Goal: Task Accomplishment & Management: Manage account settings

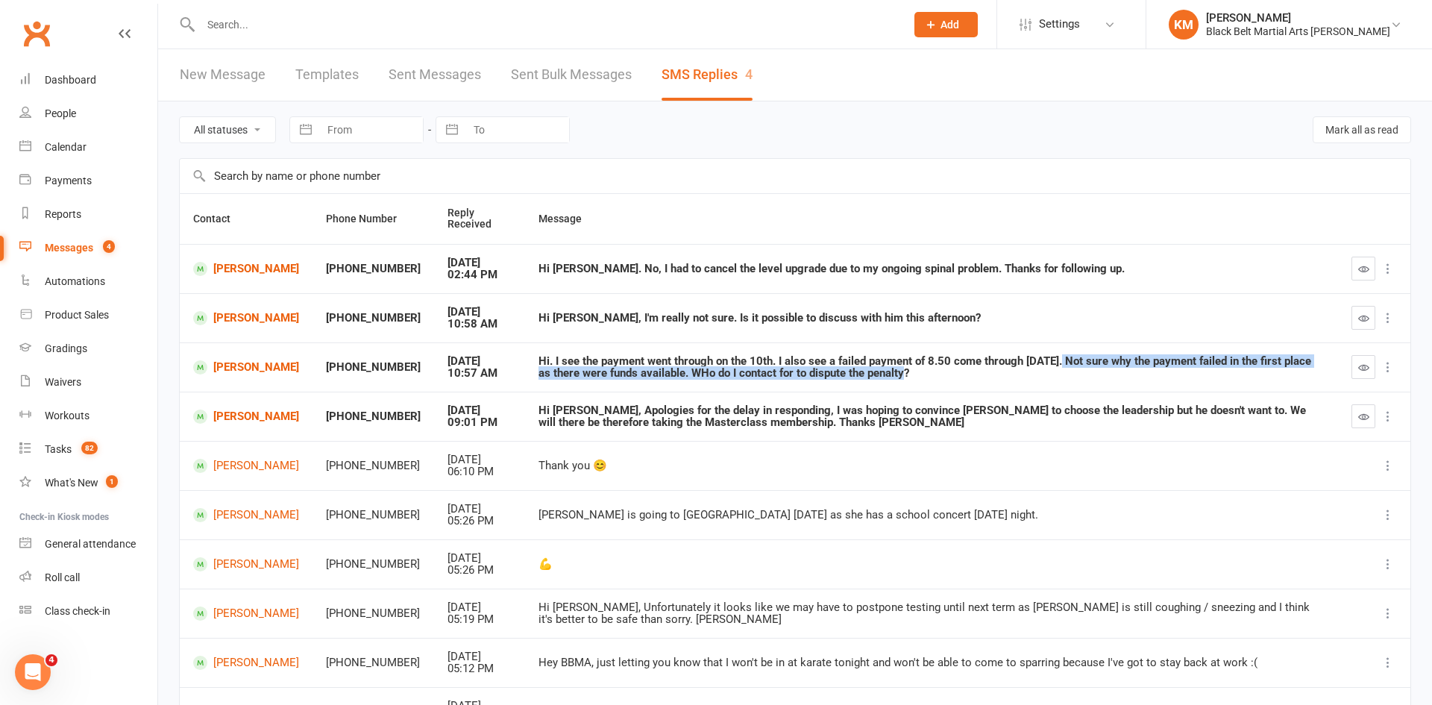
drag, startPoint x: 1052, startPoint y: 361, endPoint x: 1052, endPoint y: 375, distance: 14.2
click at [1052, 375] on div "Hi. I see the payment went through on the 10th. I also see a failed payment of …" at bounding box center [932, 367] width 786 height 25
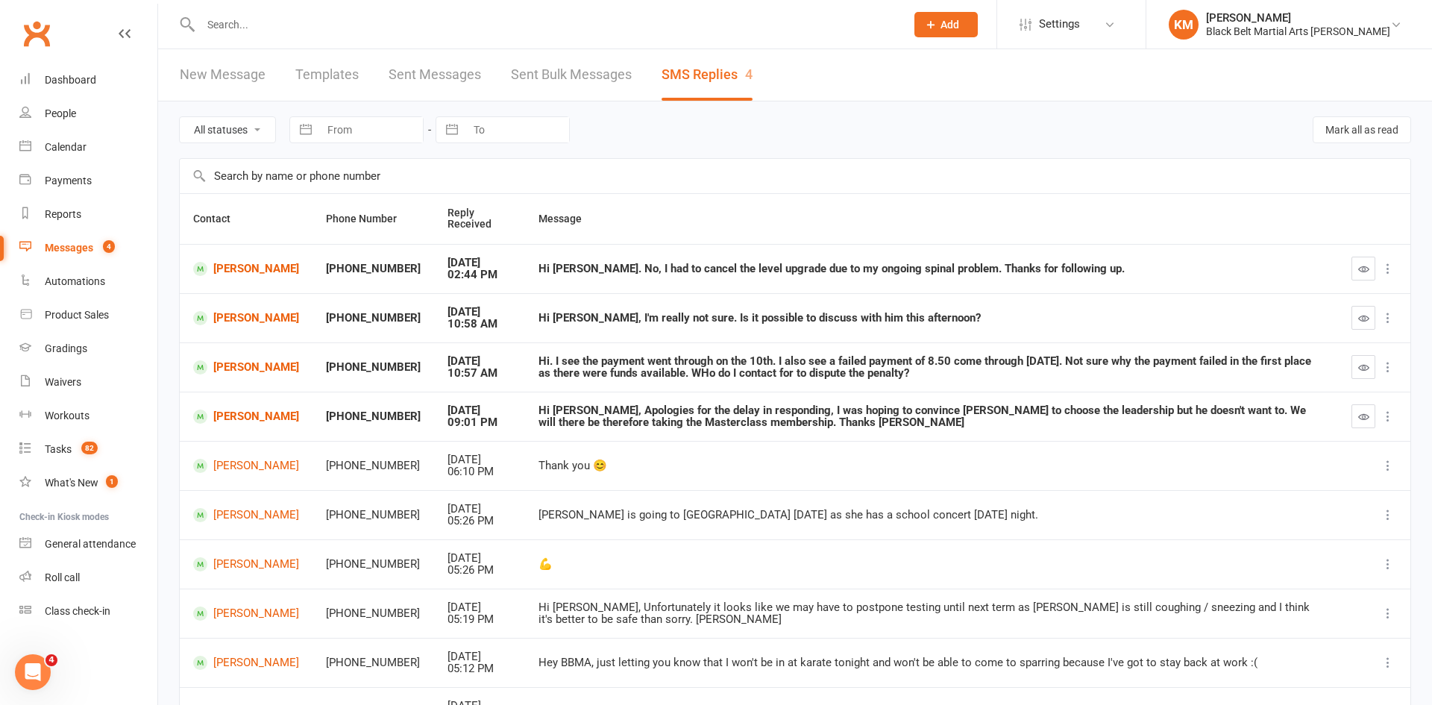
click at [1361, 417] on icon "button" at bounding box center [1363, 416] width 11 height 11
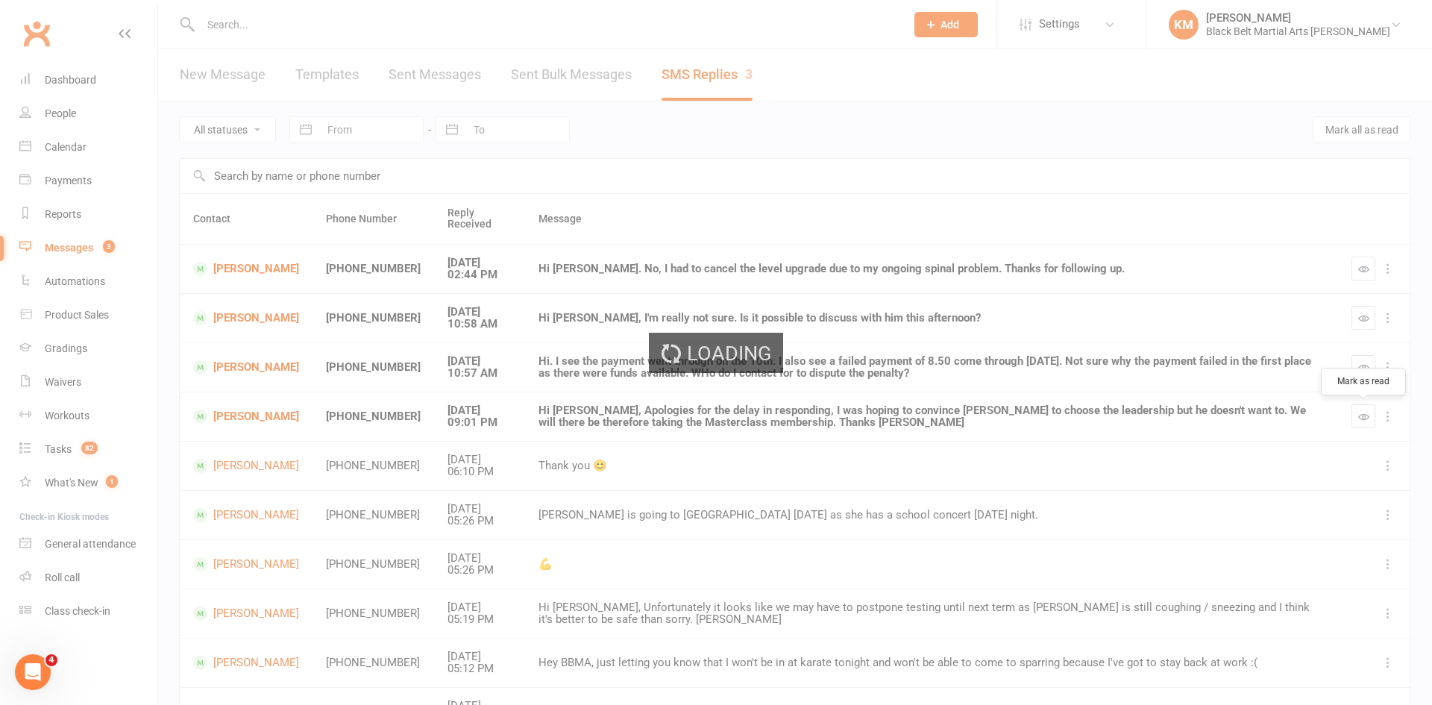
click at [1369, 269] on div "Loading" at bounding box center [716, 352] width 1432 height 705
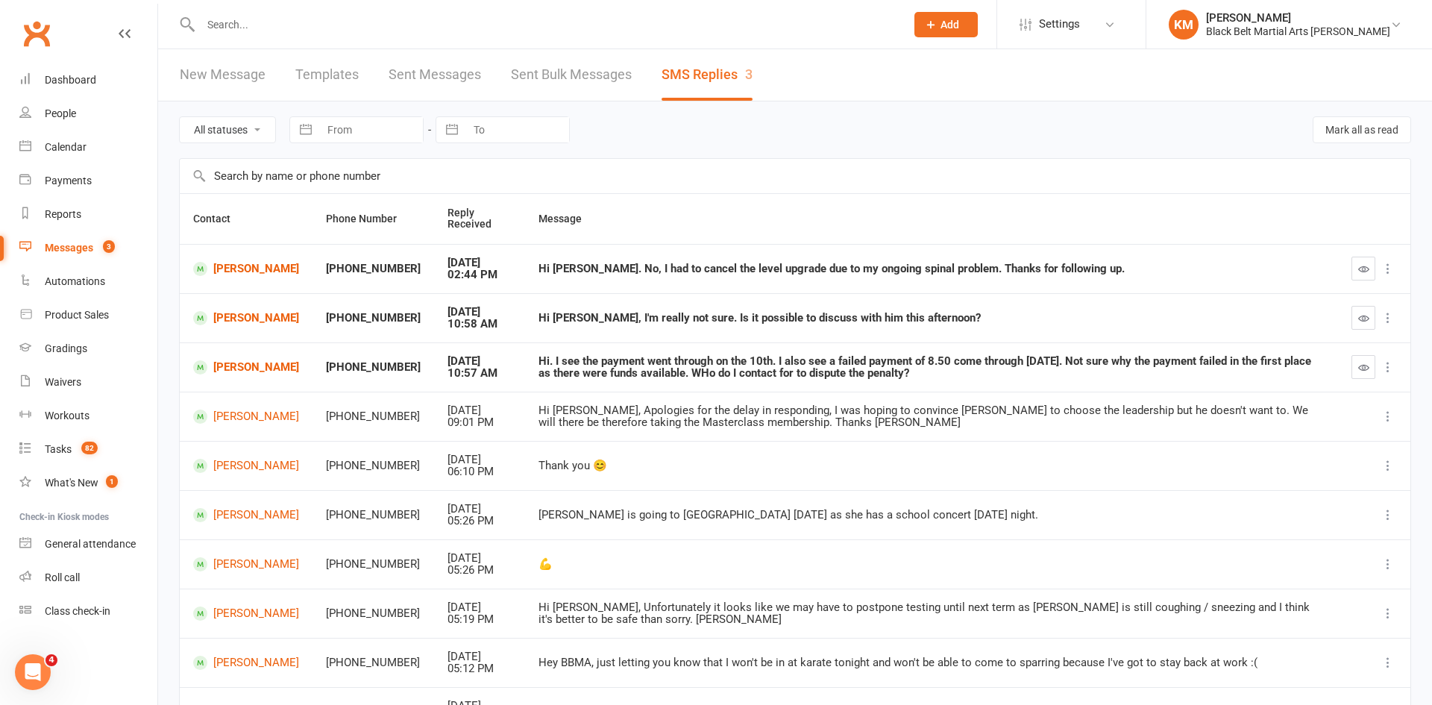
click at [1361, 269] on icon "button" at bounding box center [1363, 268] width 11 height 11
click at [49, 141] on div "Calendar" at bounding box center [66, 147] width 42 height 12
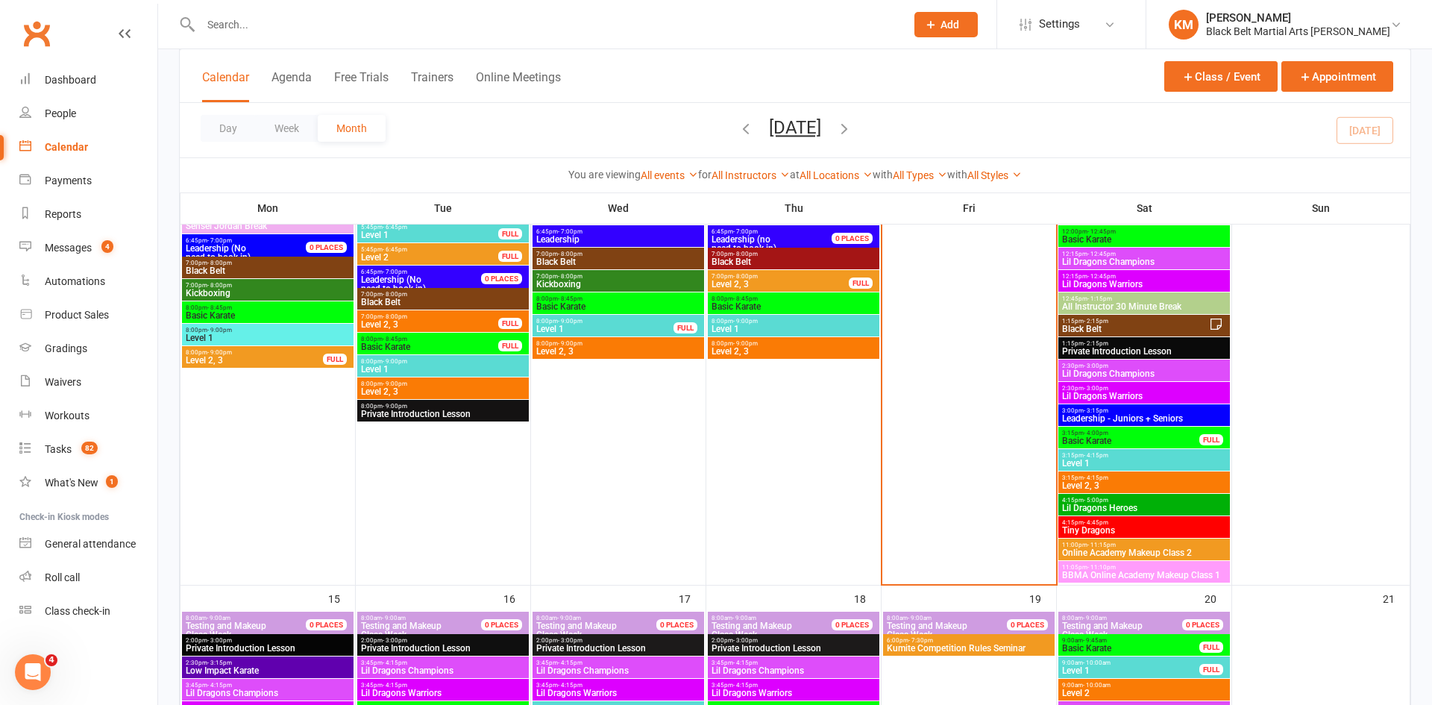
scroll to position [1030, 0]
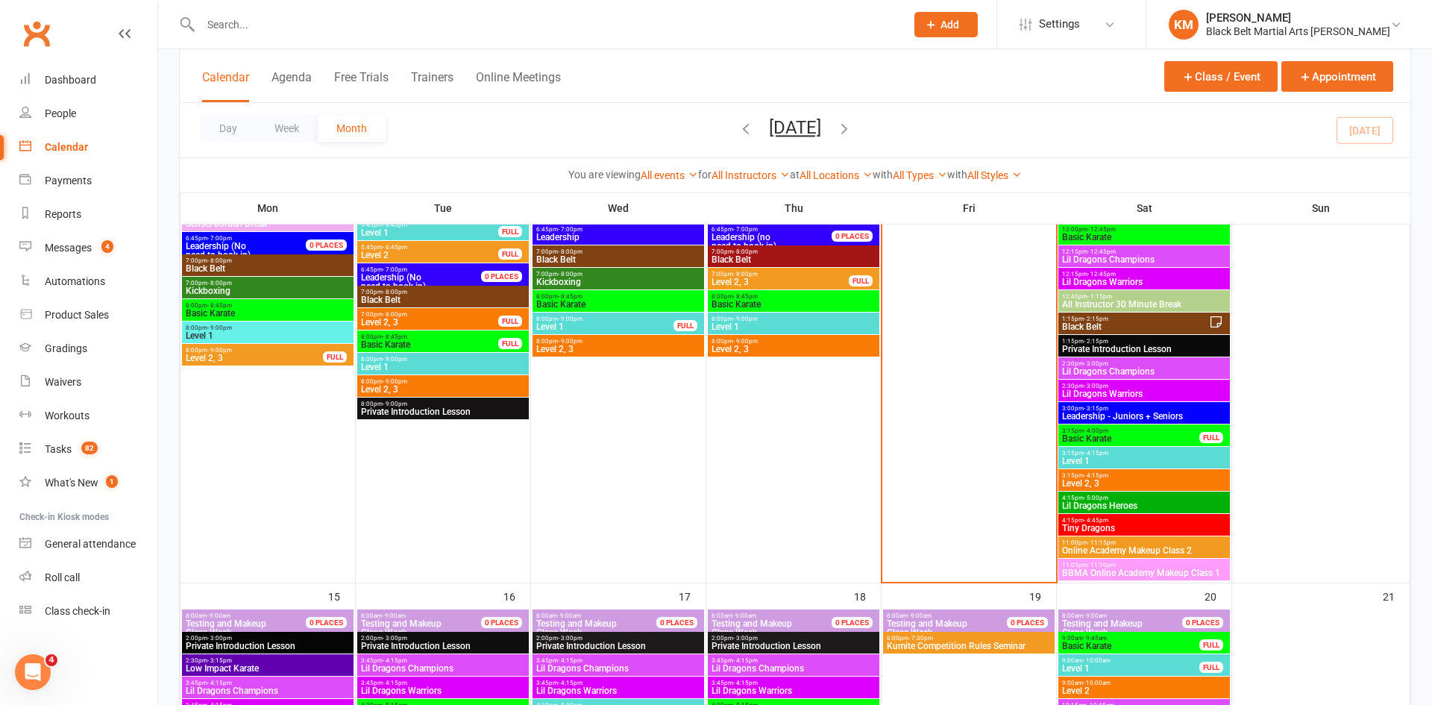
click at [1066, 564] on span "11:05pm - 11:10pm" at bounding box center [1144, 565] width 166 height 7
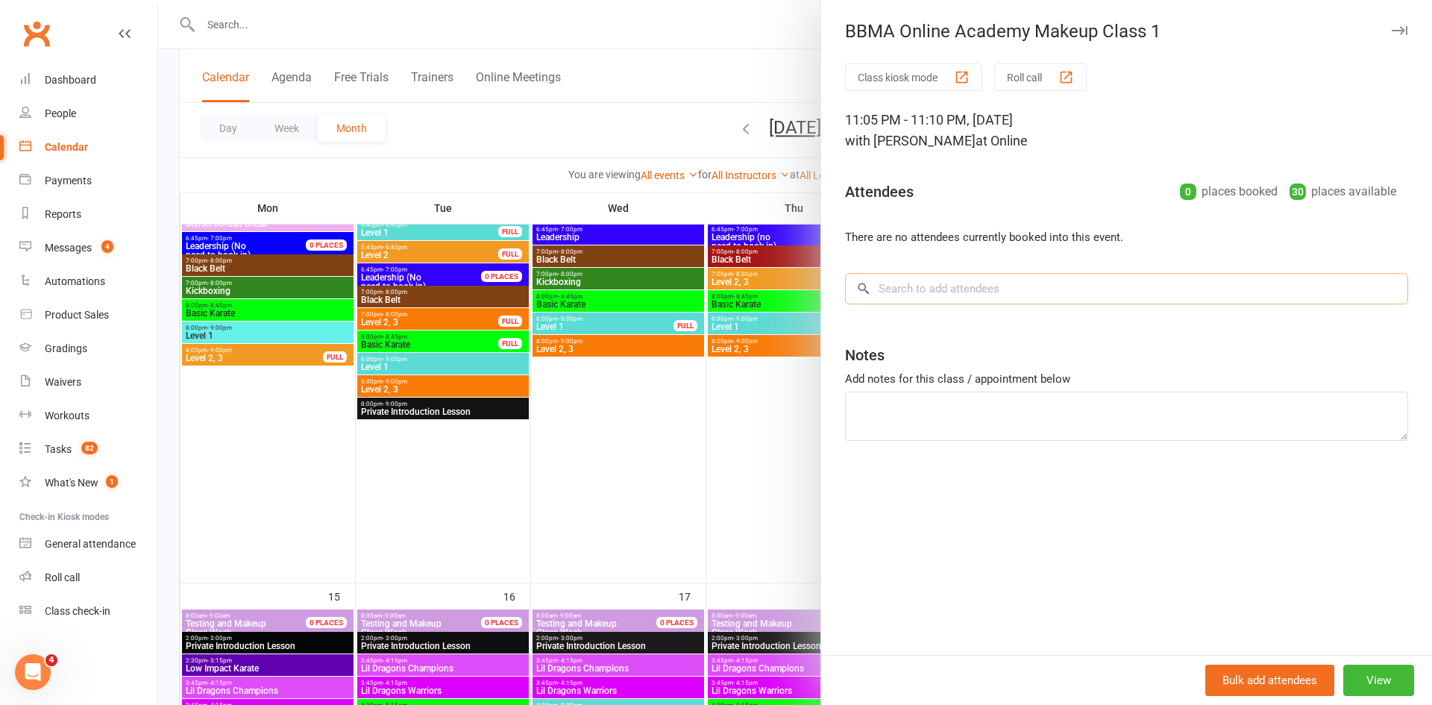
click at [921, 292] on input "search" at bounding box center [1126, 288] width 563 height 31
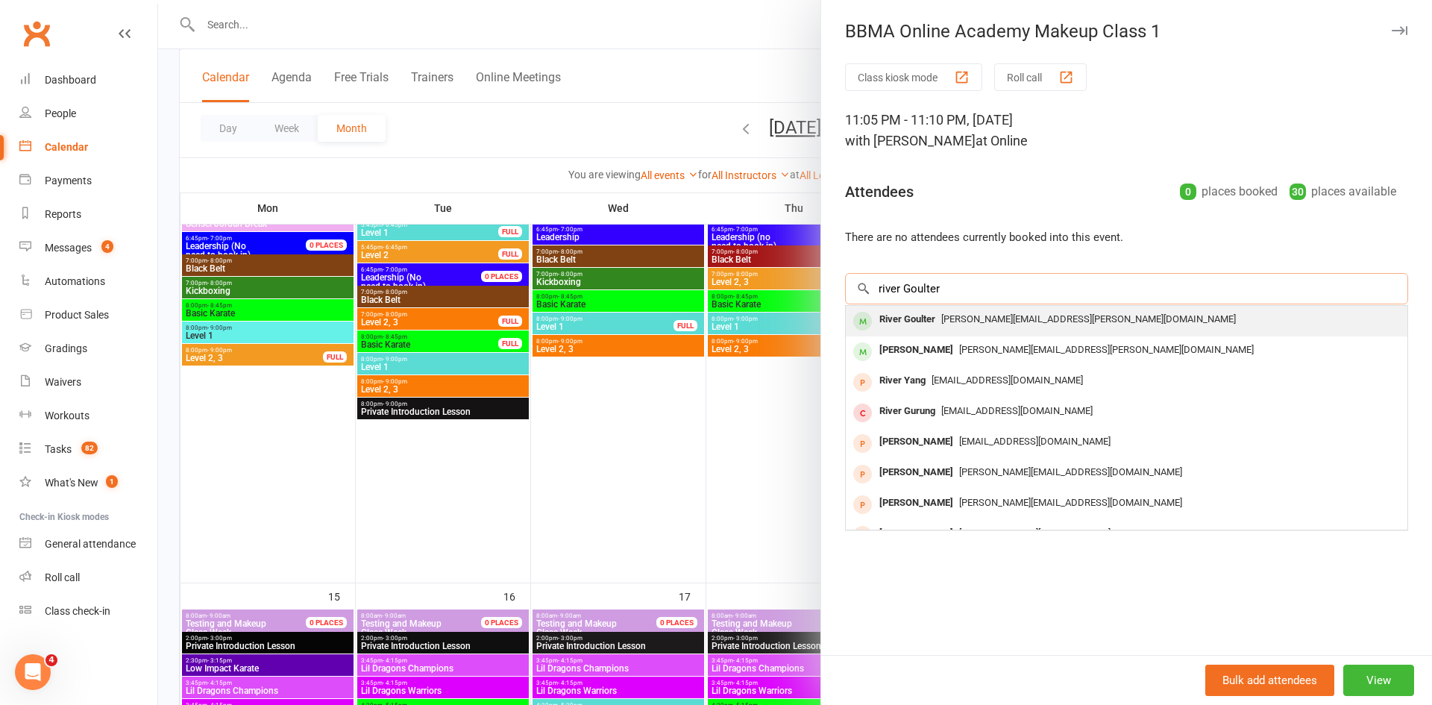
type input "river Goulter"
click at [910, 322] on div "River Goulter" at bounding box center [907, 320] width 68 height 22
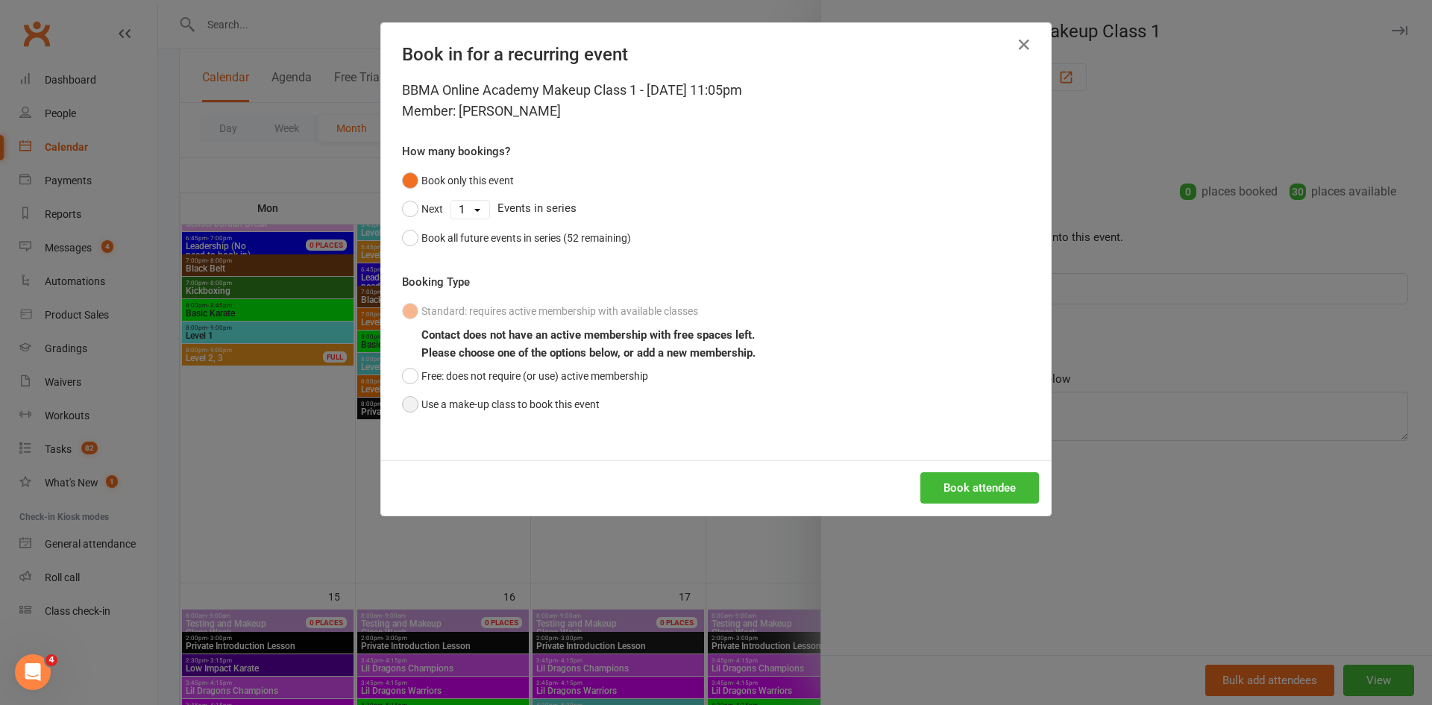
click at [539, 406] on button "Use a make-up class to book this event" at bounding box center [501, 404] width 198 height 28
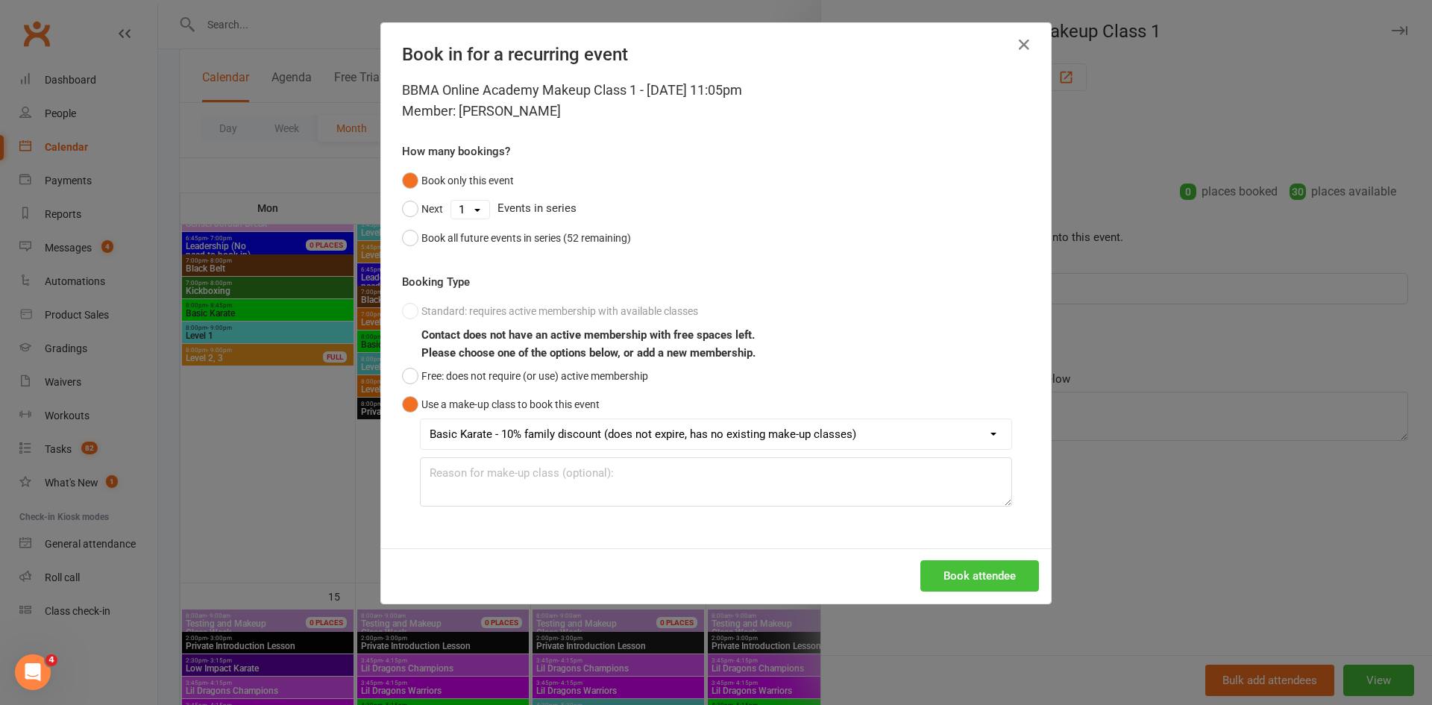
click at [942, 573] on button "Book attendee" at bounding box center [979, 575] width 119 height 31
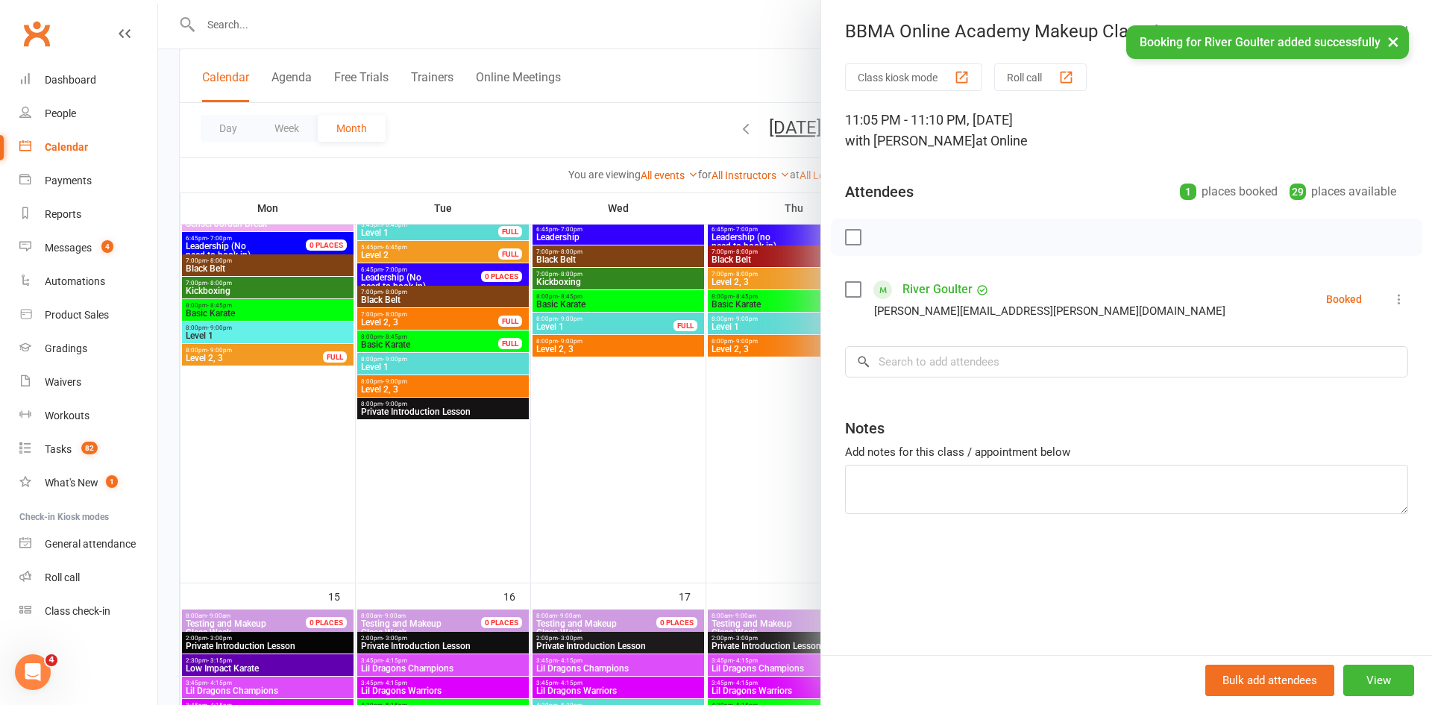
click at [1401, 292] on icon at bounding box center [1399, 299] width 15 height 15
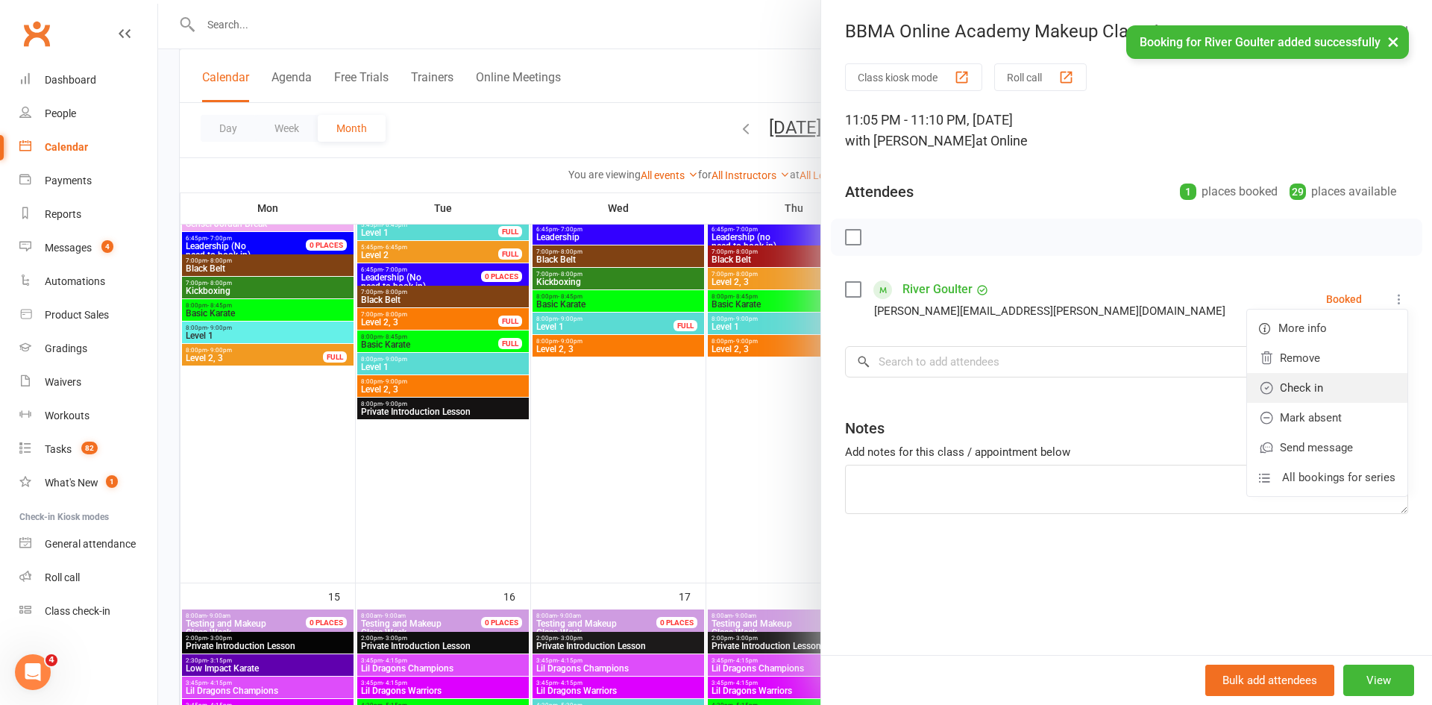
click at [1293, 388] on link "Check in" at bounding box center [1327, 388] width 160 height 30
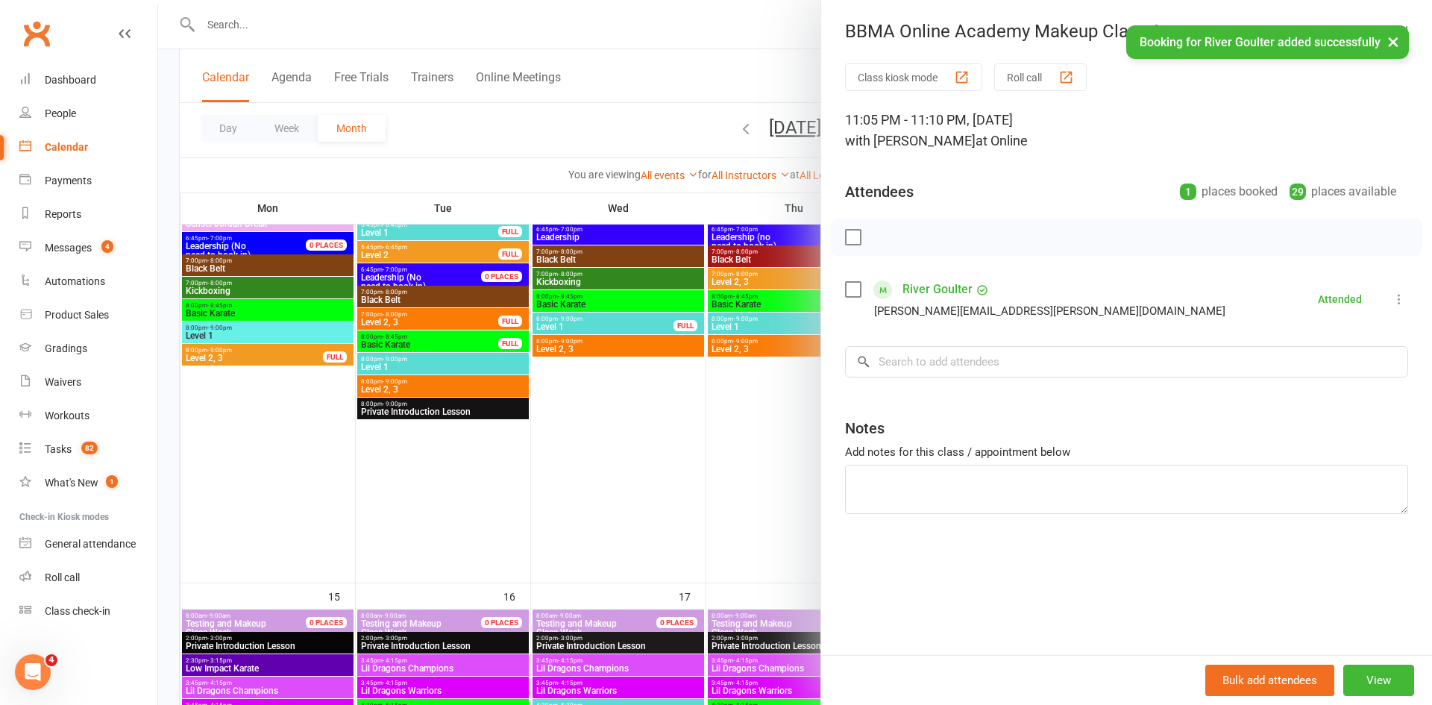
click at [791, 79] on div at bounding box center [795, 352] width 1274 height 705
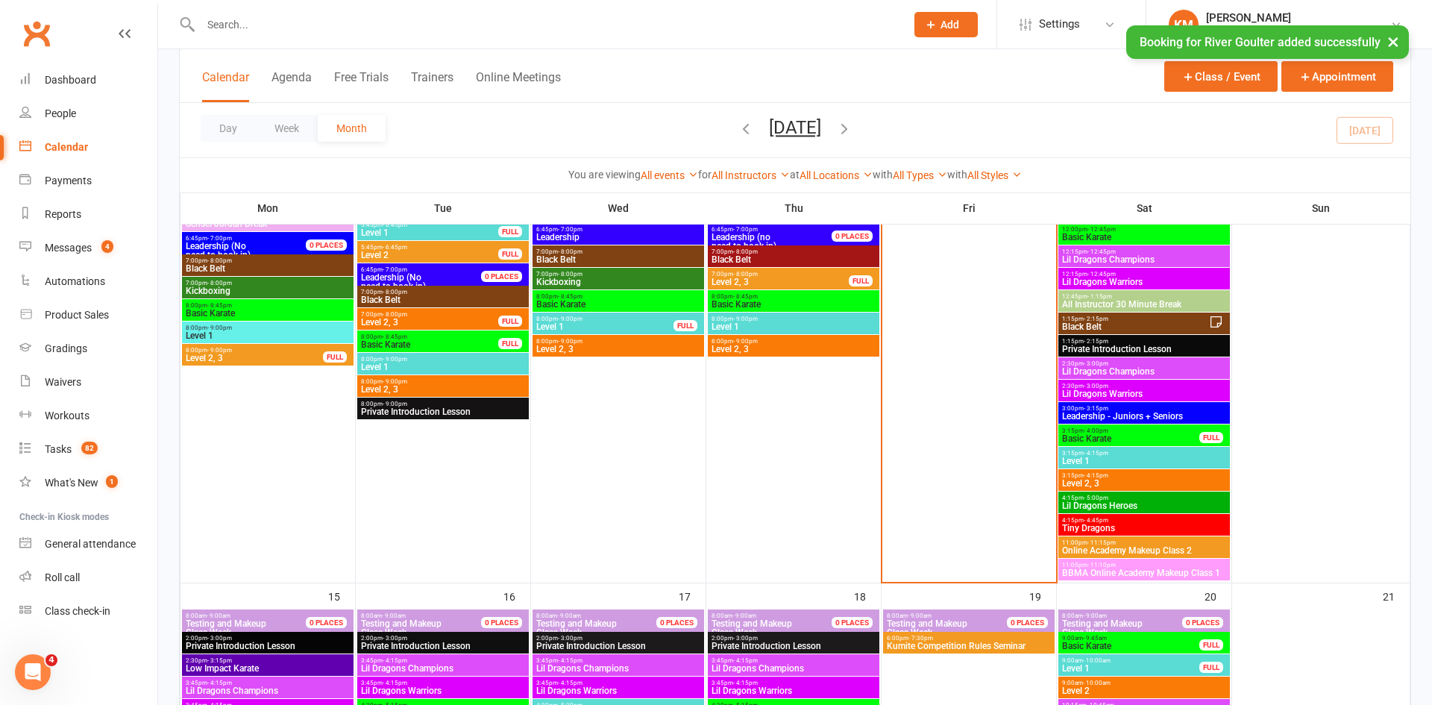
click at [1138, 539] on span "11:00pm - 11:15pm" at bounding box center [1144, 542] width 166 height 7
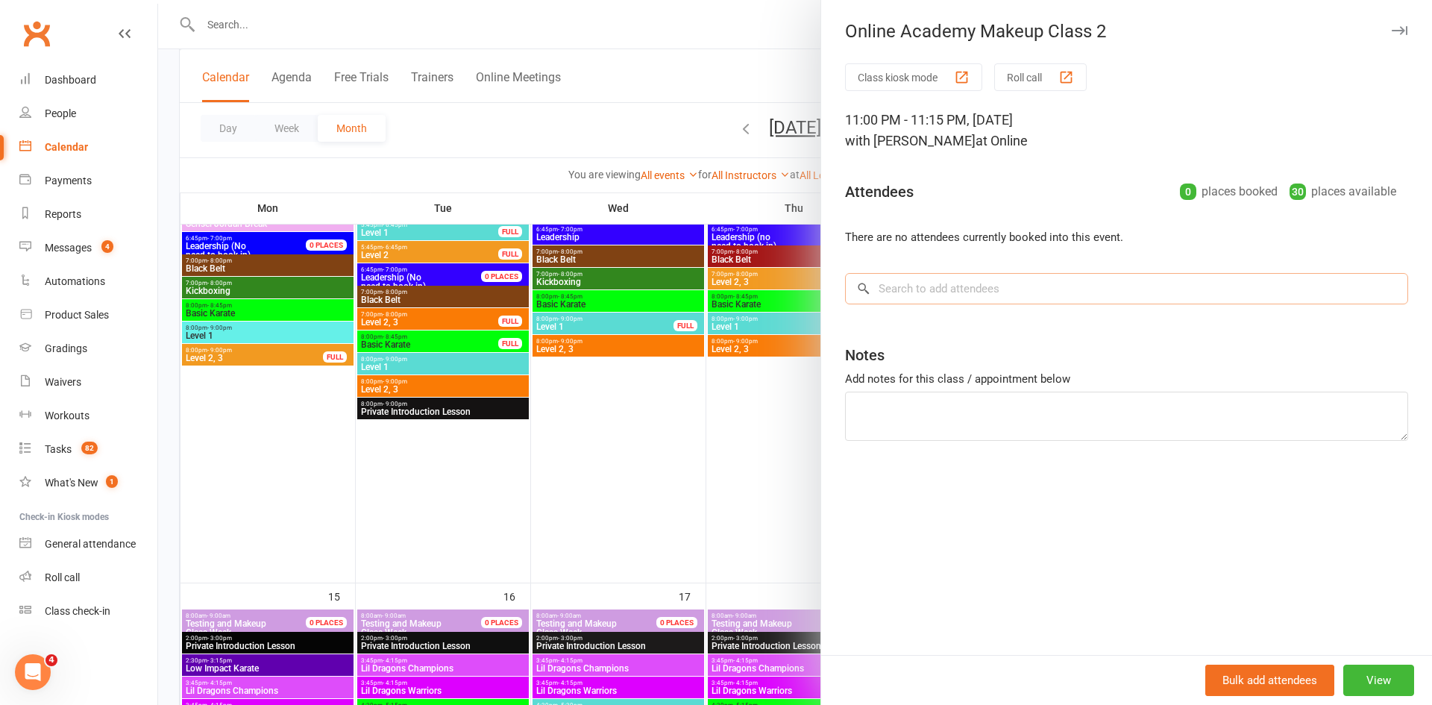
click at [1009, 280] on input "search" at bounding box center [1126, 288] width 563 height 31
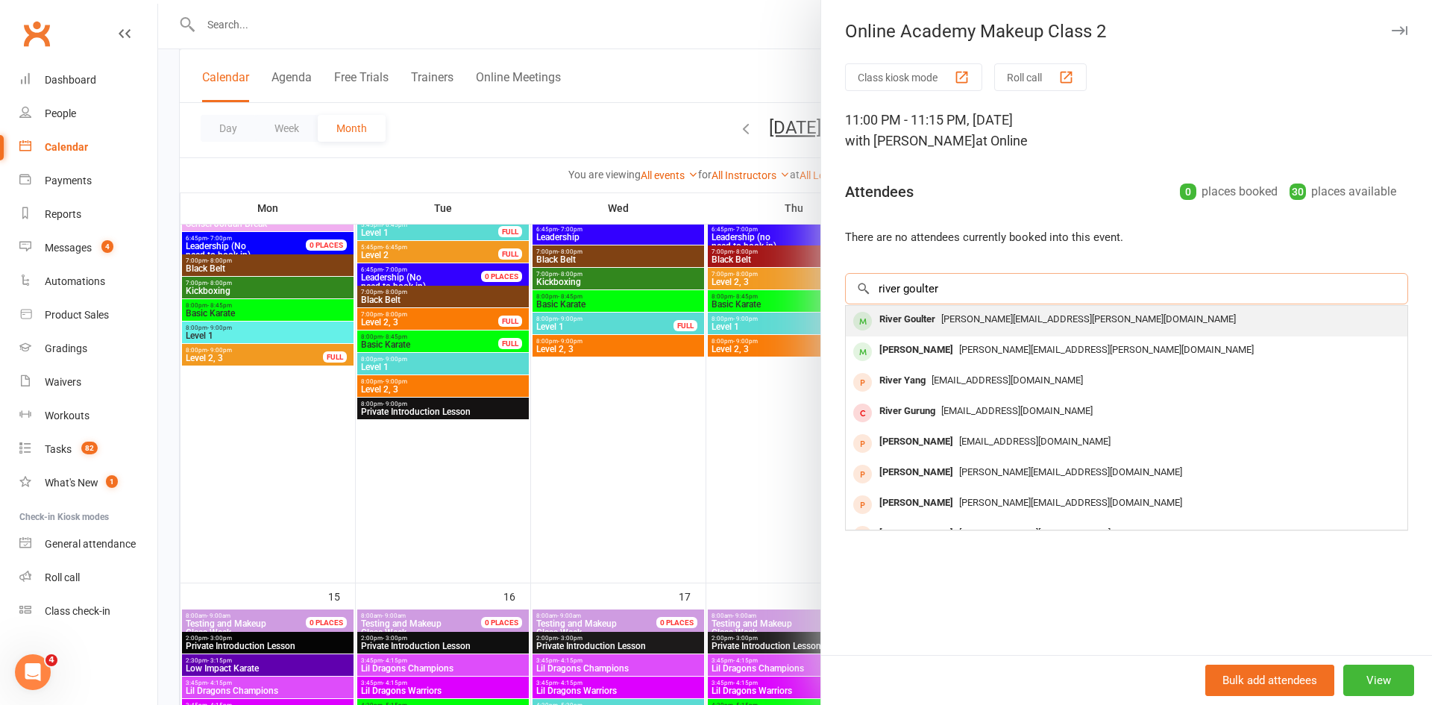
type input "river goulter"
click at [992, 312] on div "[PERSON_NAME][EMAIL_ADDRESS][PERSON_NAME][DOMAIN_NAME]" at bounding box center [1127, 320] width 550 height 22
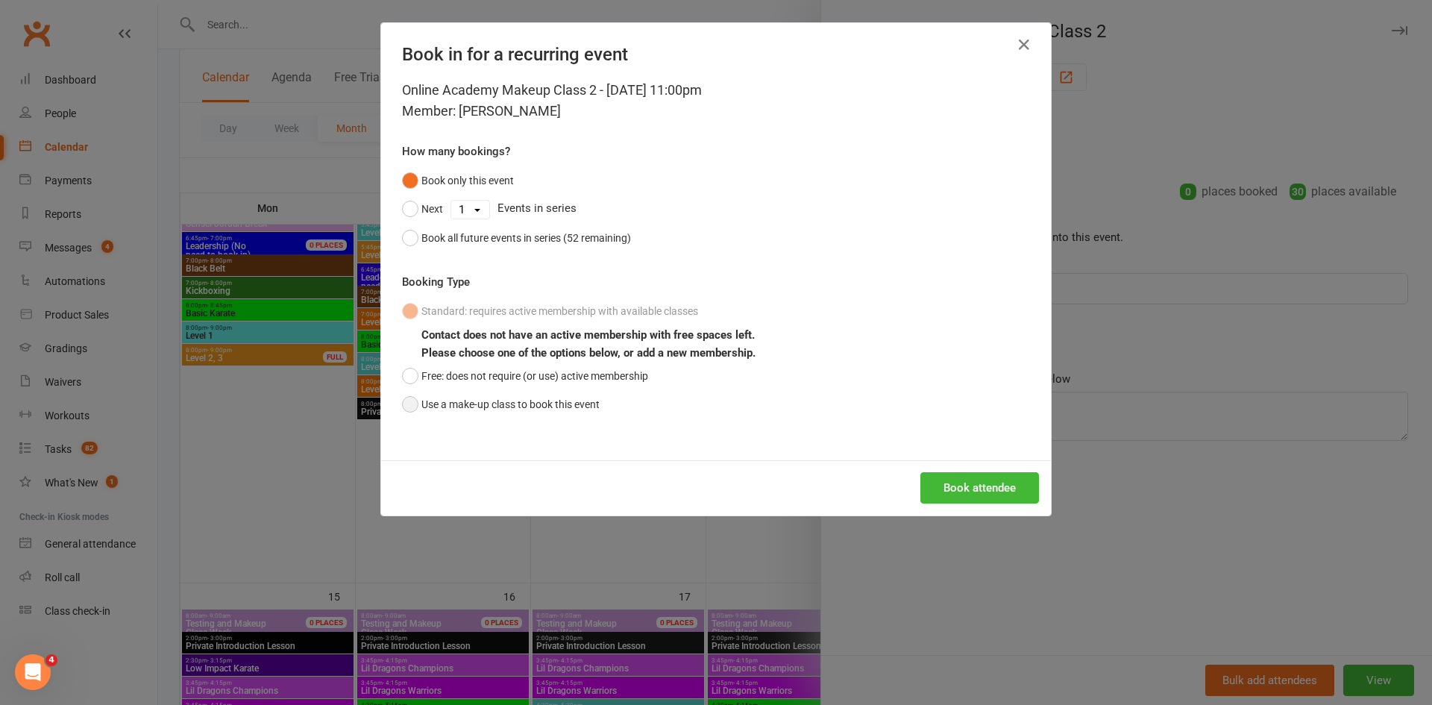
click at [489, 401] on button "Use a make-up class to book this event" at bounding box center [501, 404] width 198 height 28
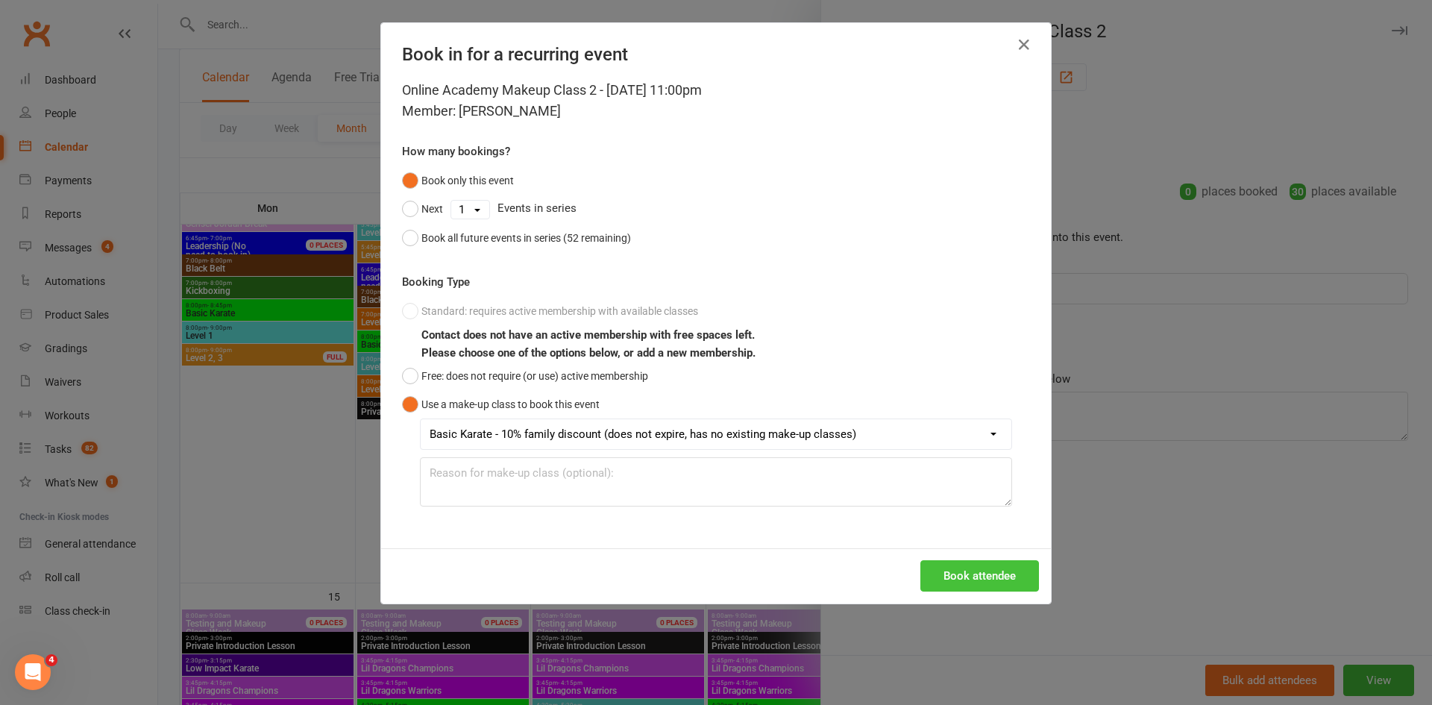
click at [993, 584] on button "Book attendee" at bounding box center [979, 575] width 119 height 31
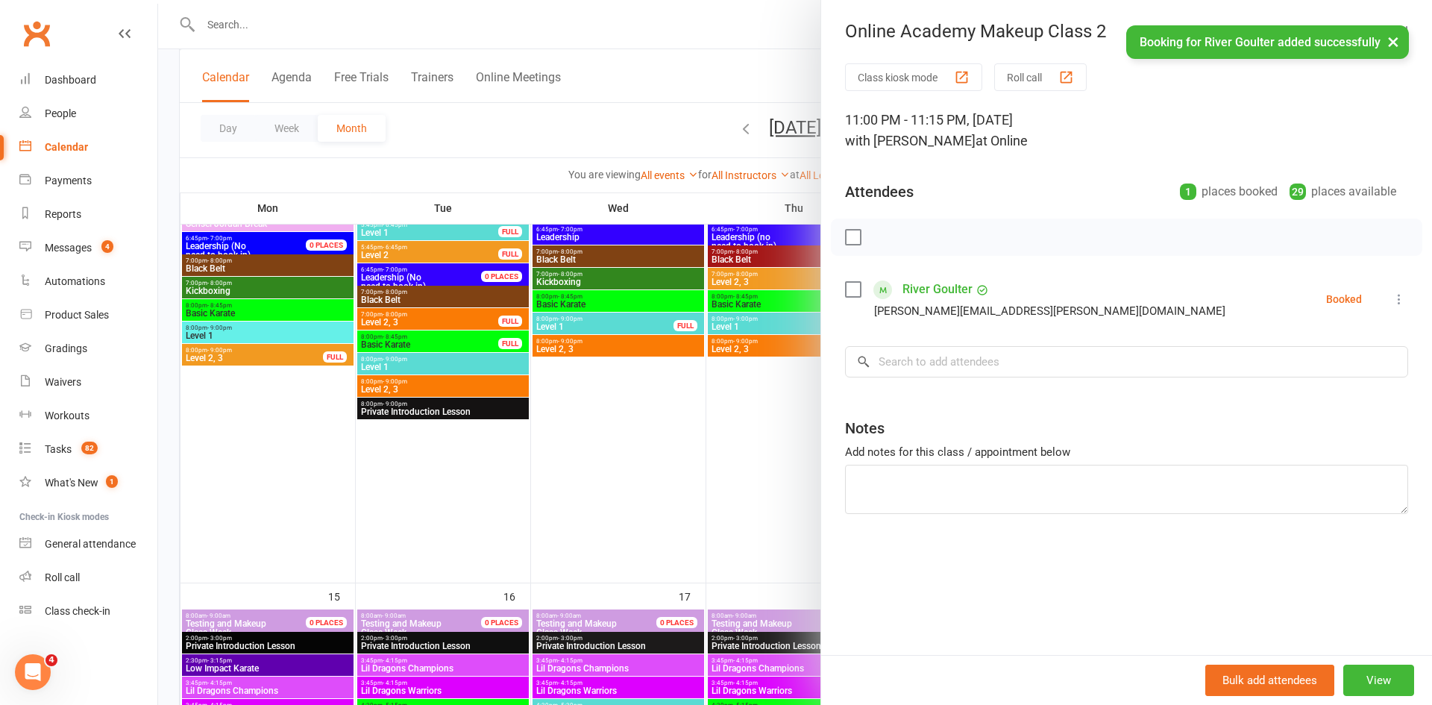
click at [1399, 304] on icon at bounding box center [1399, 299] width 15 height 15
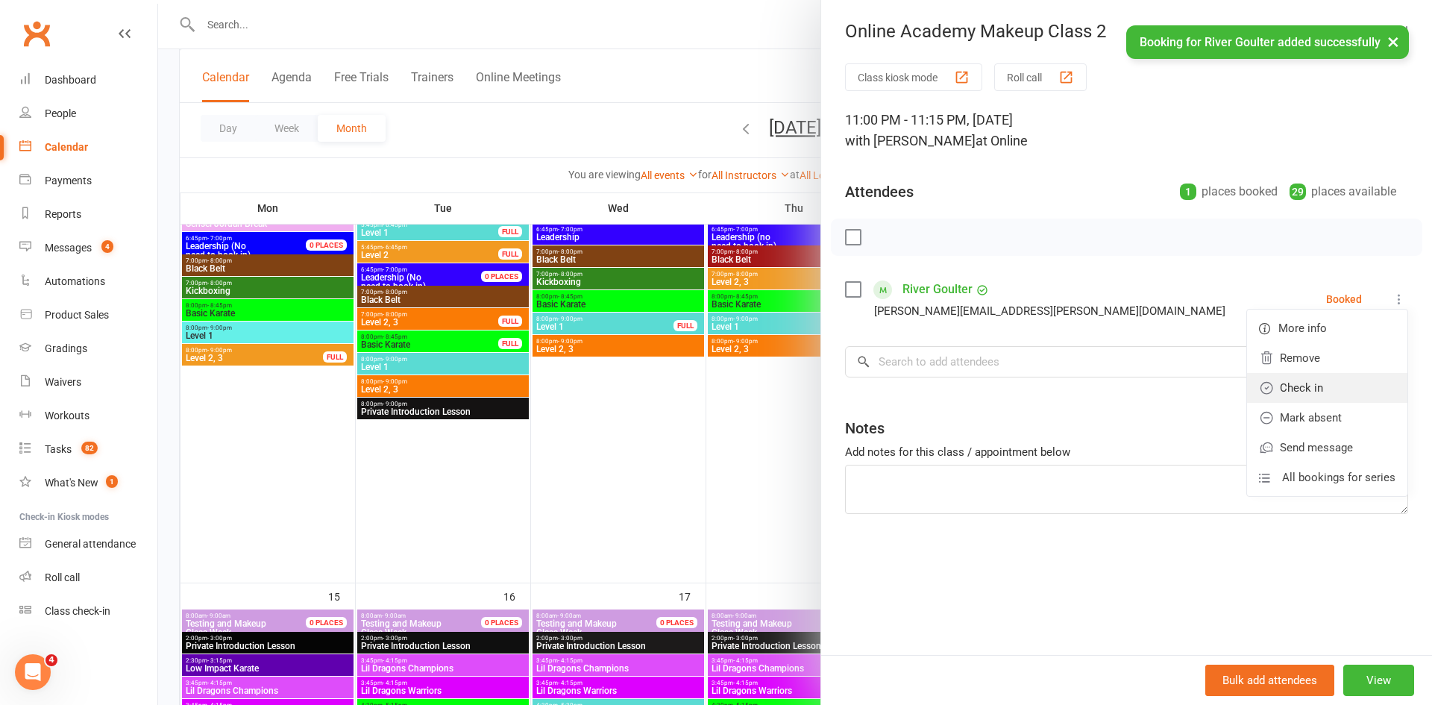
click at [1347, 395] on link "Check in" at bounding box center [1327, 388] width 160 height 30
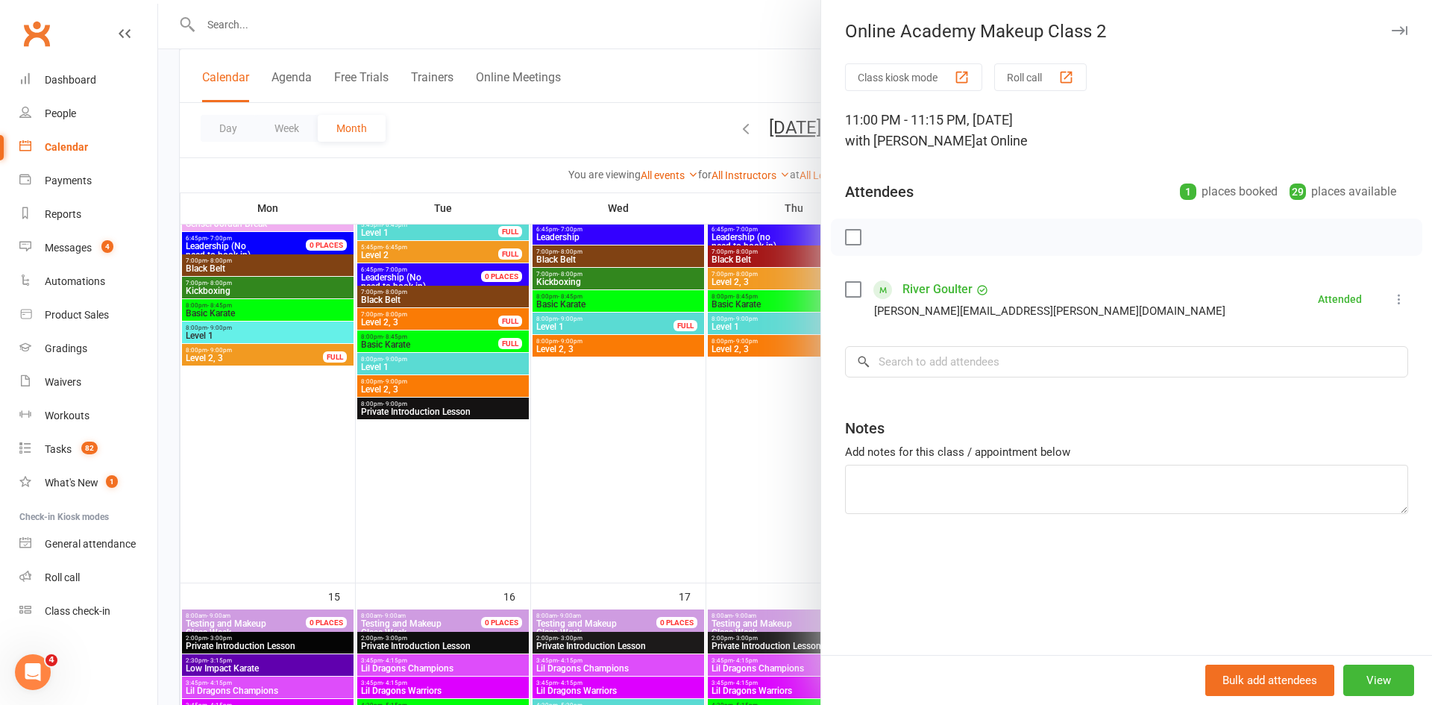
click at [642, 89] on div at bounding box center [795, 352] width 1274 height 705
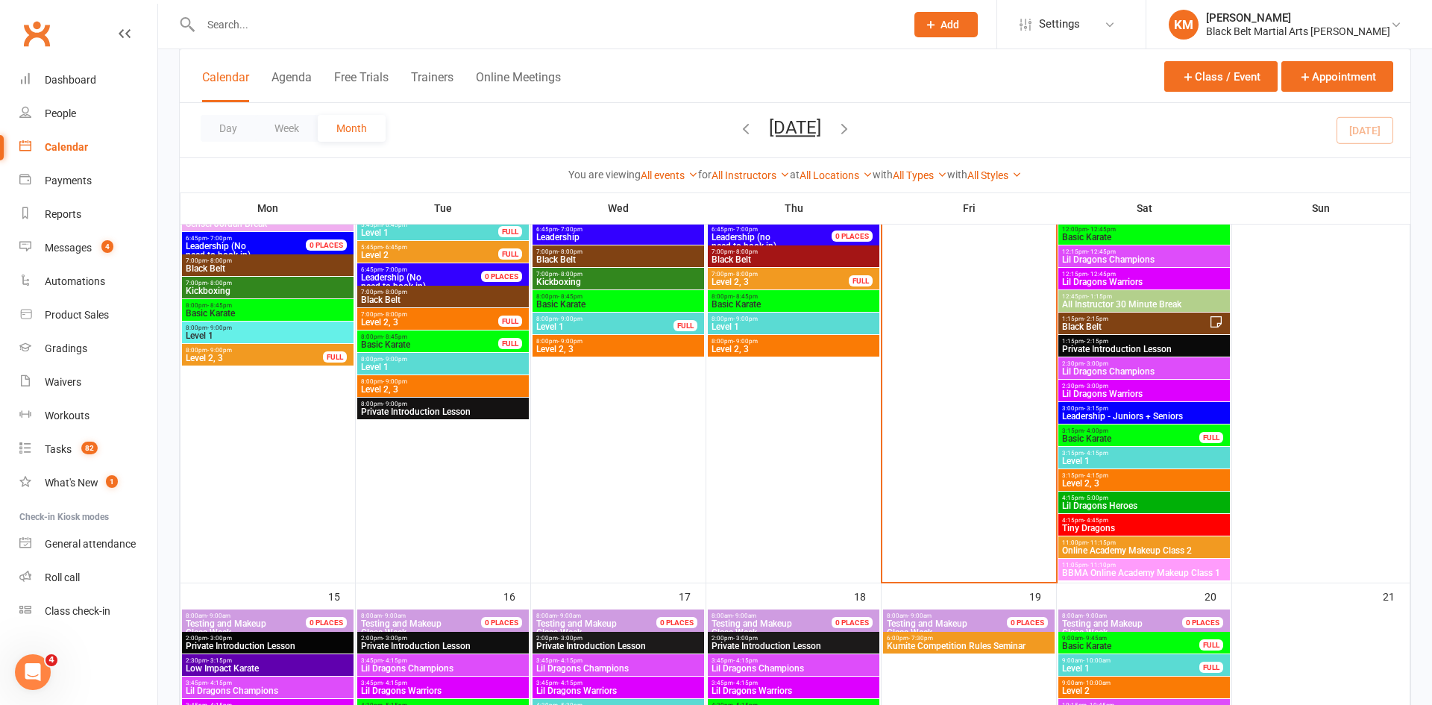
click at [263, 15] on input "text" at bounding box center [545, 24] width 699 height 21
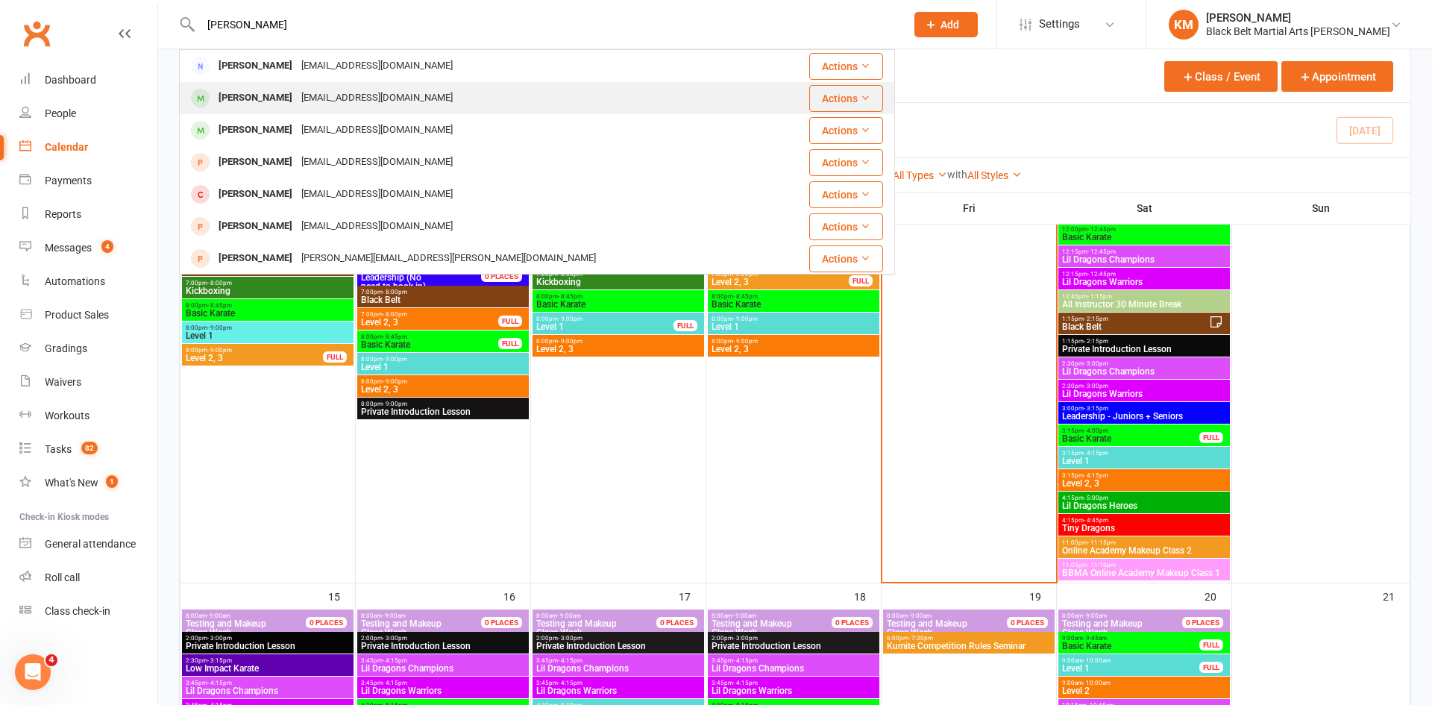
type input "bhupender"
click at [246, 103] on div "Zaira Singh" at bounding box center [255, 98] width 83 height 22
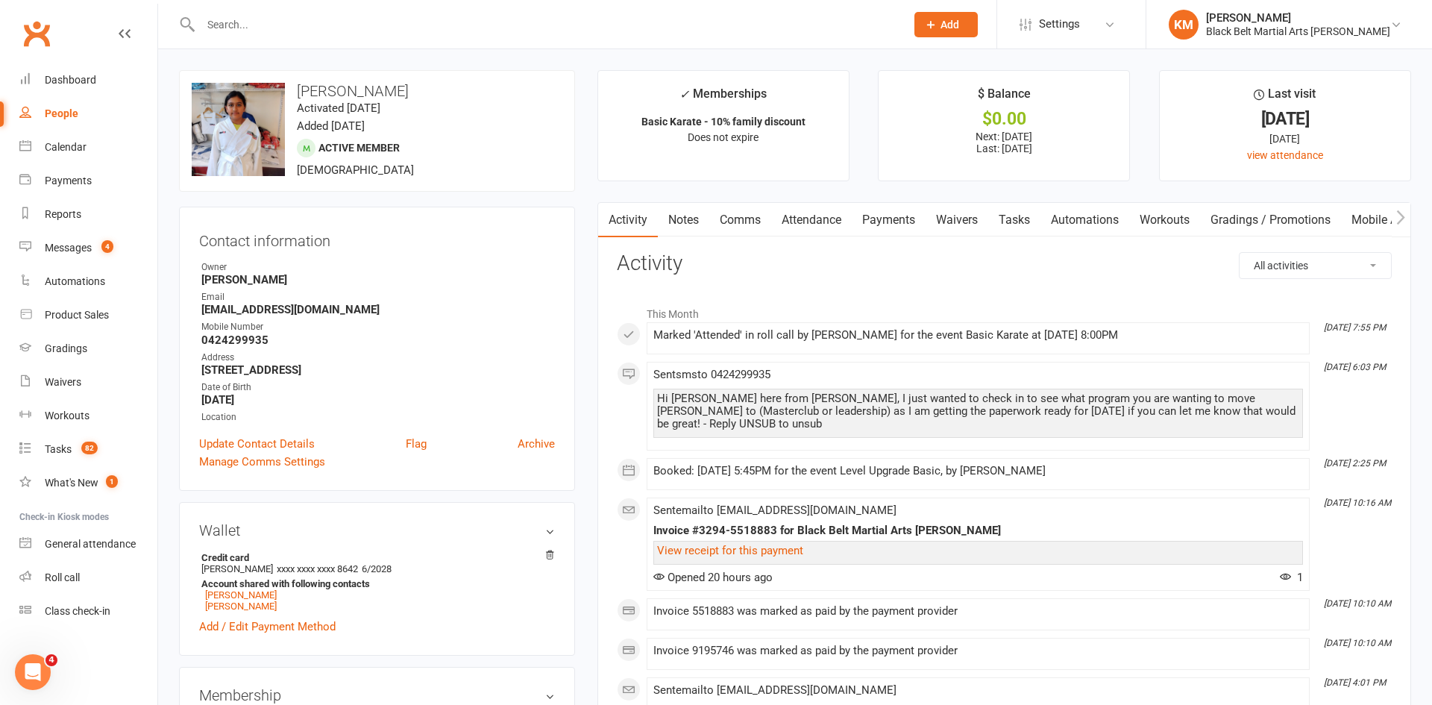
click at [722, 222] on link "Comms" at bounding box center [740, 220] width 62 height 34
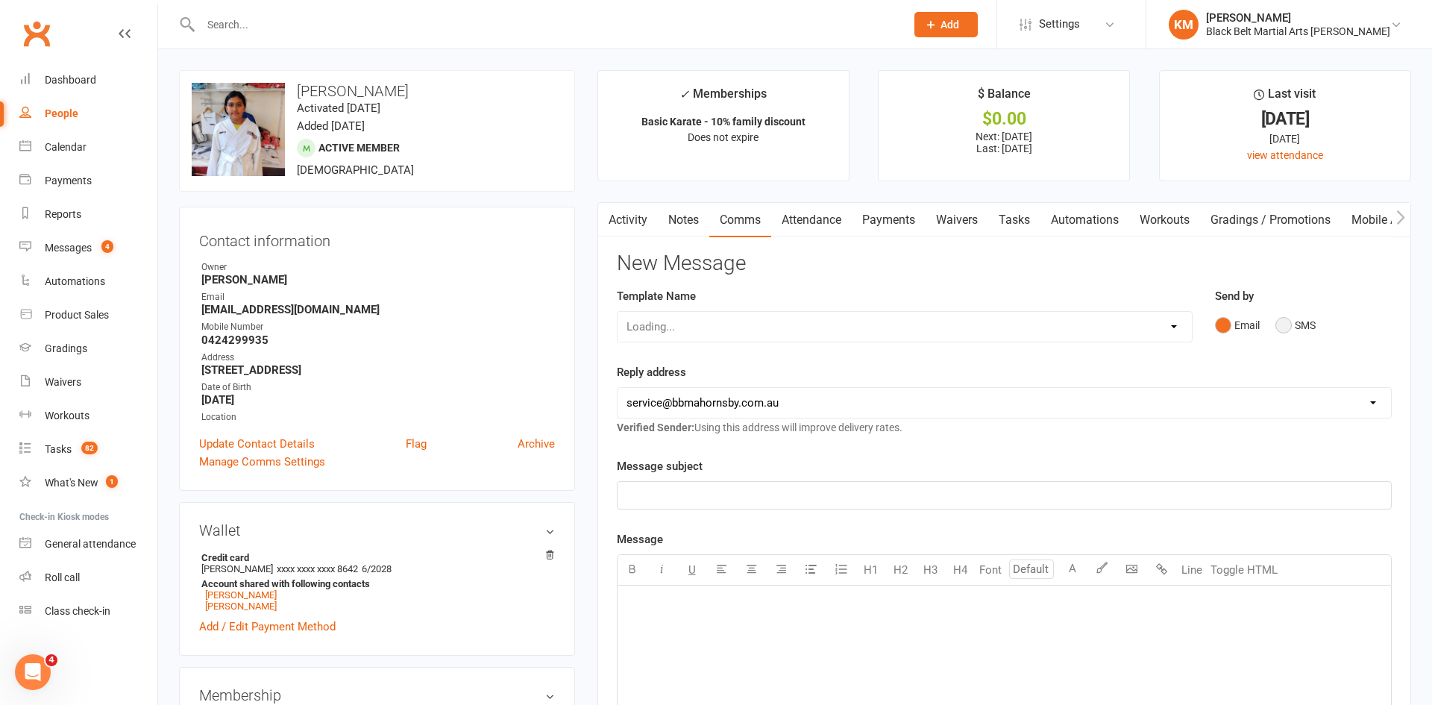
click at [1279, 324] on button "SMS" at bounding box center [1295, 325] width 40 height 28
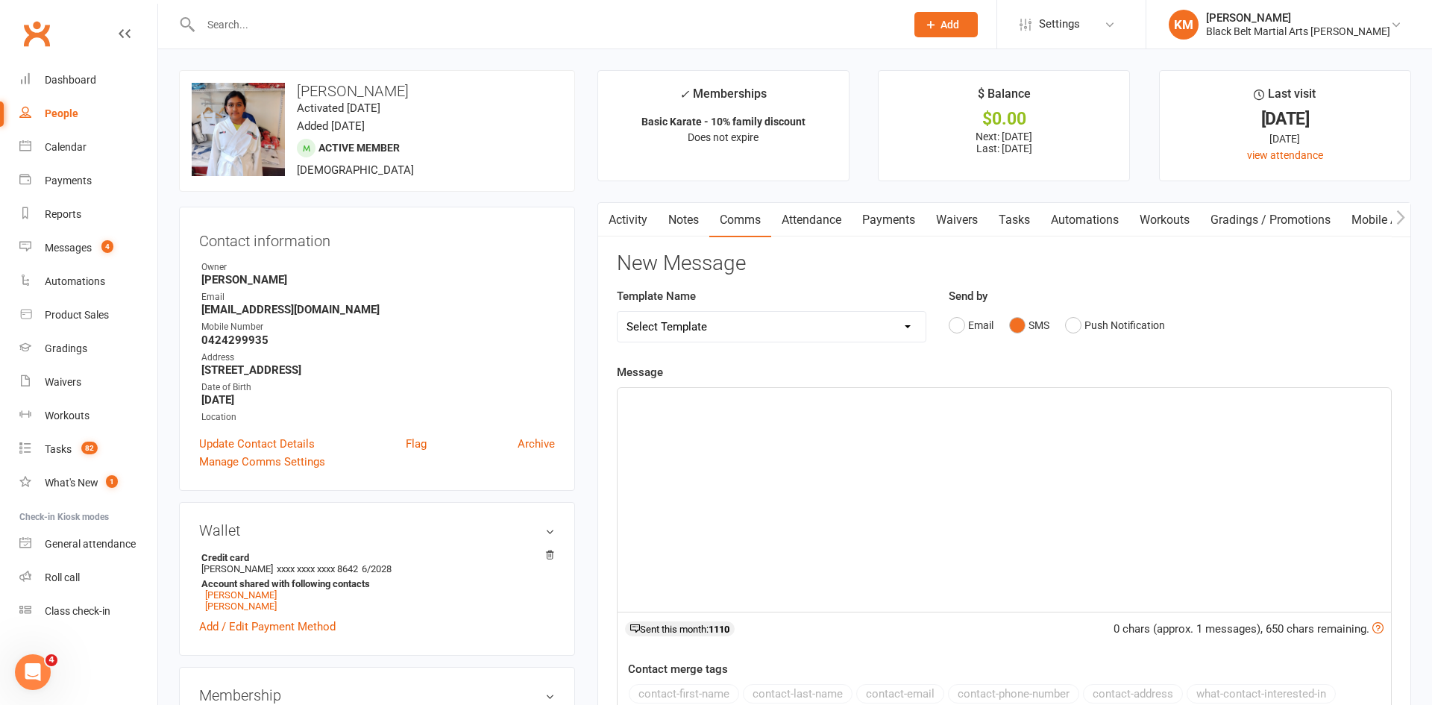
click at [1035, 496] on div "﻿" at bounding box center [1005, 500] width 774 height 224
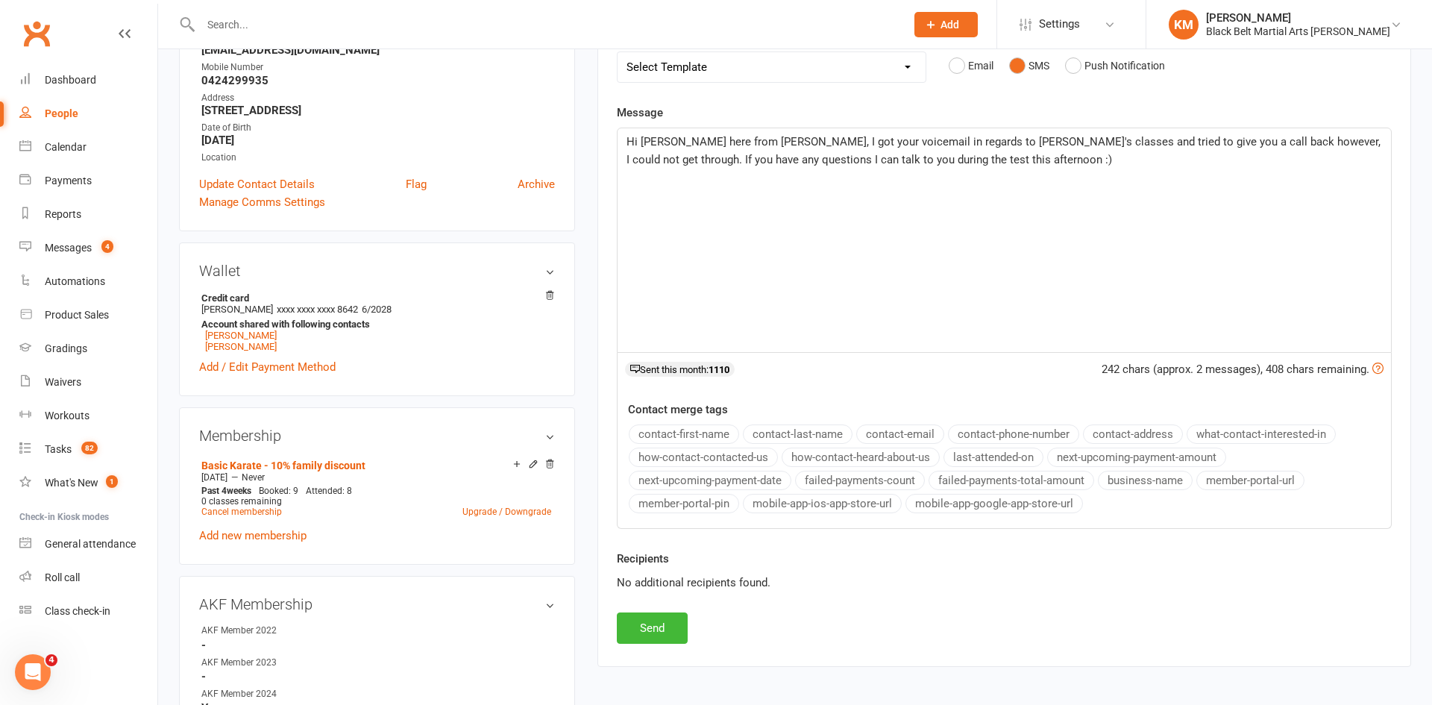
scroll to position [266, 0]
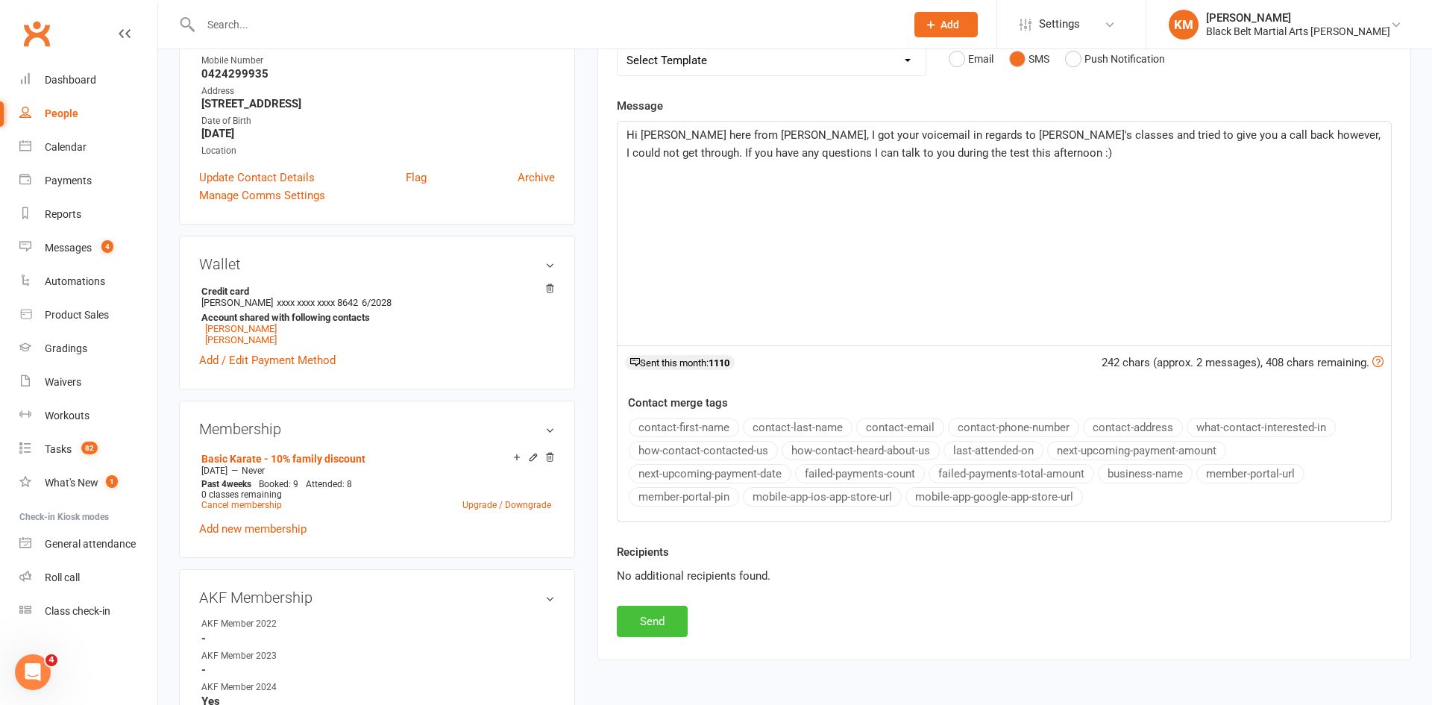
click at [662, 631] on button "Send" at bounding box center [652, 621] width 71 height 31
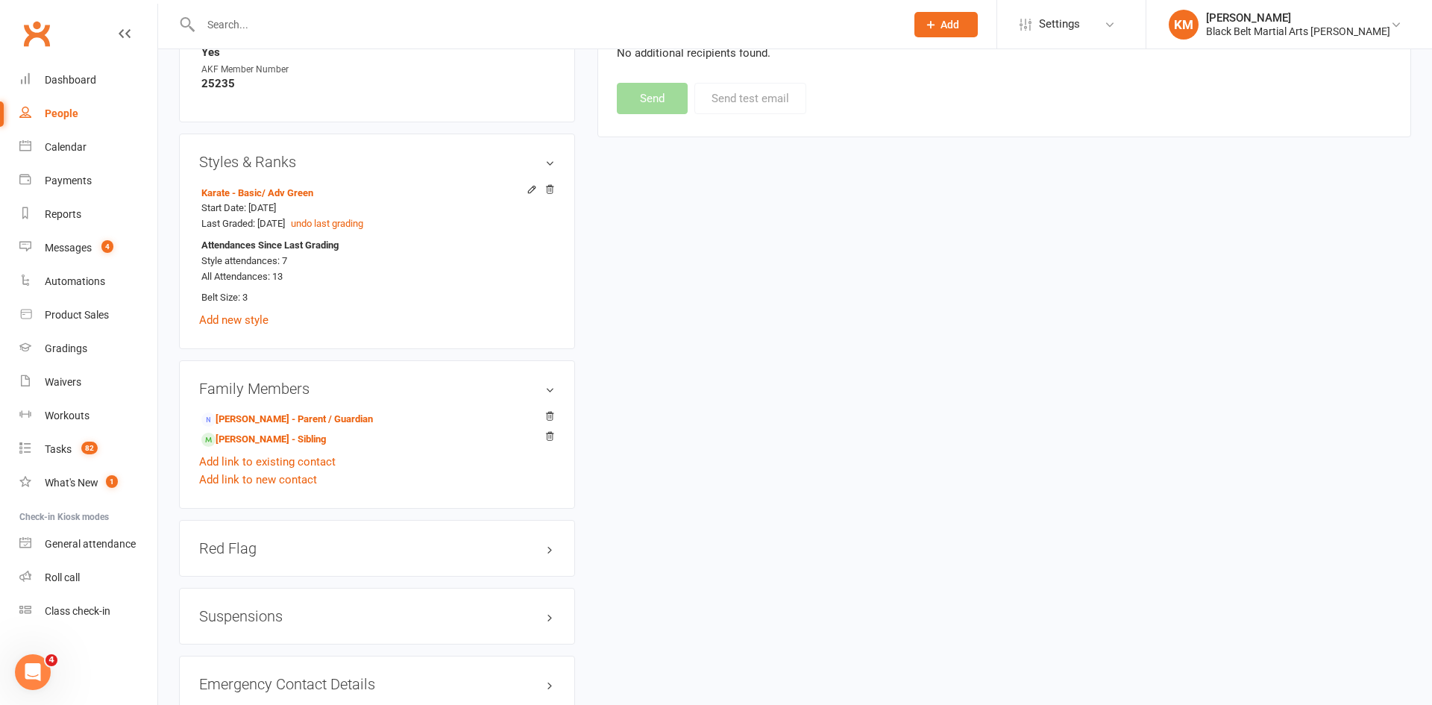
scroll to position [949, 0]
drag, startPoint x: 293, startPoint y: 273, endPoint x: 274, endPoint y: 273, distance: 19.4
click at [274, 273] on div "Attendances Since Last Grading Style attendances: 7 All Attendances: 13" at bounding box center [374, 259] width 346 height 47
click at [621, 254] on div "upload photo change photo Zaira Singh Activated 29 June, 2024 Added 25 May, 202…" at bounding box center [795, 210] width 1255 height 2179
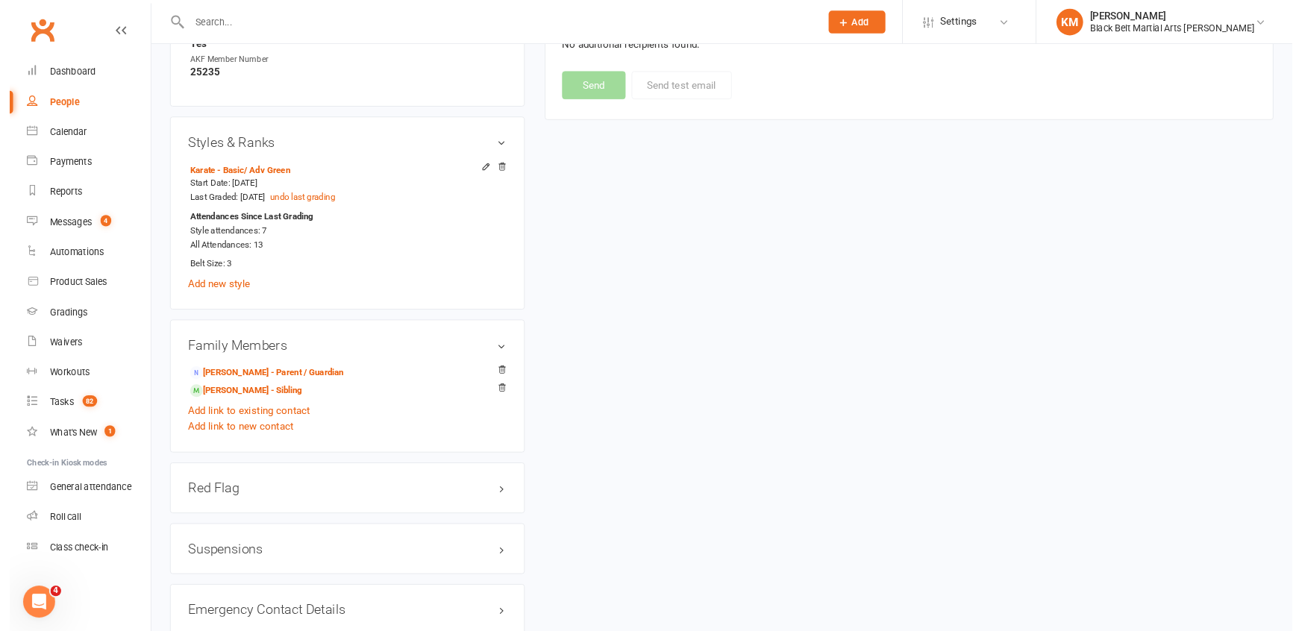
scroll to position [0, 0]
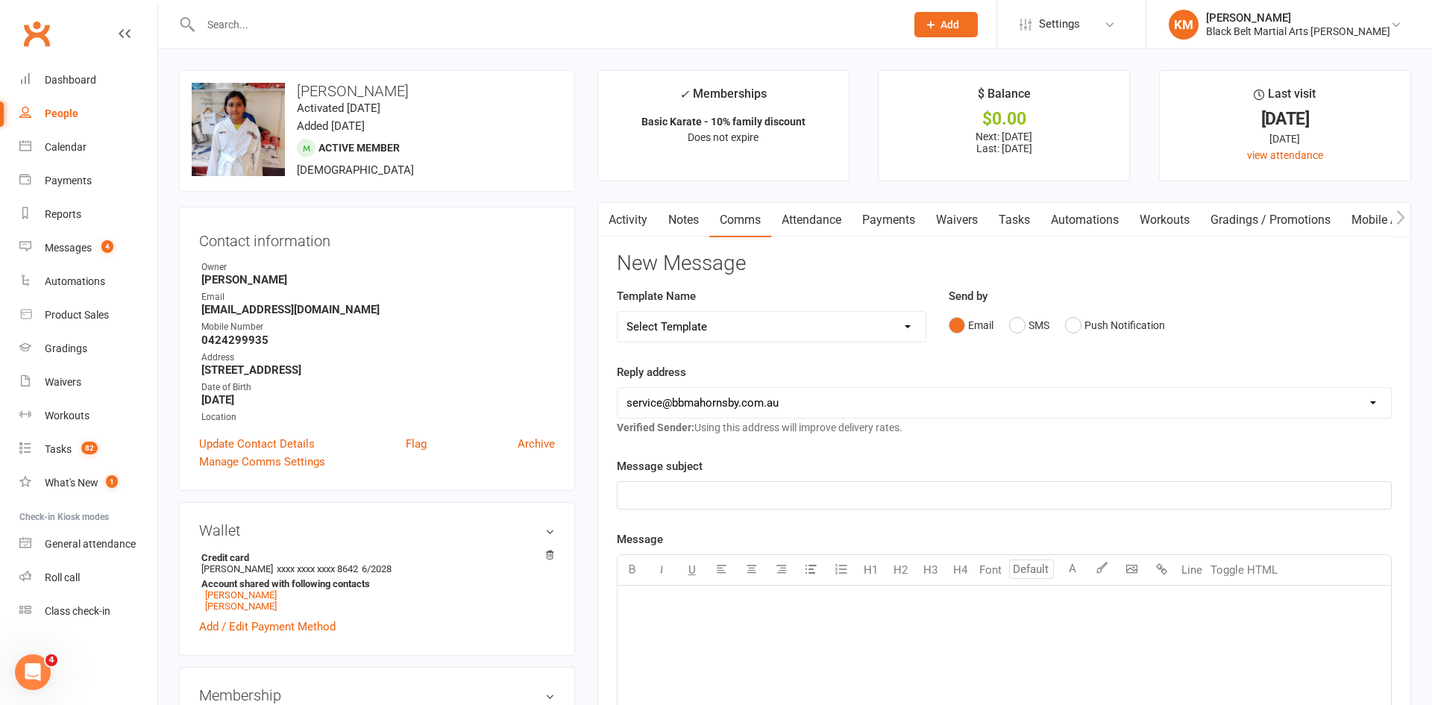
click at [641, 224] on link "Activity" at bounding box center [628, 220] width 60 height 34
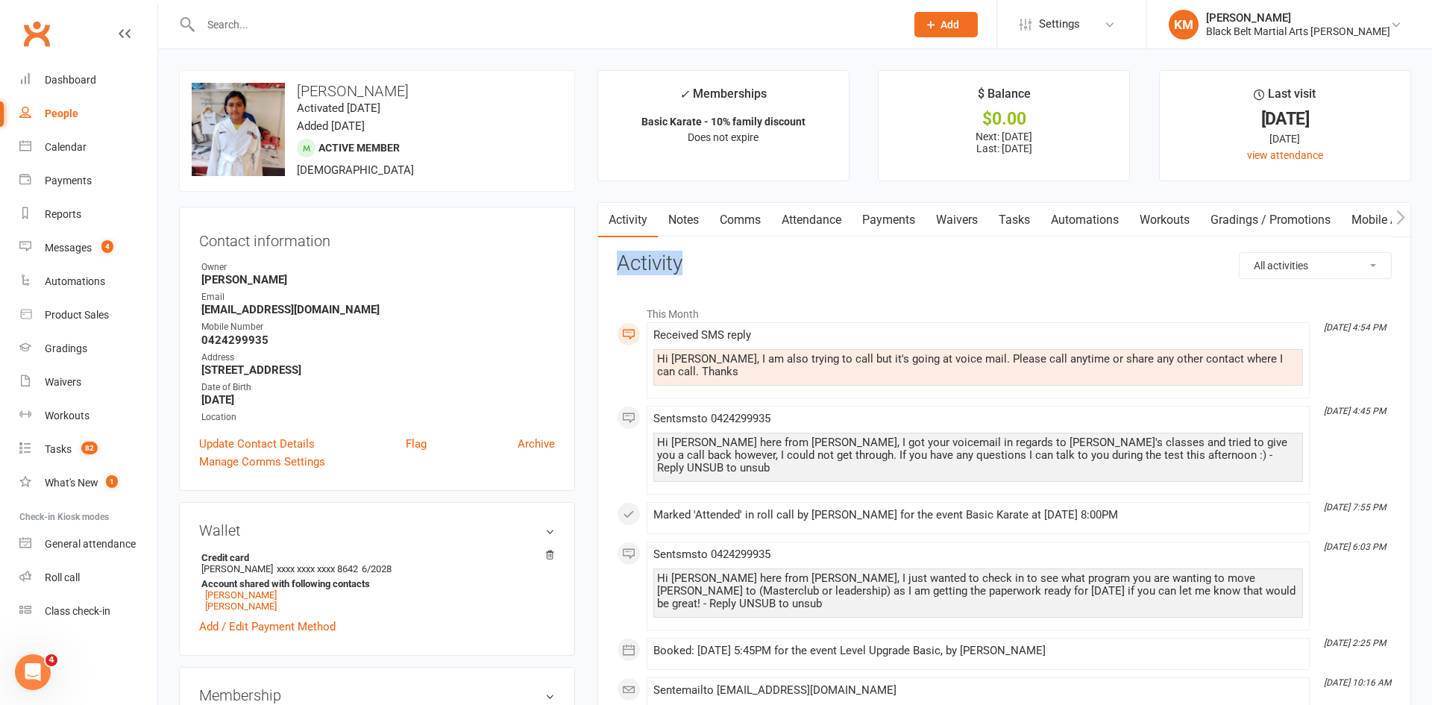
drag, startPoint x: 616, startPoint y: 254, endPoint x: 731, endPoint y: 262, distance: 115.2
click at [731, 262] on h3 "Activity" at bounding box center [1004, 263] width 775 height 23
drag, startPoint x: 387, startPoint y: 92, endPoint x: 293, endPoint y: 97, distance: 94.1
click at [293, 97] on h3 "Zaira Singh" at bounding box center [377, 91] width 371 height 16
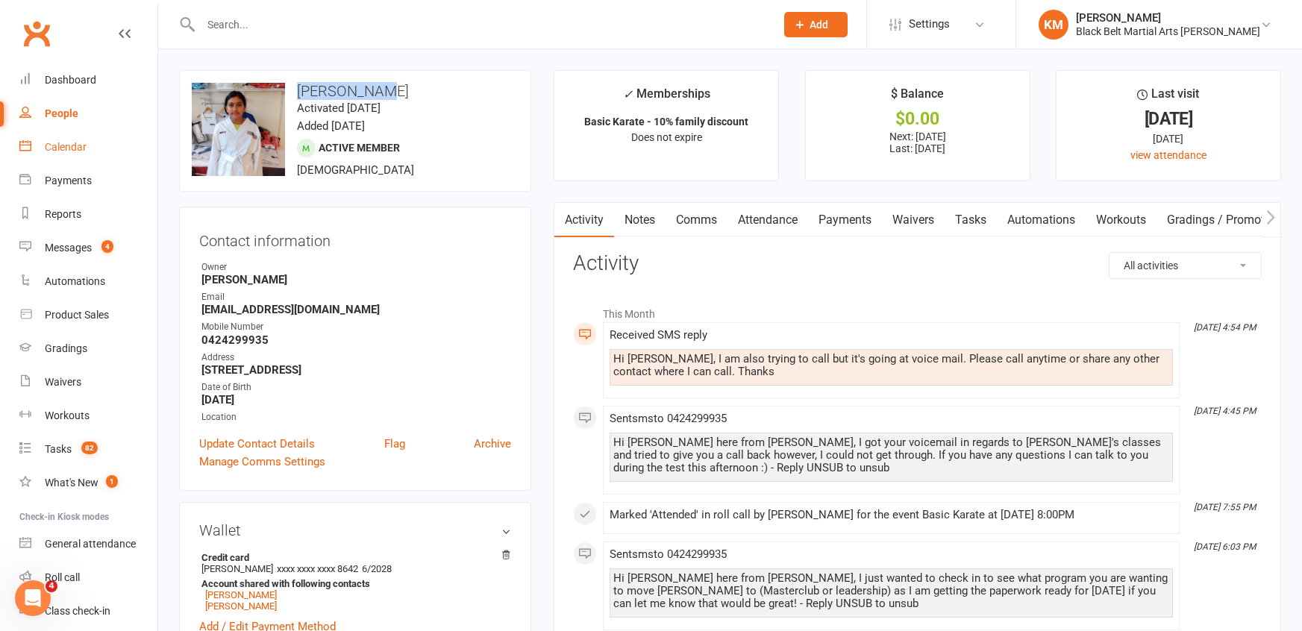
click at [92, 150] on link "Calendar" at bounding box center [88, 148] width 138 height 34
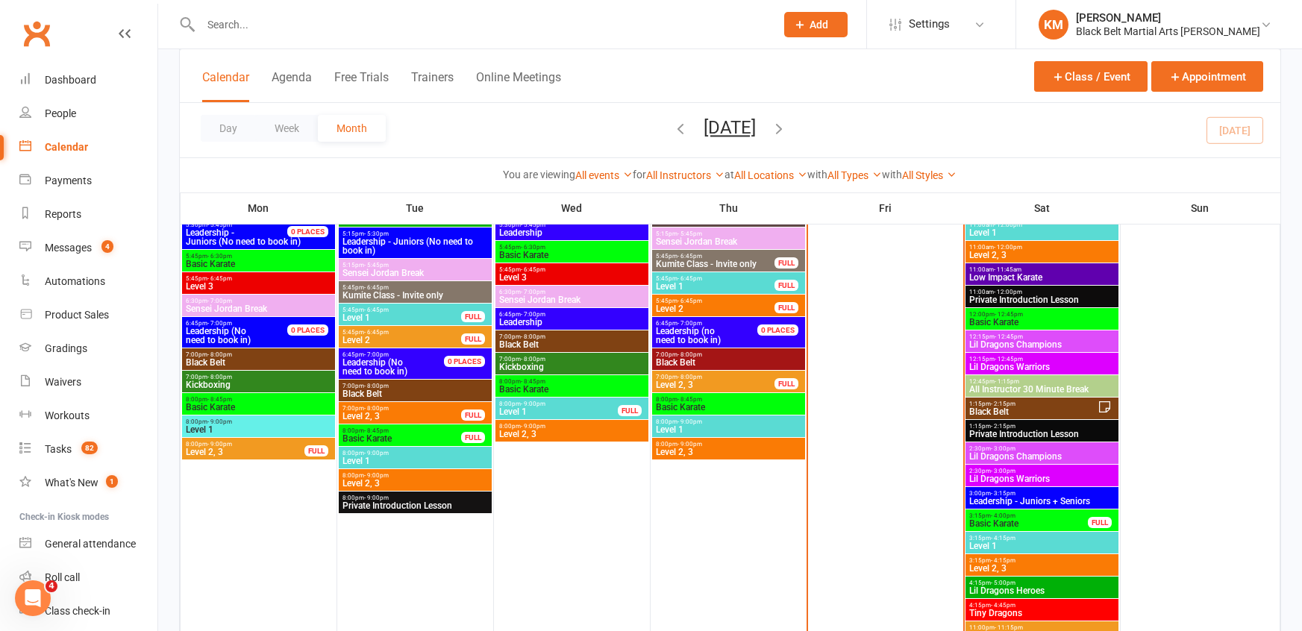
scroll to position [950, 0]
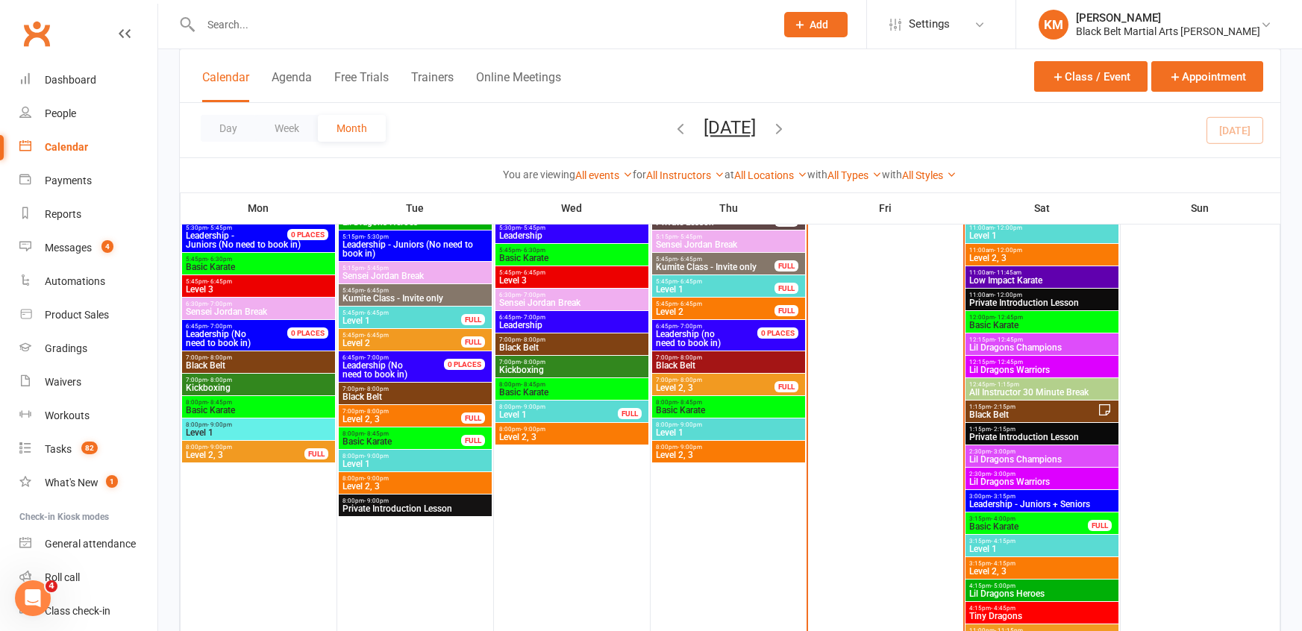
click at [1072, 454] on span "2:30pm - 3:00pm" at bounding box center [1041, 451] width 147 height 7
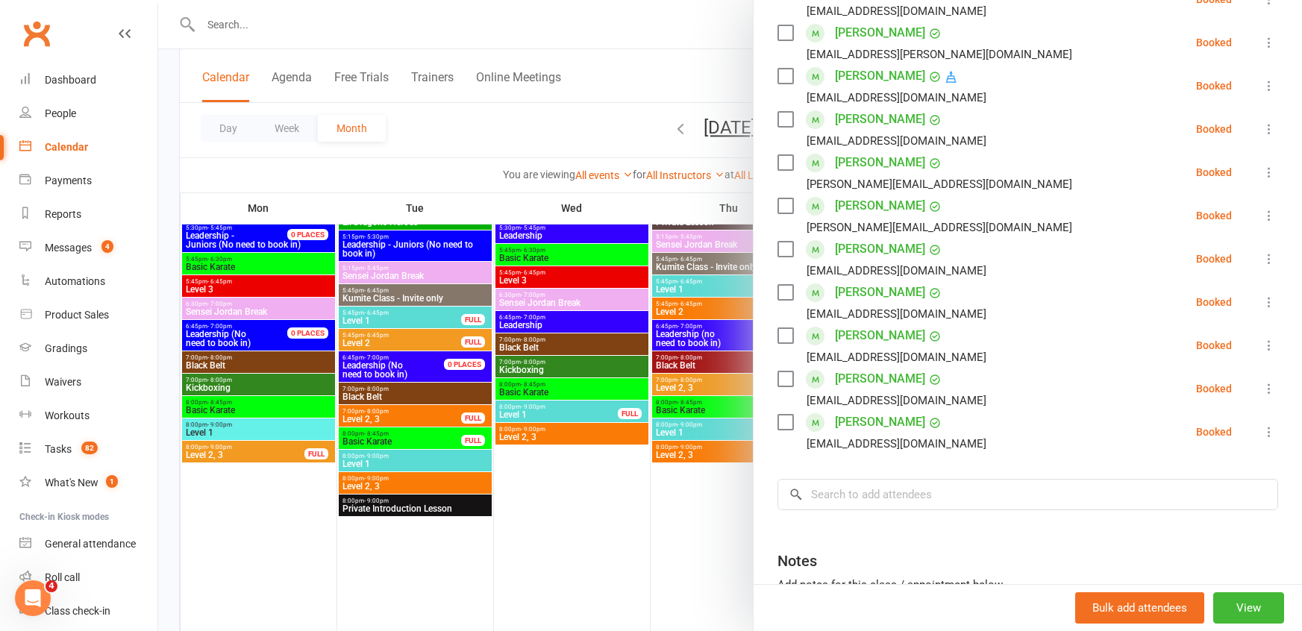
scroll to position [431, 0]
click at [923, 495] on input "search" at bounding box center [1027, 492] width 501 height 31
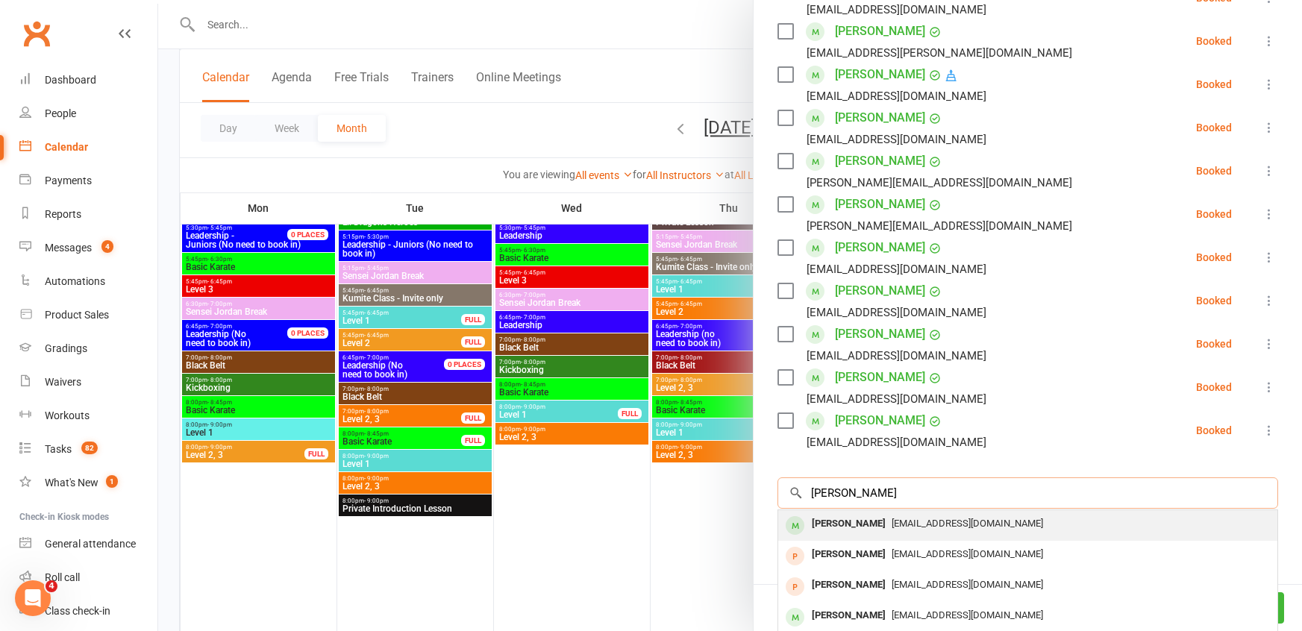
type input "spencer cheah"
click at [919, 523] on span "daphinnie@gmail.com" at bounding box center [966, 523] width 151 height 11
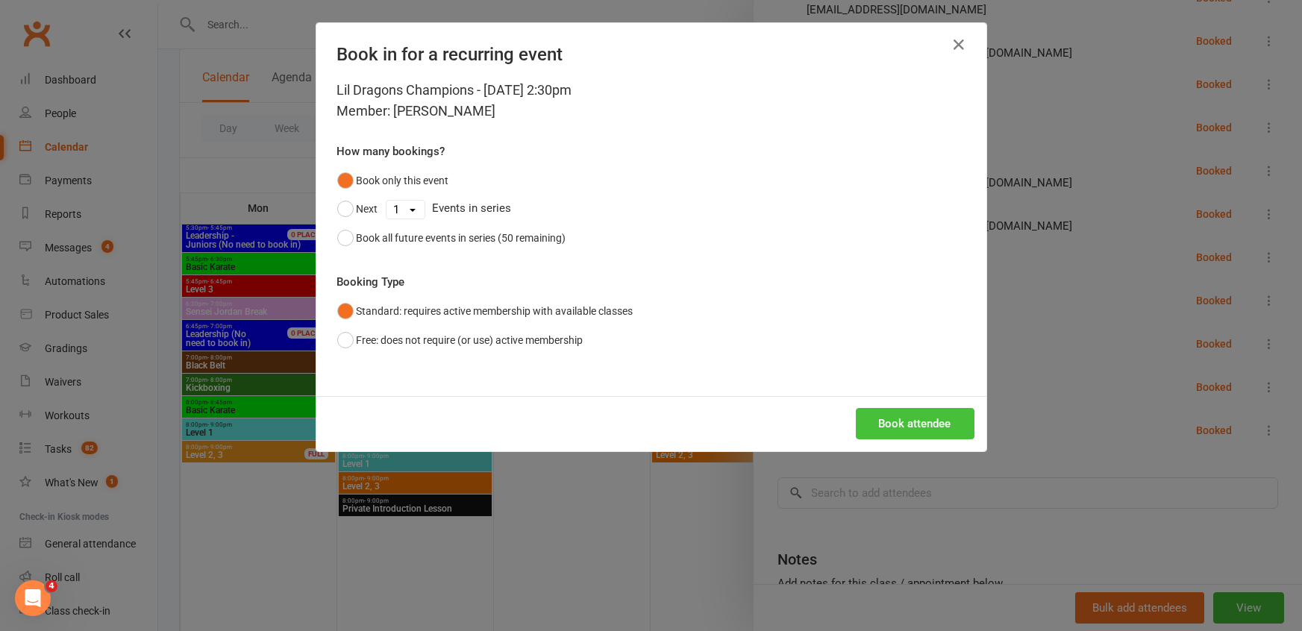
click at [894, 416] on button "Book attendee" at bounding box center [915, 423] width 119 height 31
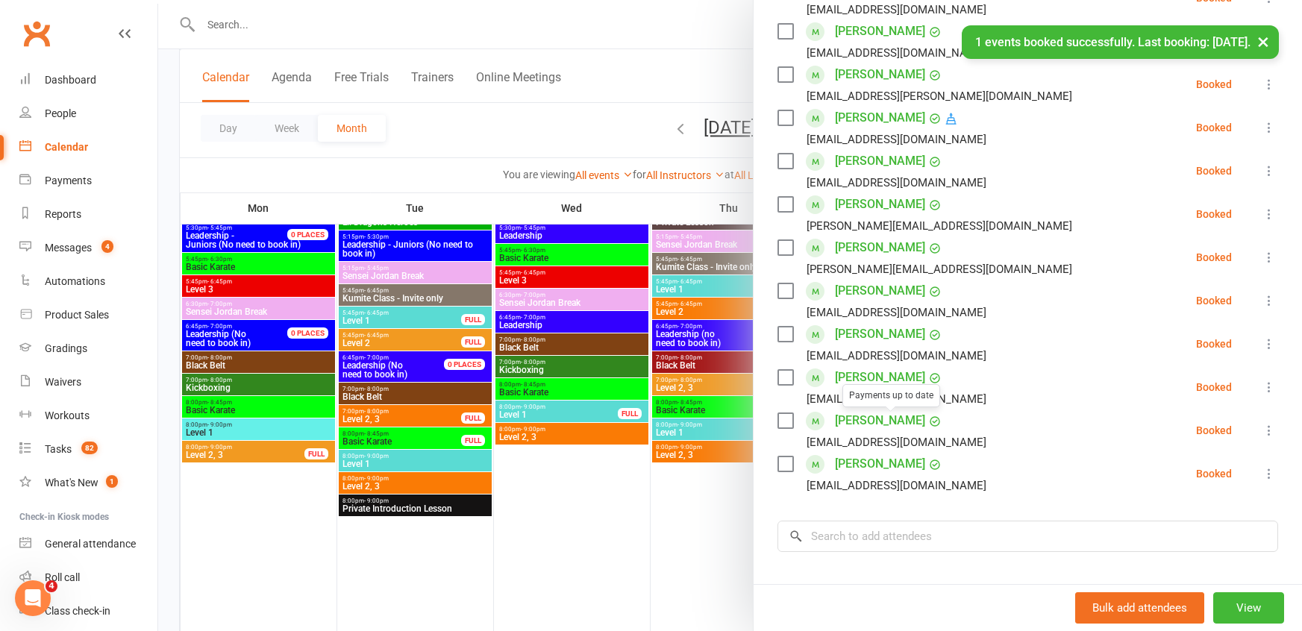
scroll to position [474, 0]
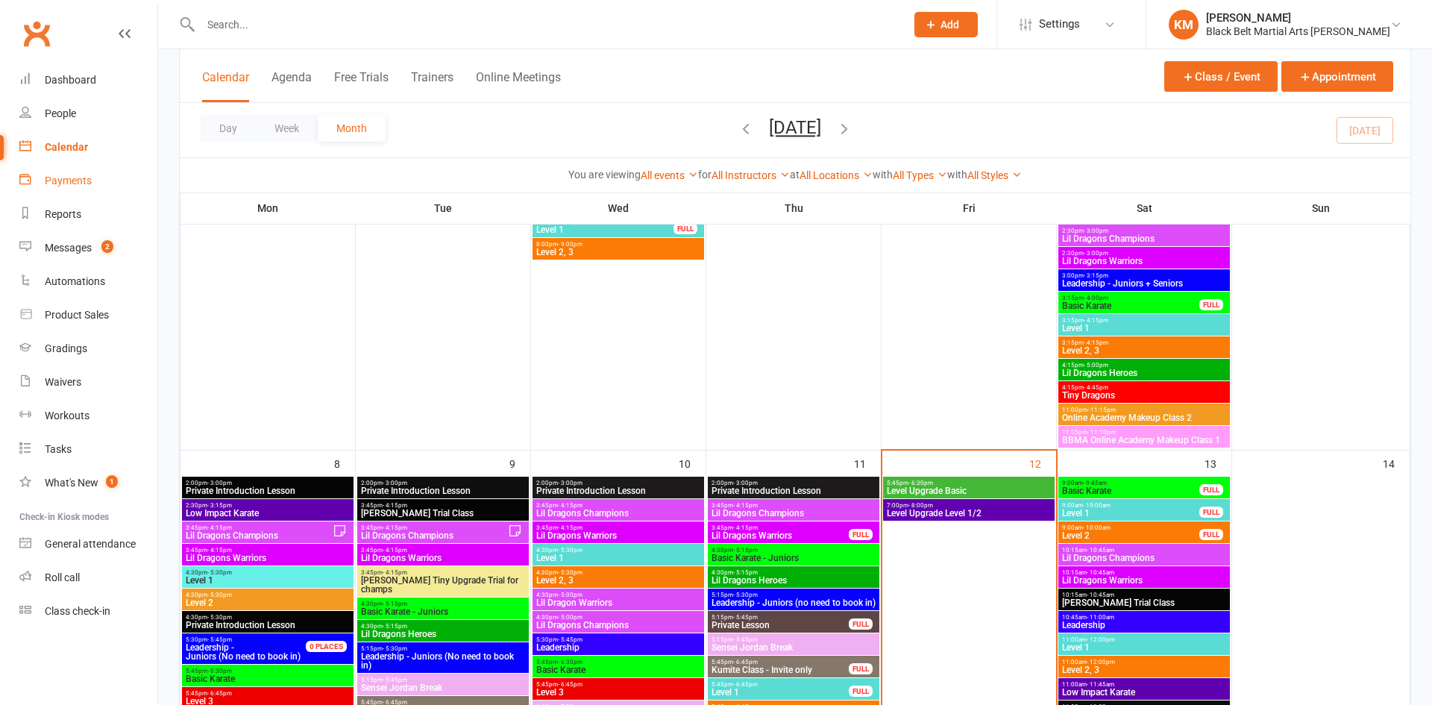
scroll to position [1049, 0]
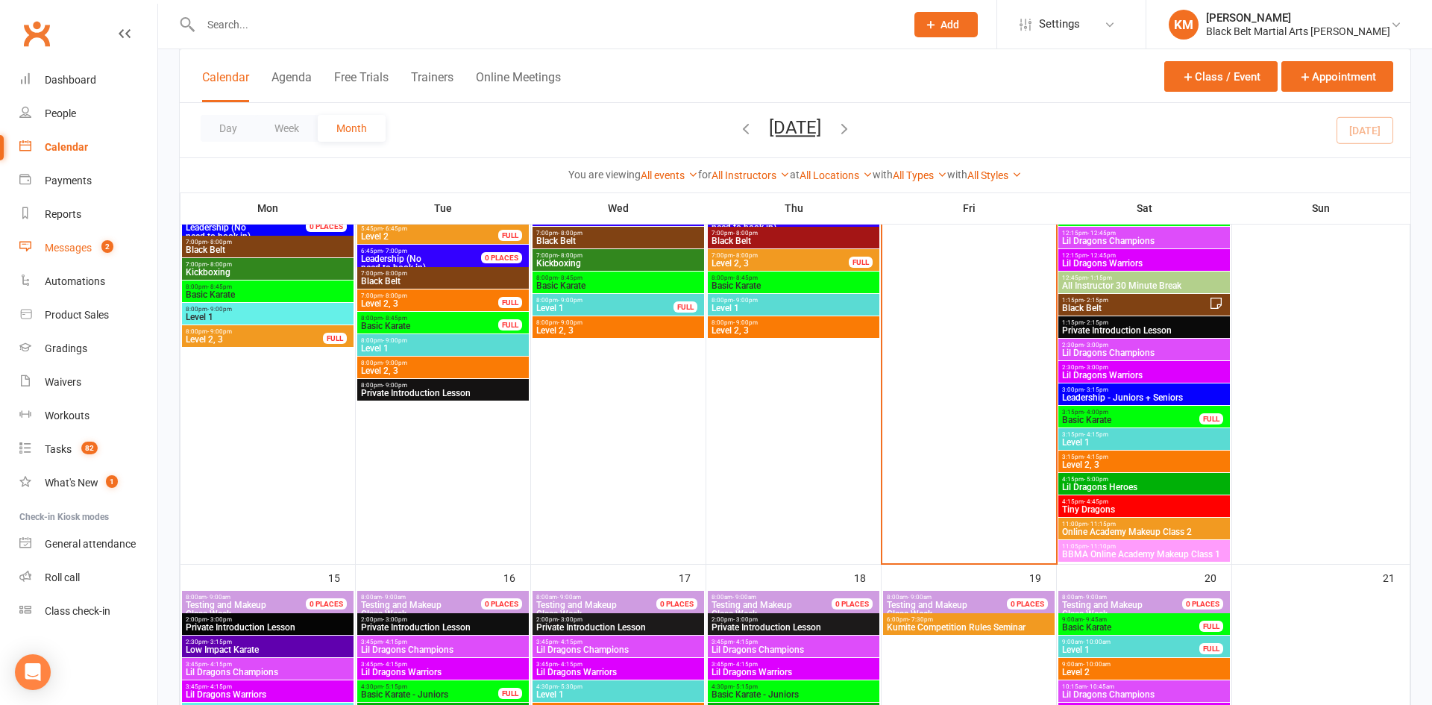
click at [53, 248] on div "Messages" at bounding box center [68, 248] width 47 height 12
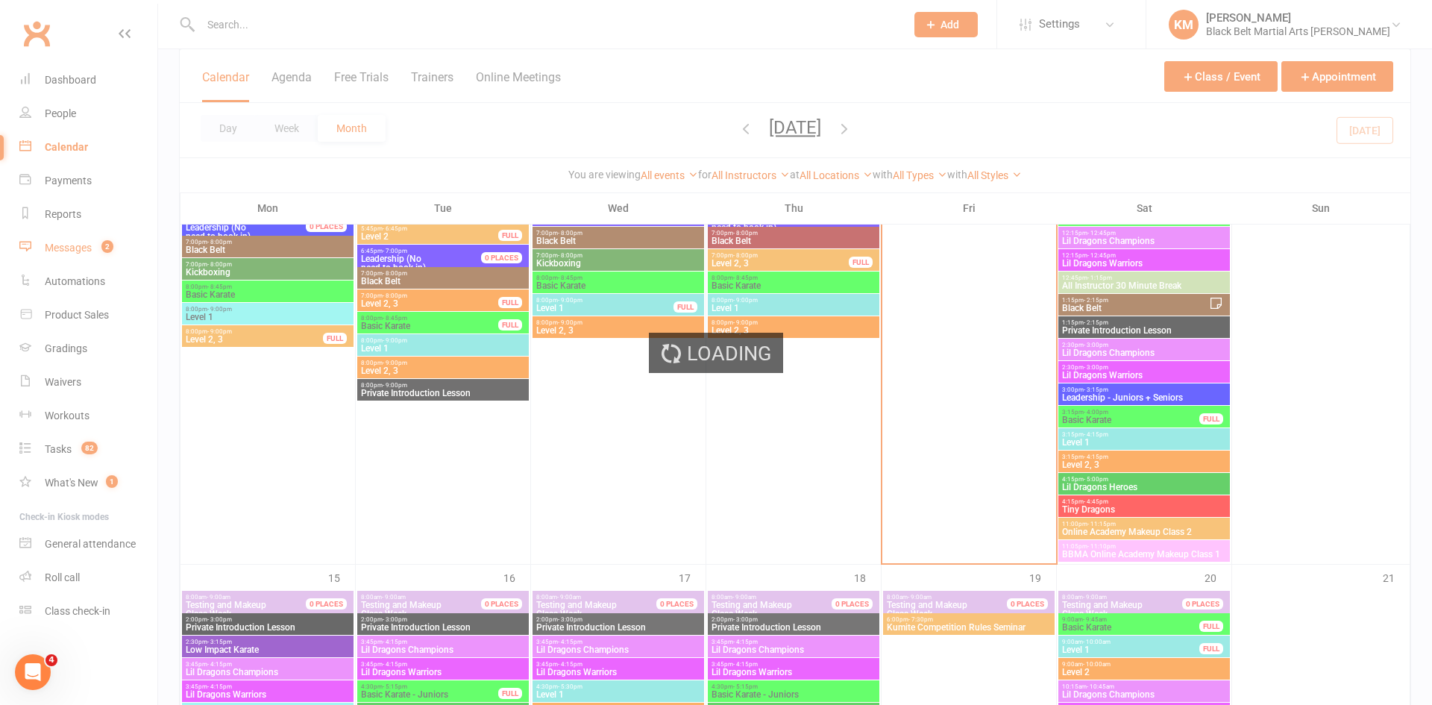
scroll to position [0, 0]
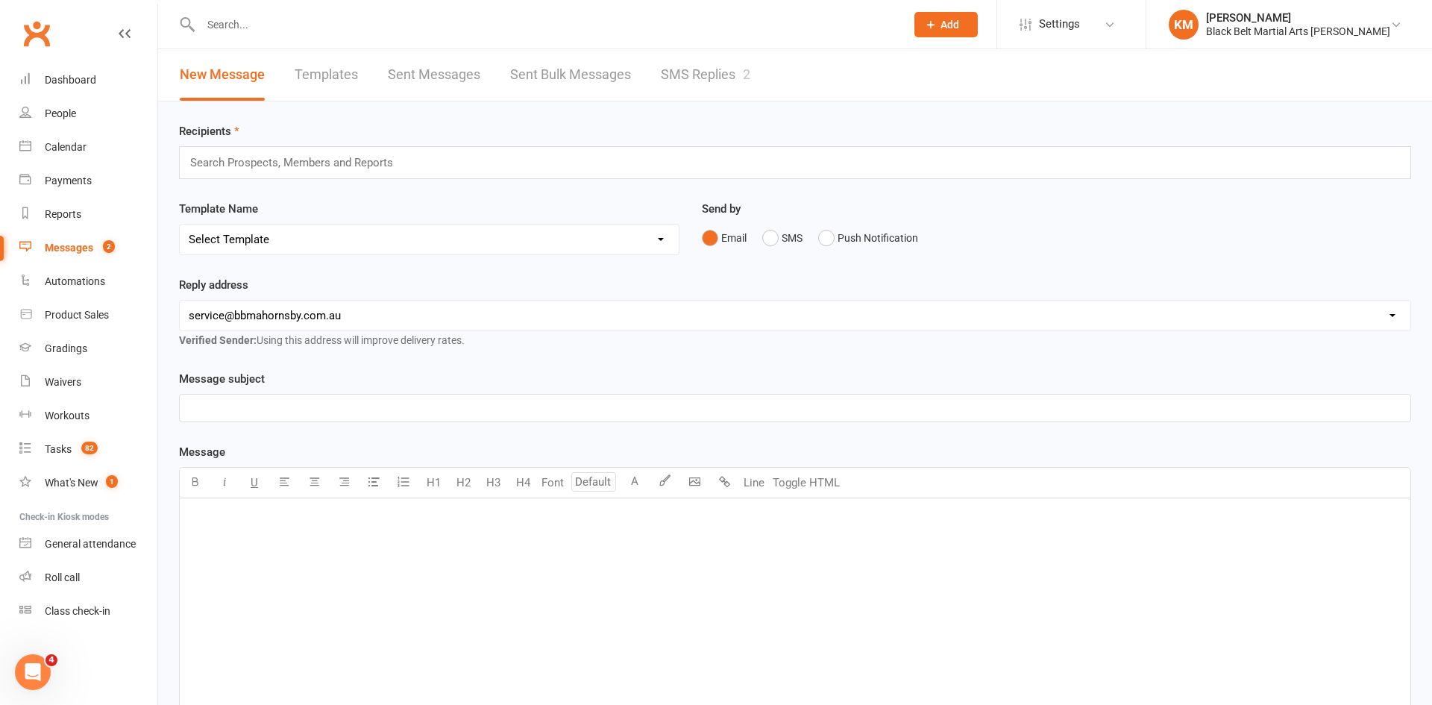
click at [672, 81] on link "SMS Replies 2" at bounding box center [706, 74] width 90 height 51
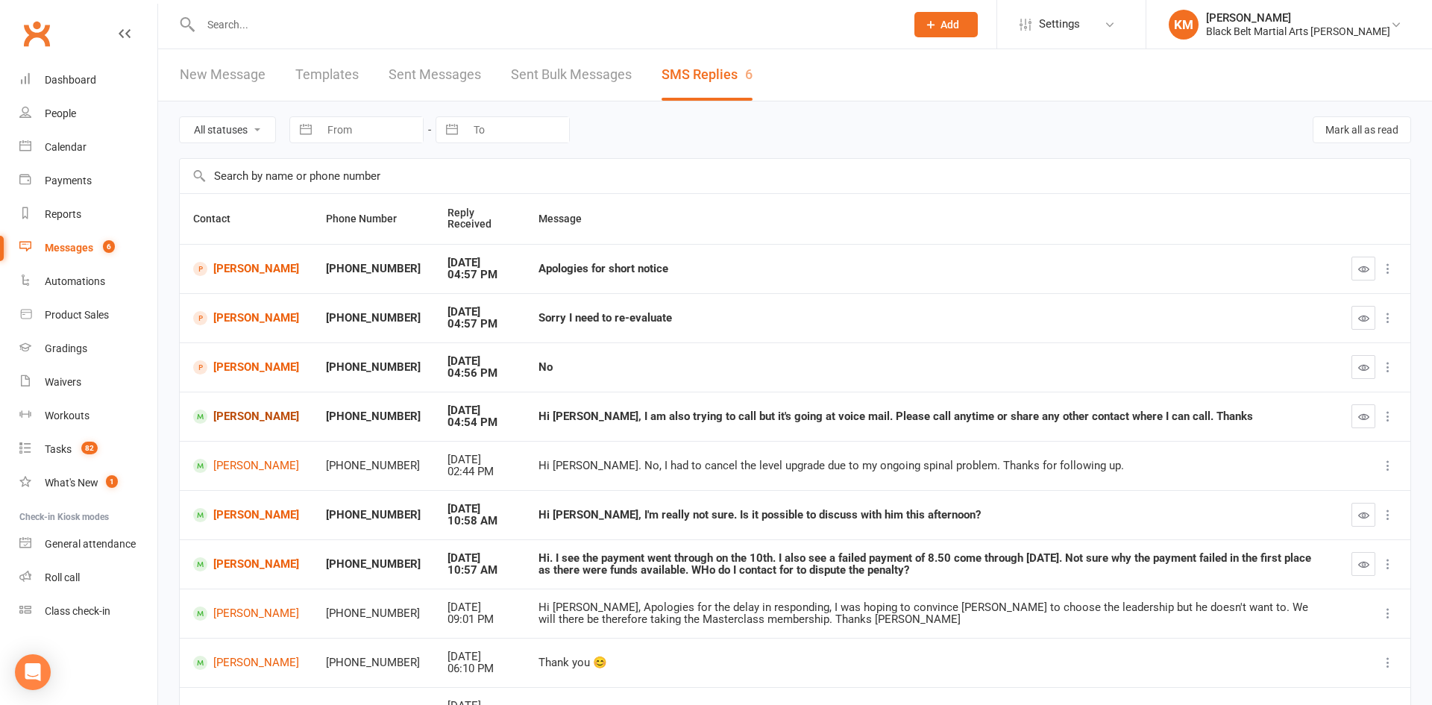
click at [243, 412] on link "[PERSON_NAME]" at bounding box center [246, 417] width 106 height 14
click at [55, 142] on div "Calendar" at bounding box center [66, 147] width 42 height 12
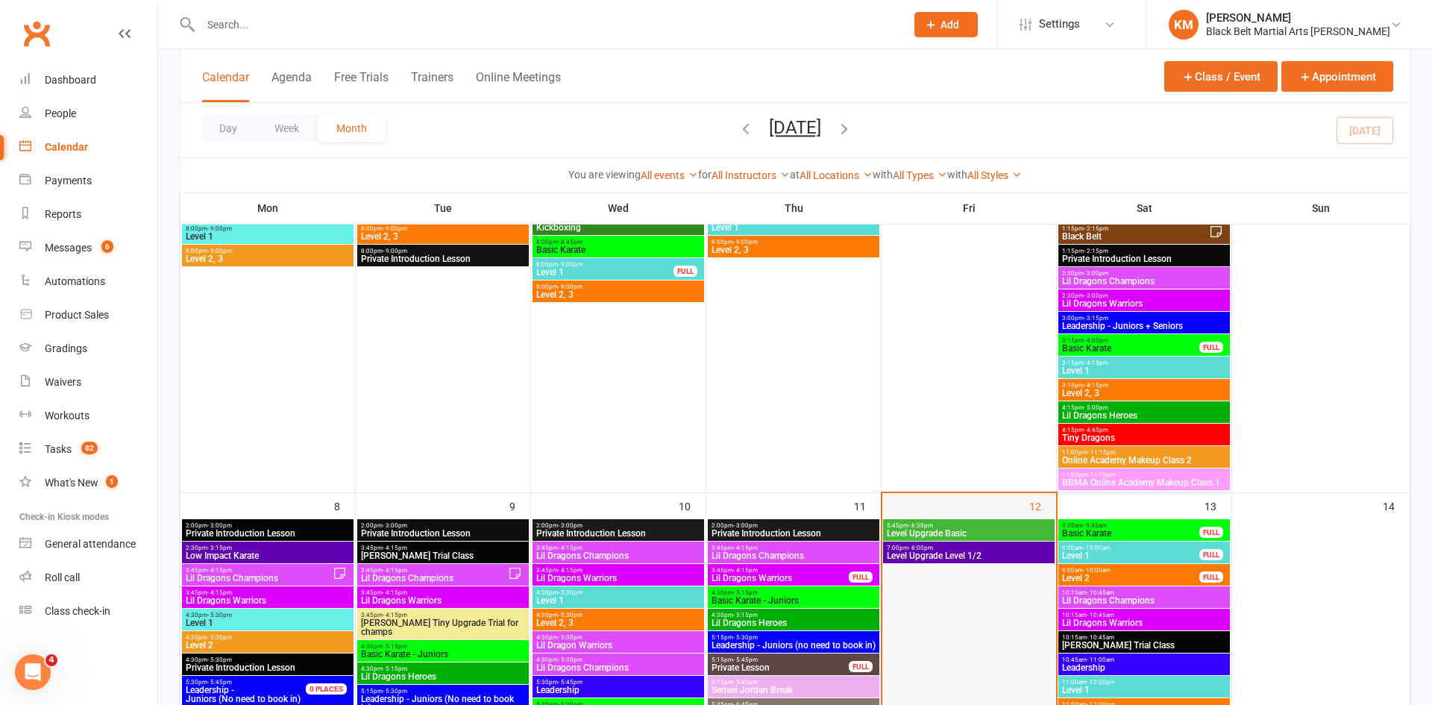
scroll to position [444, 0]
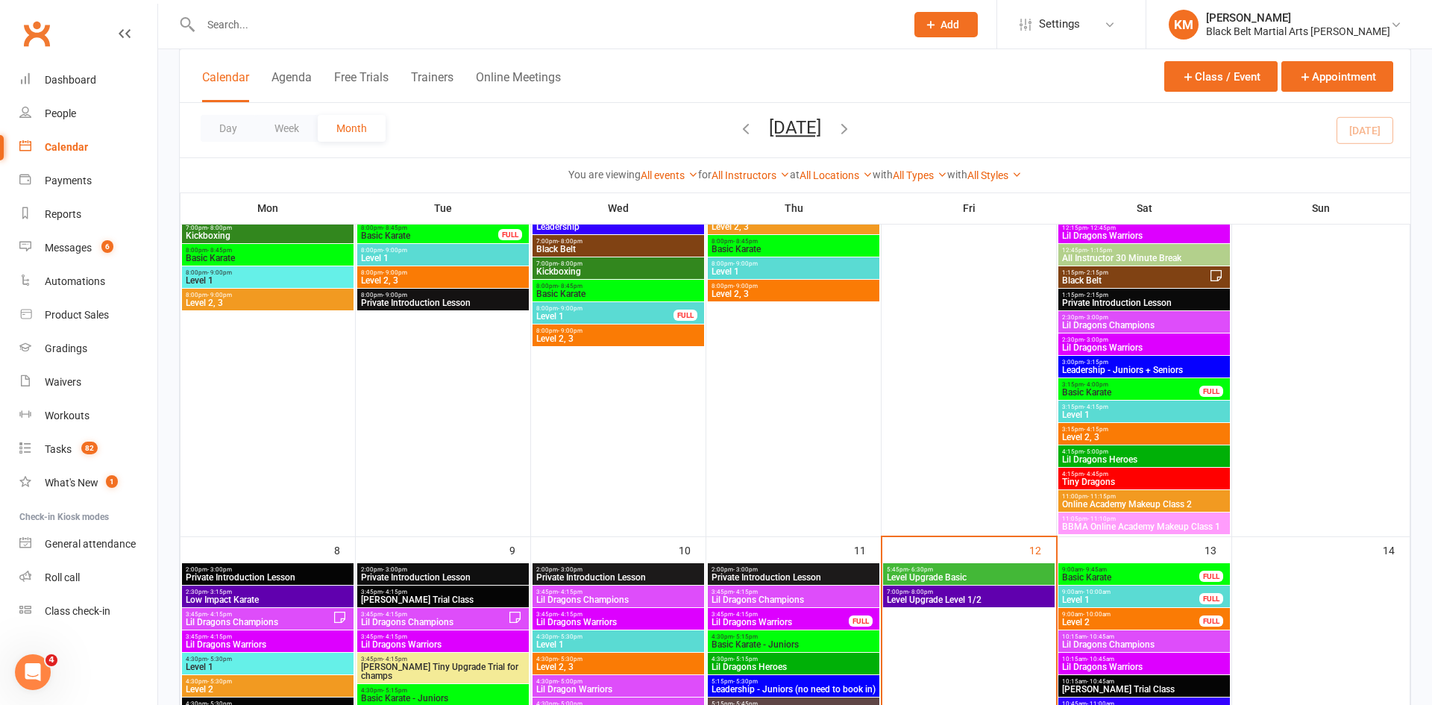
click at [986, 581] on span "Level Upgrade Basic" at bounding box center [969, 577] width 166 height 9
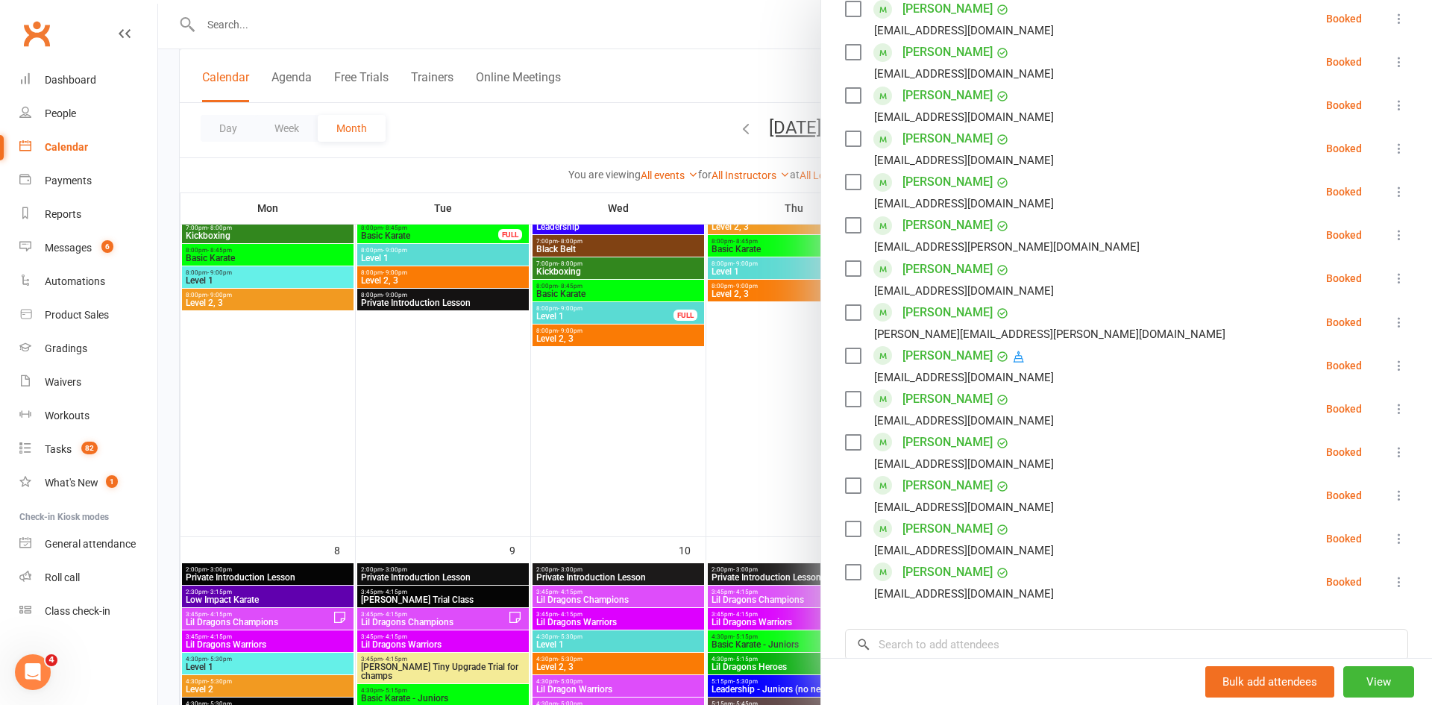
scroll to position [674, 0]
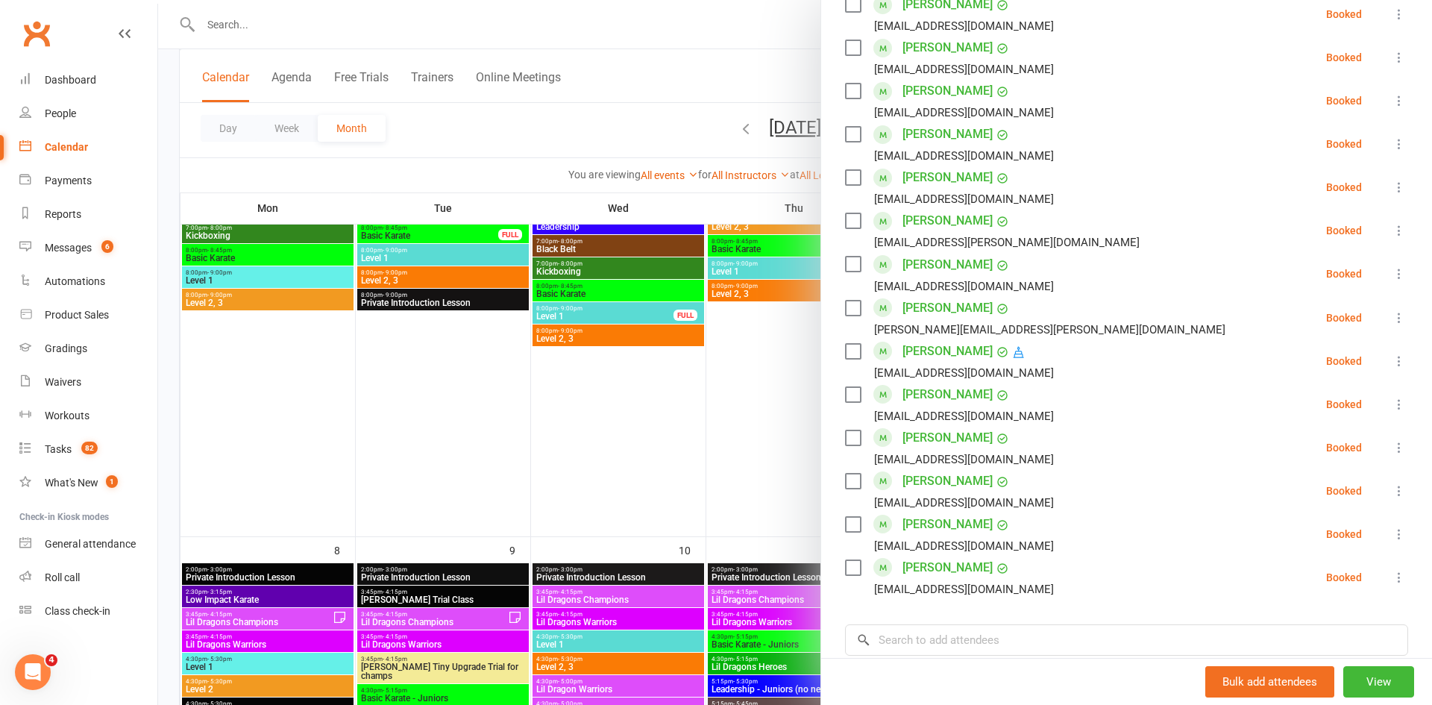
click at [950, 354] on link "Hamish Ronald" at bounding box center [948, 351] width 90 height 24
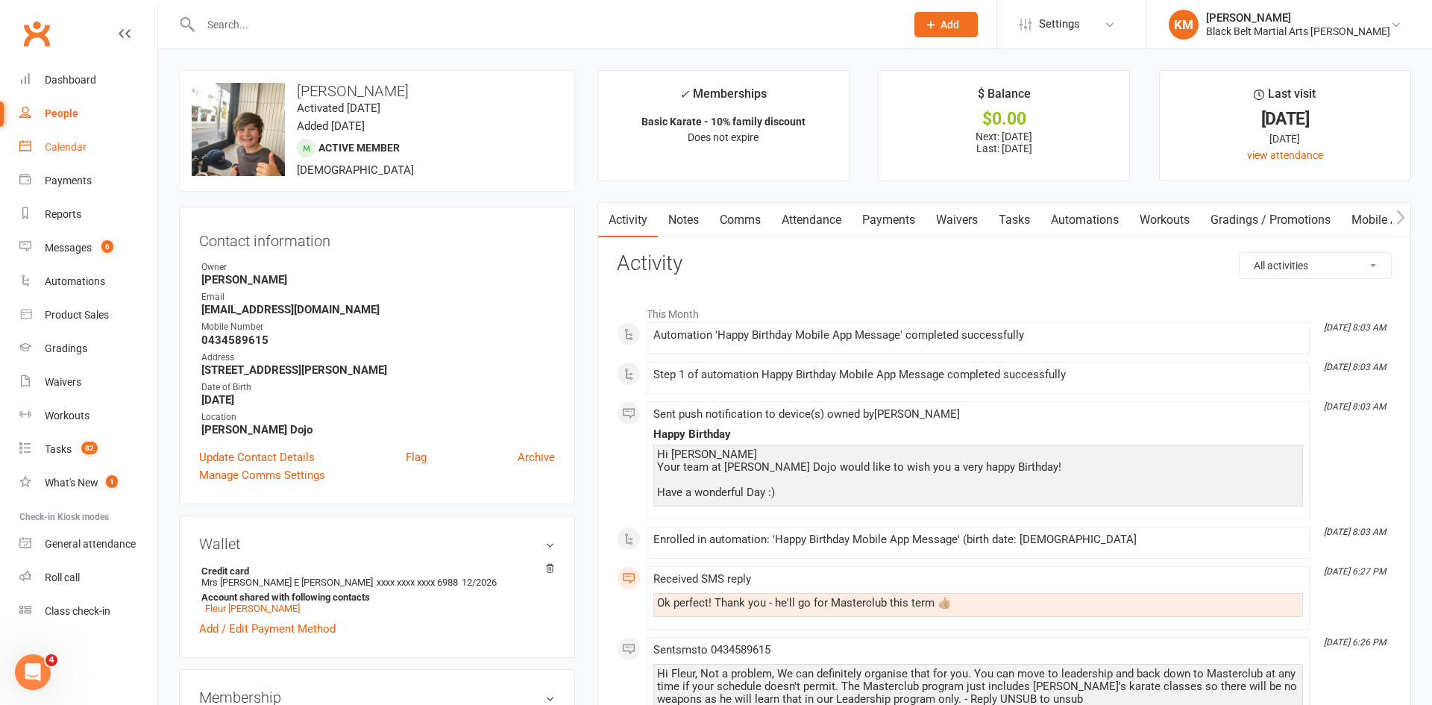
click at [98, 145] on link "Calendar" at bounding box center [88, 148] width 138 height 34
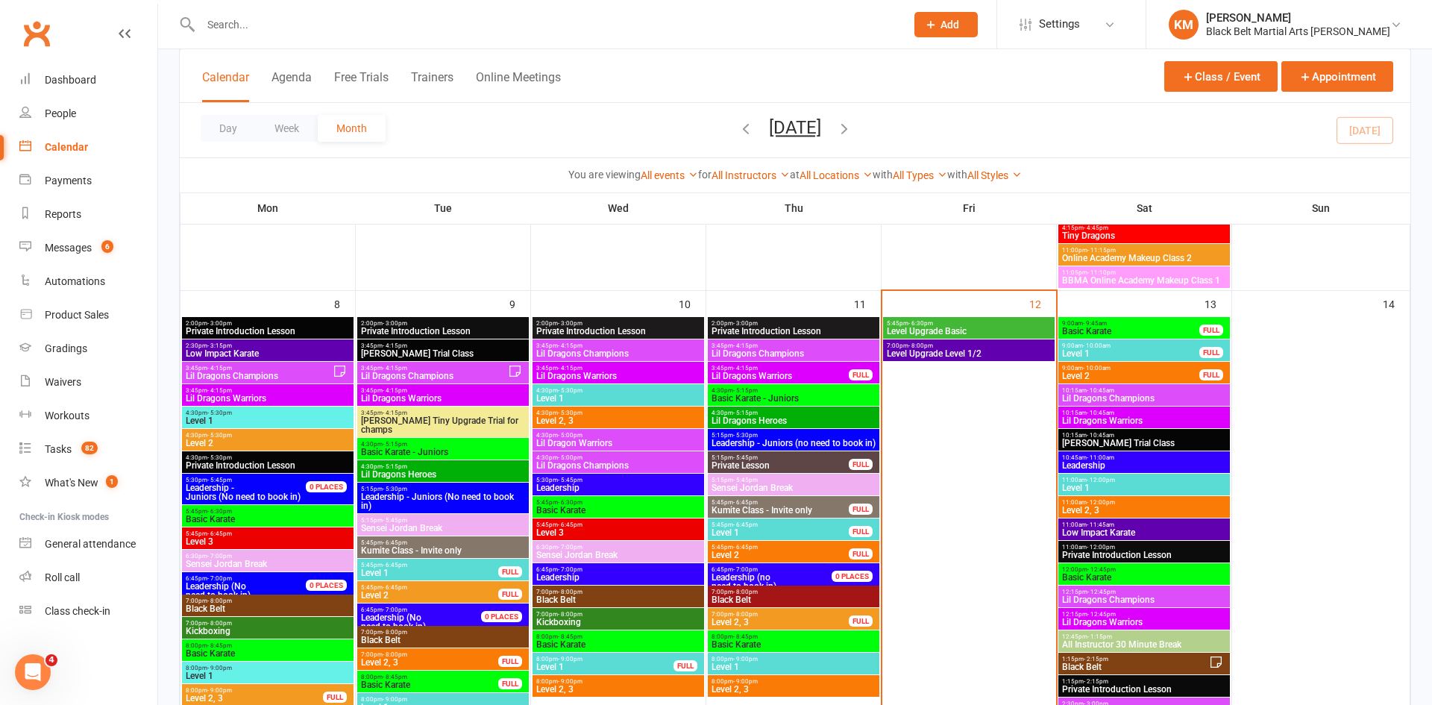
scroll to position [677, 0]
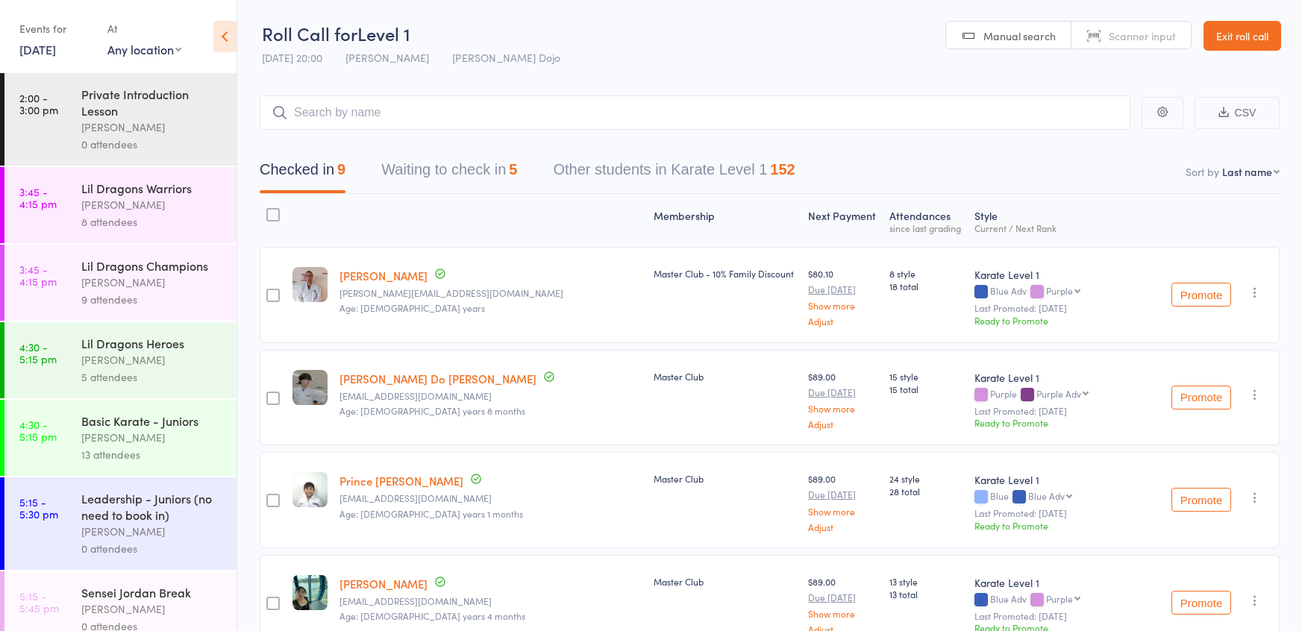
click at [48, 51] on link "[DATE]" at bounding box center [37, 49] width 37 height 16
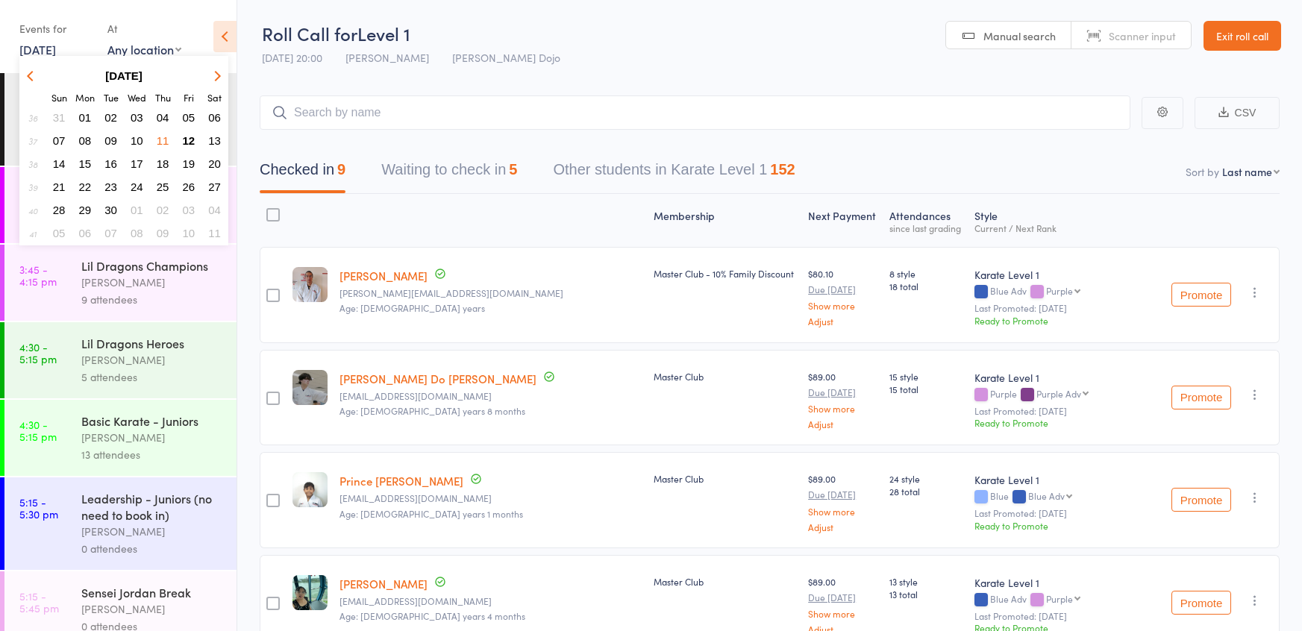
click at [192, 137] on span "12" at bounding box center [189, 140] width 13 height 13
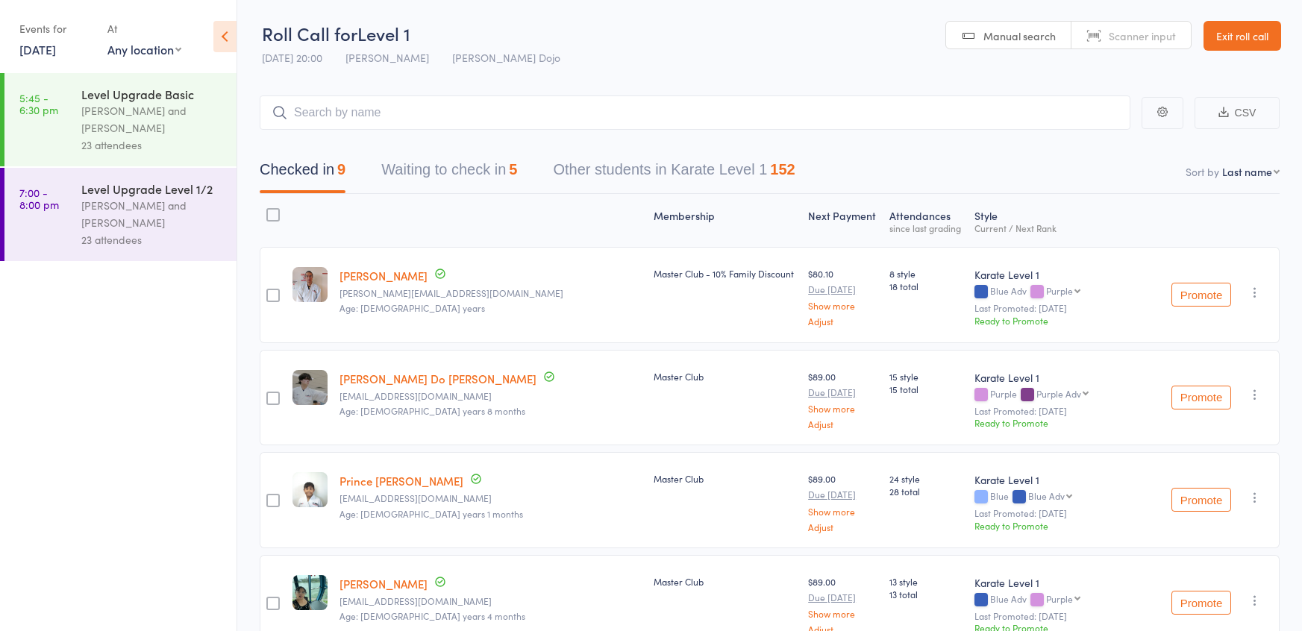
click at [141, 148] on div "23 attendees" at bounding box center [152, 145] width 142 height 17
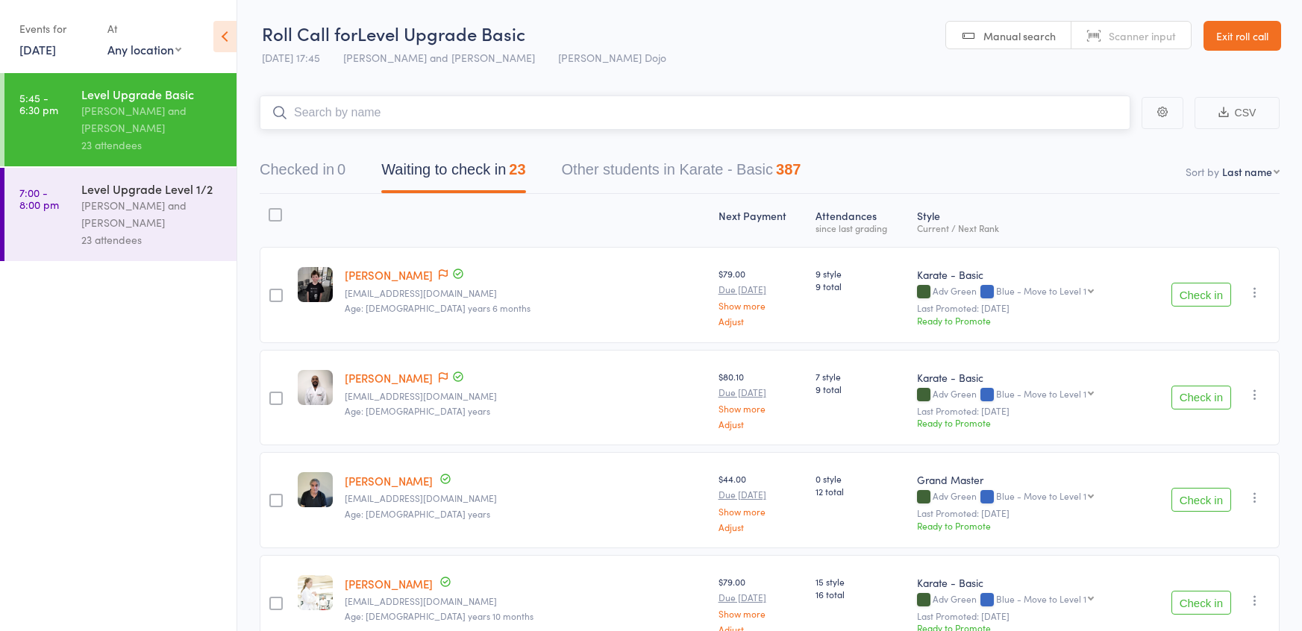
click at [447, 160] on button "Waiting to check in 23" at bounding box center [453, 174] width 144 height 40
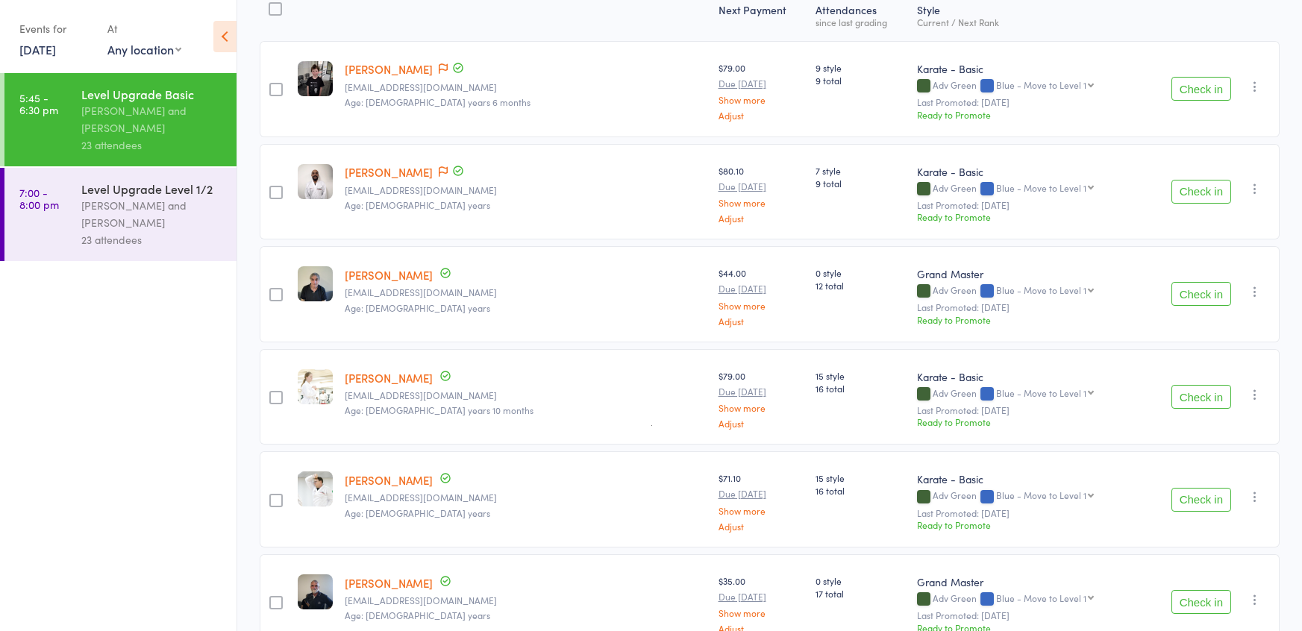
scroll to position [210, 0]
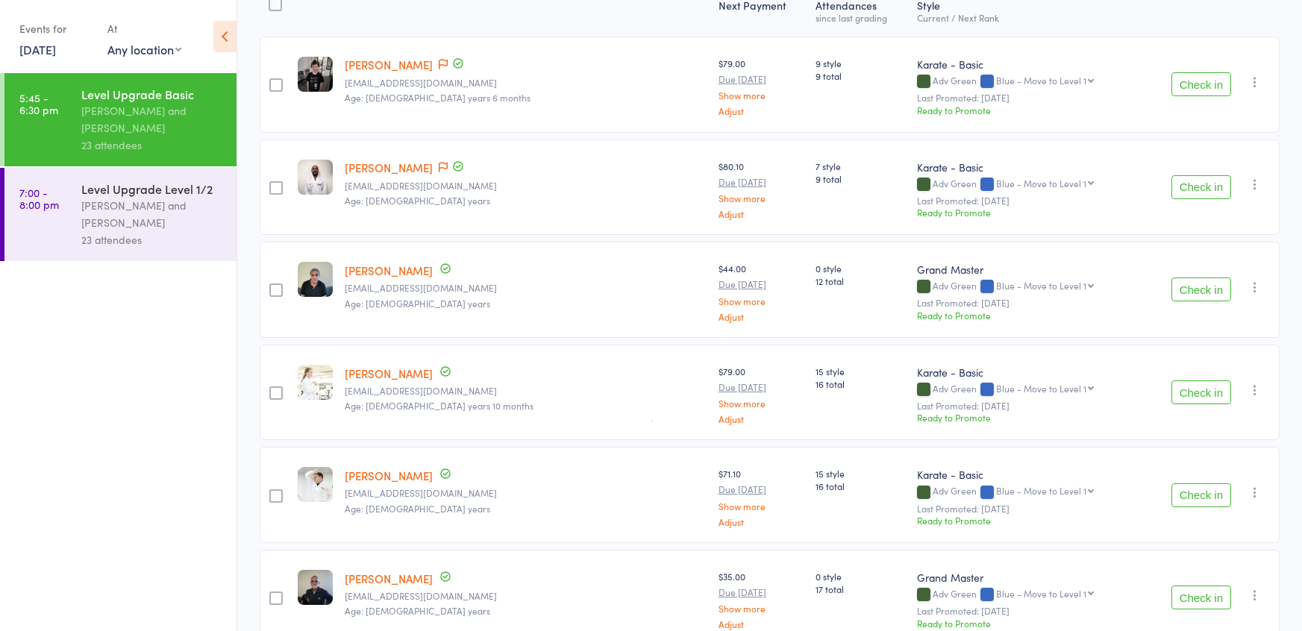
click at [1184, 388] on button "Check in" at bounding box center [1201, 392] width 60 height 24
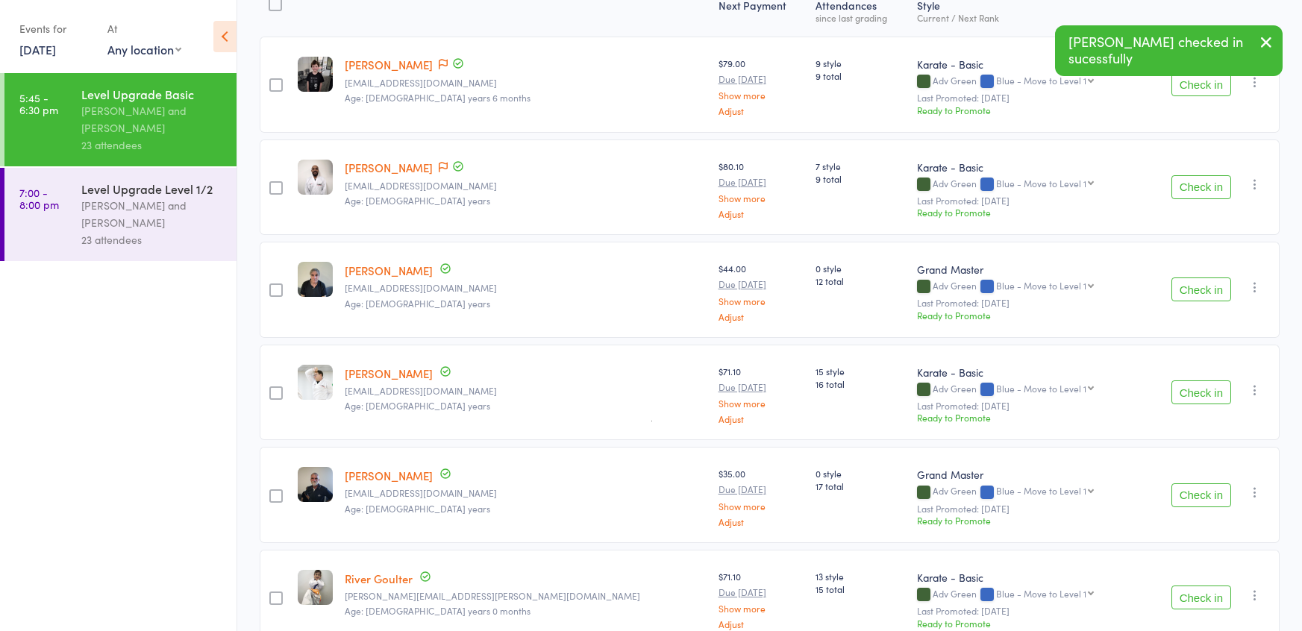
click at [1185, 489] on button "Check in" at bounding box center [1201, 495] width 60 height 24
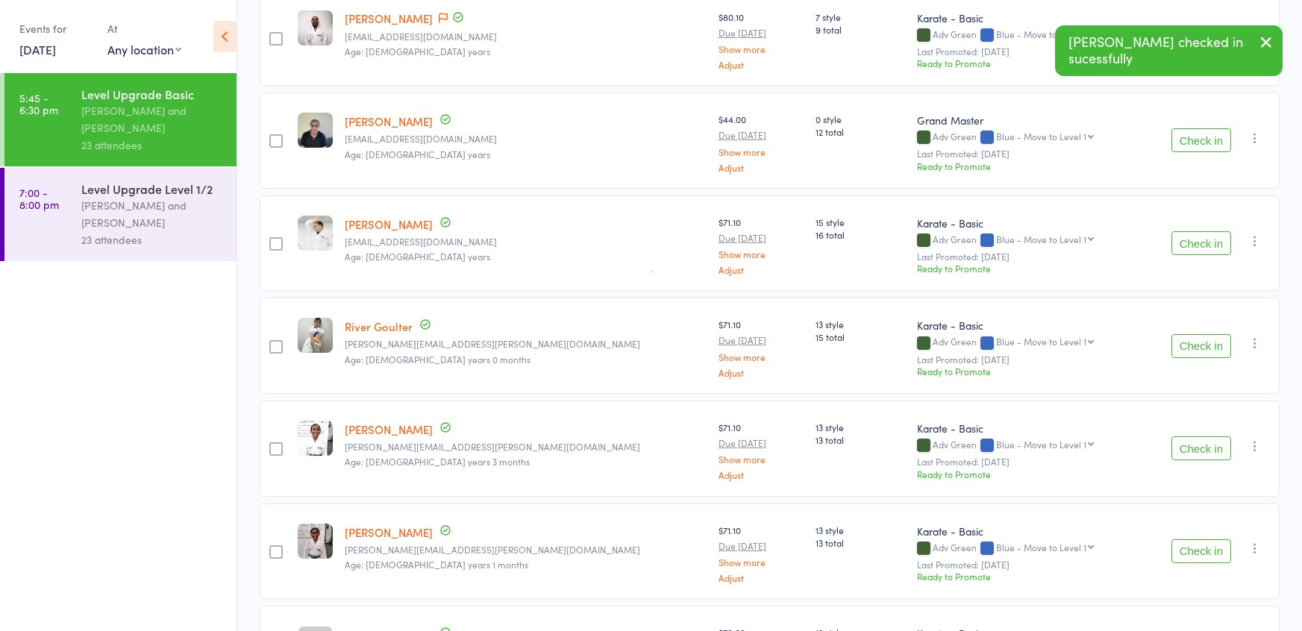
scroll to position [379, 0]
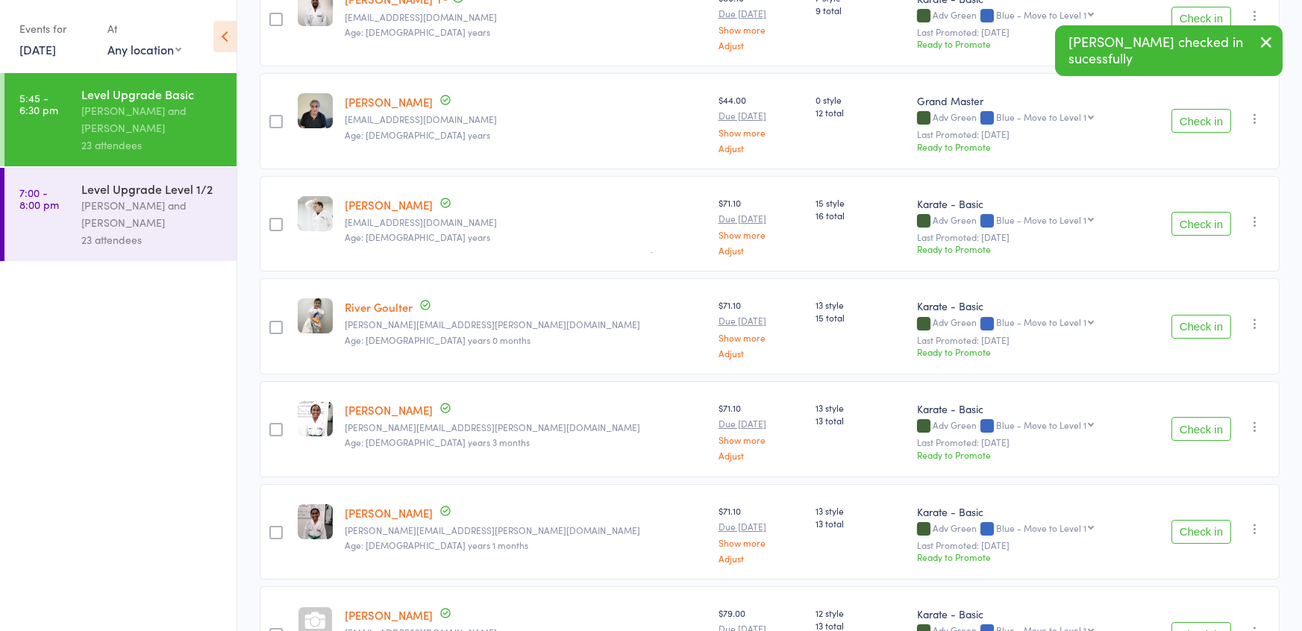
click at [1188, 429] on button "Check in" at bounding box center [1201, 429] width 60 height 24
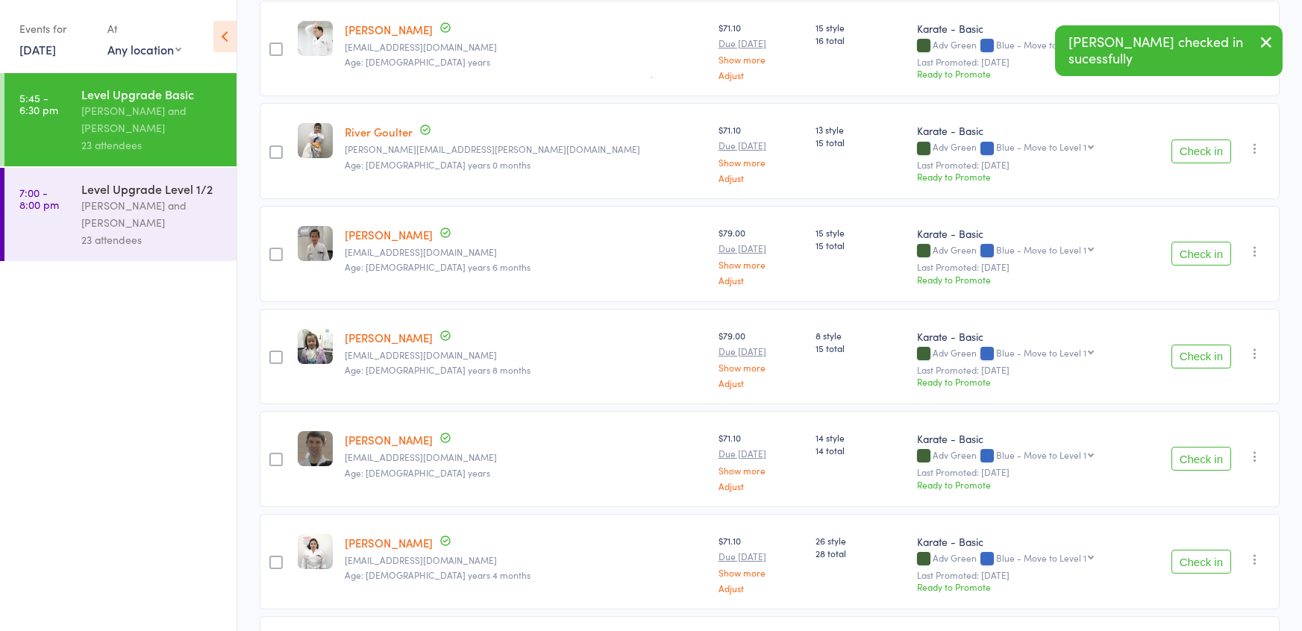
scroll to position [557, 0]
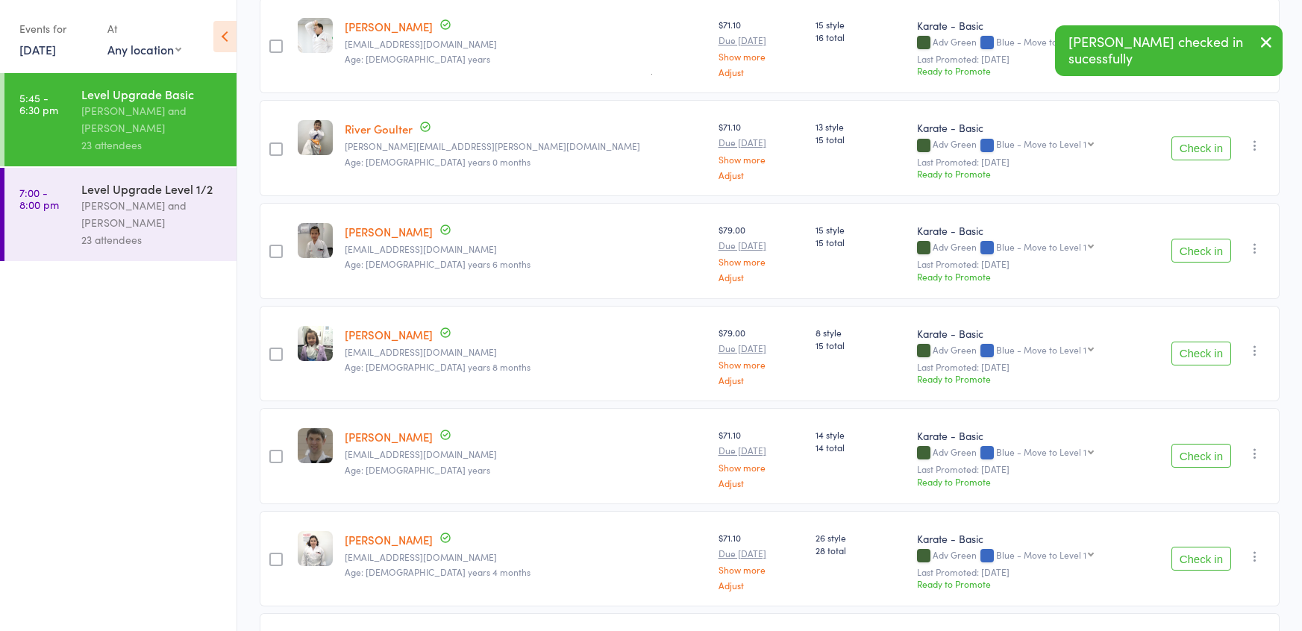
click at [1190, 444] on button "Check in" at bounding box center [1201, 456] width 60 height 24
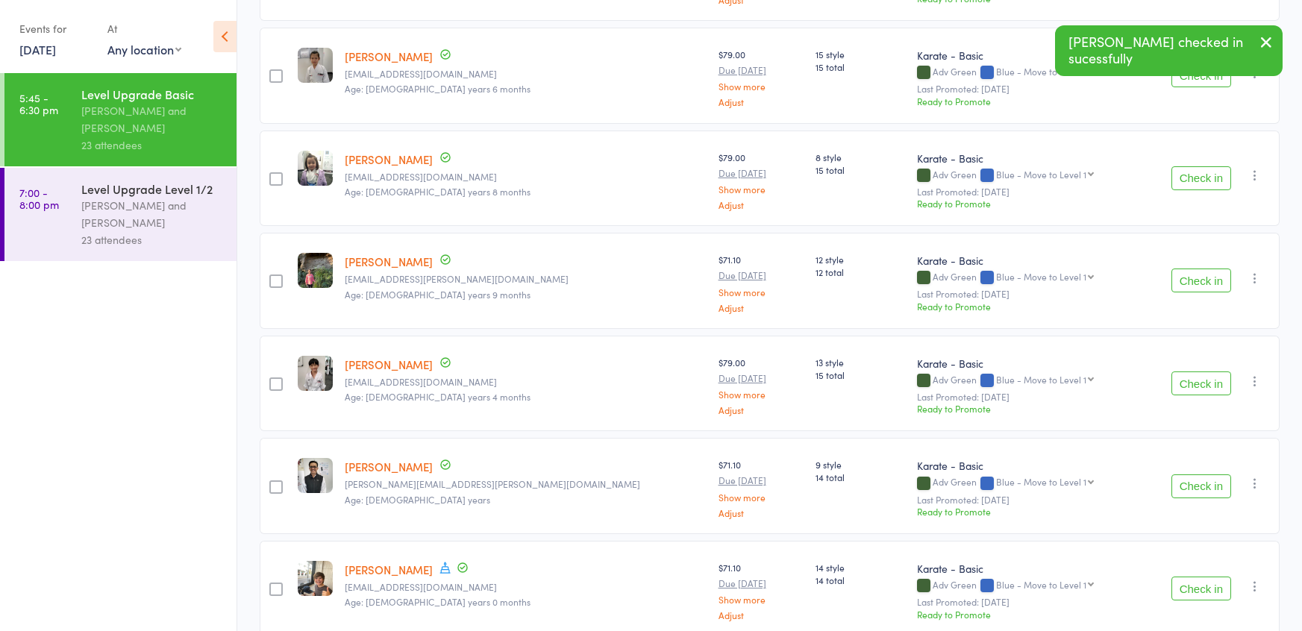
scroll to position [736, 0]
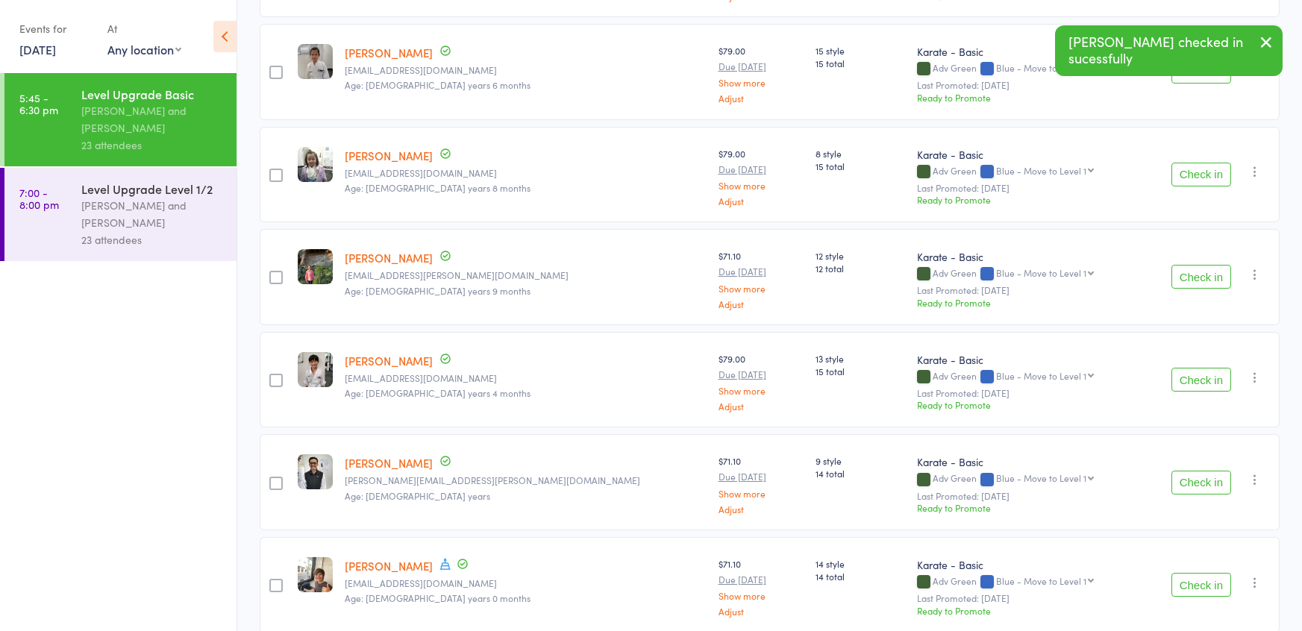
click at [1198, 474] on button "Check in" at bounding box center [1201, 483] width 60 height 24
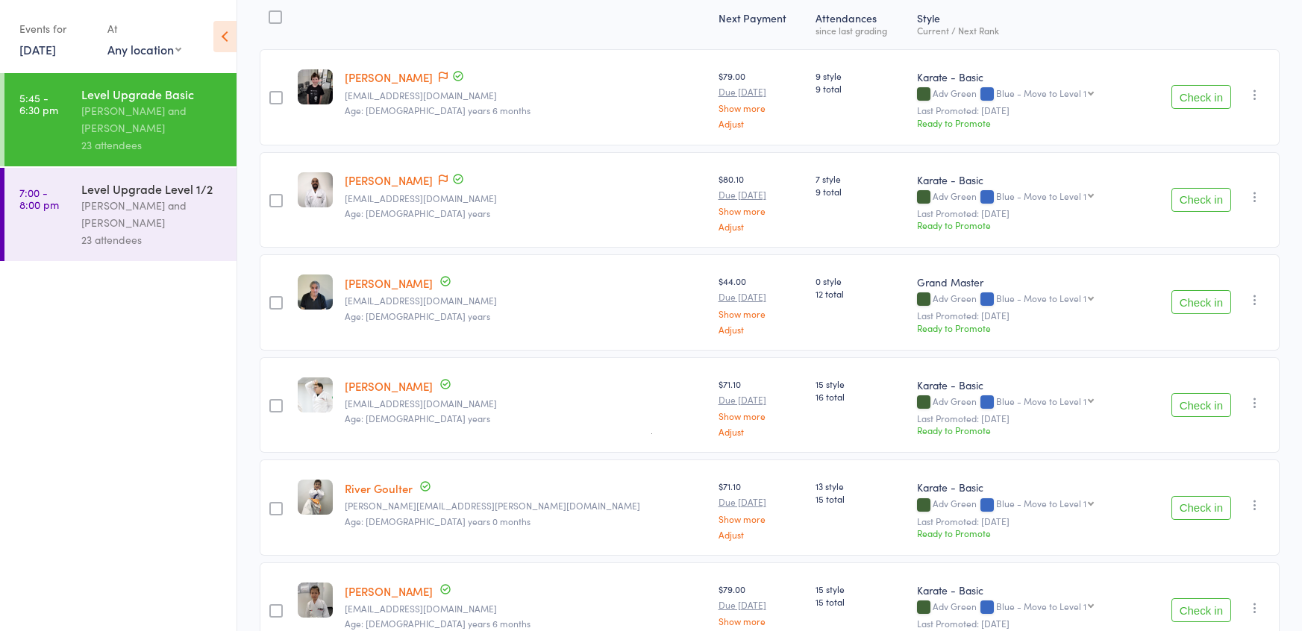
scroll to position [201, 0]
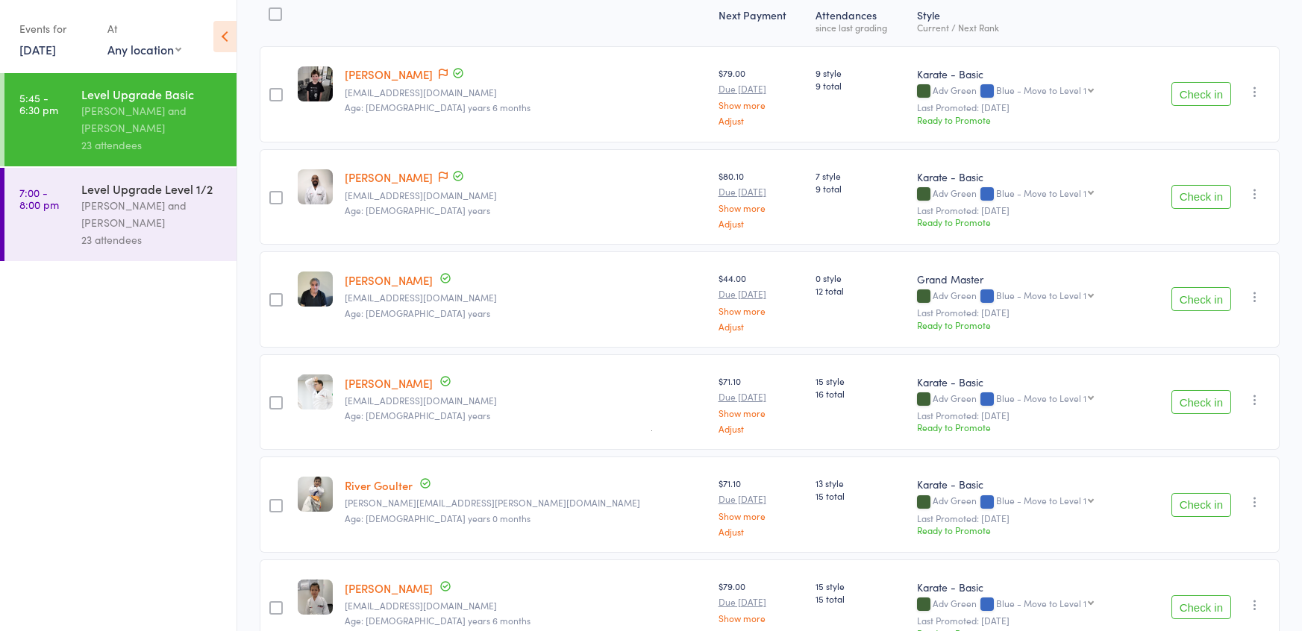
click at [1172, 394] on button "Check in" at bounding box center [1201, 402] width 60 height 24
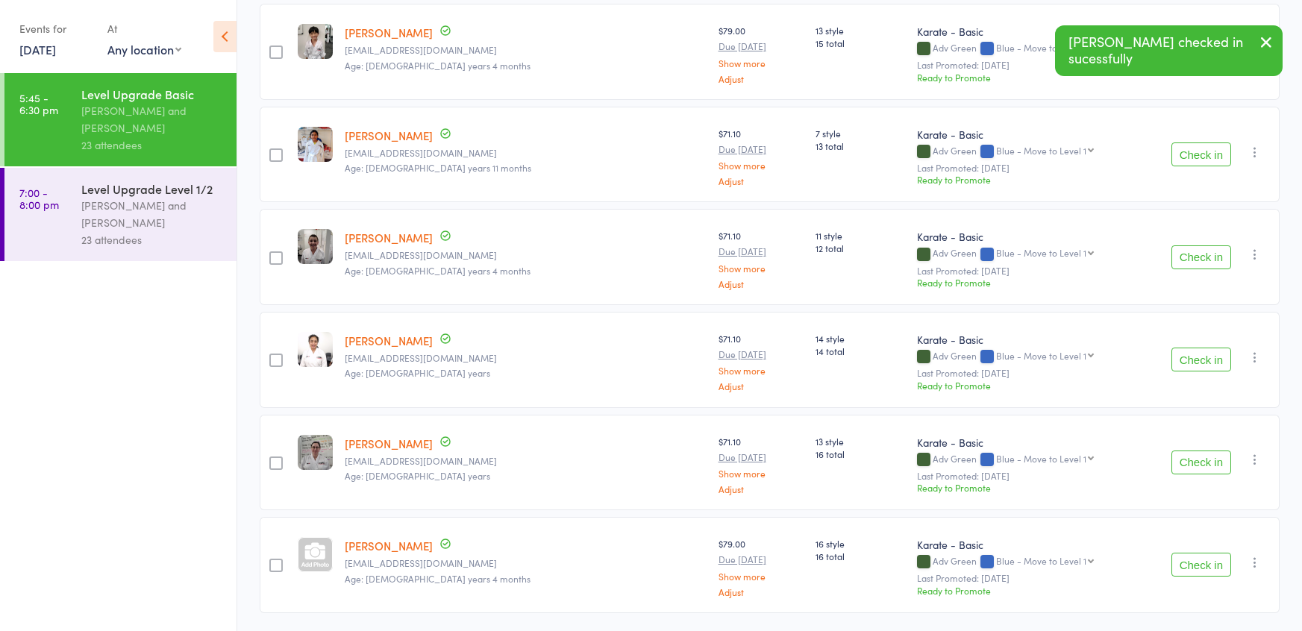
scroll to position [964, 0]
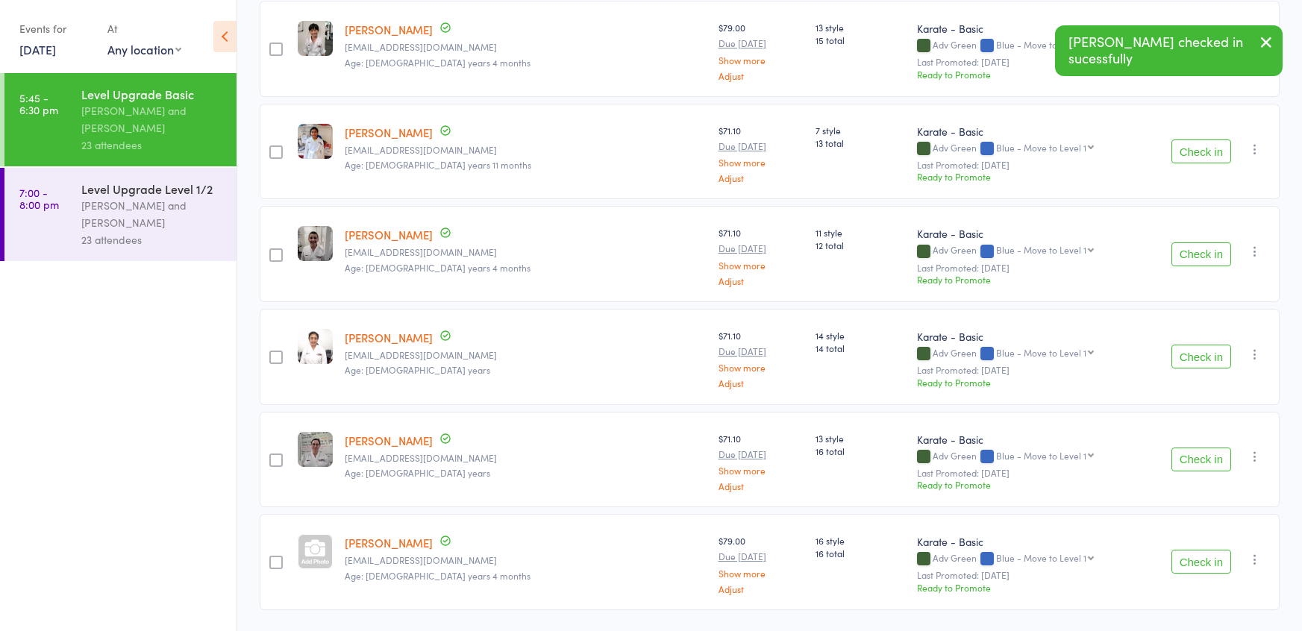
click at [1184, 451] on button "Check in" at bounding box center [1201, 460] width 60 height 24
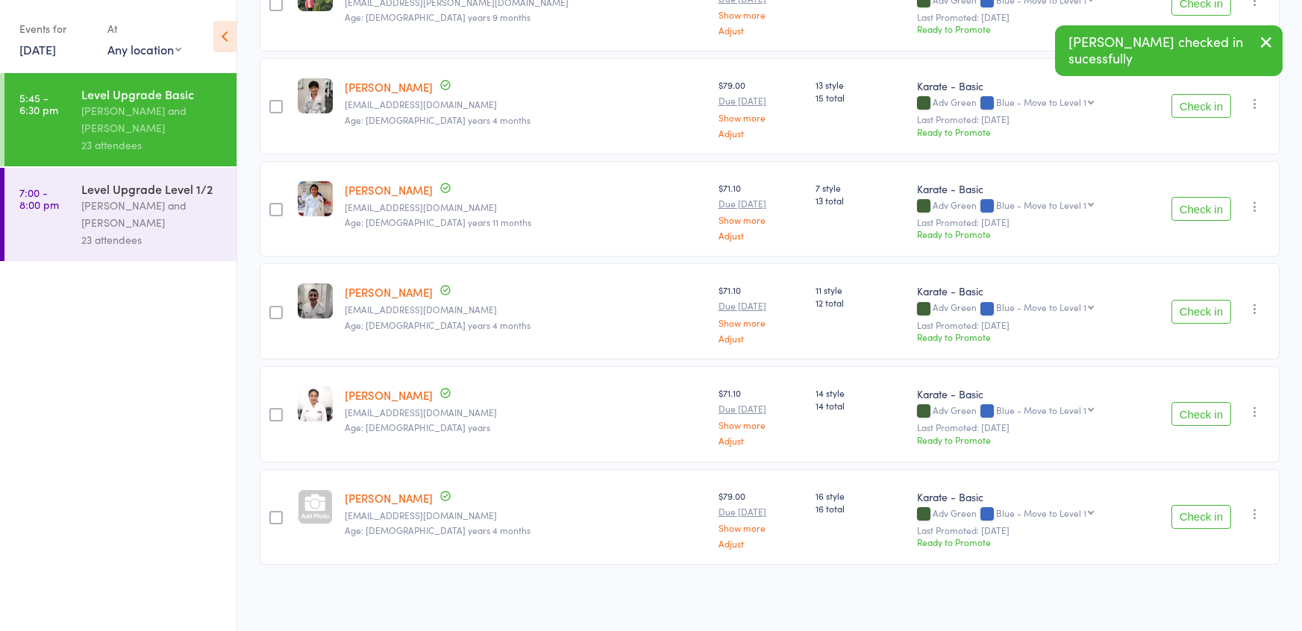
scroll to position [897, 0]
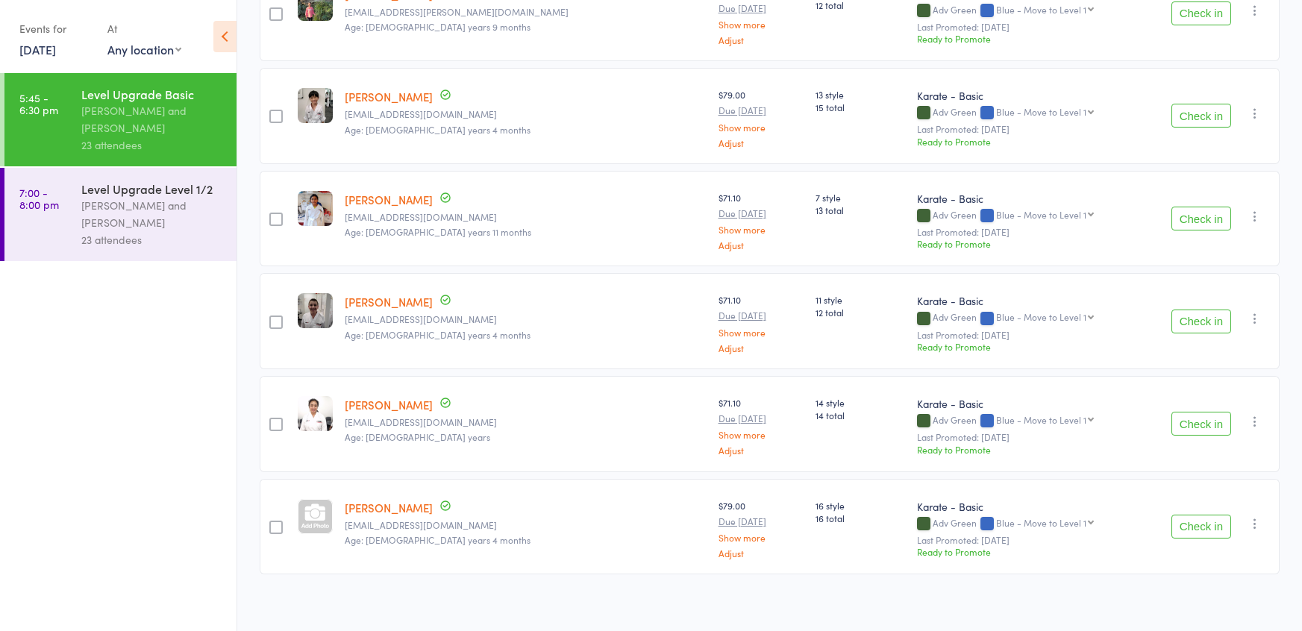
click at [1082, 433] on small "Last Promoted: Apr 10, 2025" at bounding box center [1026, 437] width 218 height 10
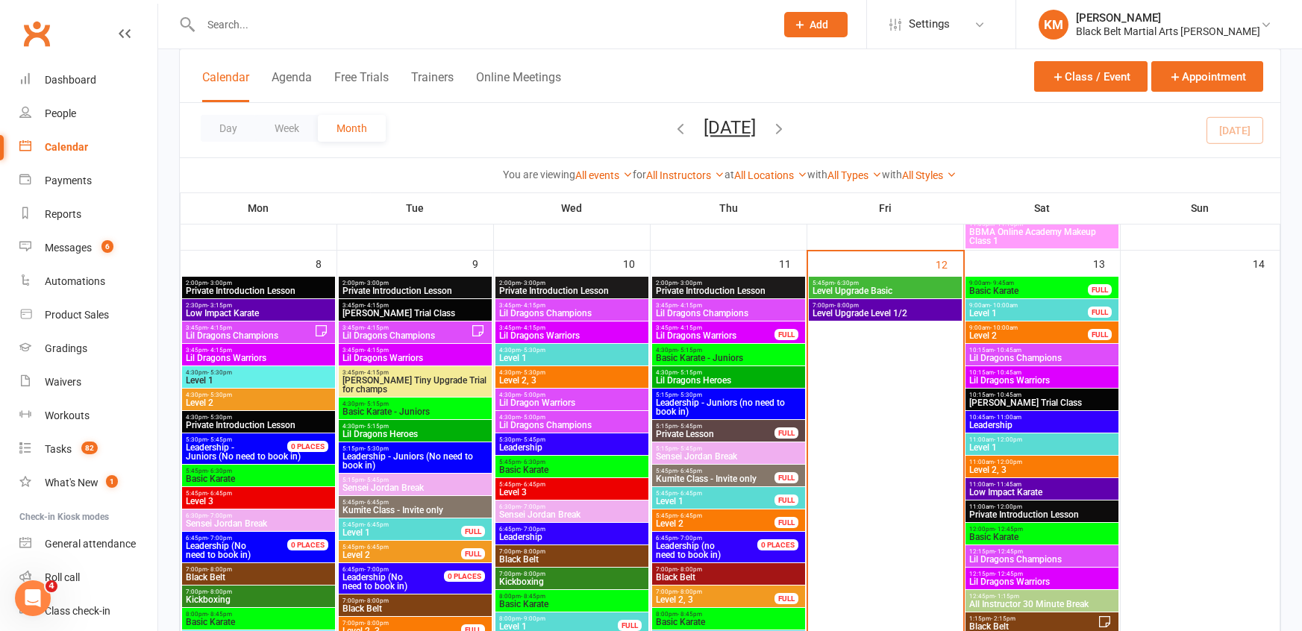
scroll to position [680, 0]
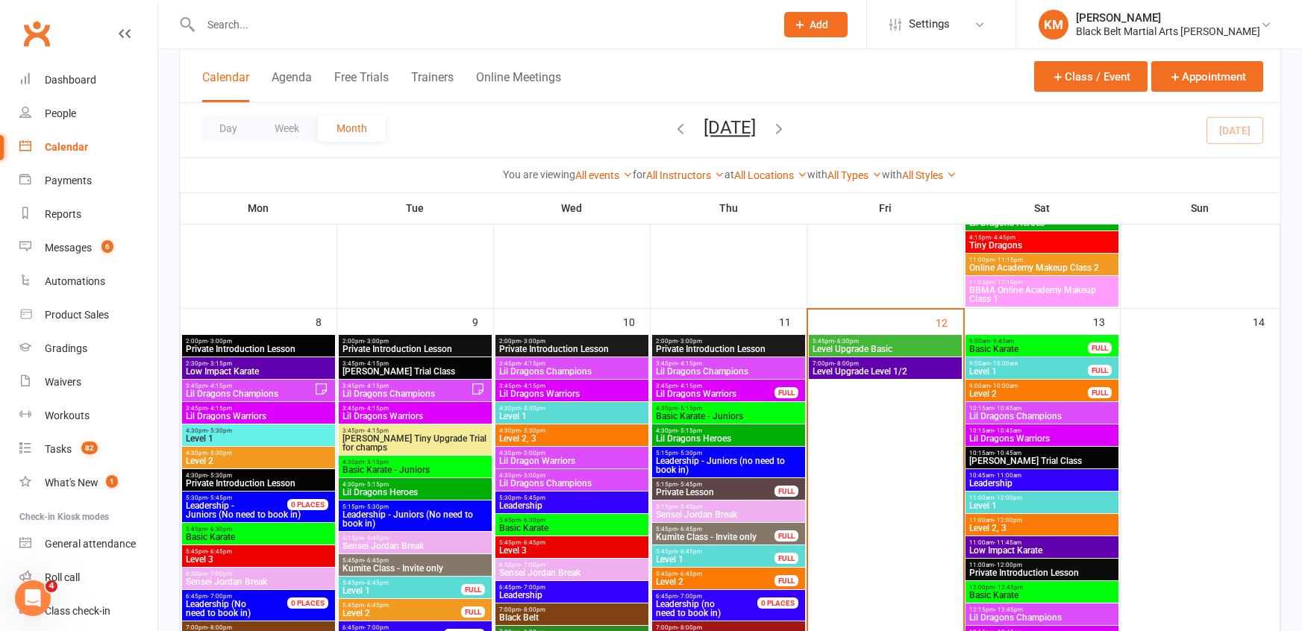
click at [1095, 417] on span "Lil Dragons Champions" at bounding box center [1041, 416] width 147 height 9
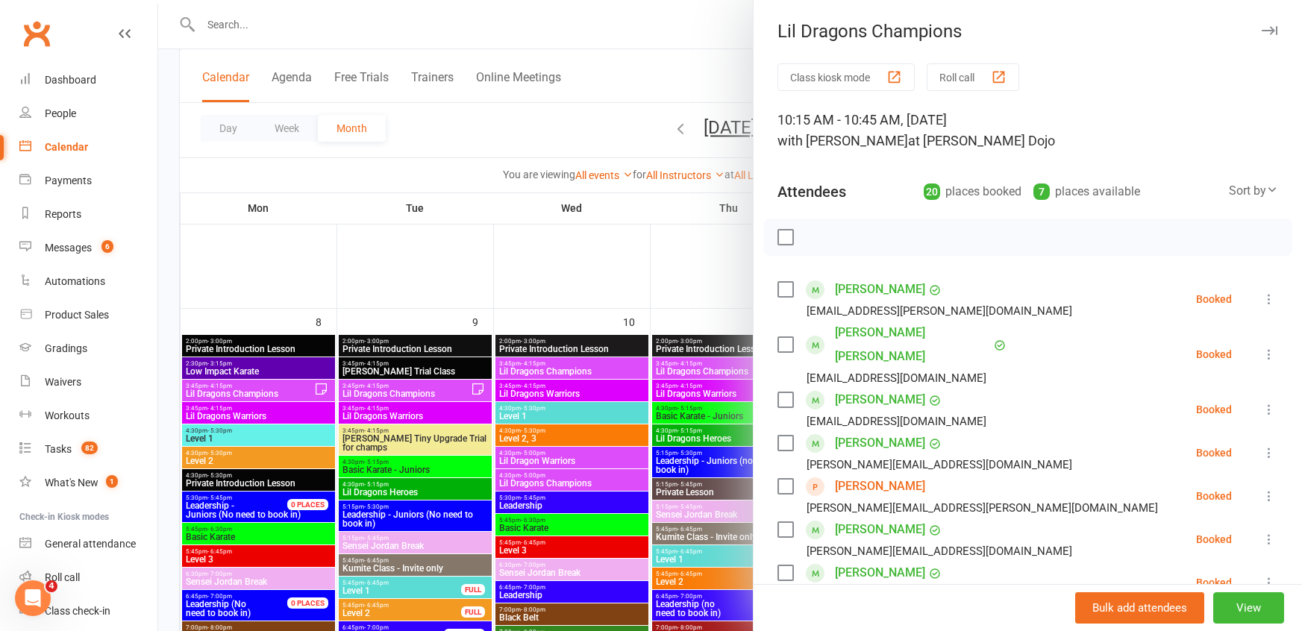
click at [691, 78] on div at bounding box center [729, 315] width 1143 height 631
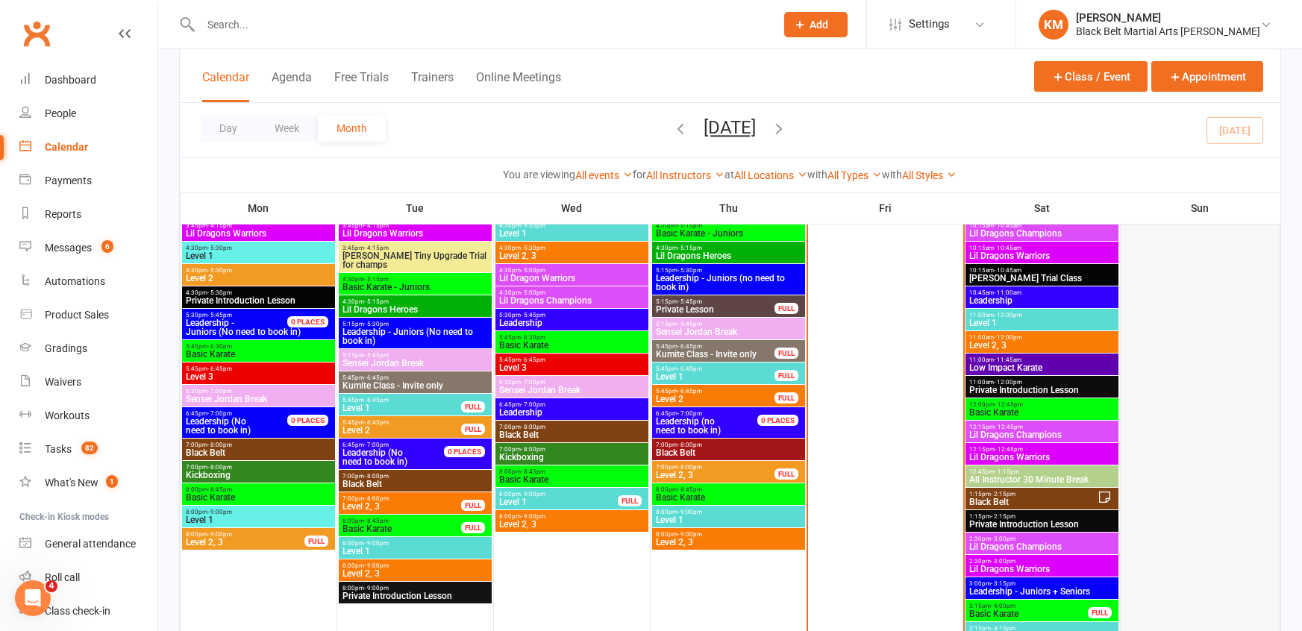
scroll to position [864, 0]
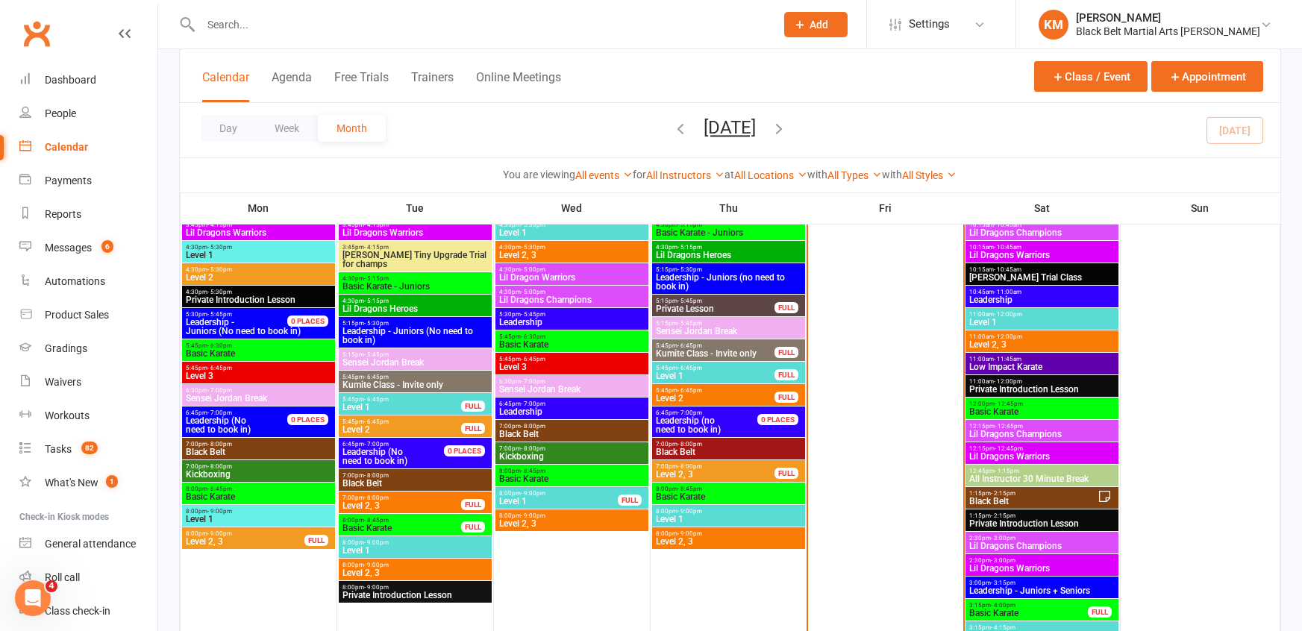
click at [788, 128] on icon "button" at bounding box center [779, 128] width 16 height 16
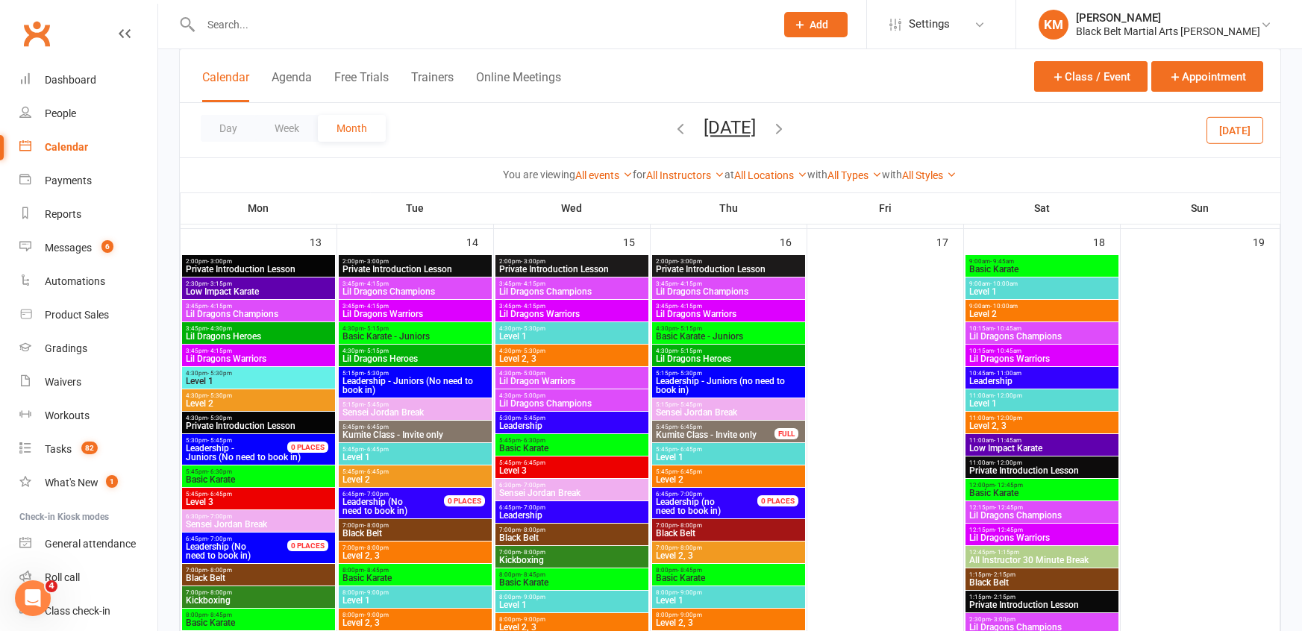
scroll to position [518, 0]
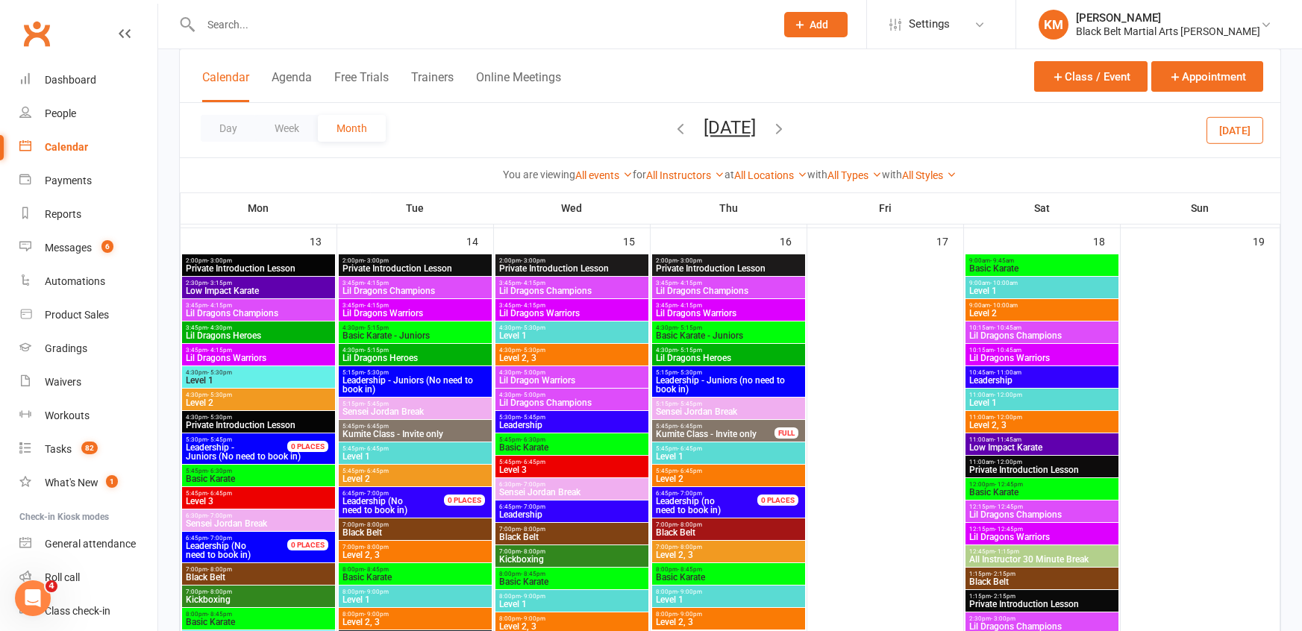
click at [1063, 289] on span "Level 1" at bounding box center [1041, 290] width 147 height 9
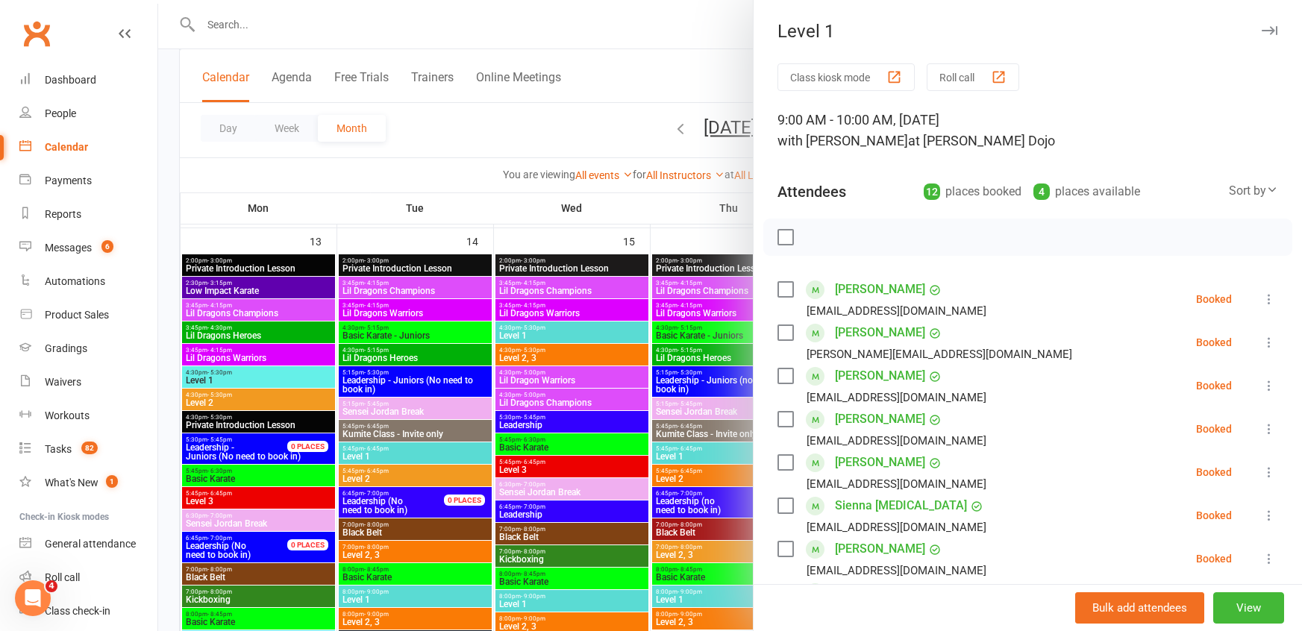
click at [644, 47] on div at bounding box center [729, 315] width 1143 height 631
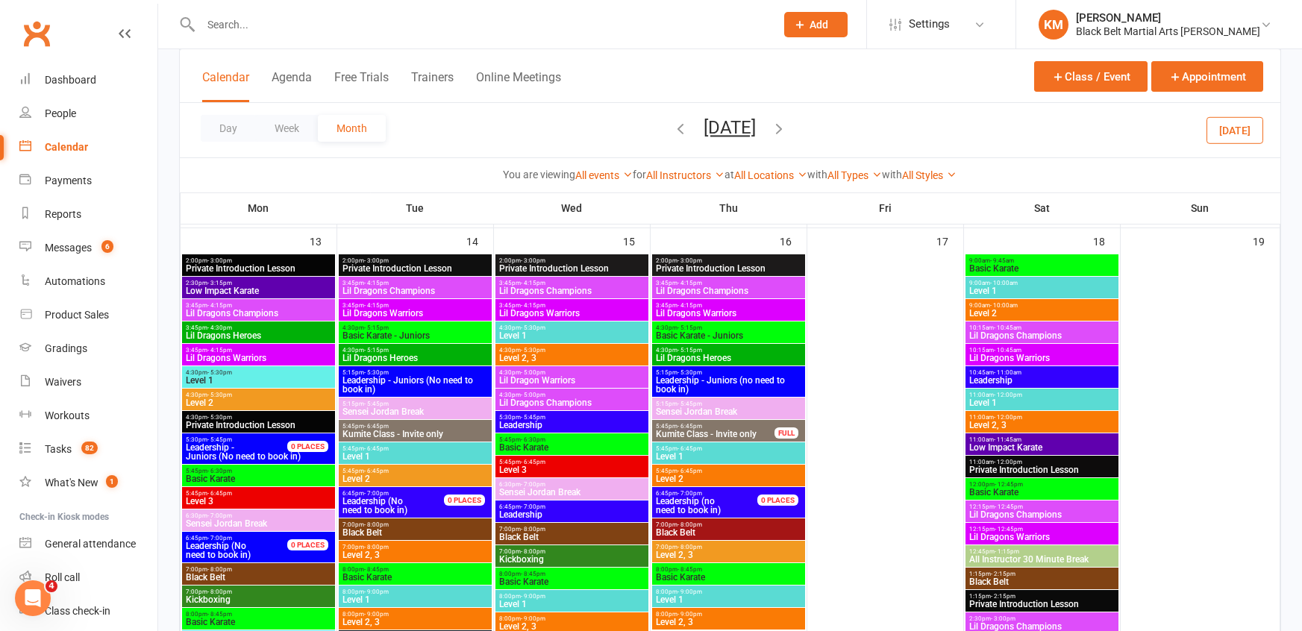
click at [673, 125] on icon "button" at bounding box center [681, 128] width 16 height 16
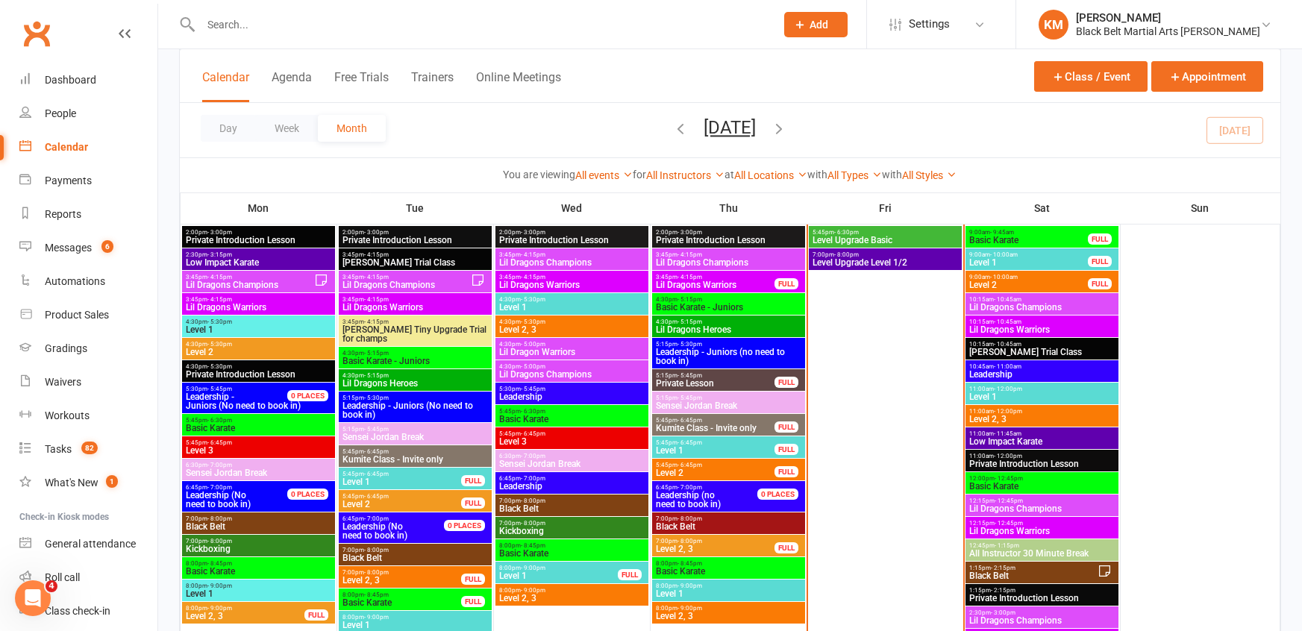
scroll to position [776, 0]
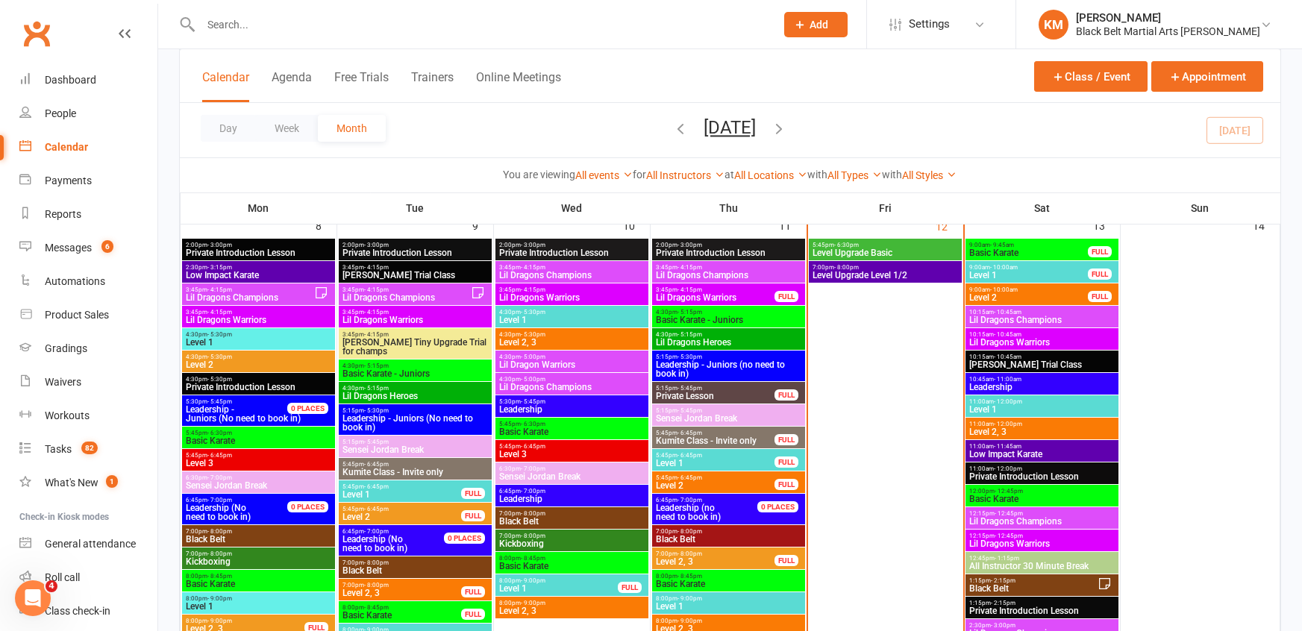
click at [994, 316] on span "Lil Dragons Champions" at bounding box center [1041, 320] width 147 height 9
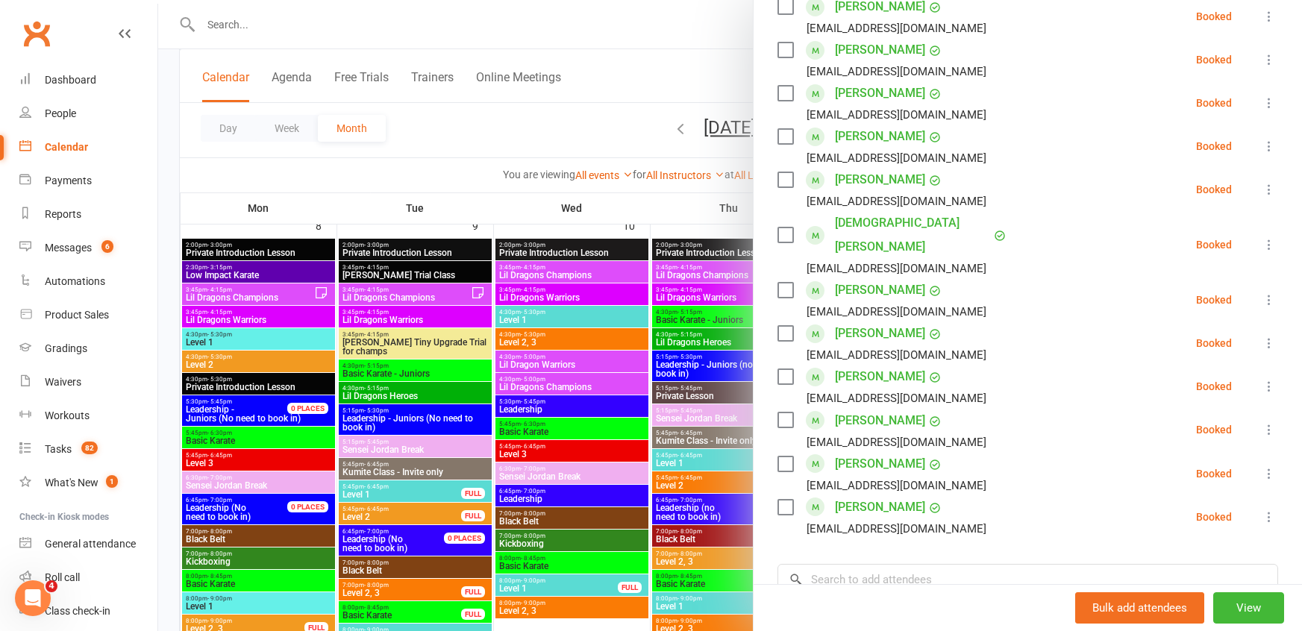
scroll to position [653, 0]
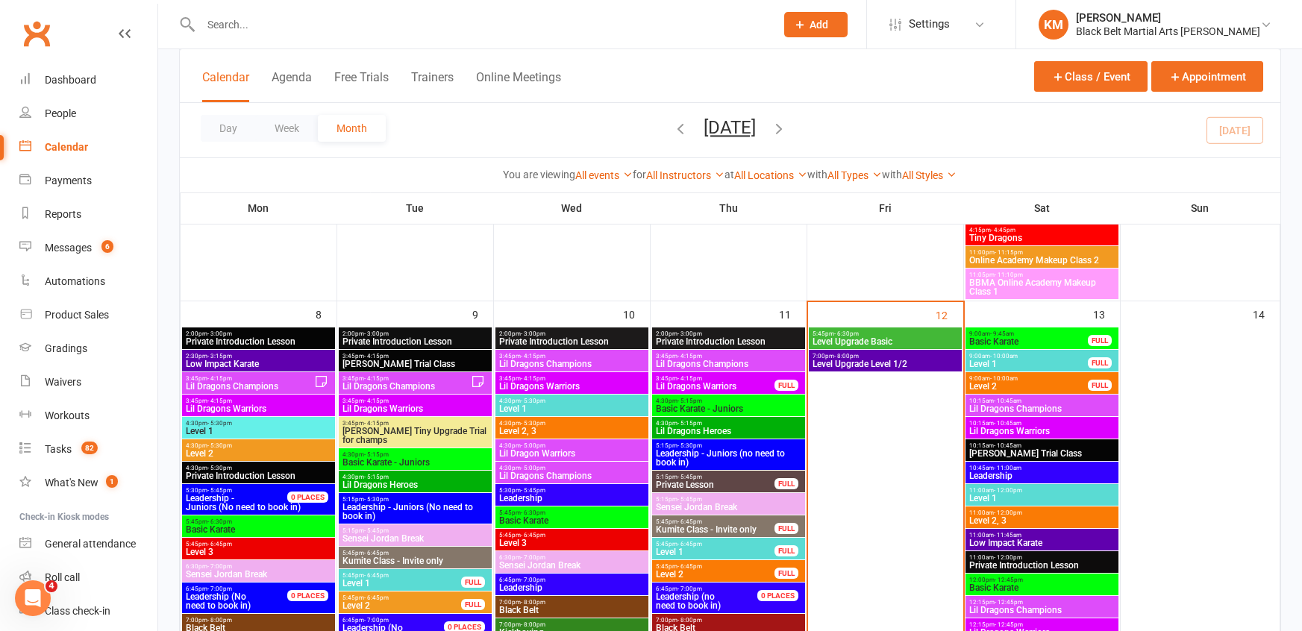
click at [1047, 401] on span "10:15am - 10:45am" at bounding box center [1041, 401] width 147 height 7
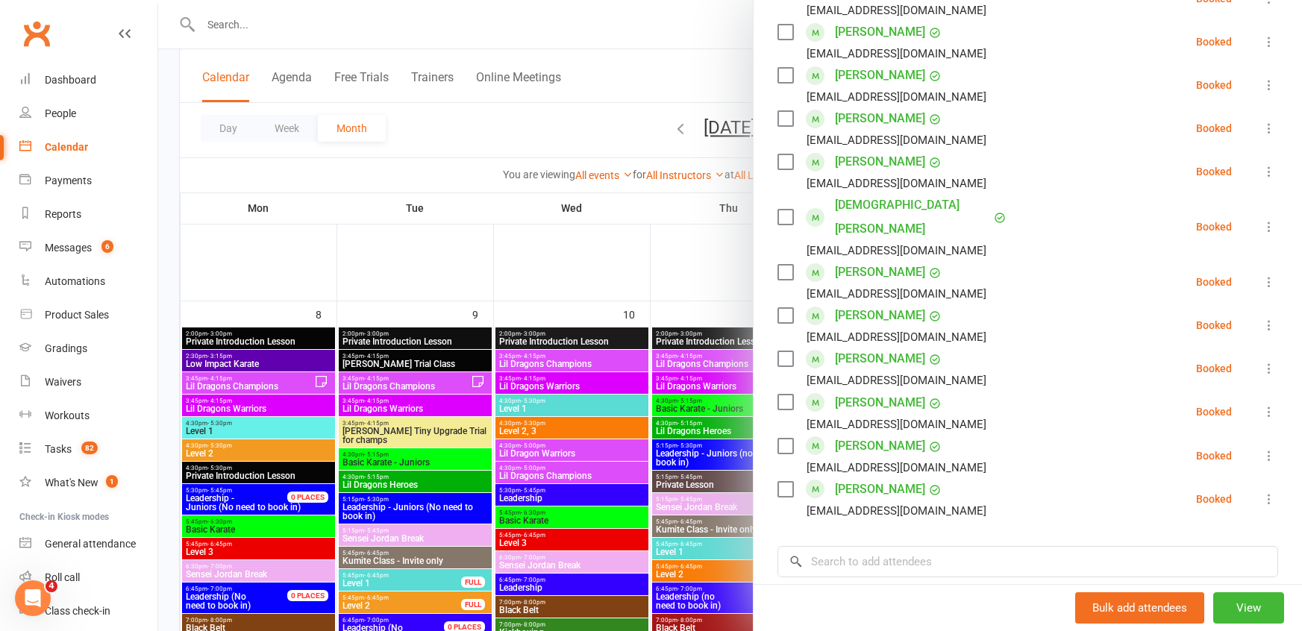
scroll to position [677, 0]
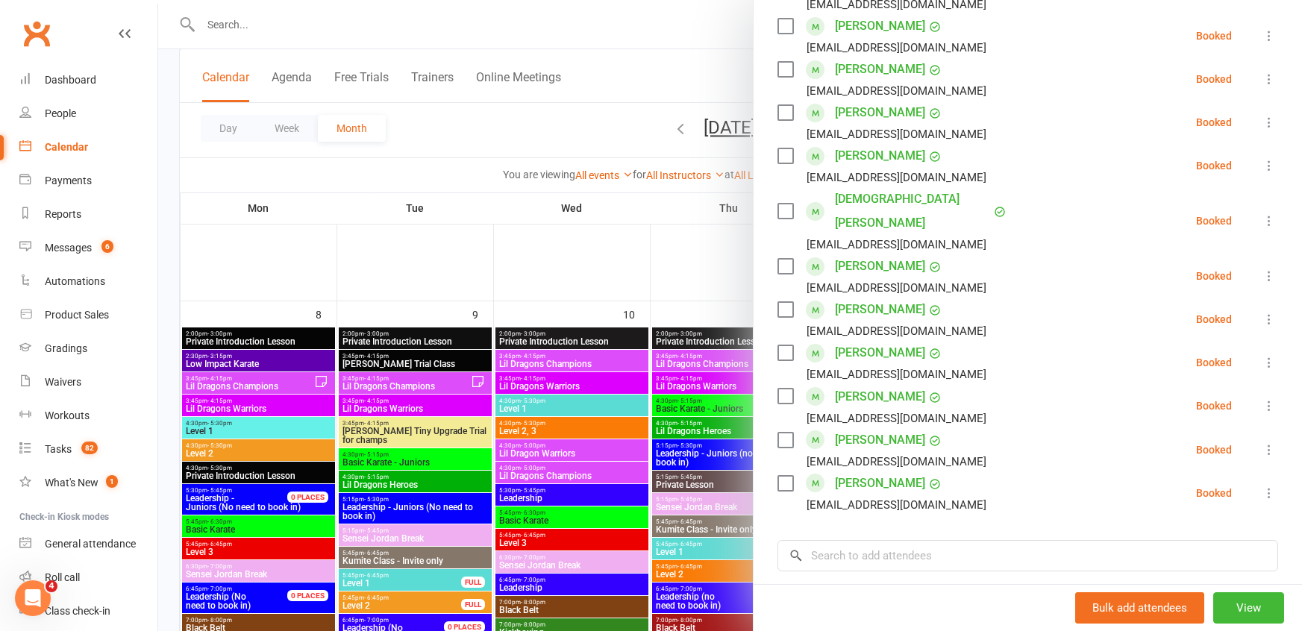
click at [610, 41] on div at bounding box center [729, 315] width 1143 height 631
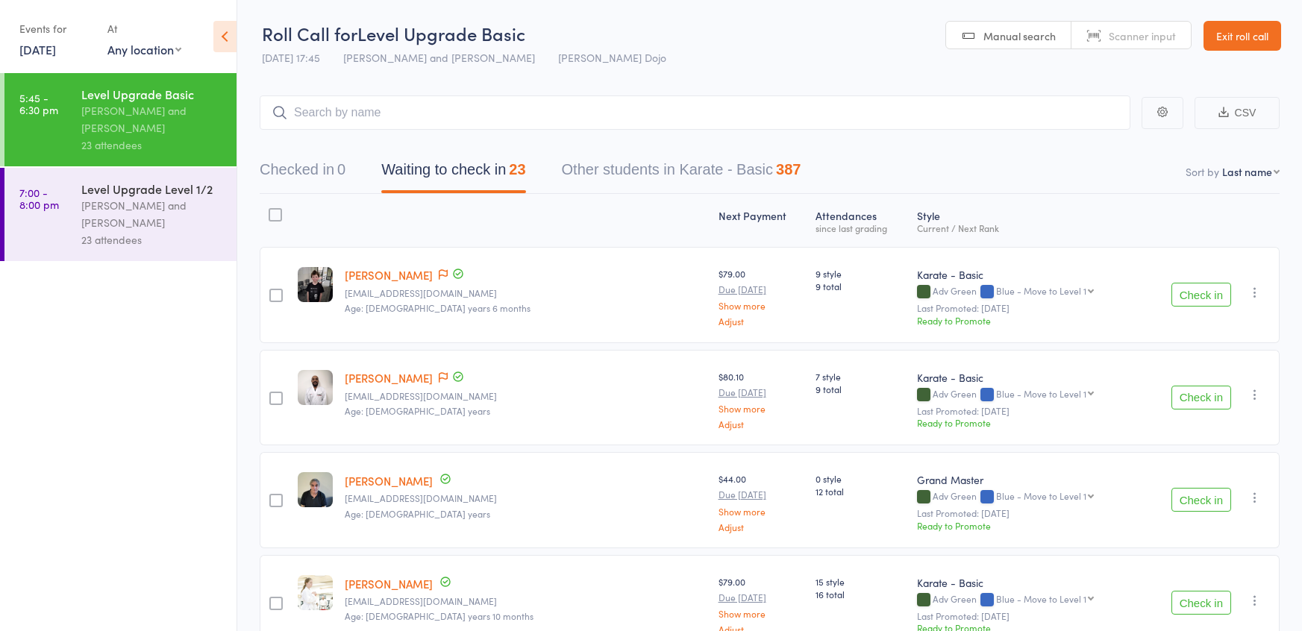
click at [1199, 298] on button "Check in" at bounding box center [1201, 295] width 60 height 24
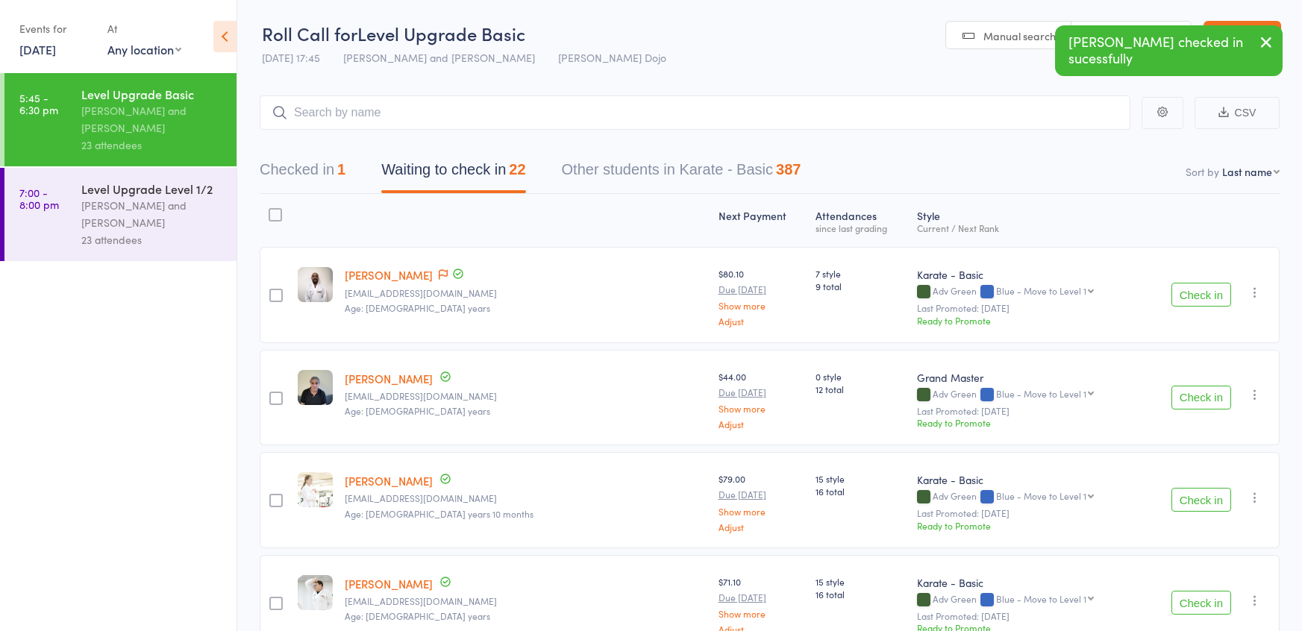
click at [1214, 500] on button "Check in" at bounding box center [1201, 500] width 60 height 24
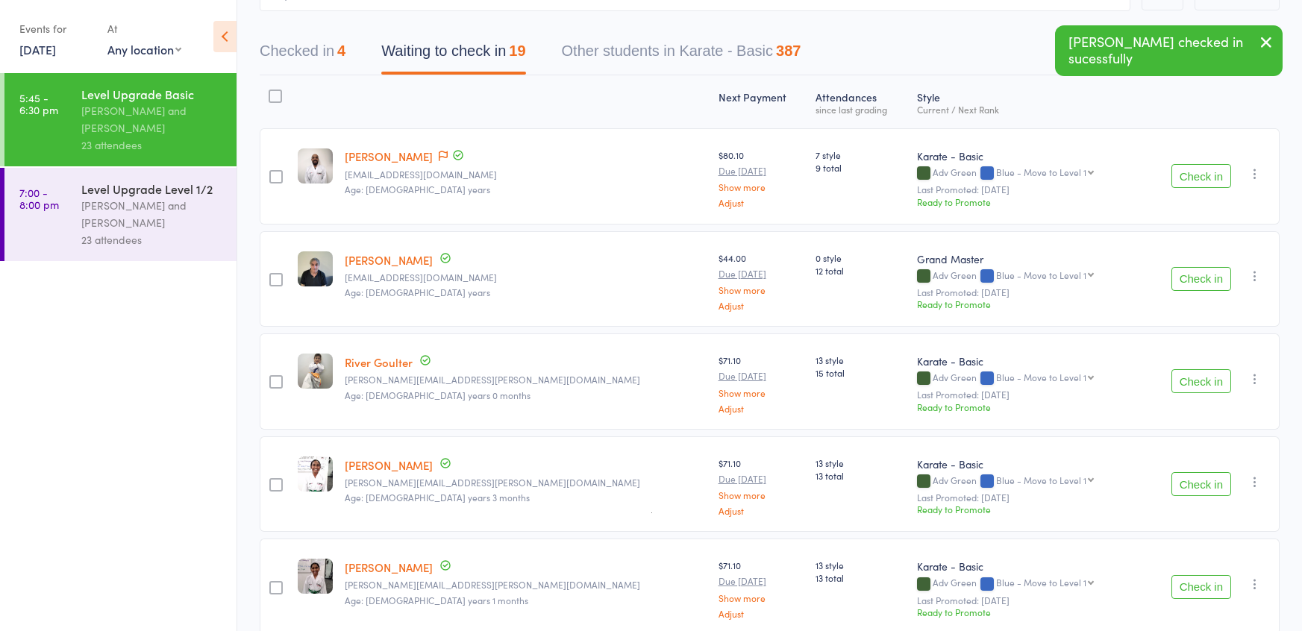
scroll to position [122, 0]
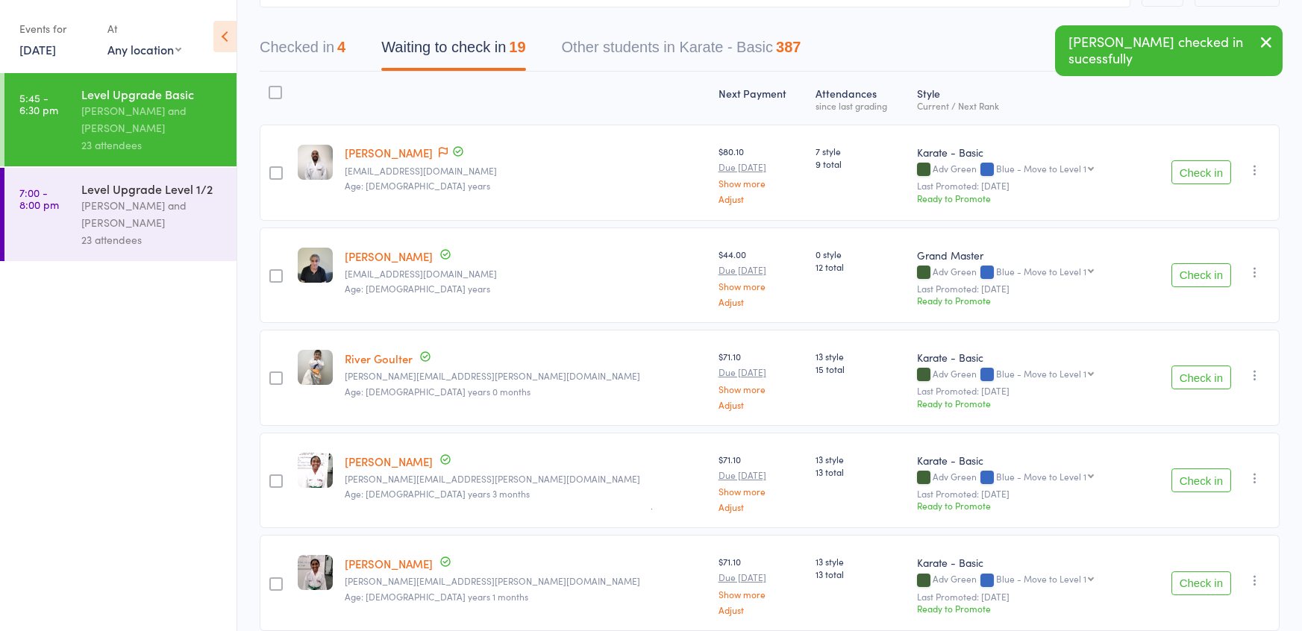
click at [1199, 477] on button "Check in" at bounding box center [1201, 480] width 60 height 24
click at [1186, 372] on button "Check in" at bounding box center [1201, 377] width 60 height 24
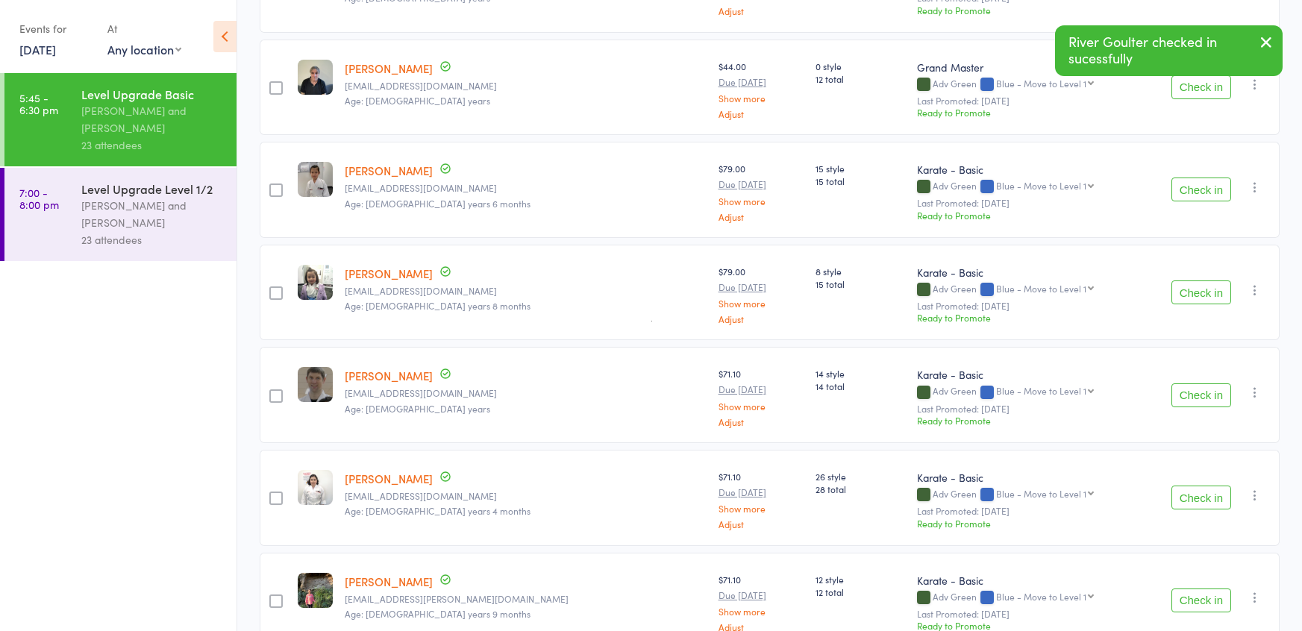
scroll to position [312, 0]
click at [1187, 382] on button "Check in" at bounding box center [1201, 394] width 60 height 24
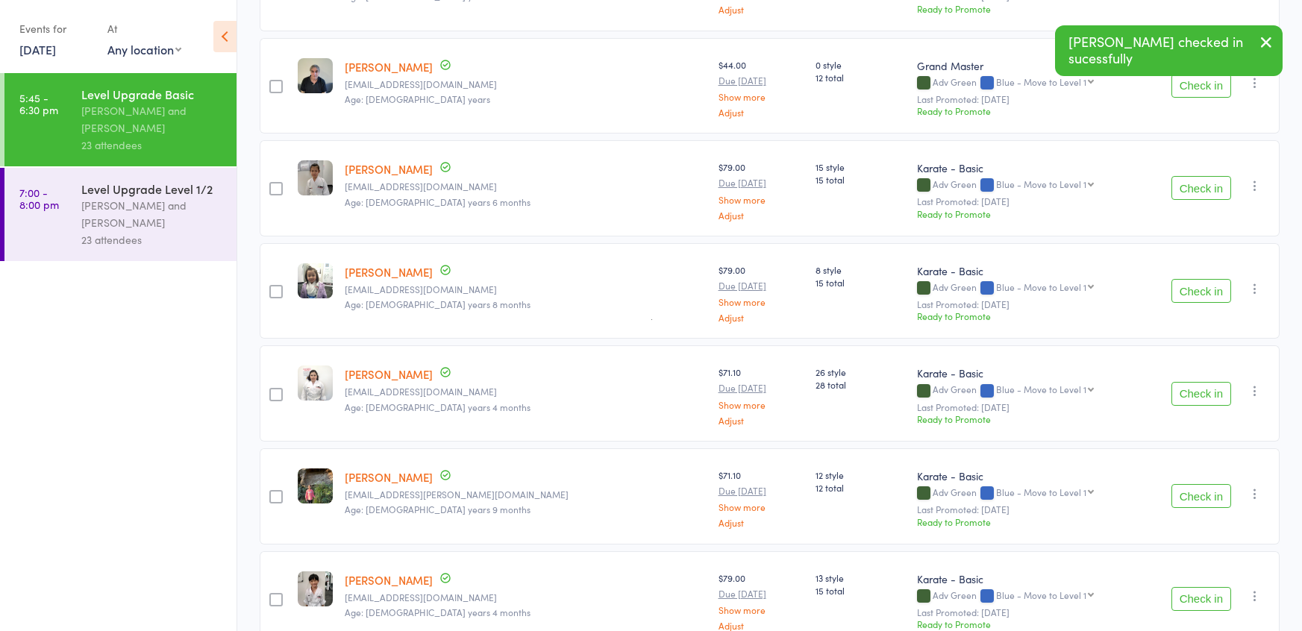
click at [1187, 382] on button "Check in" at bounding box center [1201, 394] width 60 height 24
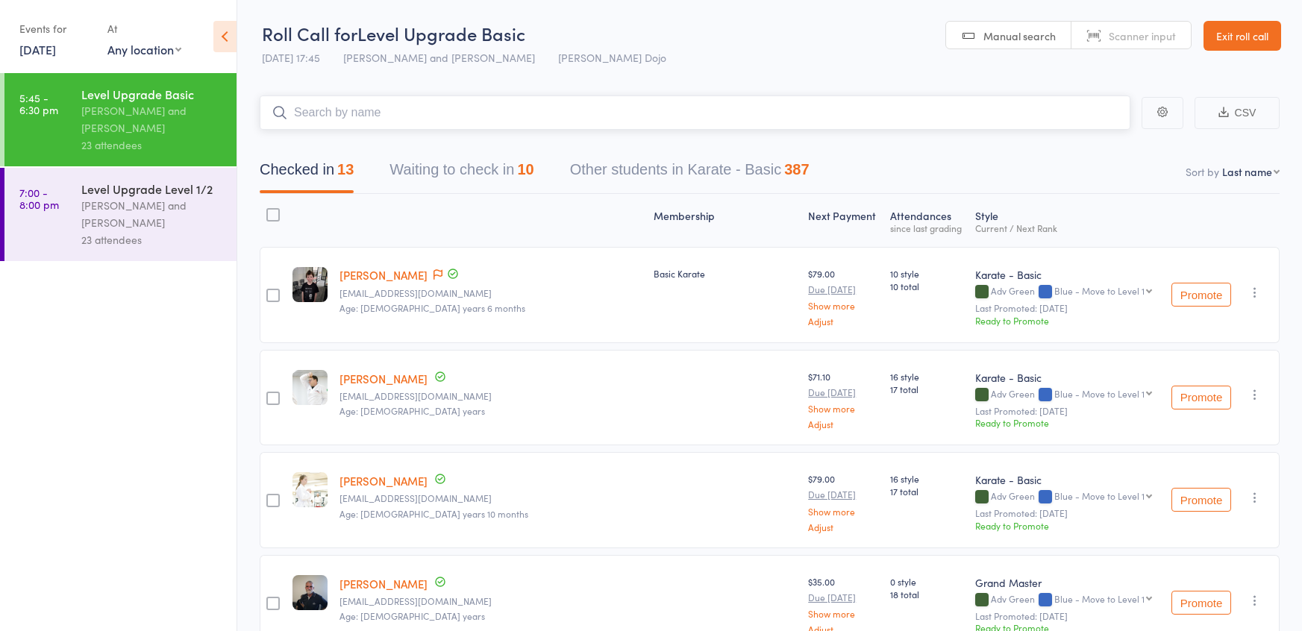
click at [462, 191] on button "Waiting to check in 10" at bounding box center [461, 174] width 144 height 40
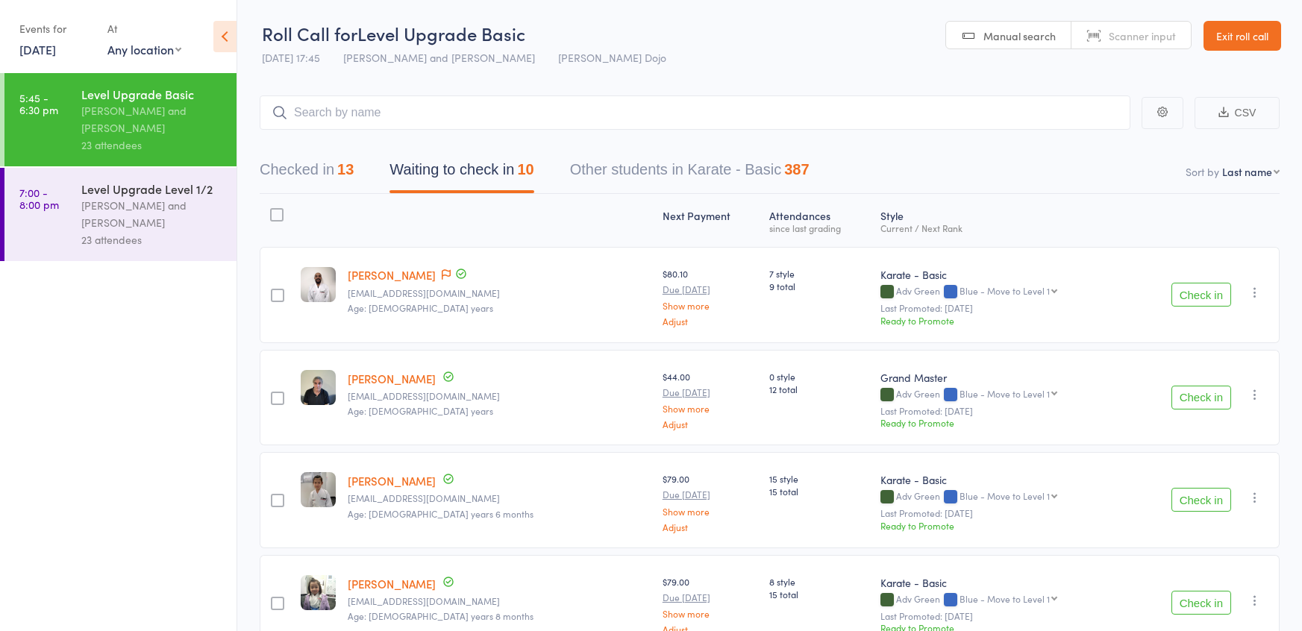
click at [1193, 298] on button "Check in" at bounding box center [1201, 295] width 60 height 24
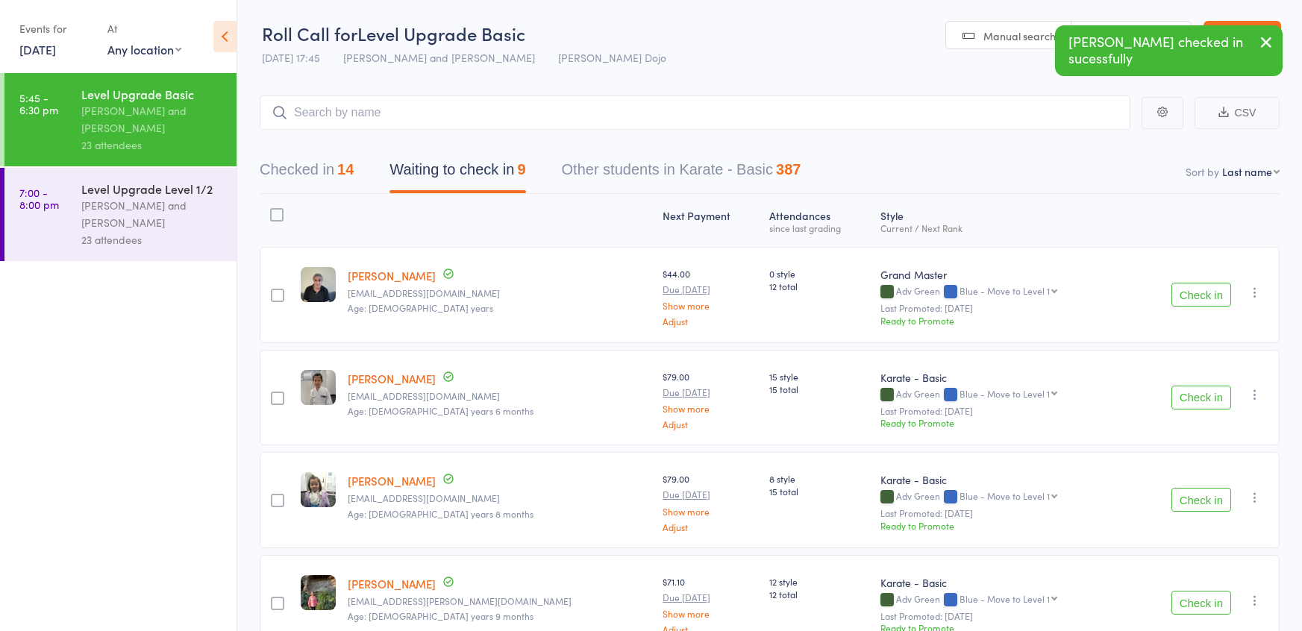
click at [1203, 506] on button "Check in" at bounding box center [1201, 500] width 60 height 24
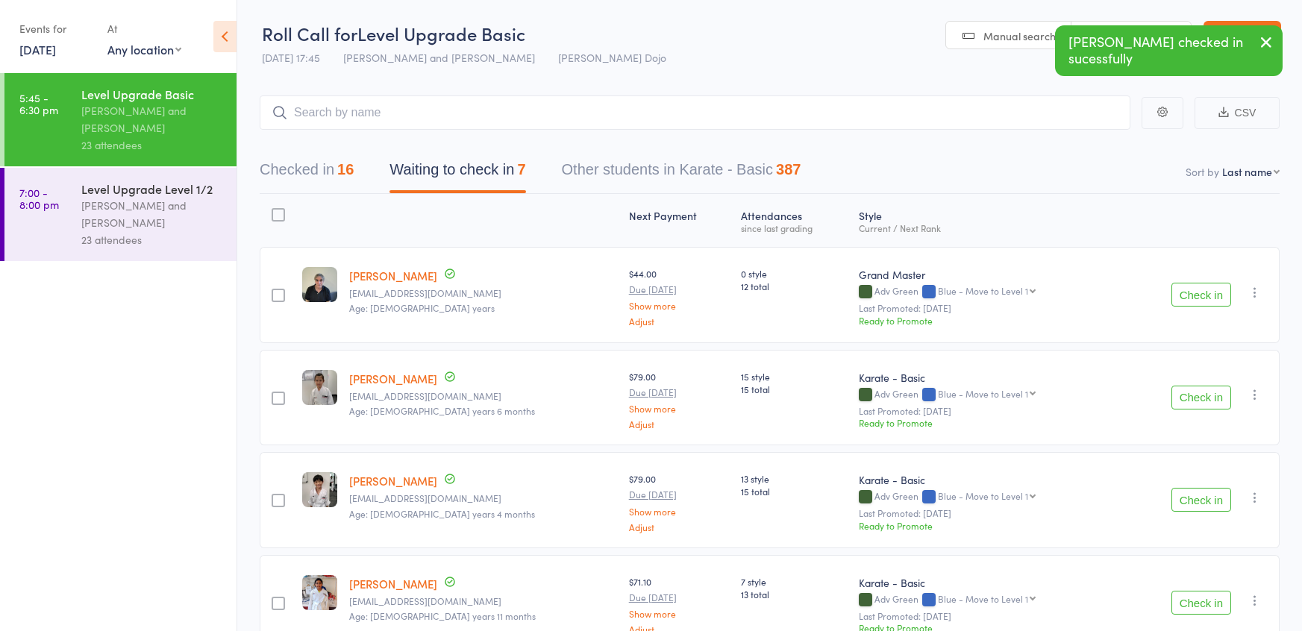
click at [1200, 509] on button "Check in" at bounding box center [1201, 500] width 60 height 24
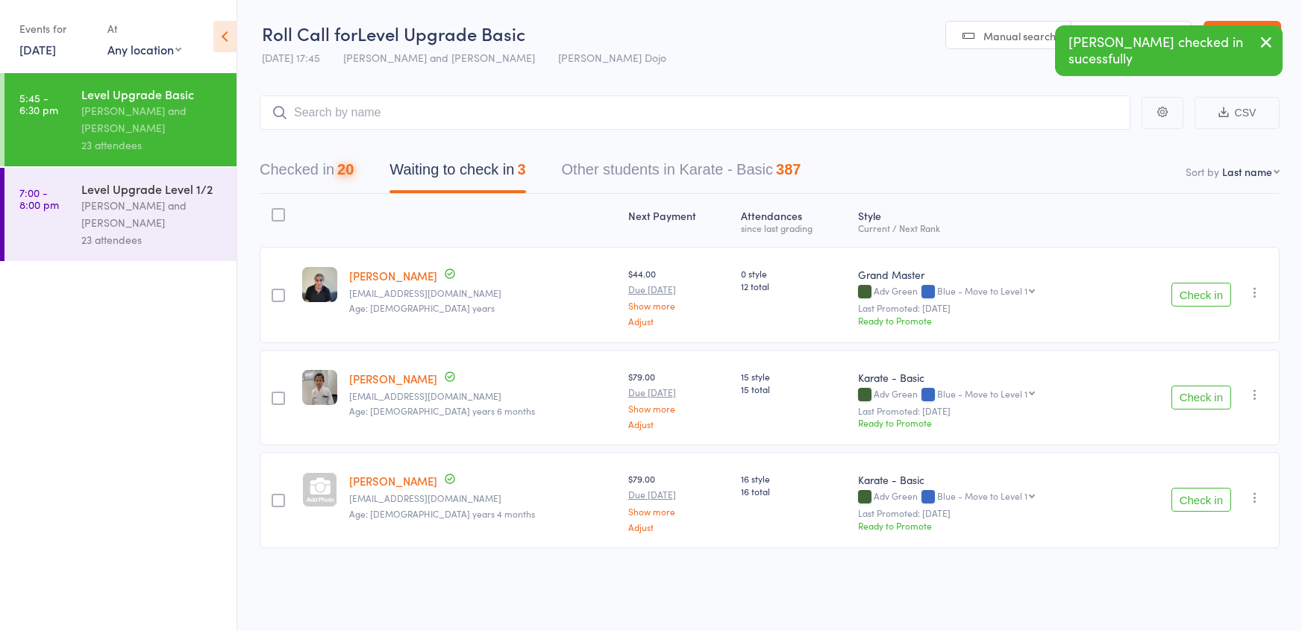
click at [1200, 509] on button "Check in" at bounding box center [1201, 500] width 60 height 24
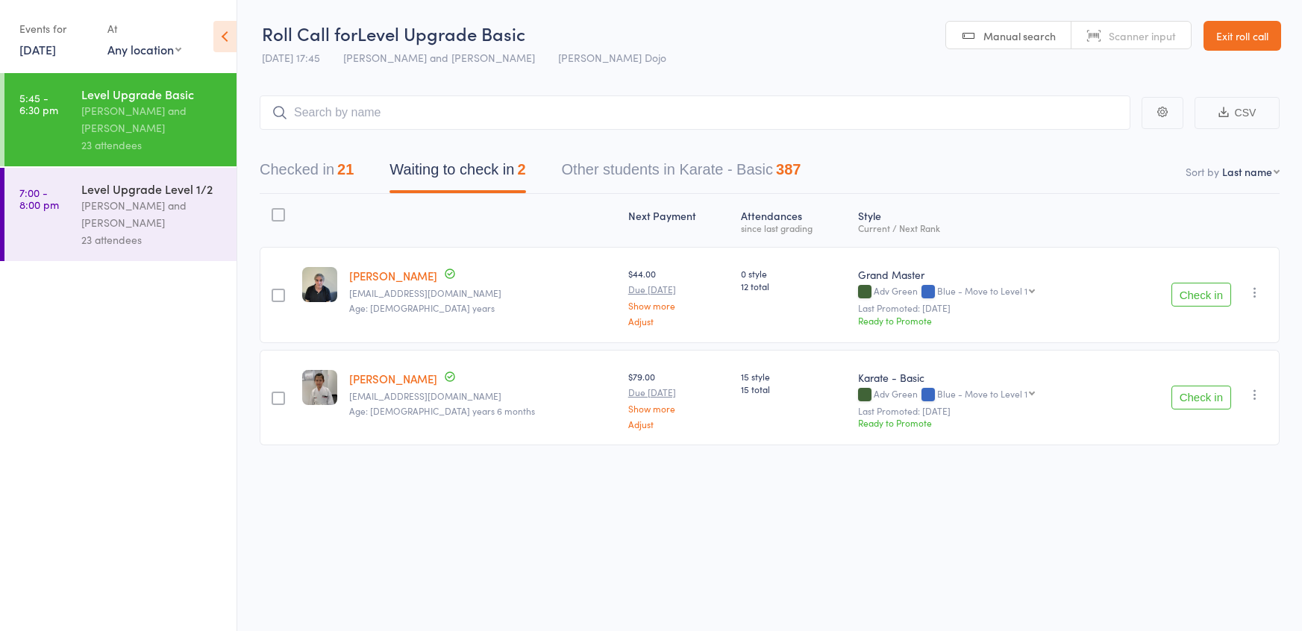
click at [298, 164] on button "Checked in 21" at bounding box center [307, 174] width 94 height 40
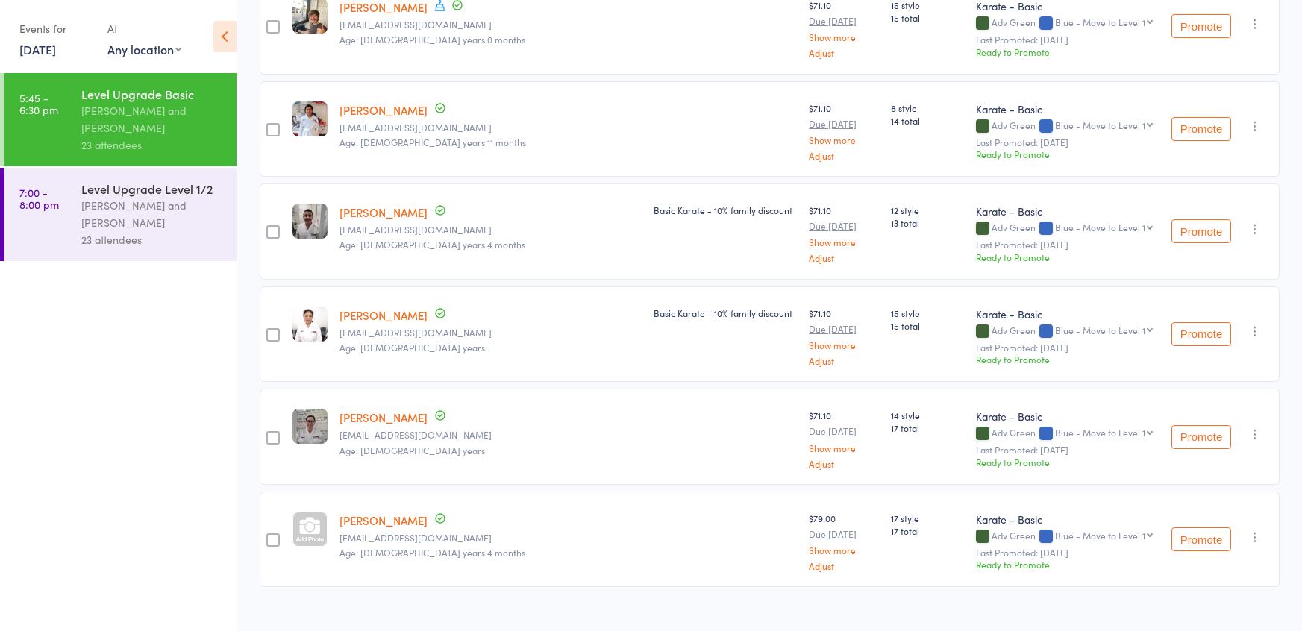
scroll to position [1815, 0]
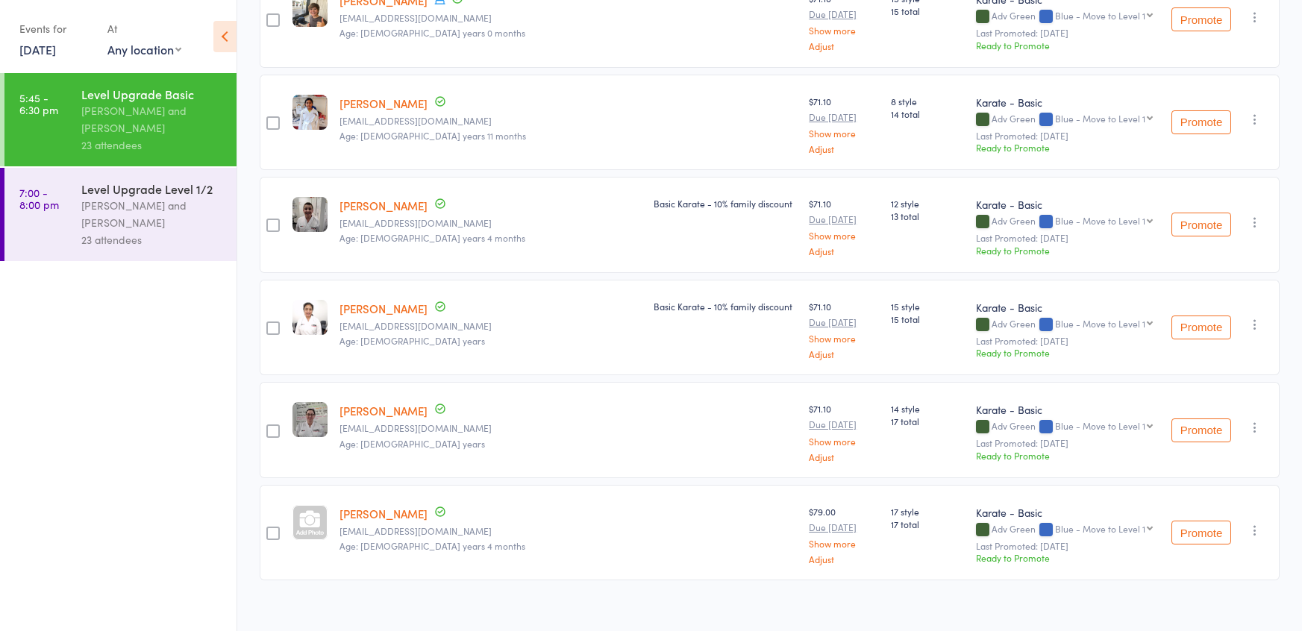
click at [647, 302] on div "Basic Karate - 10% family discount" at bounding box center [724, 328] width 155 height 96
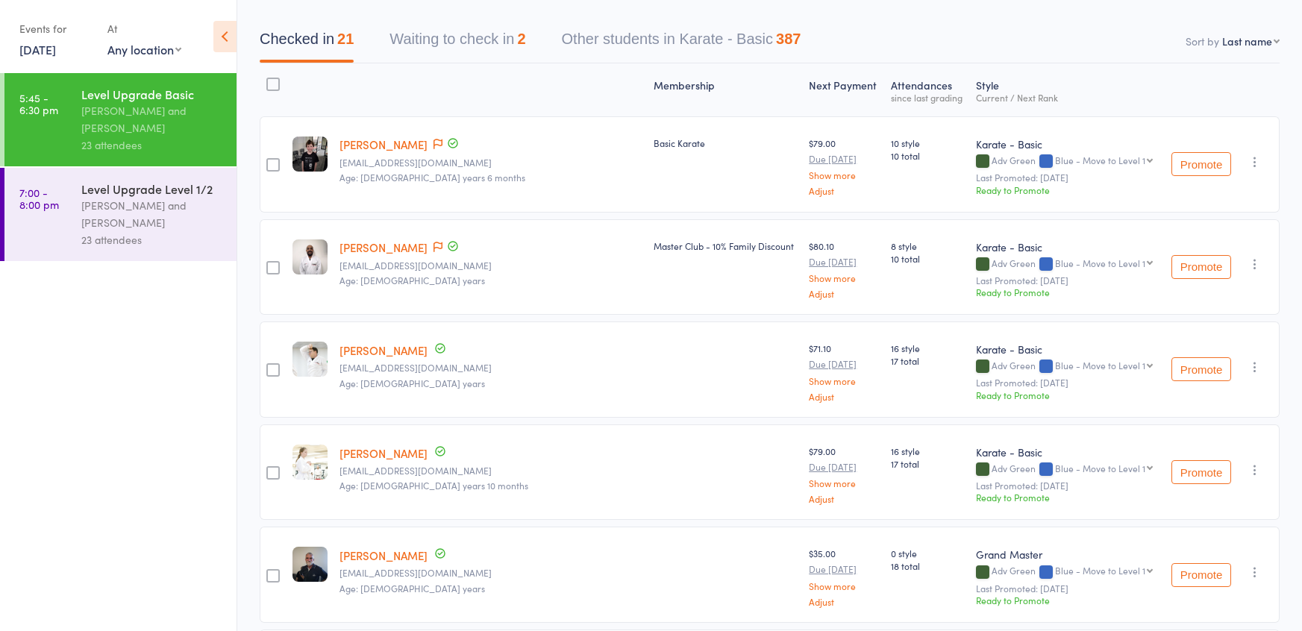
scroll to position [0, 0]
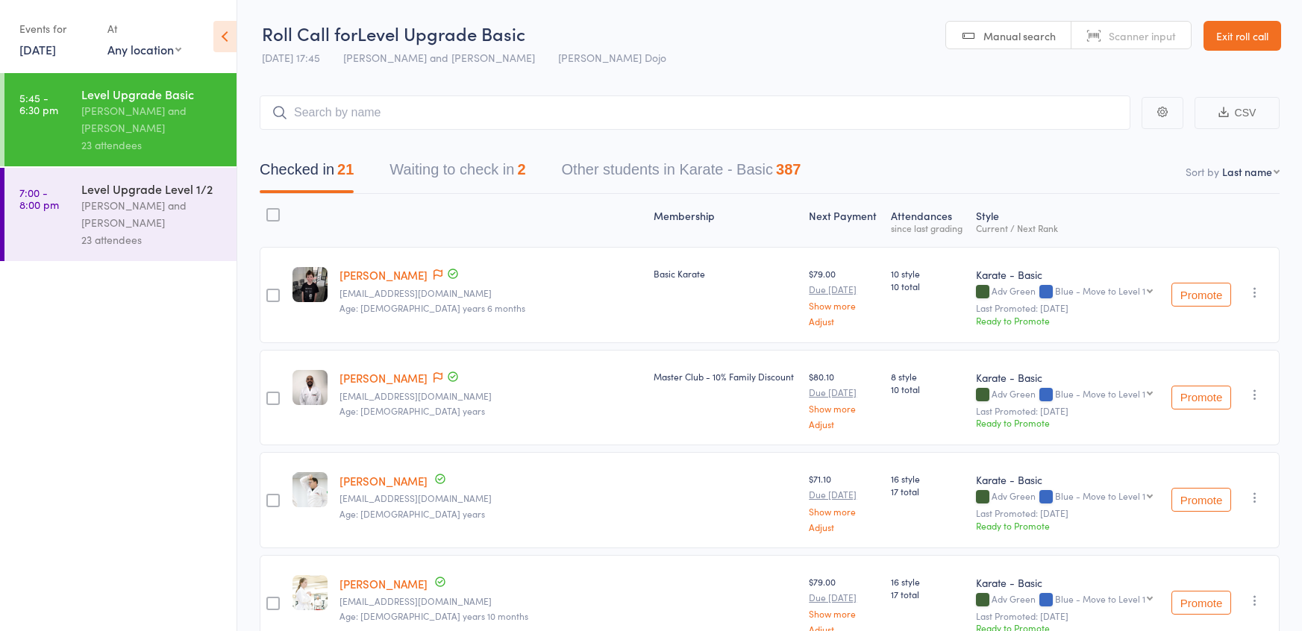
click at [428, 161] on button "Waiting to check in 2" at bounding box center [457, 174] width 136 height 40
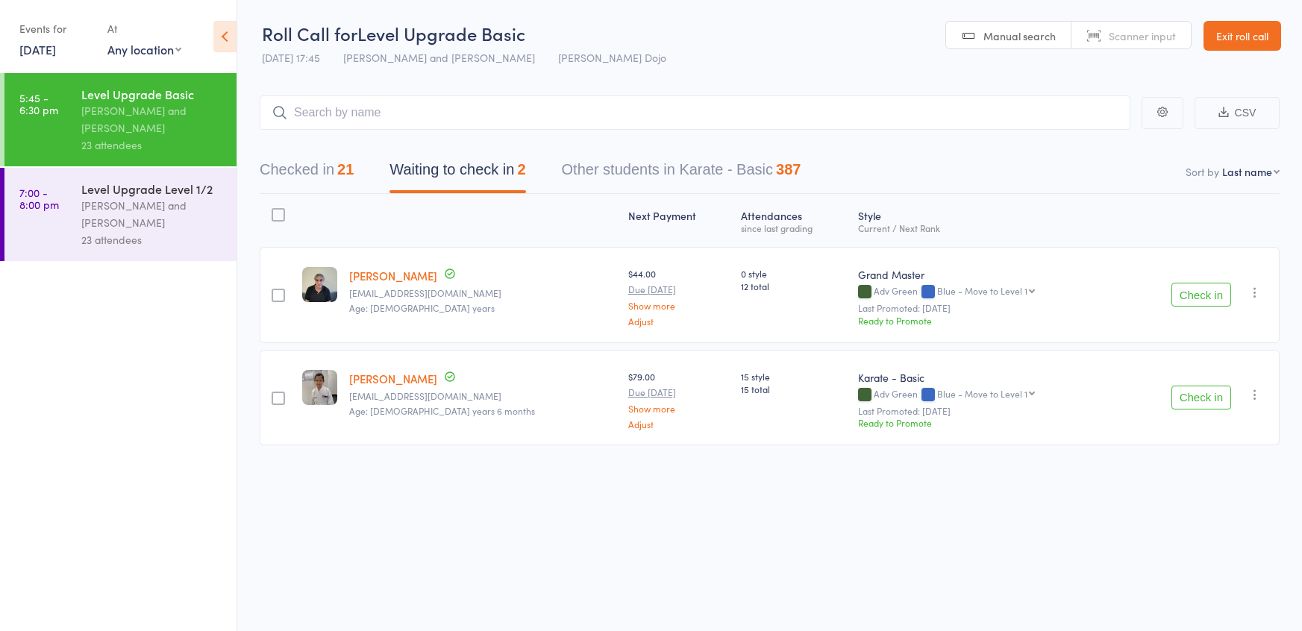
click at [303, 172] on button "Checked in 21" at bounding box center [307, 174] width 94 height 40
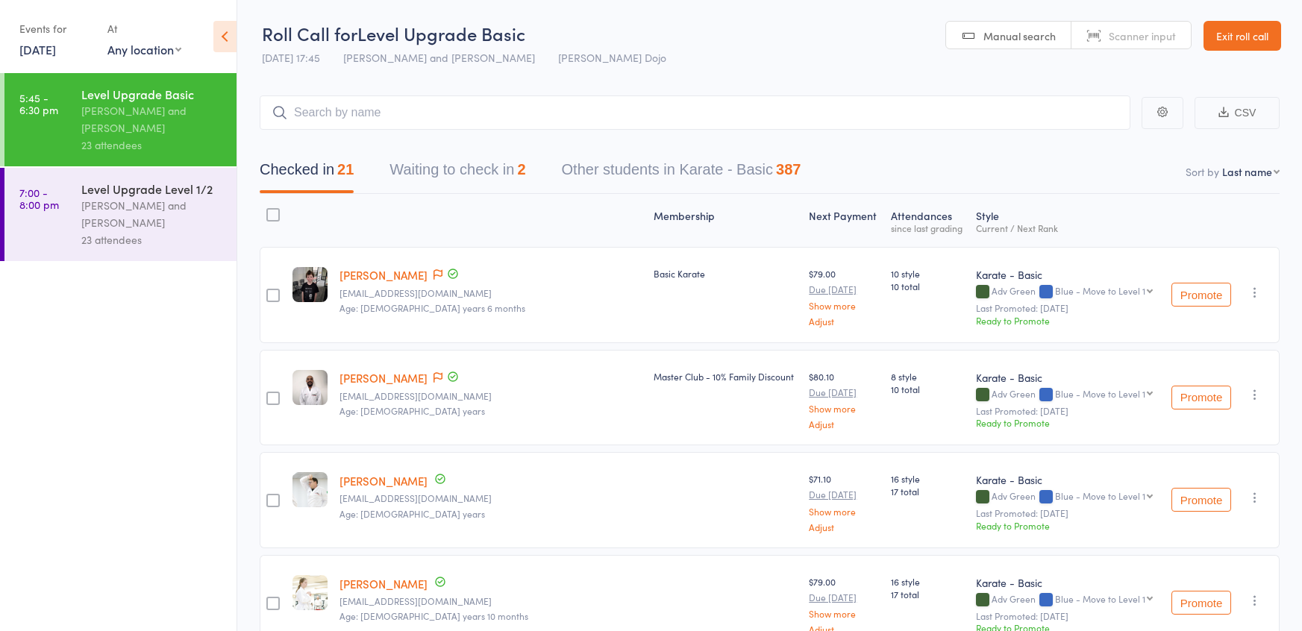
click at [429, 161] on button "Waiting to check in 2" at bounding box center [457, 174] width 136 height 40
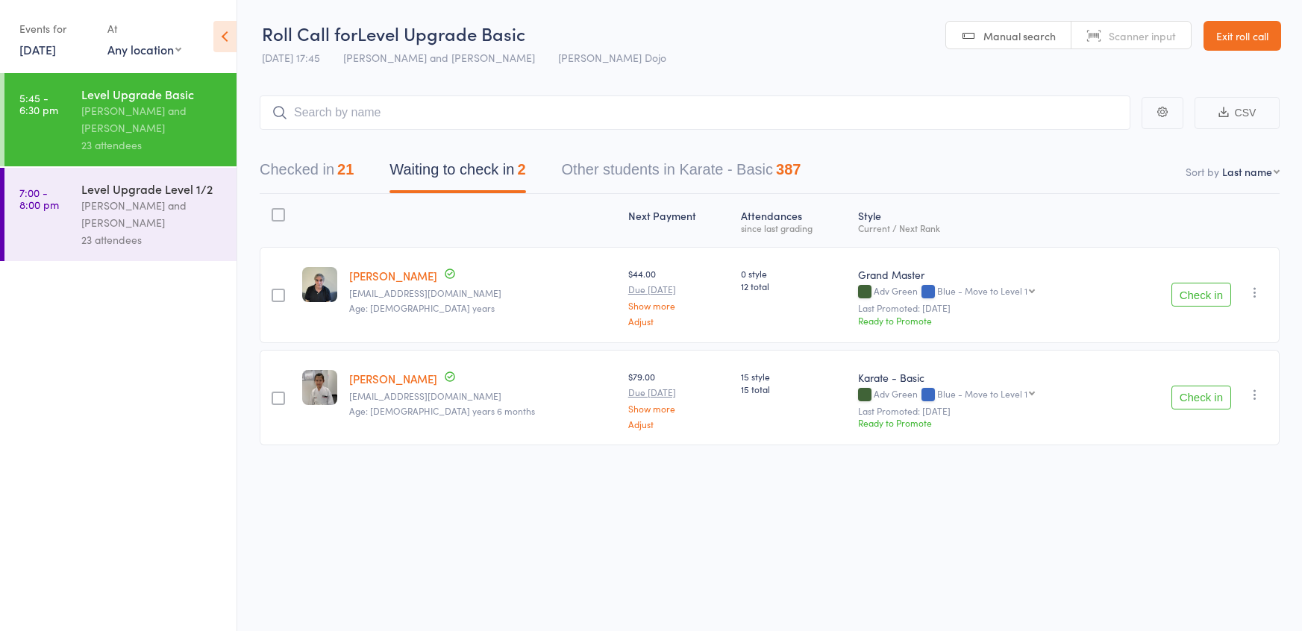
click at [397, 278] on link "Charlie Creagh" at bounding box center [393, 276] width 88 height 16
click at [1186, 392] on button "Check in" at bounding box center [1201, 398] width 60 height 24
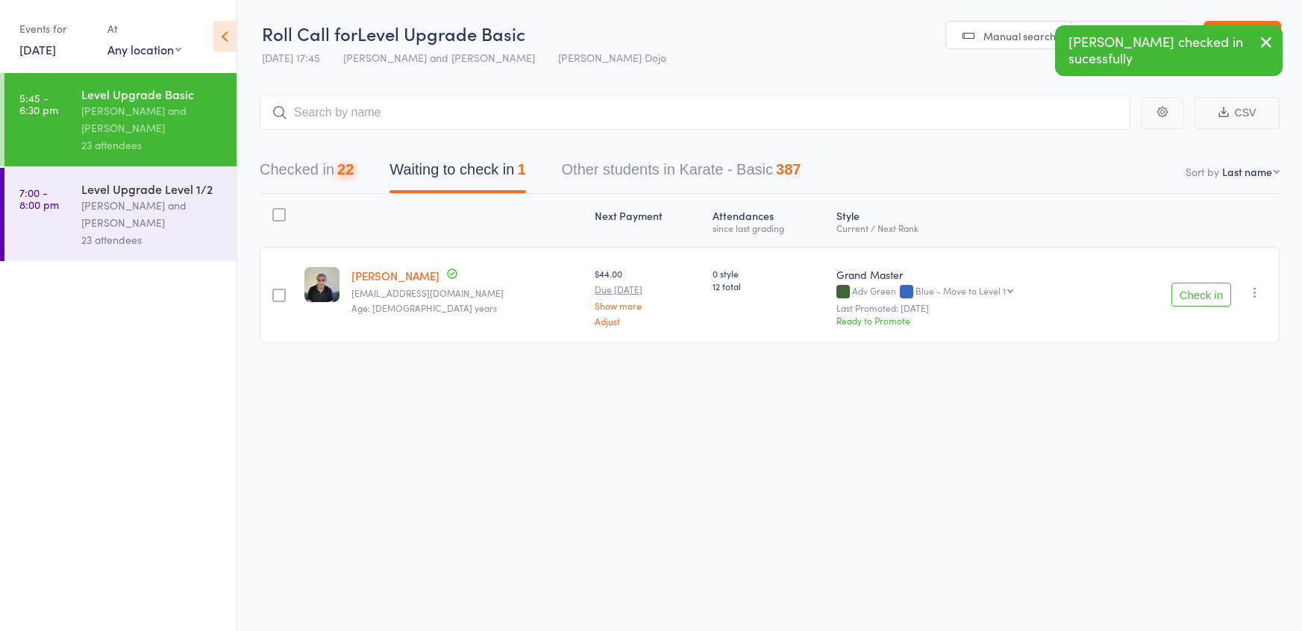
click at [277, 216] on div at bounding box center [278, 214] width 13 height 13
click at [275, 210] on input "checkbox" at bounding box center [275, 210] width 0 height 0
click at [1158, 609] on button "Mark absent" at bounding box center [1146, 600] width 89 height 31
click at [190, 222] on div "Joshua Marks and Jordan Grandlouis" at bounding box center [152, 214] width 142 height 34
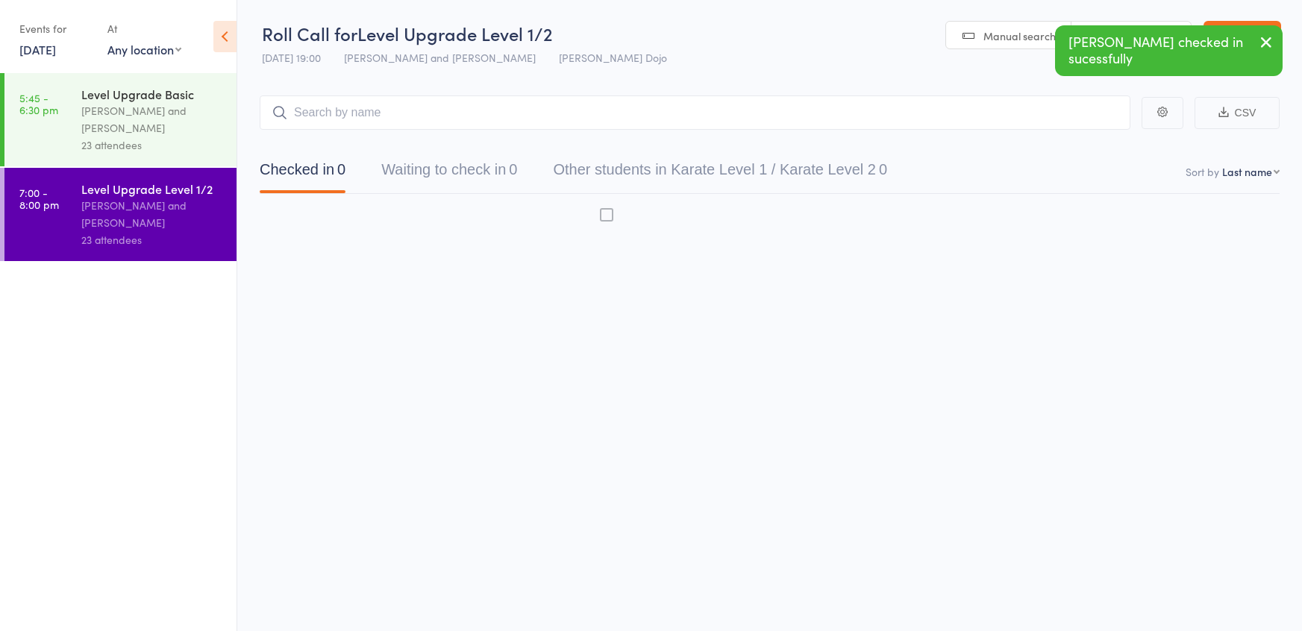
click at [439, 169] on button "Waiting to check in 0" at bounding box center [449, 174] width 136 height 40
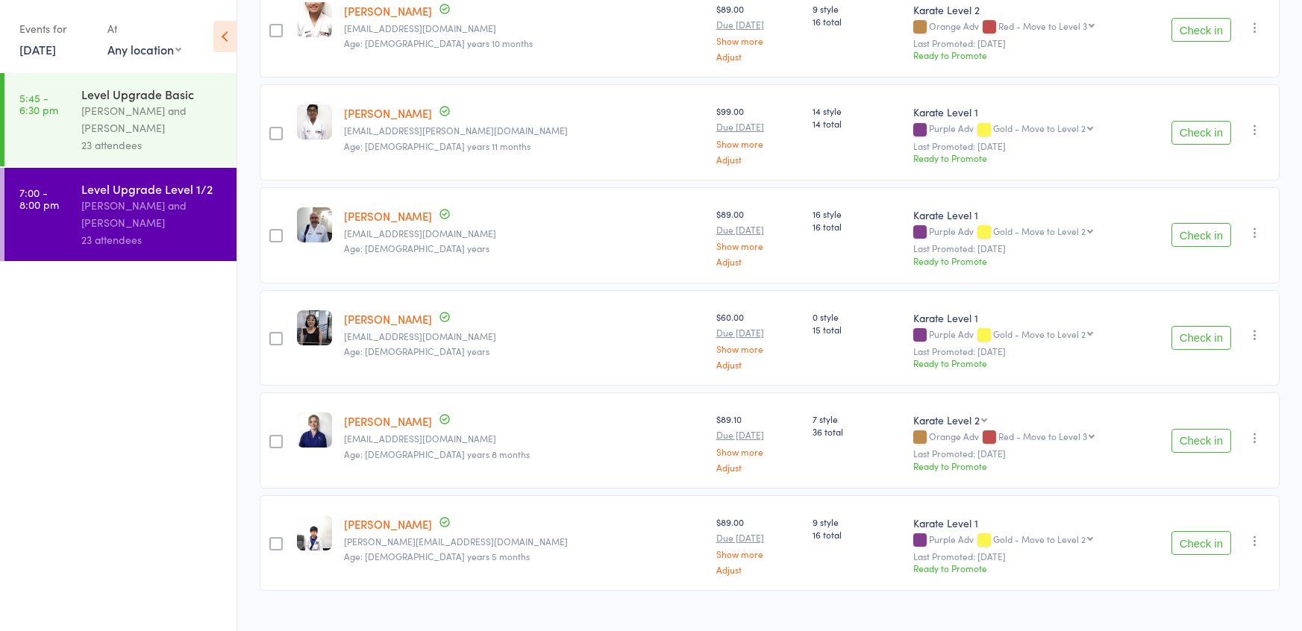
scroll to position [2018, 0]
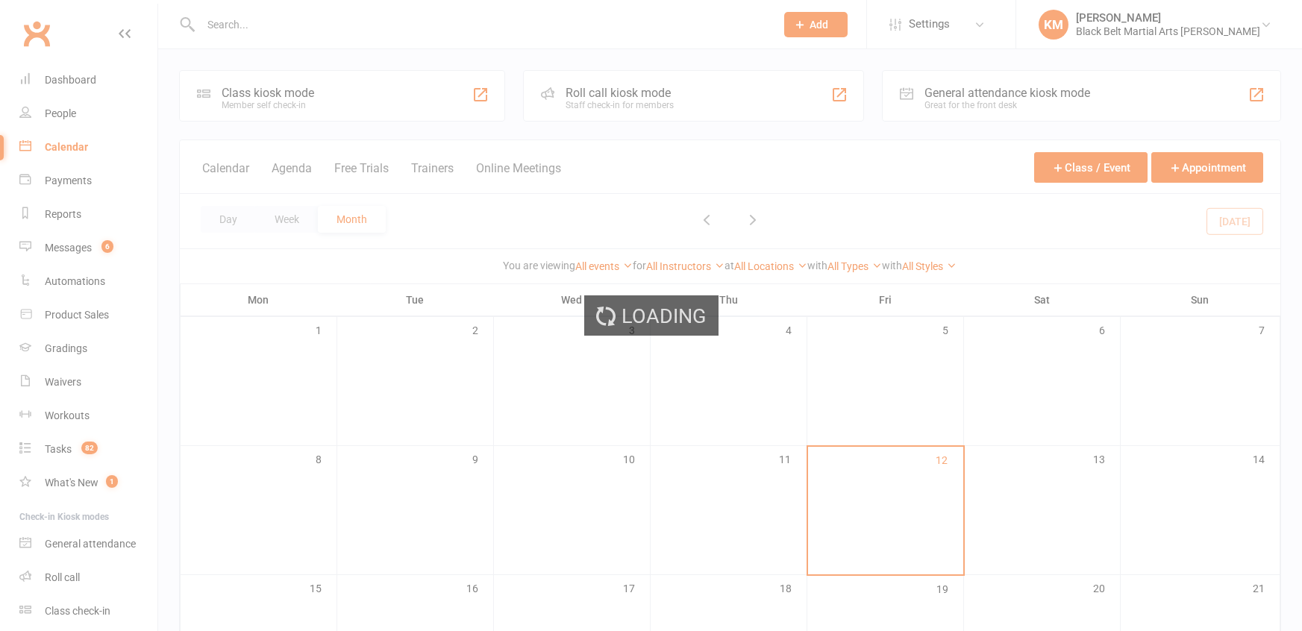
click at [245, 25] on div "Loading" at bounding box center [651, 315] width 1302 height 631
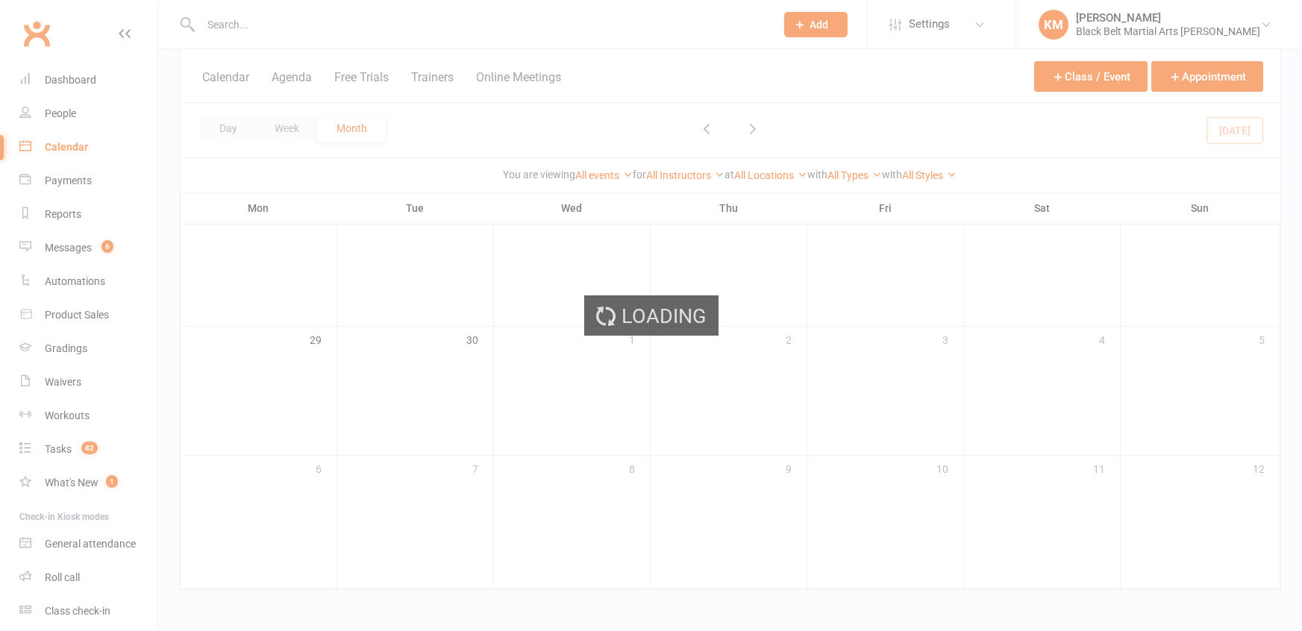
click at [245, 25] on div "Loading" at bounding box center [651, 315] width 1302 height 631
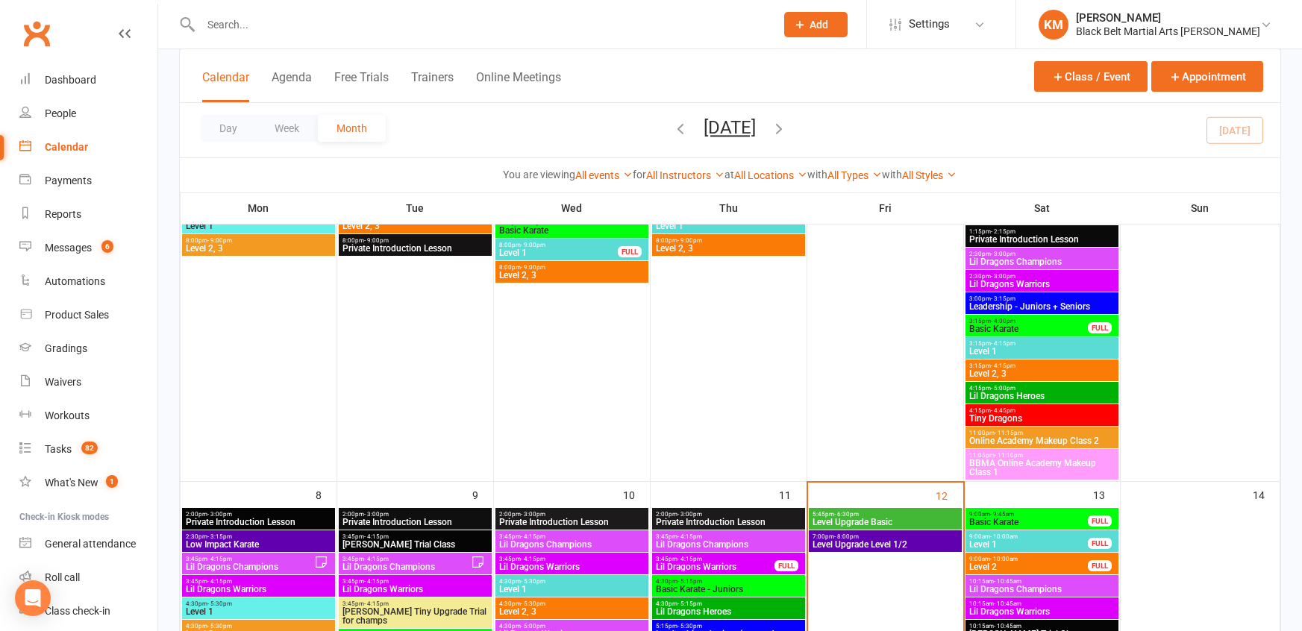
scroll to position [1050, 0]
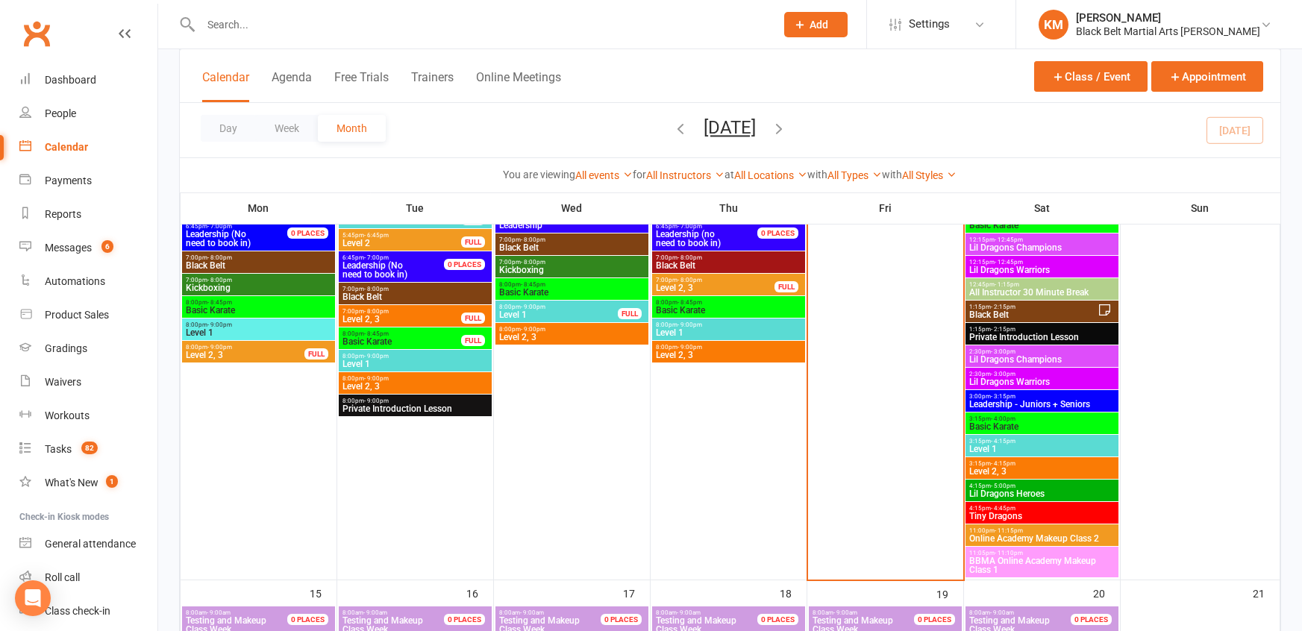
click at [243, 24] on input "text" at bounding box center [480, 24] width 568 height 21
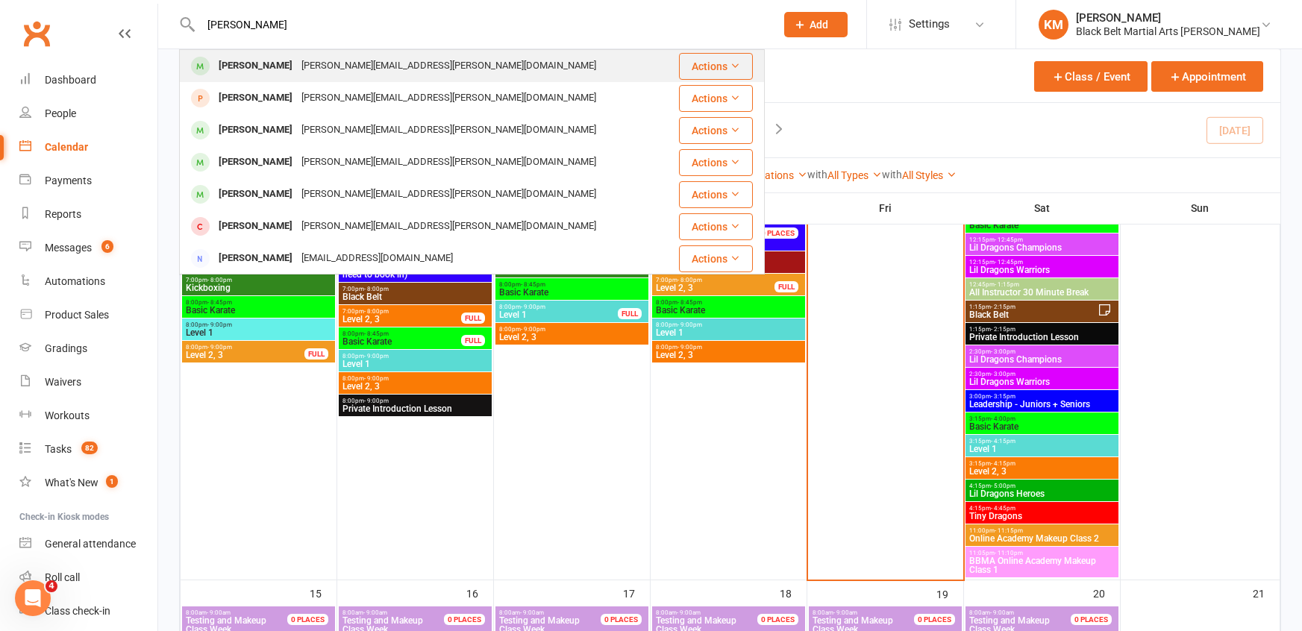
type input "[PERSON_NAME]"
click at [232, 66] on div "[PERSON_NAME]" at bounding box center [255, 66] width 83 height 22
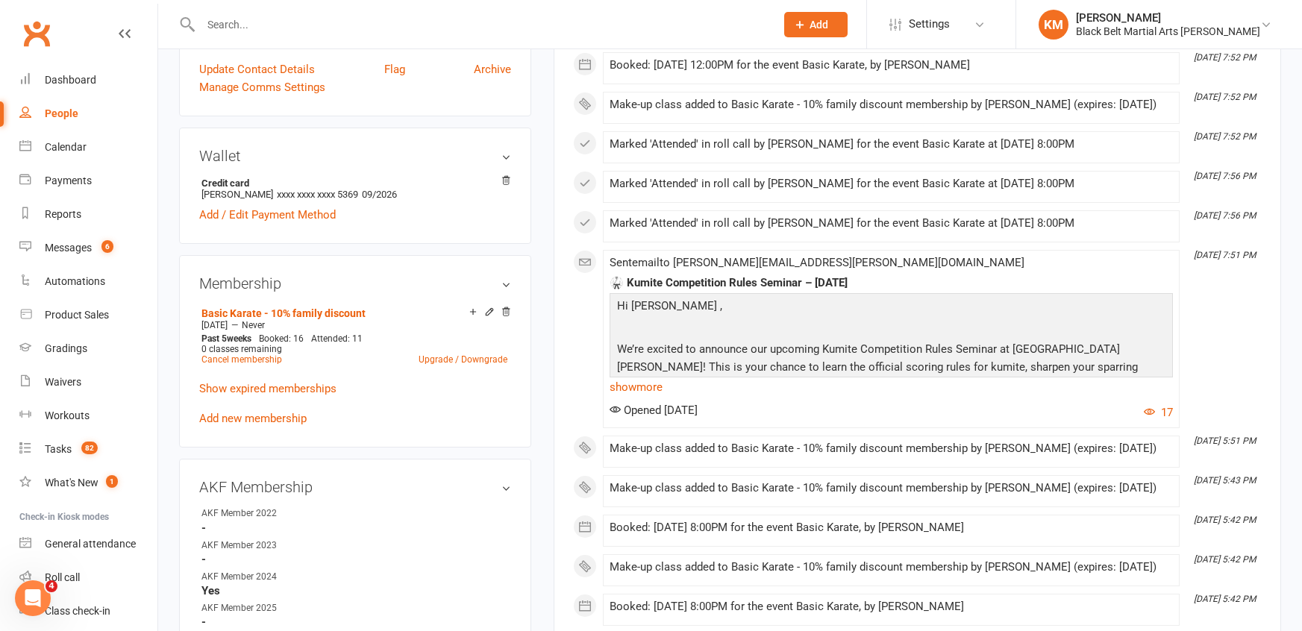
scroll to position [402, 0]
click at [430, 354] on link "Upgrade / Downgrade" at bounding box center [462, 359] width 89 height 10
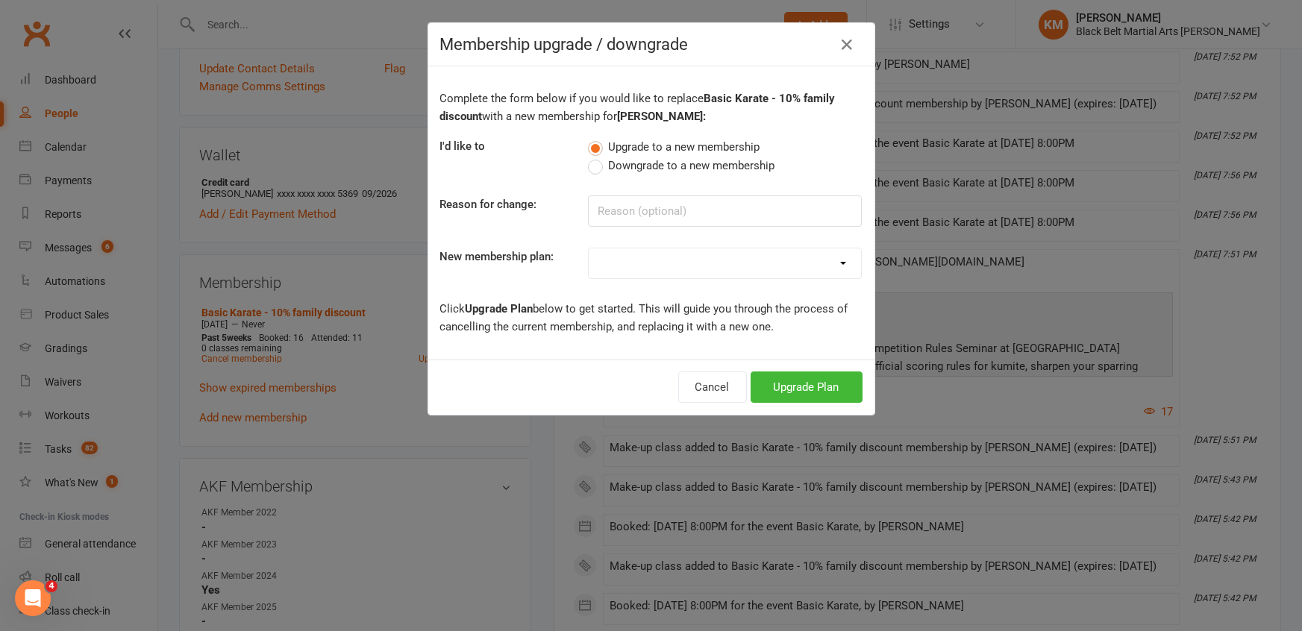
click at [665, 257] on select at bounding box center [725, 263] width 272 height 30
select select "7"
click at [589, 248] on select "Lil Dragon Lil Dragon - 10% Family Discount Lil Dragon Hero Lil Dragon Hero - 1…" at bounding box center [725, 263] width 272 height 30
click at [788, 389] on button "Upgrade Plan" at bounding box center [806, 386] width 112 height 31
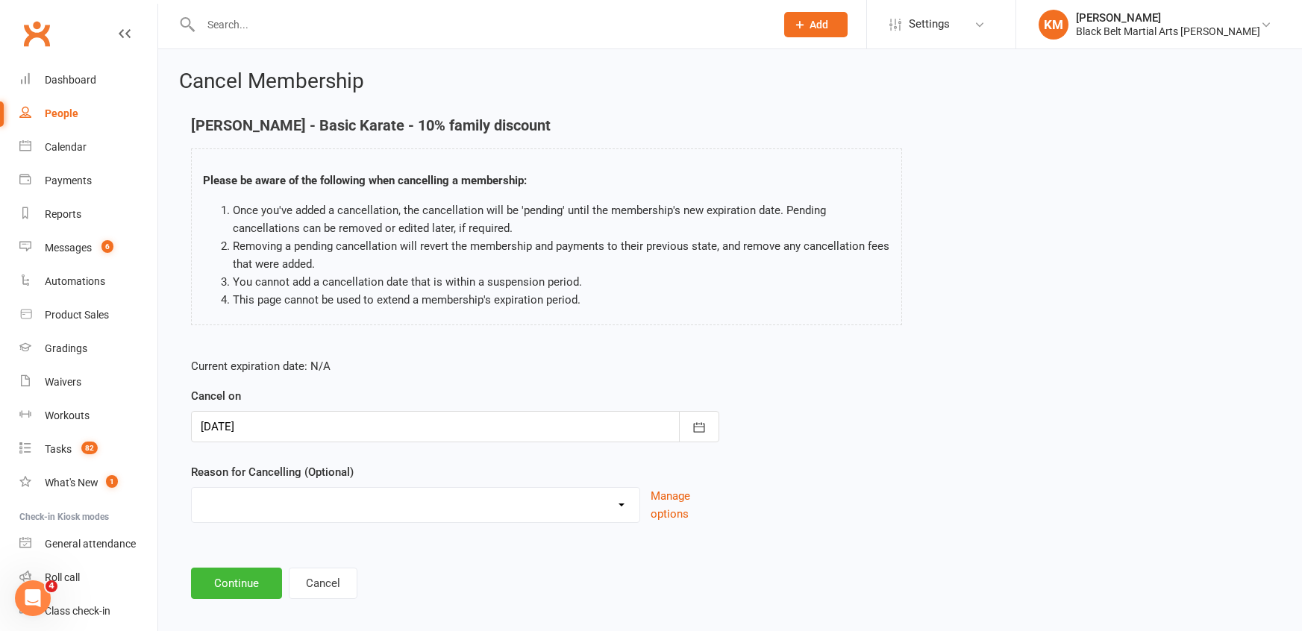
click at [332, 430] on div at bounding box center [455, 426] width 528 height 31
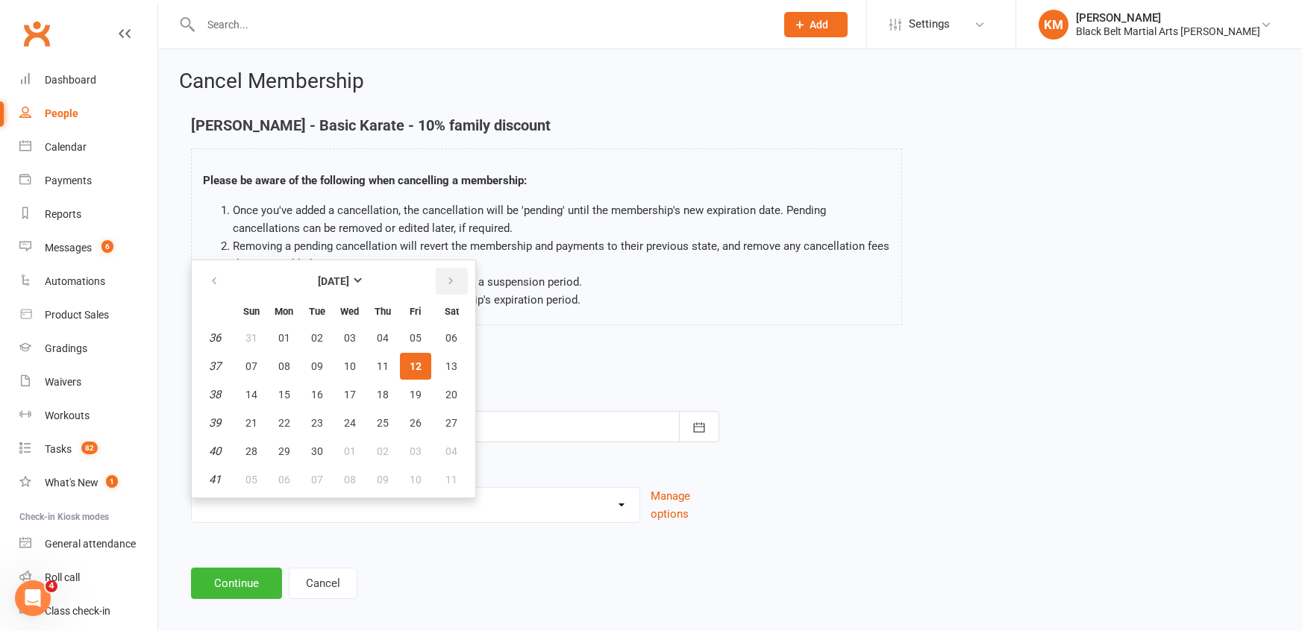
click at [445, 278] on icon "button" at bounding box center [450, 281] width 10 height 12
click at [410, 333] on span "03" at bounding box center [416, 338] width 12 height 12
type input "[DATE]"
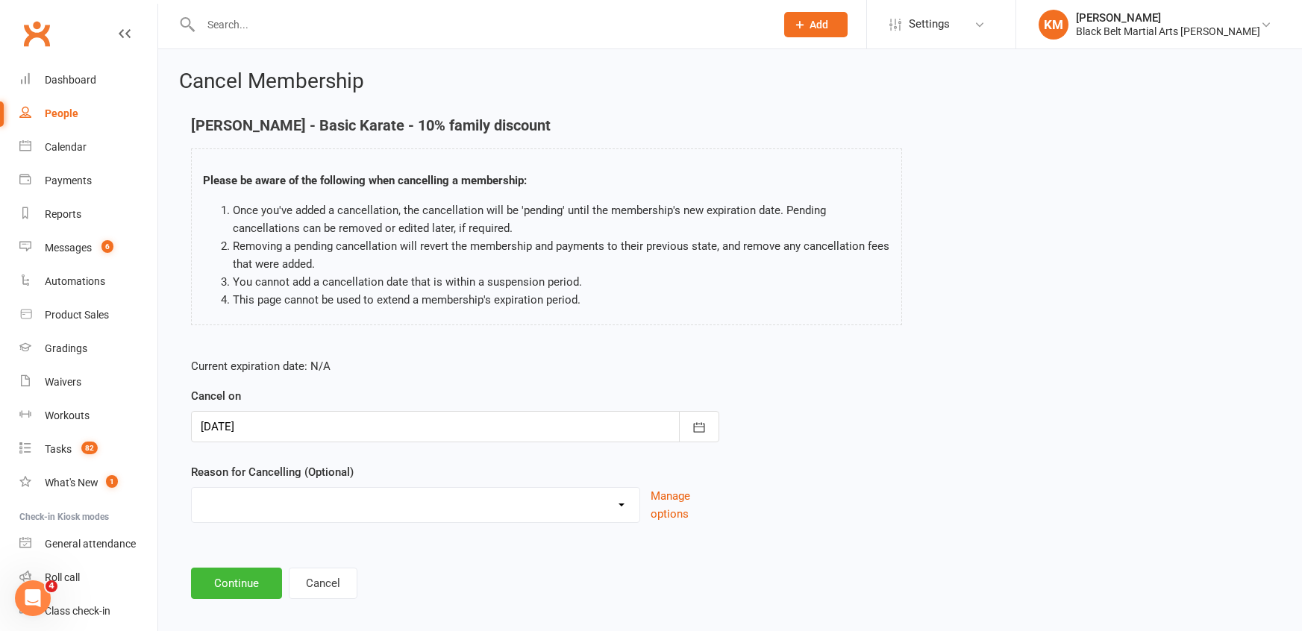
click at [257, 501] on select "Change of mind during Cooling Off Period Expiry of Grandmaster 10 Week Intro Pr…" at bounding box center [416, 503] width 448 height 30
select select "16"
click at [192, 488] on select "Change of mind during Cooling Off Period Expiry of Grandmaster 10 Week Intro Pr…" at bounding box center [416, 503] width 448 height 30
click at [228, 581] on button "Continue" at bounding box center [236, 583] width 91 height 31
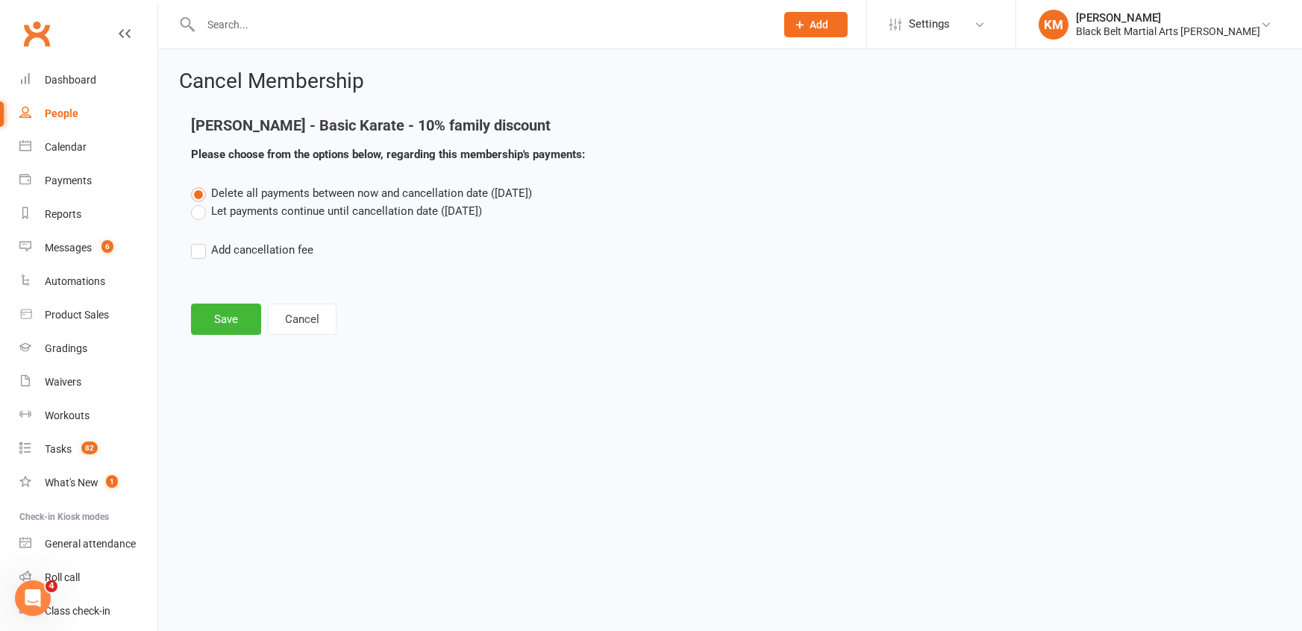
click at [375, 214] on label "Let payments continue until cancellation date (Oct 3, 2025)" at bounding box center [336, 211] width 291 height 18
click at [201, 202] on input "Let payments continue until cancellation date (Oct 3, 2025)" at bounding box center [196, 202] width 10 height 0
click at [239, 323] on button "Save" at bounding box center [226, 319] width 70 height 31
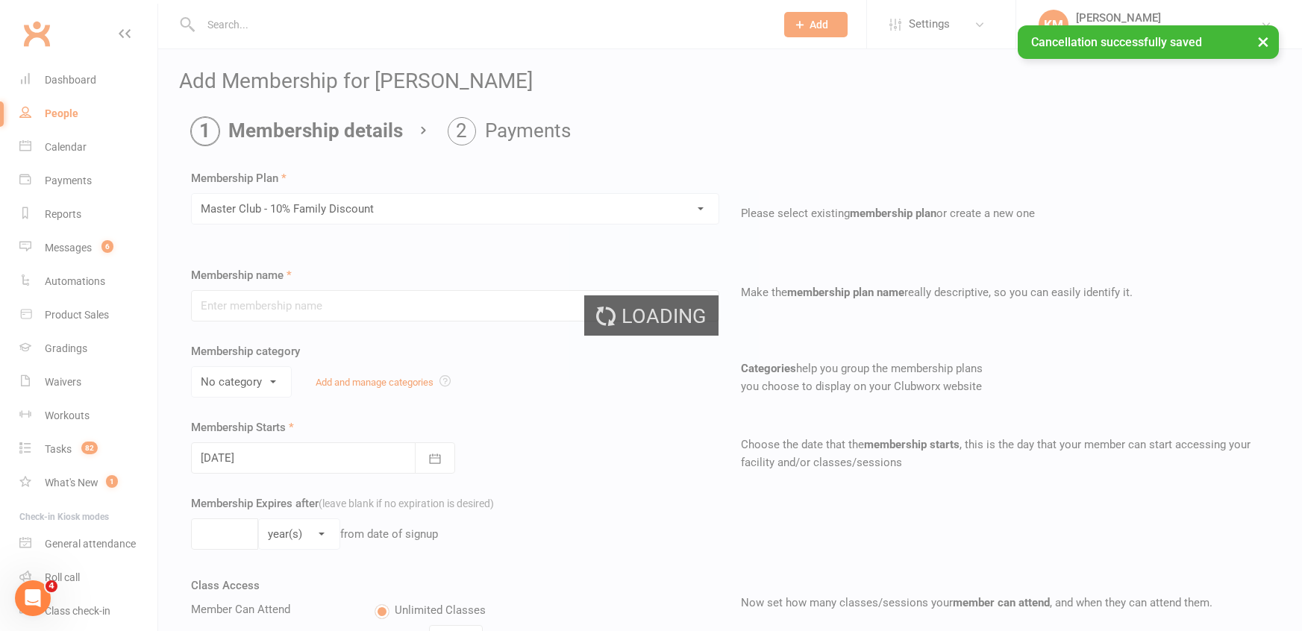
type input "Master Club - 10% Family Discount"
select select "2"
type input "0"
type input "24"
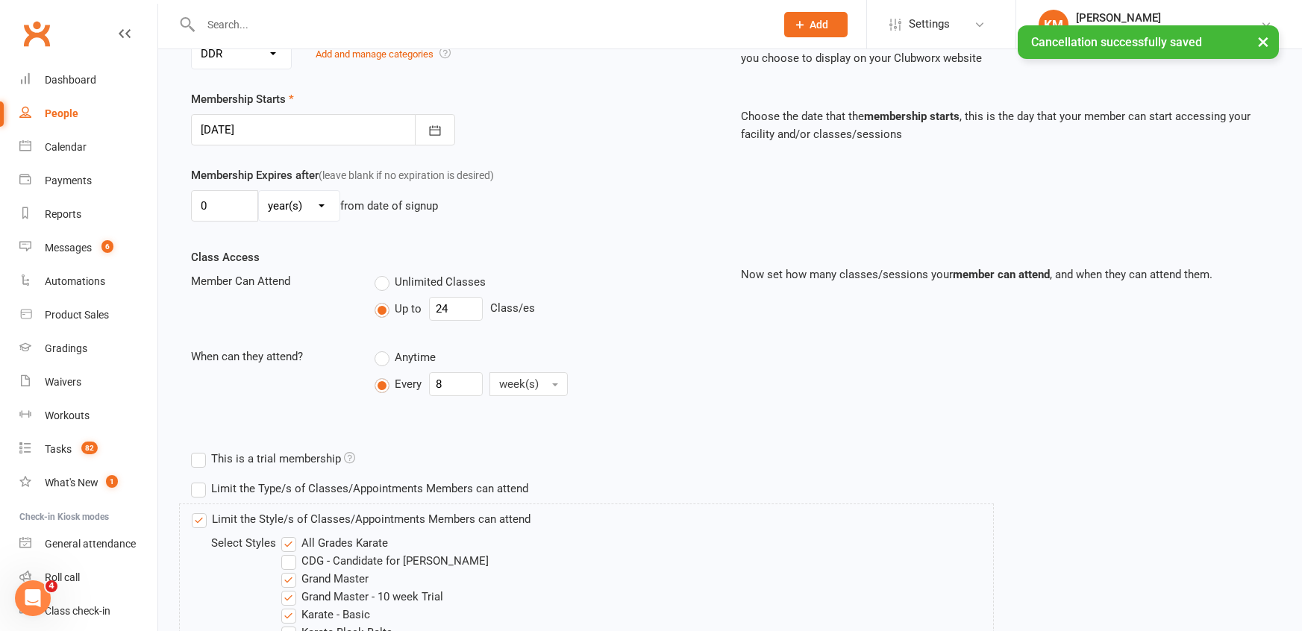
scroll to position [721, 0]
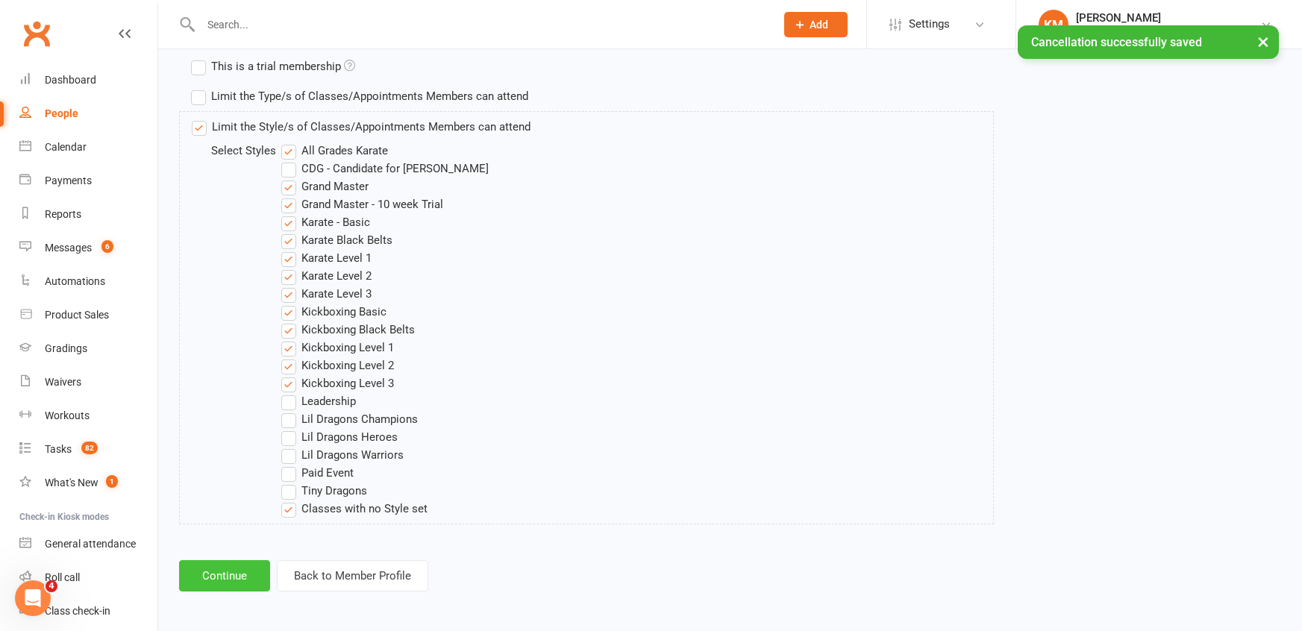
click at [245, 562] on button "Continue" at bounding box center [224, 575] width 91 height 31
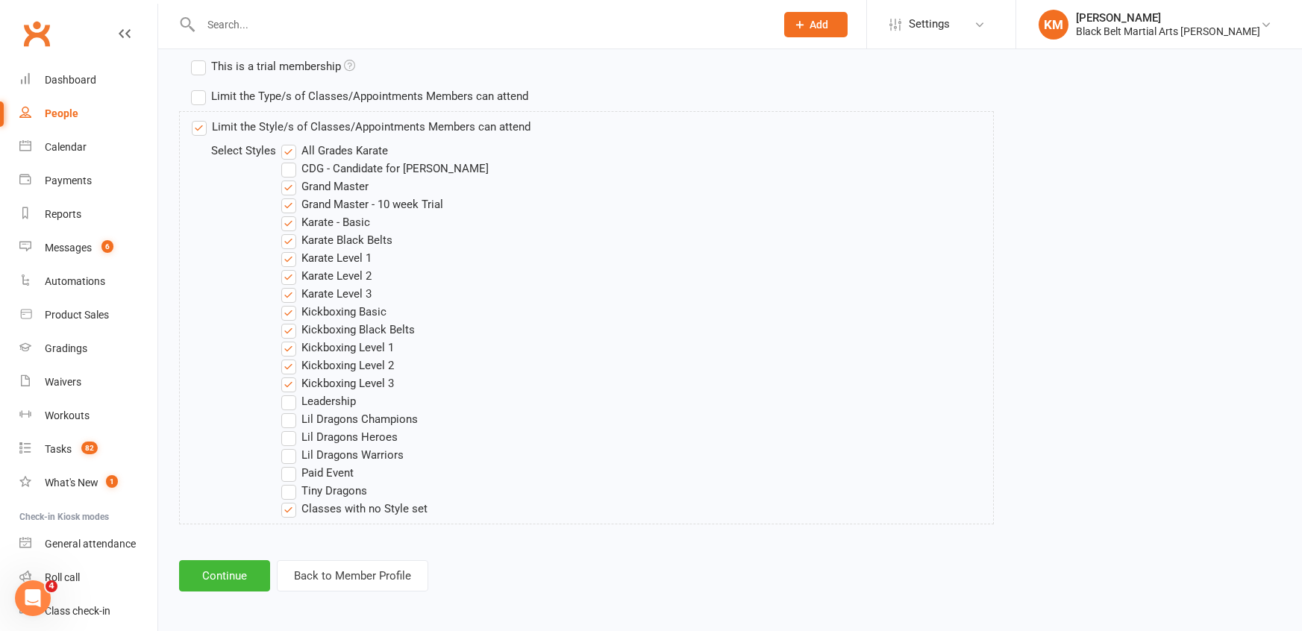
scroll to position [0, 0]
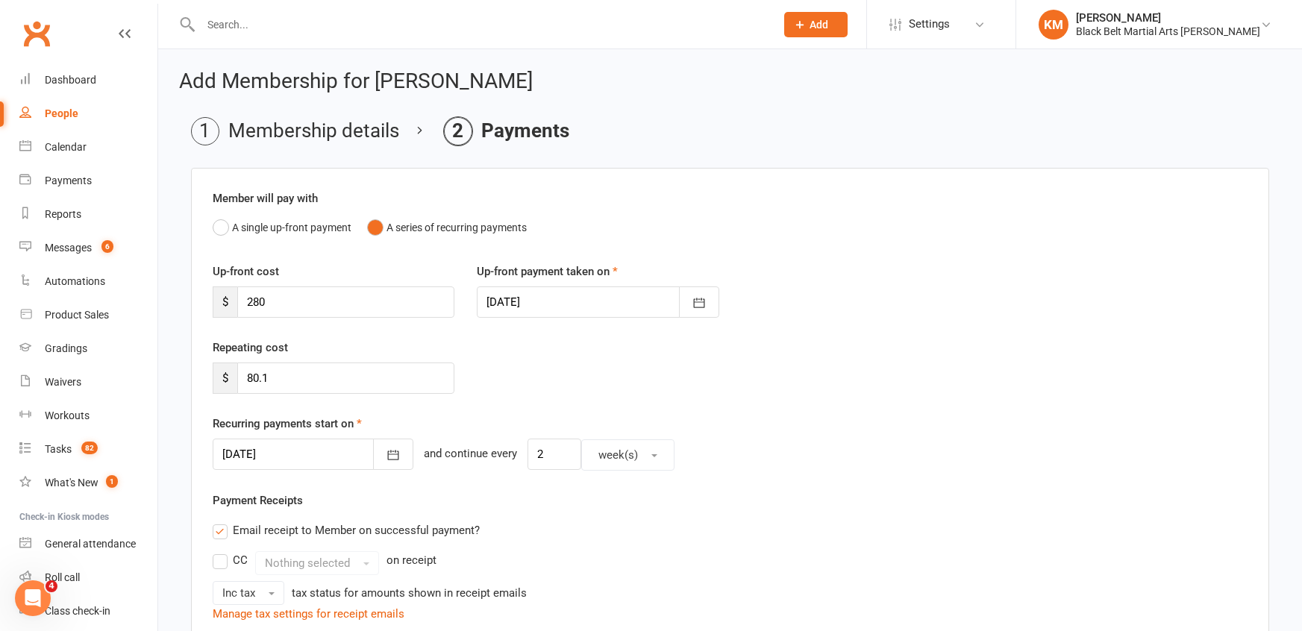
click at [298, 456] on div at bounding box center [313, 454] width 201 height 31
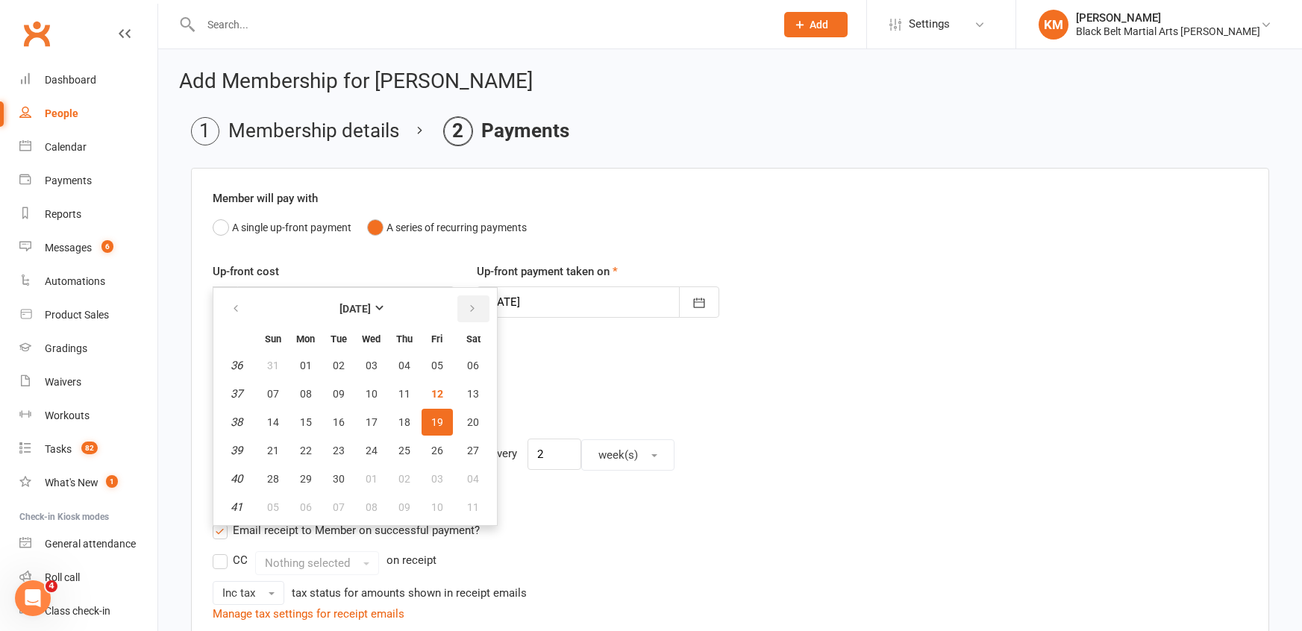
click at [457, 311] on button "button" at bounding box center [473, 308] width 32 height 27
click at [434, 384] on button "10" at bounding box center [436, 393] width 31 height 27
type input "10 Oct 2025"
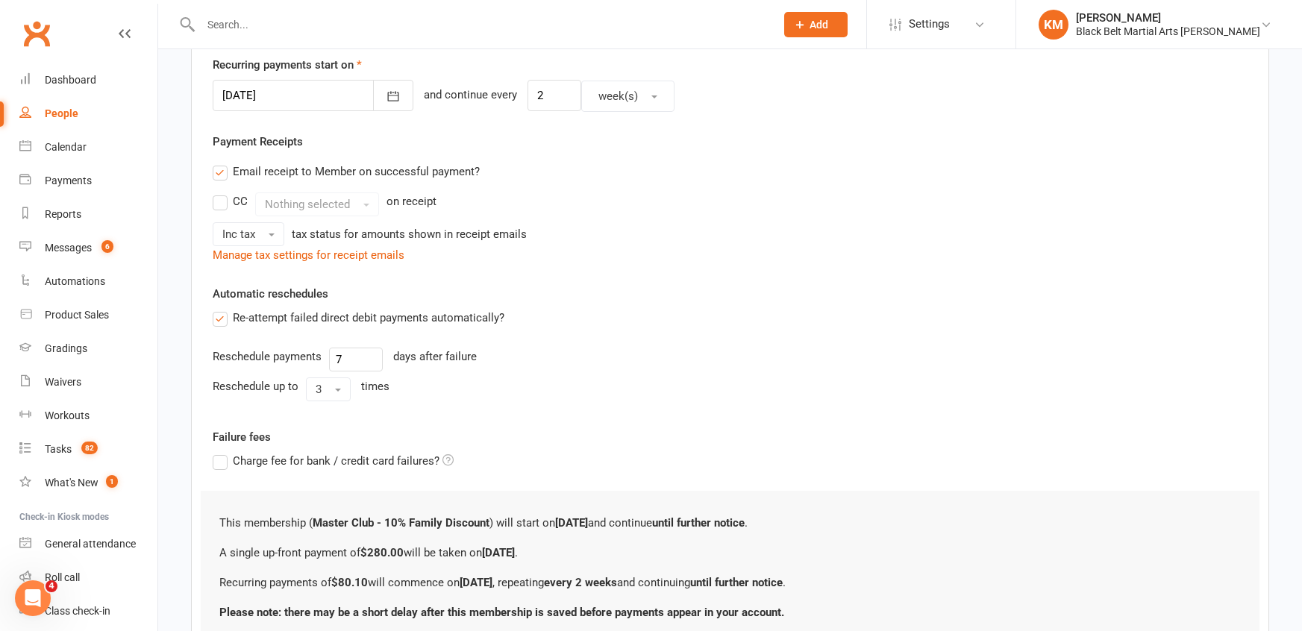
scroll to position [481, 0]
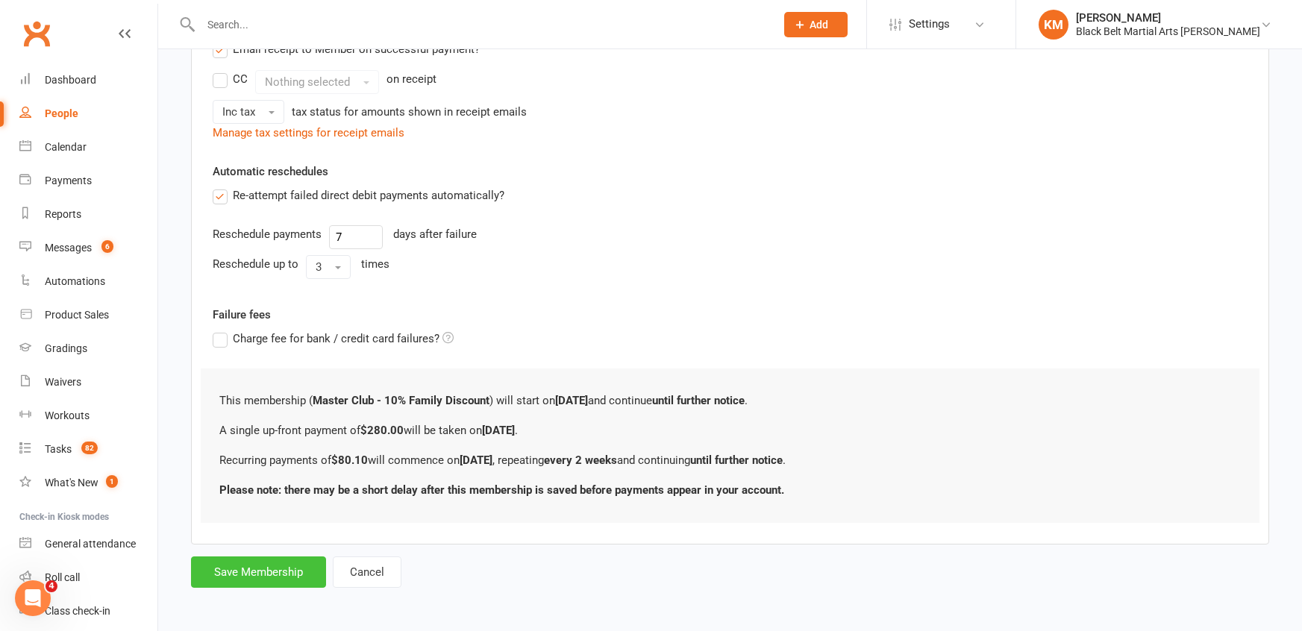
click at [287, 571] on button "Save Membership" at bounding box center [258, 571] width 135 height 31
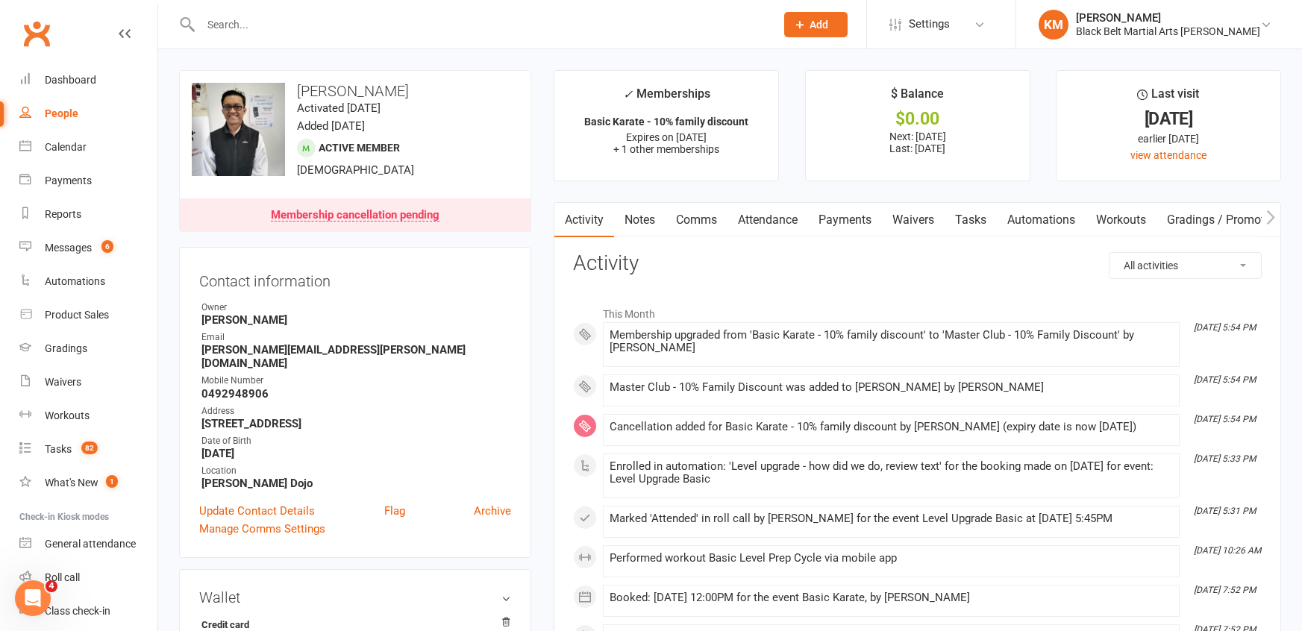
click at [845, 203] on link "Payments" at bounding box center [845, 220] width 74 height 34
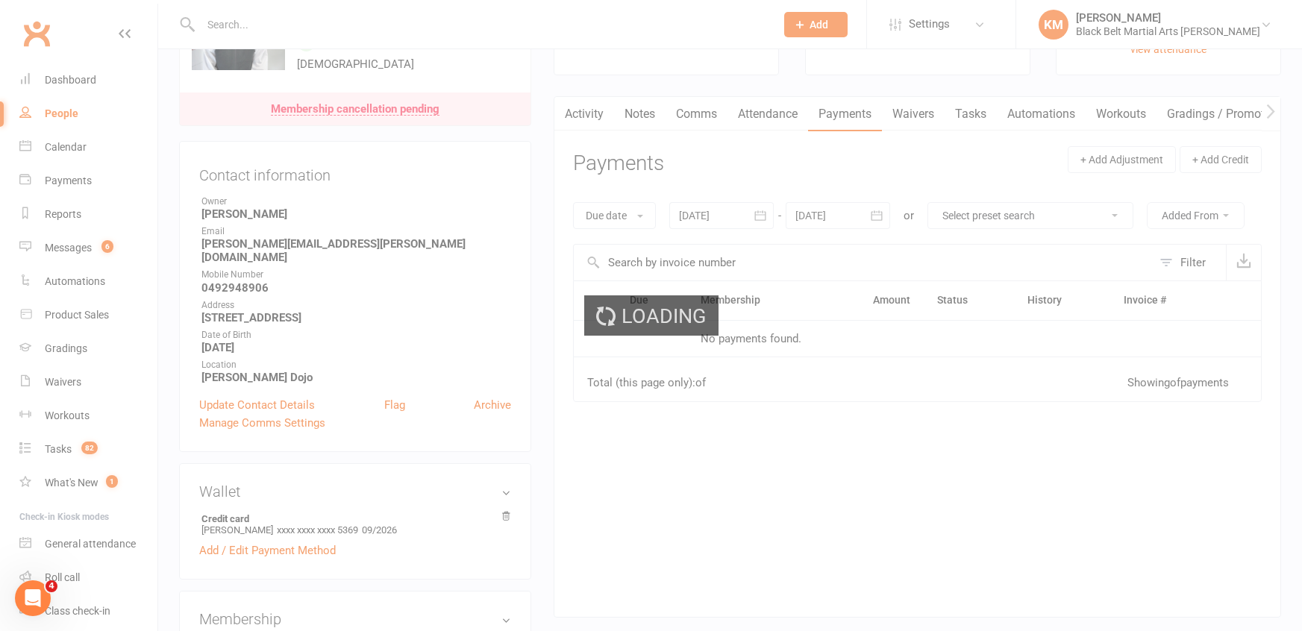
scroll to position [110, 0]
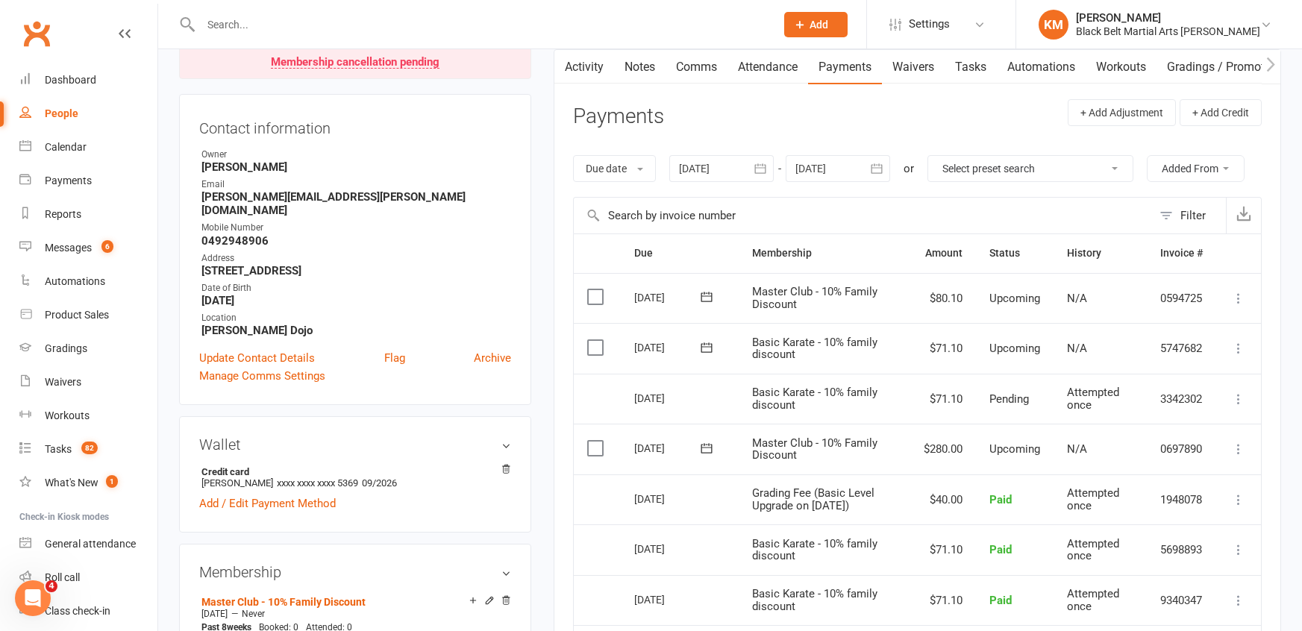
scroll to position [157, 0]
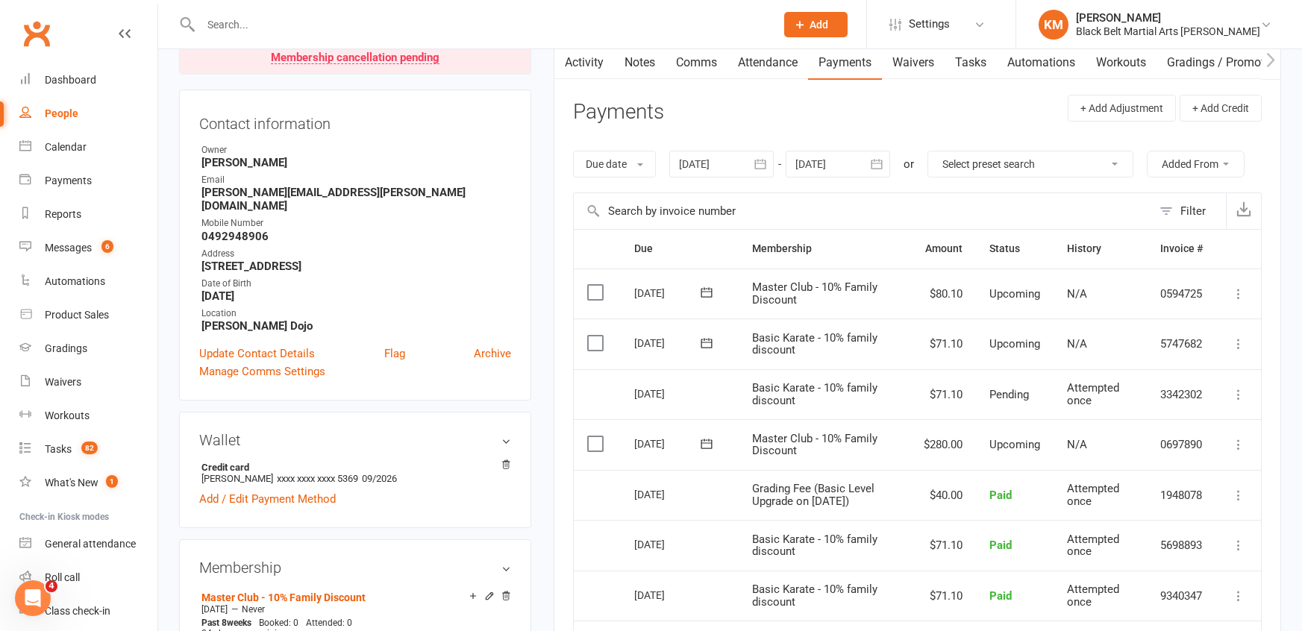
click at [1242, 443] on icon at bounding box center [1238, 444] width 15 height 15
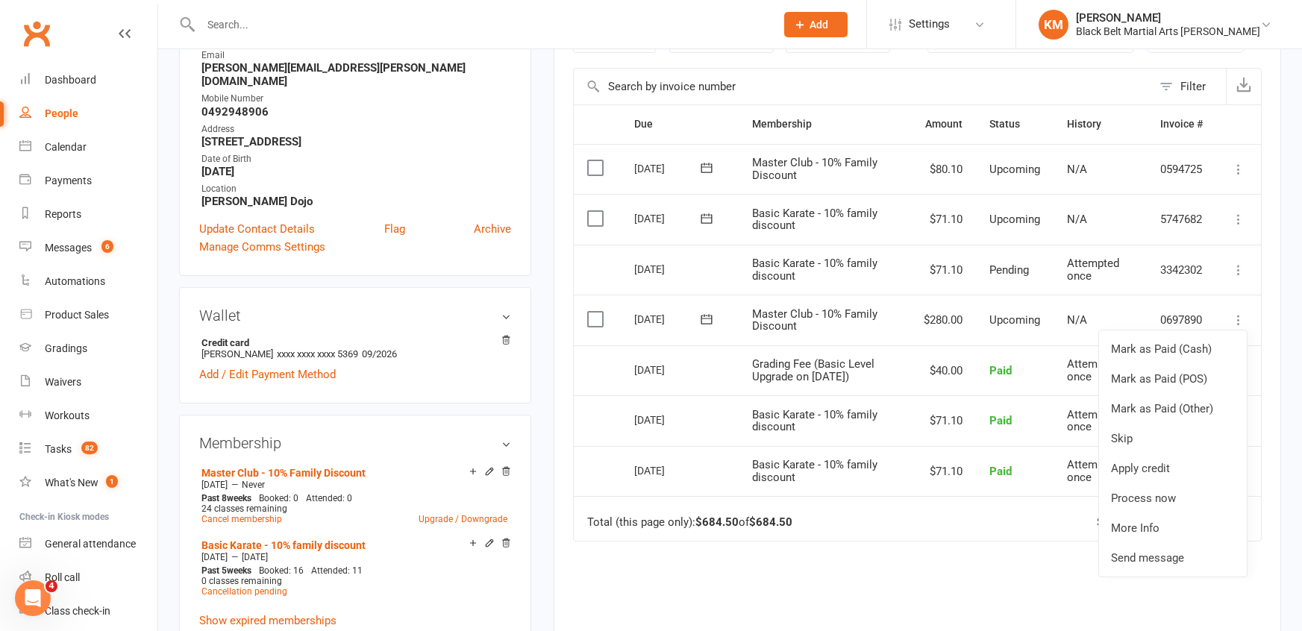
scroll to position [283, 0]
click at [1145, 500] on link "Process now" at bounding box center [1173, 498] width 148 height 30
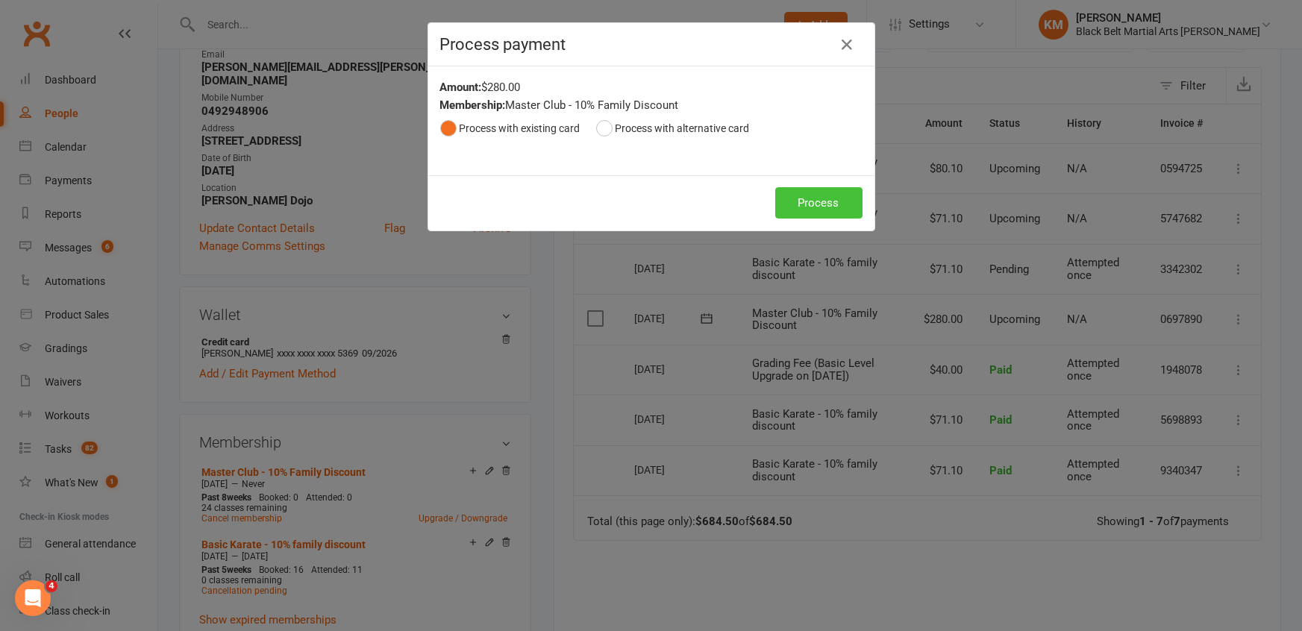
click at [812, 194] on button "Process" at bounding box center [818, 202] width 87 height 31
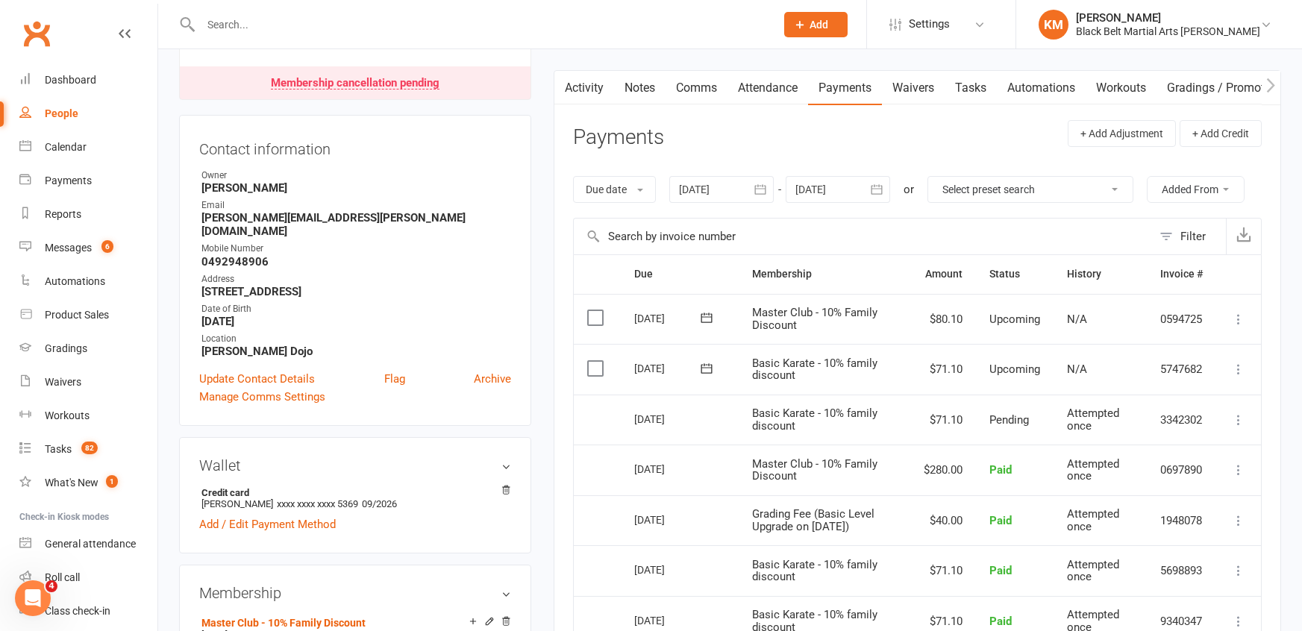
scroll to position [0, 0]
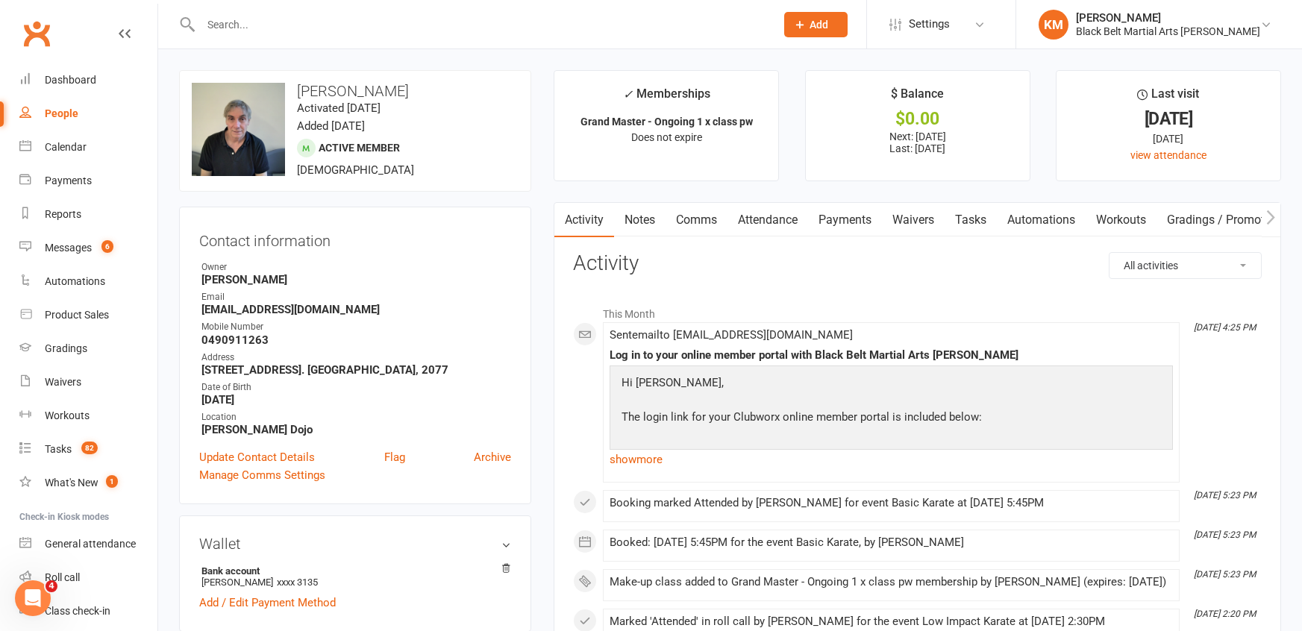
click at [714, 223] on link "Comms" at bounding box center [696, 220] width 62 height 34
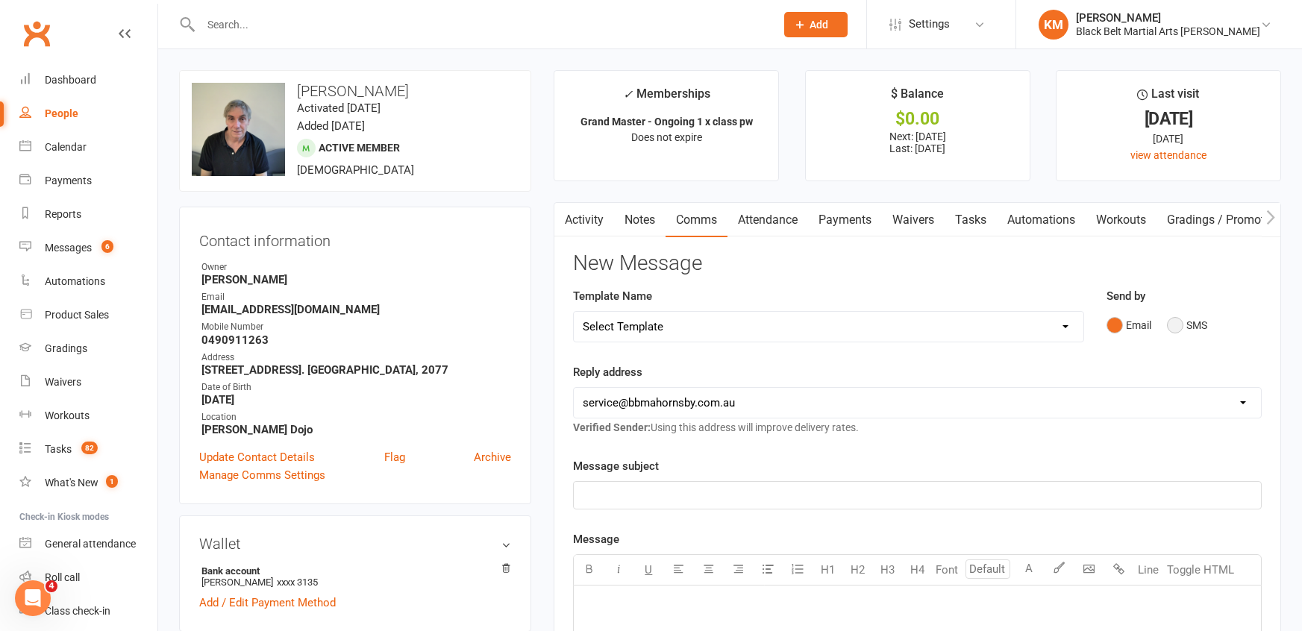
click at [1190, 324] on button "SMS" at bounding box center [1187, 325] width 40 height 28
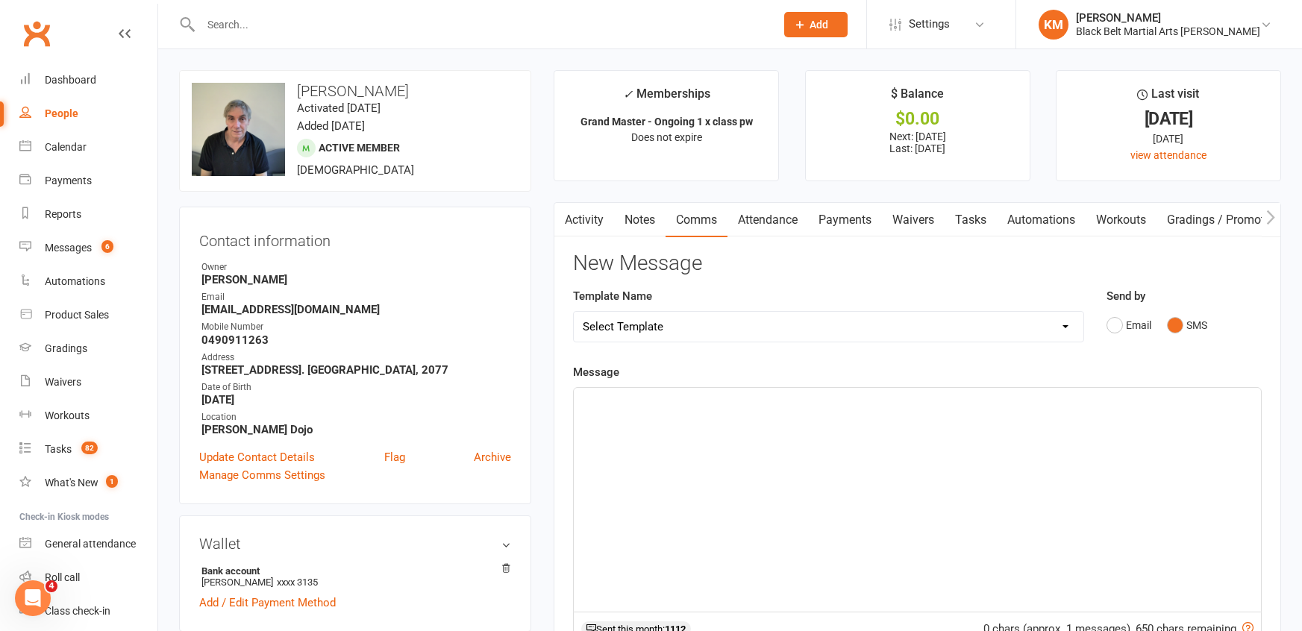
click at [1080, 444] on div "﻿" at bounding box center [917, 500] width 687 height 224
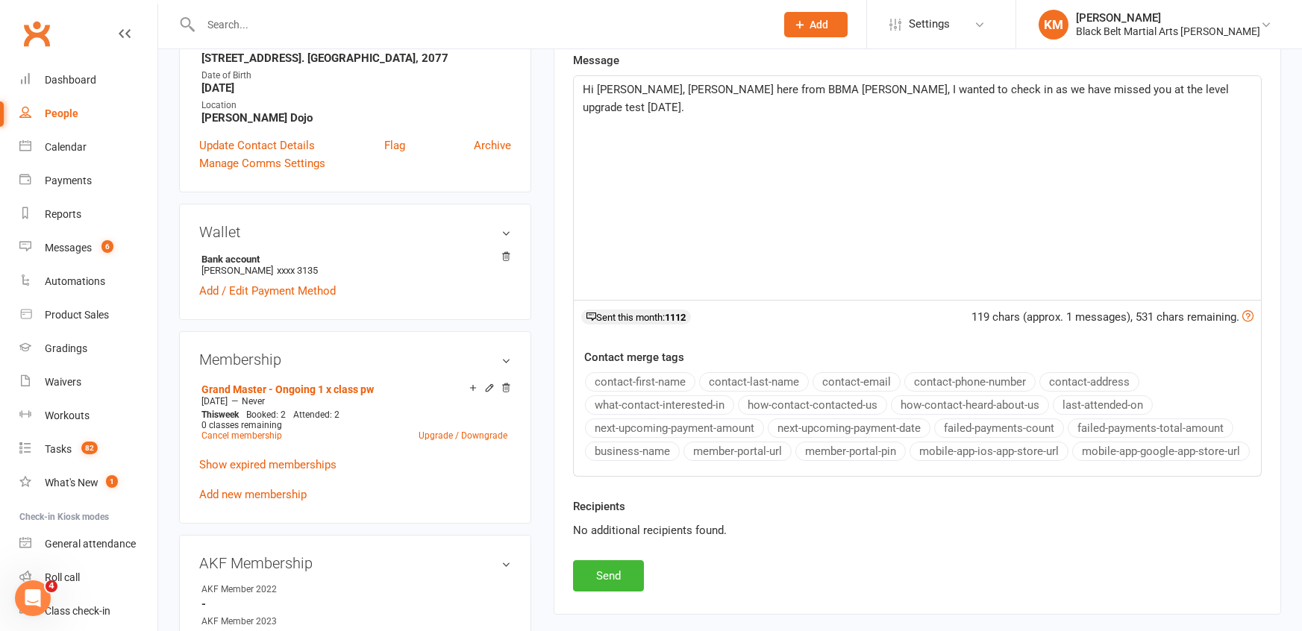
scroll to position [351, 0]
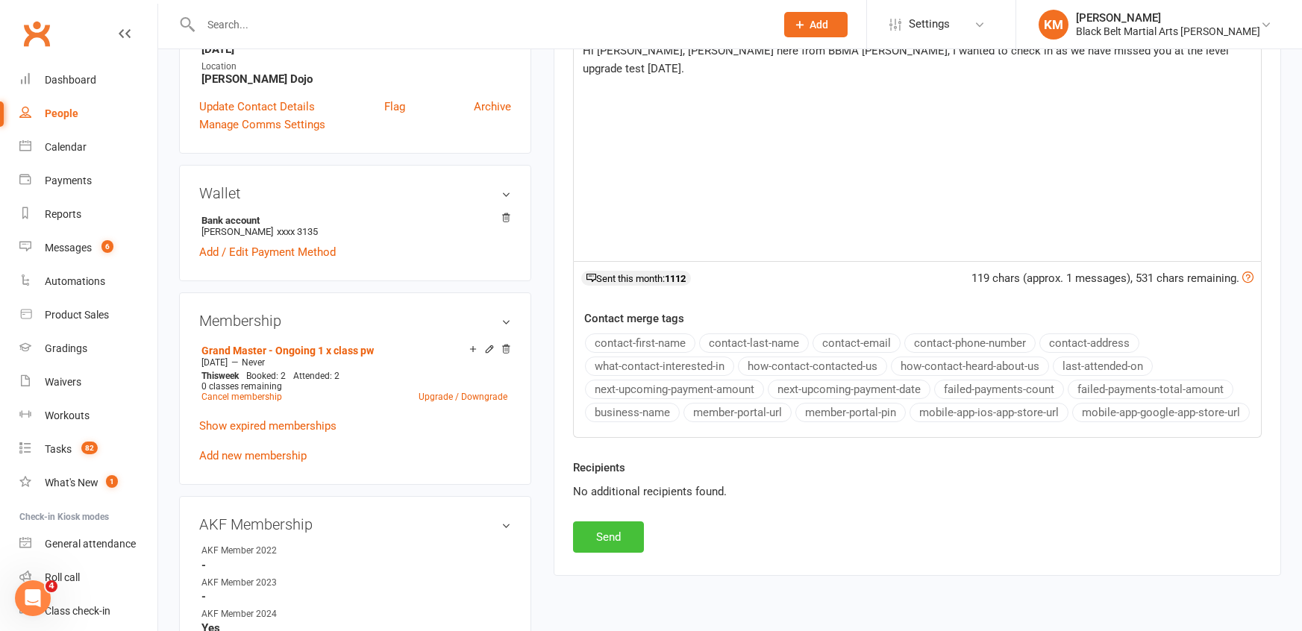
click at [636, 536] on button "Send" at bounding box center [608, 536] width 71 height 31
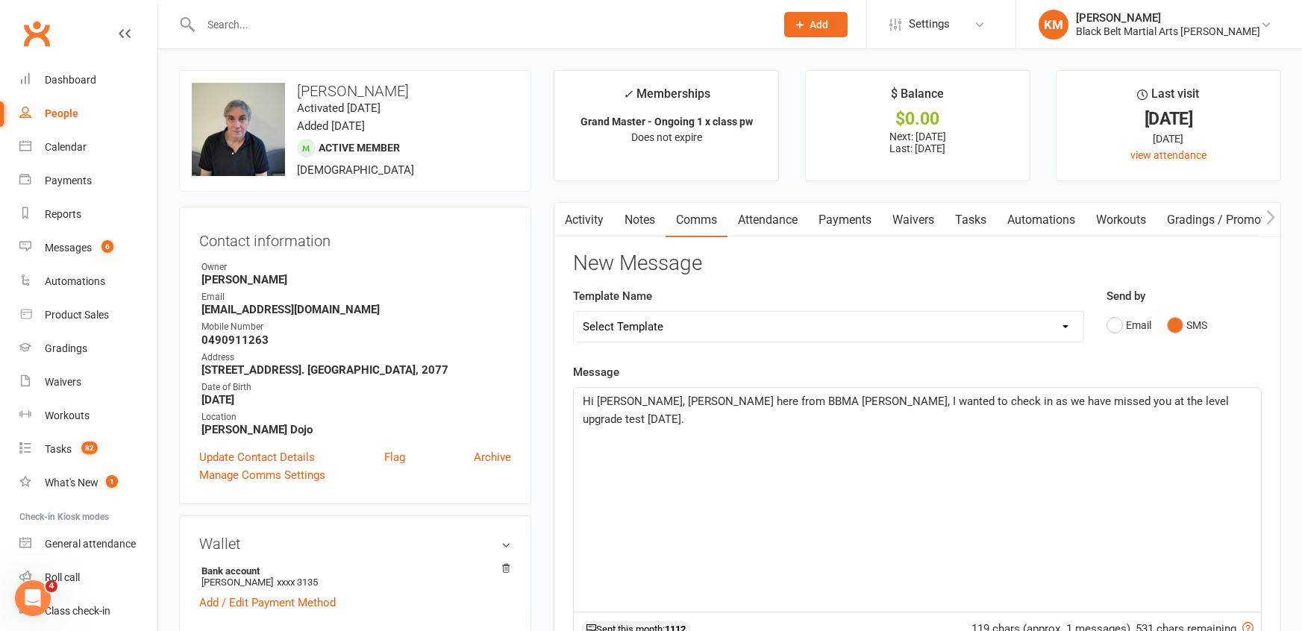
click at [647, 222] on link "Notes" at bounding box center [639, 220] width 51 height 34
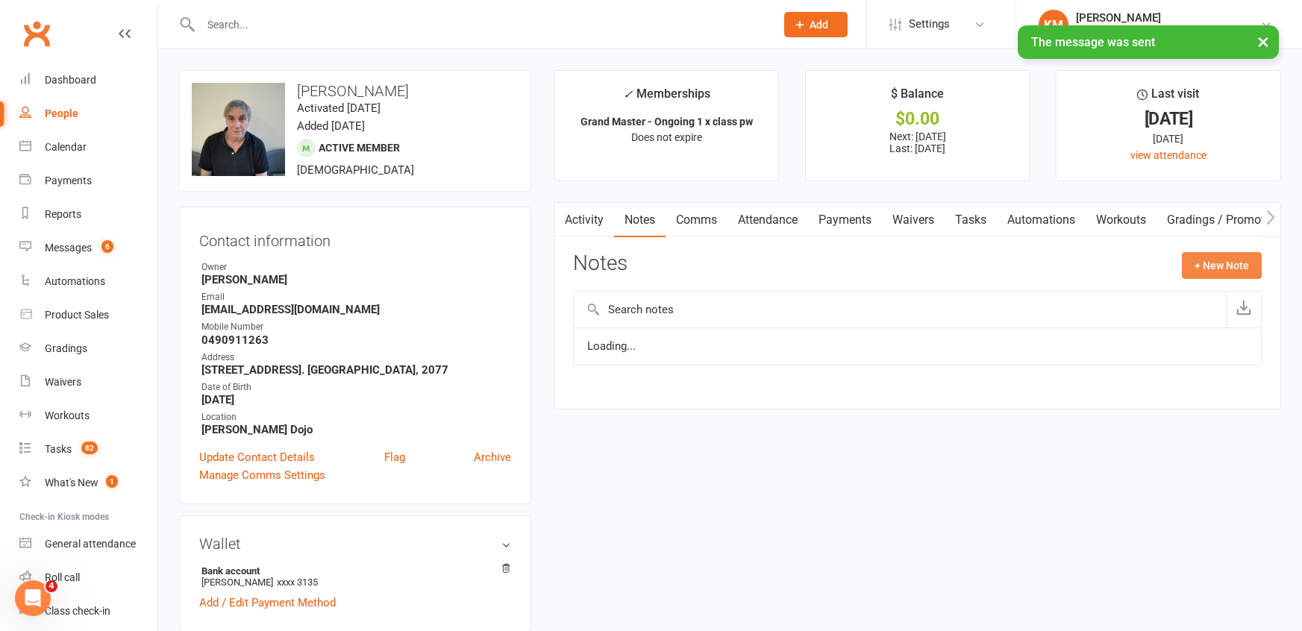
click at [1208, 273] on button "+ New Note" at bounding box center [1222, 265] width 80 height 27
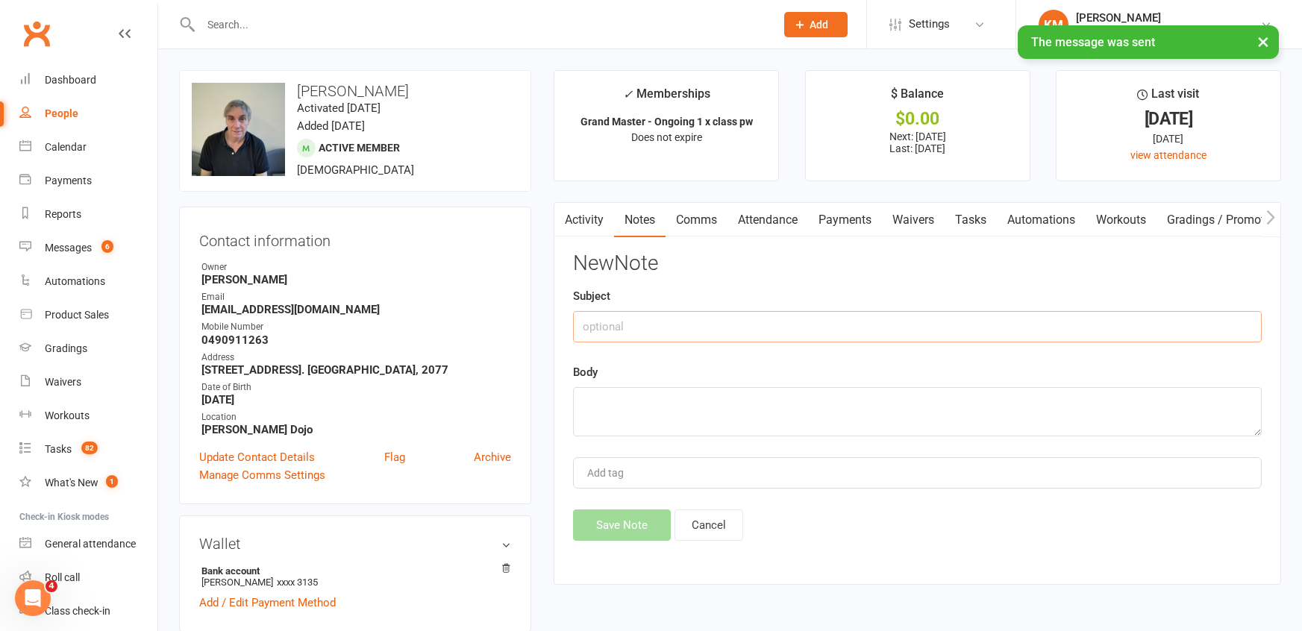
click at [1164, 329] on input "text" at bounding box center [917, 326] width 688 height 31
type input "a"
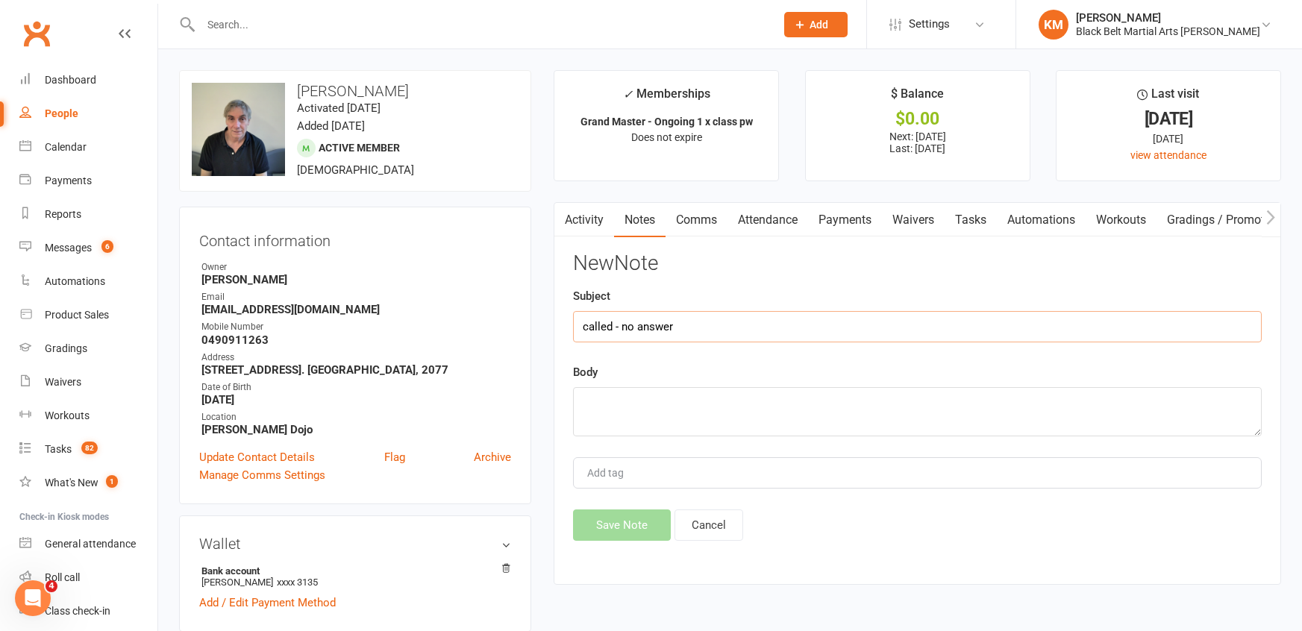
type input "called - no answer"
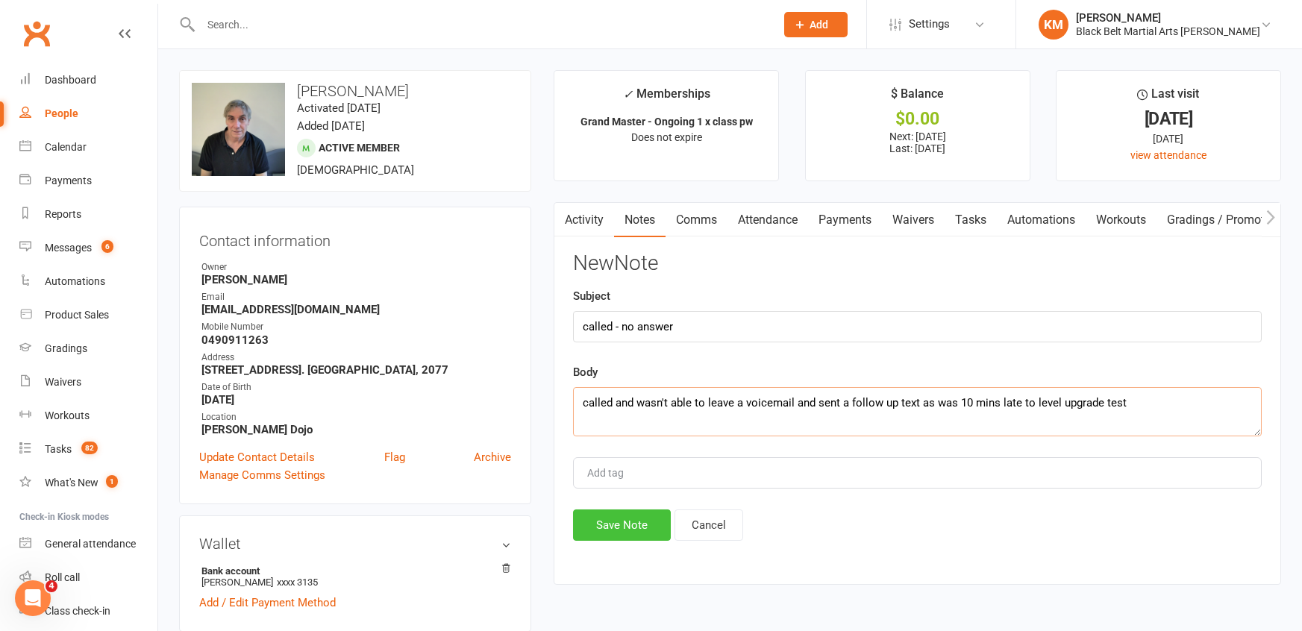
type textarea "called and wasn't able to leave a voicemail and sent a follow up text as was 10…"
click at [588, 534] on button "Save Note" at bounding box center [622, 524] width 98 height 31
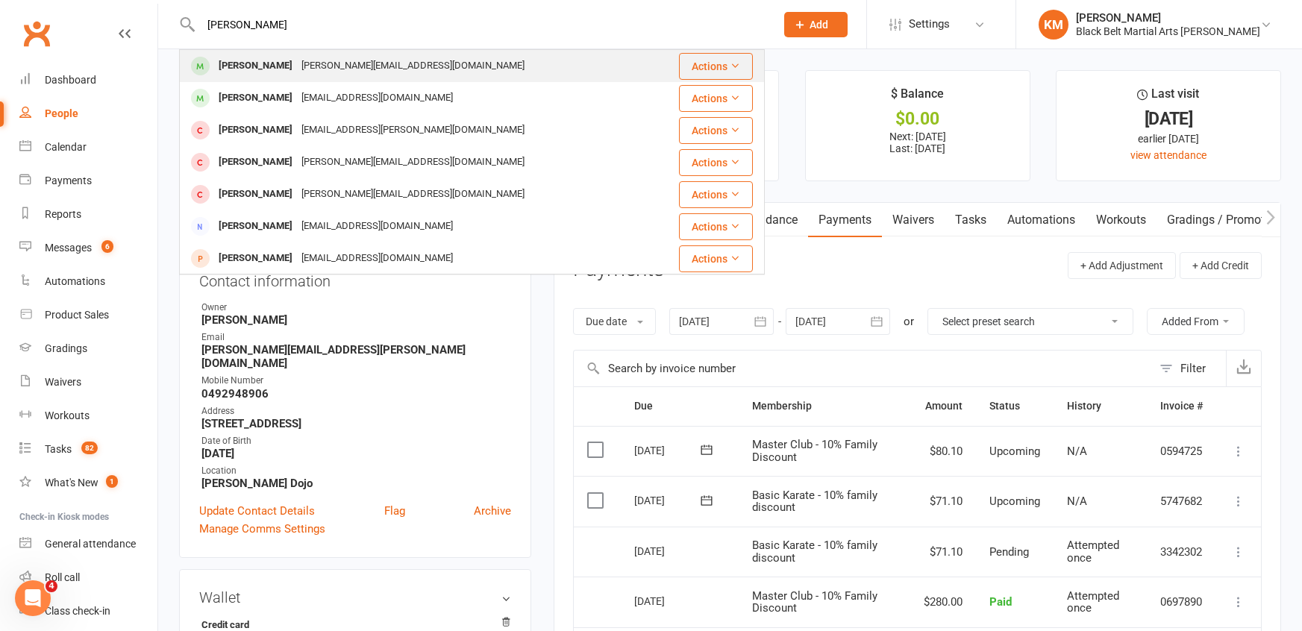
type input "[PERSON_NAME]"
click at [255, 65] on div "[PERSON_NAME]" at bounding box center [255, 66] width 83 height 22
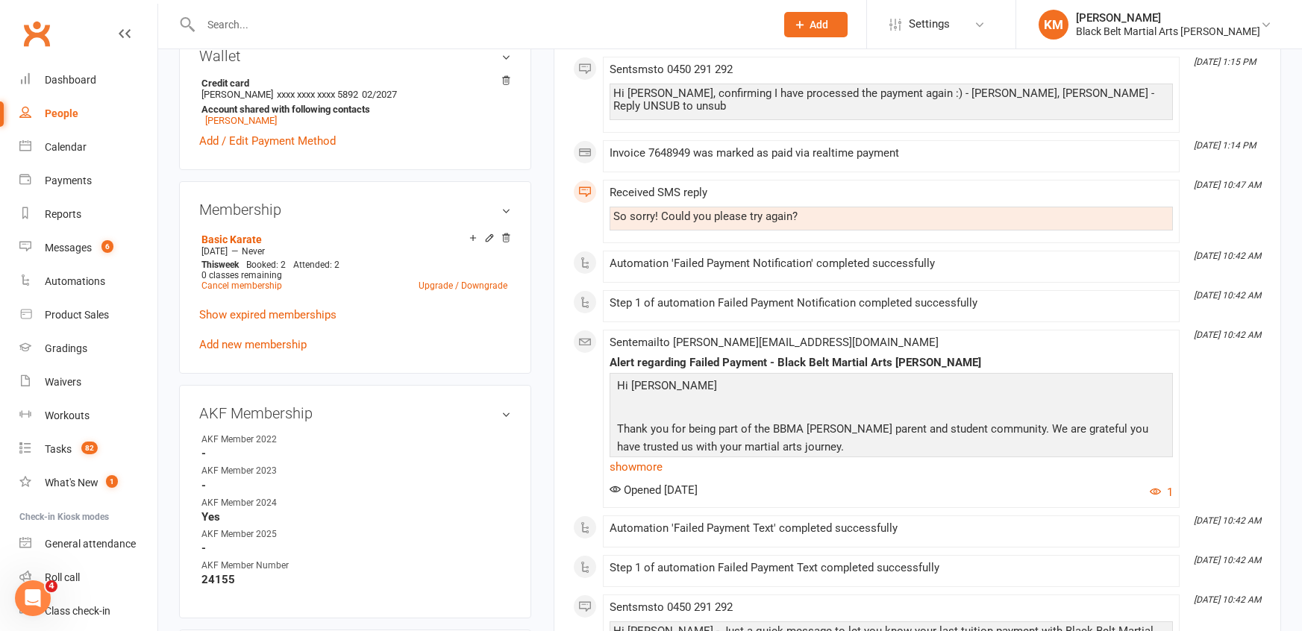
scroll to position [491, 0]
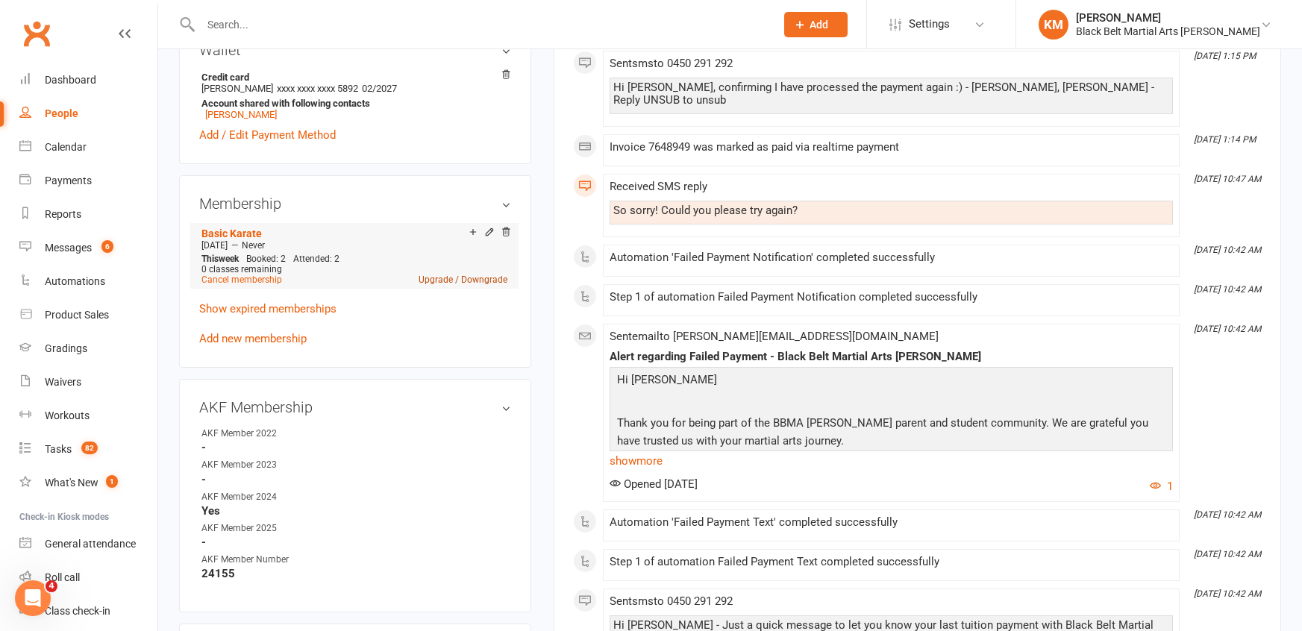
click at [436, 274] on link "Upgrade / Downgrade" at bounding box center [462, 279] width 89 height 10
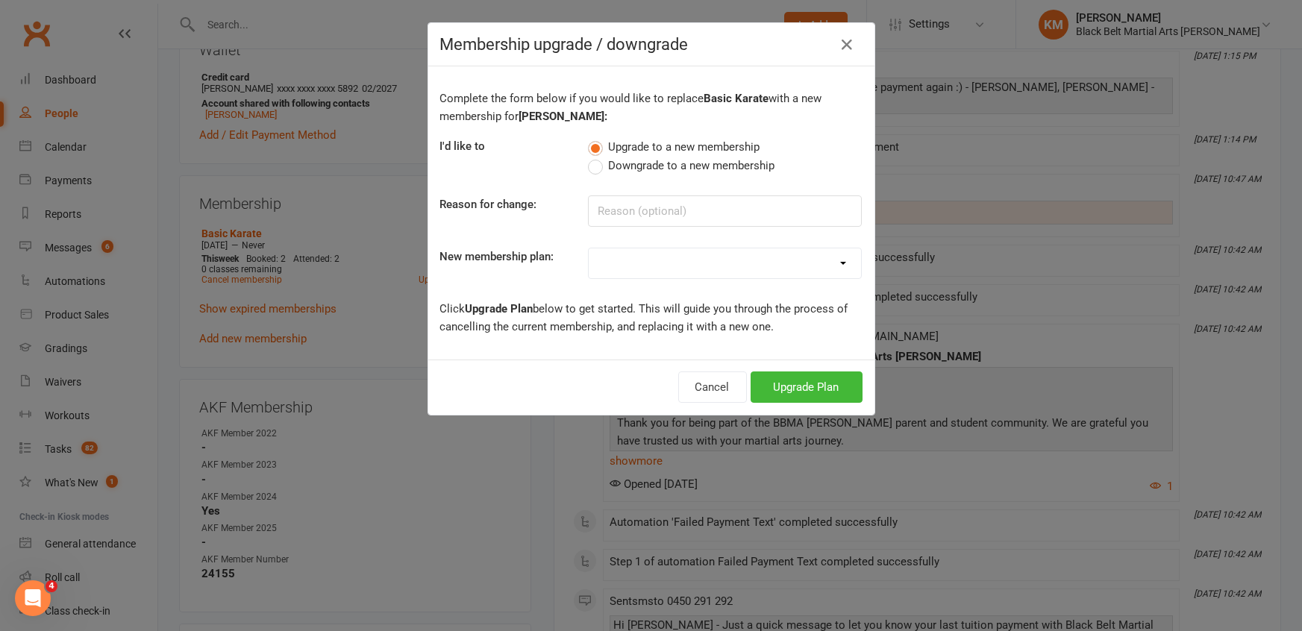
click at [671, 255] on select "Lil Dragon Lil Dragon - 10% Family Discount Lil Dragon Hero Lil Dragon Hero - 1…" at bounding box center [725, 263] width 272 height 30
select select "10"
click at [589, 248] on select "Lil Dragon Lil Dragon - 10% Family Discount Lil Dragon Hero Lil Dragon Hero - 1…" at bounding box center [725, 263] width 272 height 30
click at [806, 389] on button "Upgrade Plan" at bounding box center [806, 386] width 112 height 31
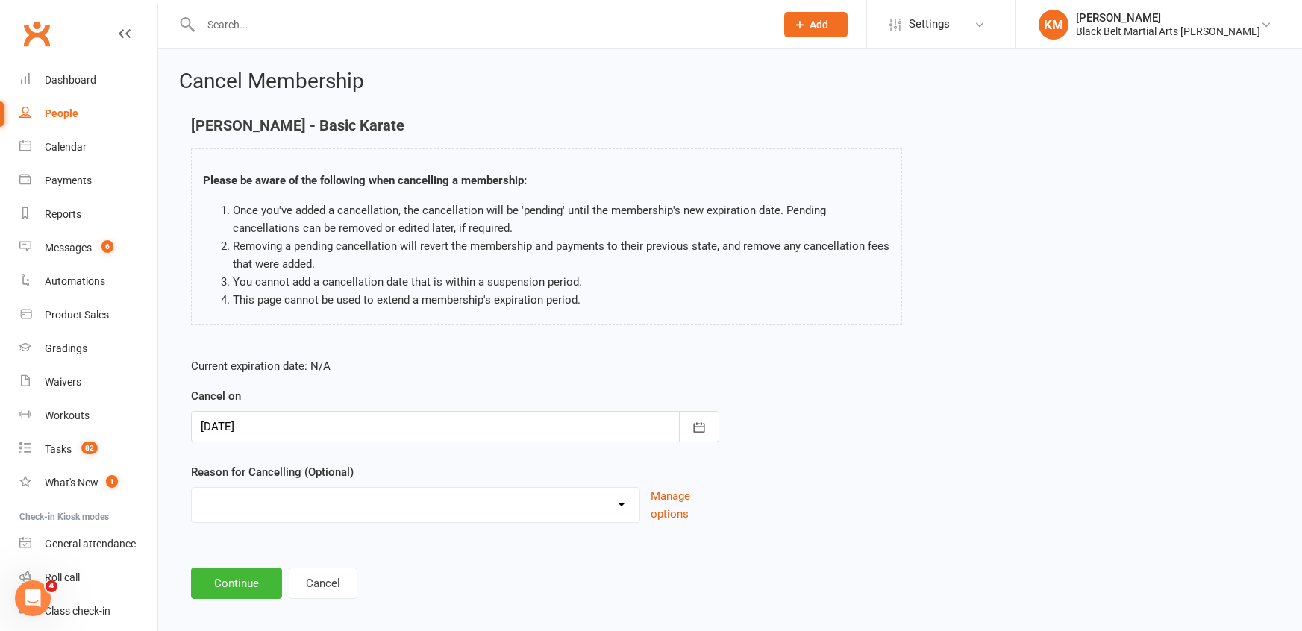
click at [408, 421] on div at bounding box center [455, 426] width 528 height 31
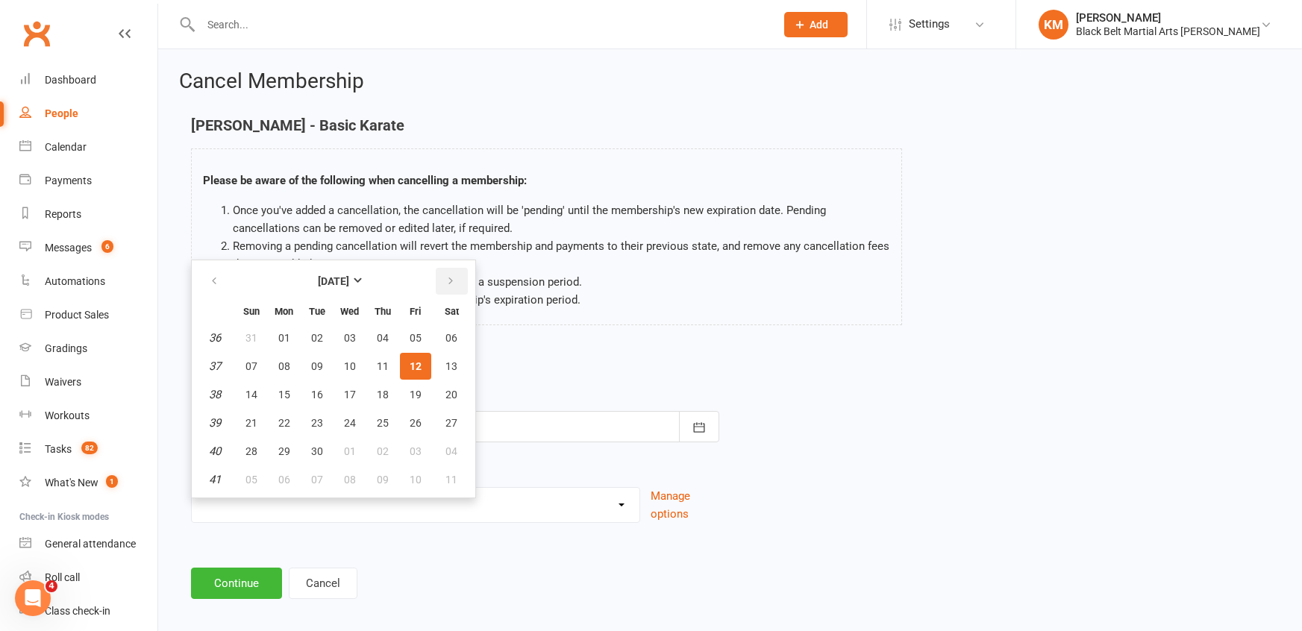
click at [447, 278] on icon "button" at bounding box center [450, 281] width 10 height 12
click at [285, 396] on span "13" at bounding box center [284, 395] width 12 height 12
type input "13 Oct 2025"
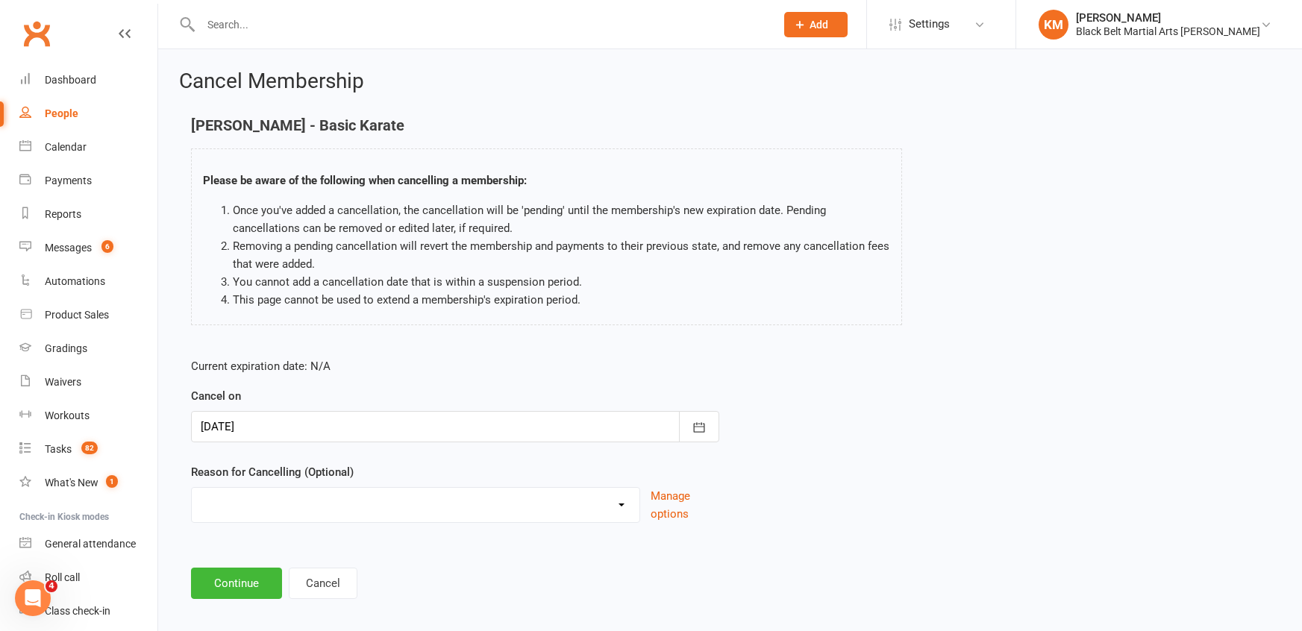
click at [260, 495] on select "Change of mind during Cooling Off Period Expiry of Grandmaster 10 Week Intro Pr…" at bounding box center [416, 503] width 448 height 30
select select "15"
click at [192, 488] on select "Change of mind during Cooling Off Period Expiry of Grandmaster 10 Week Intro Pr…" at bounding box center [416, 503] width 448 height 30
click at [248, 594] on button "Continue" at bounding box center [236, 583] width 91 height 31
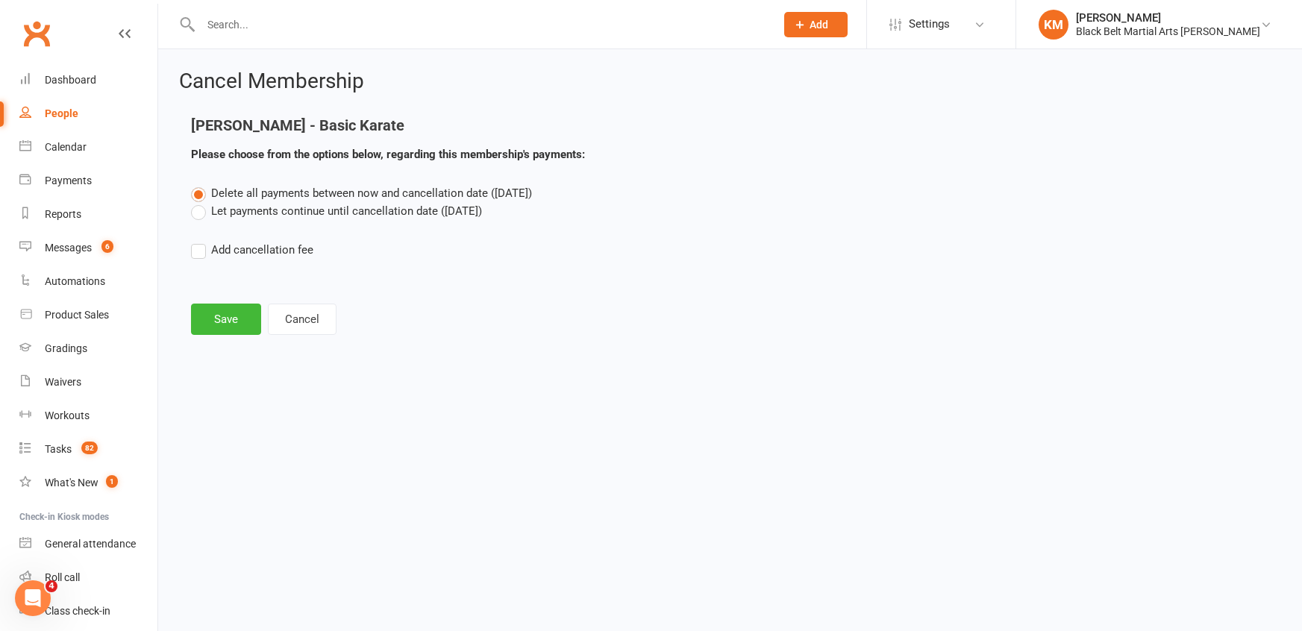
click at [284, 208] on label "Let payments continue until cancellation date (Oct 13, 2025)" at bounding box center [336, 211] width 291 height 18
click at [201, 202] on input "Let payments continue until cancellation date (Oct 13, 2025)" at bounding box center [196, 202] width 10 height 0
click at [233, 307] on button "Save" at bounding box center [226, 319] width 70 height 31
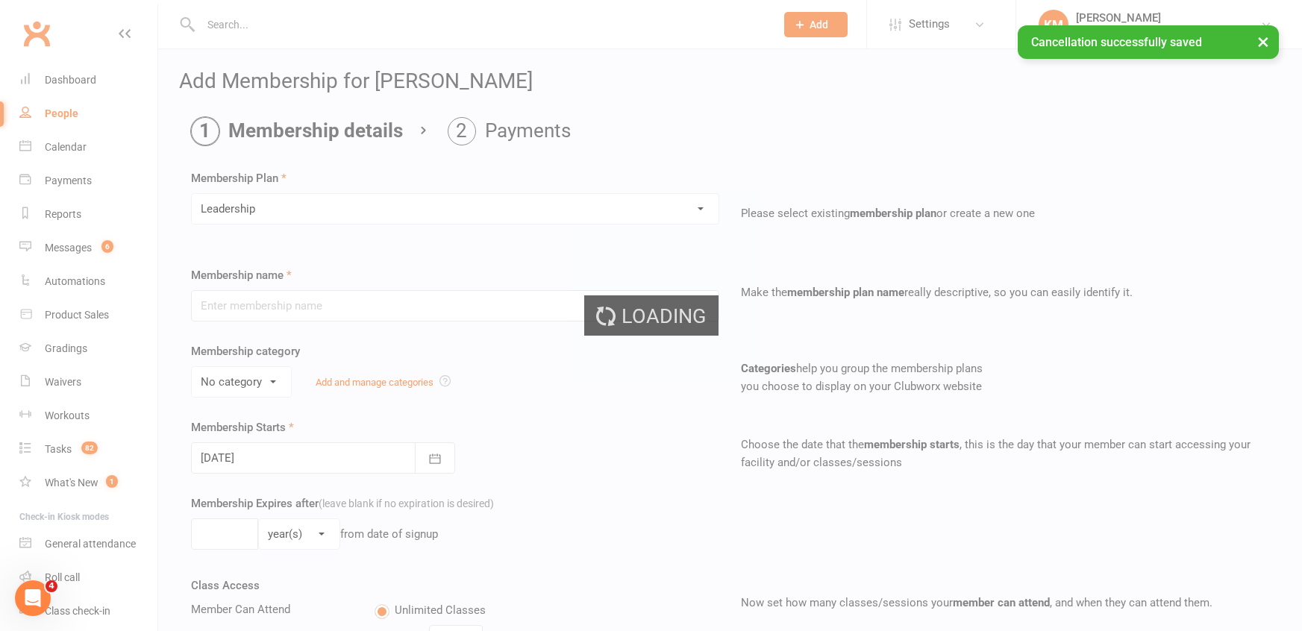
type input "Leadership"
select select "2"
type input "0"
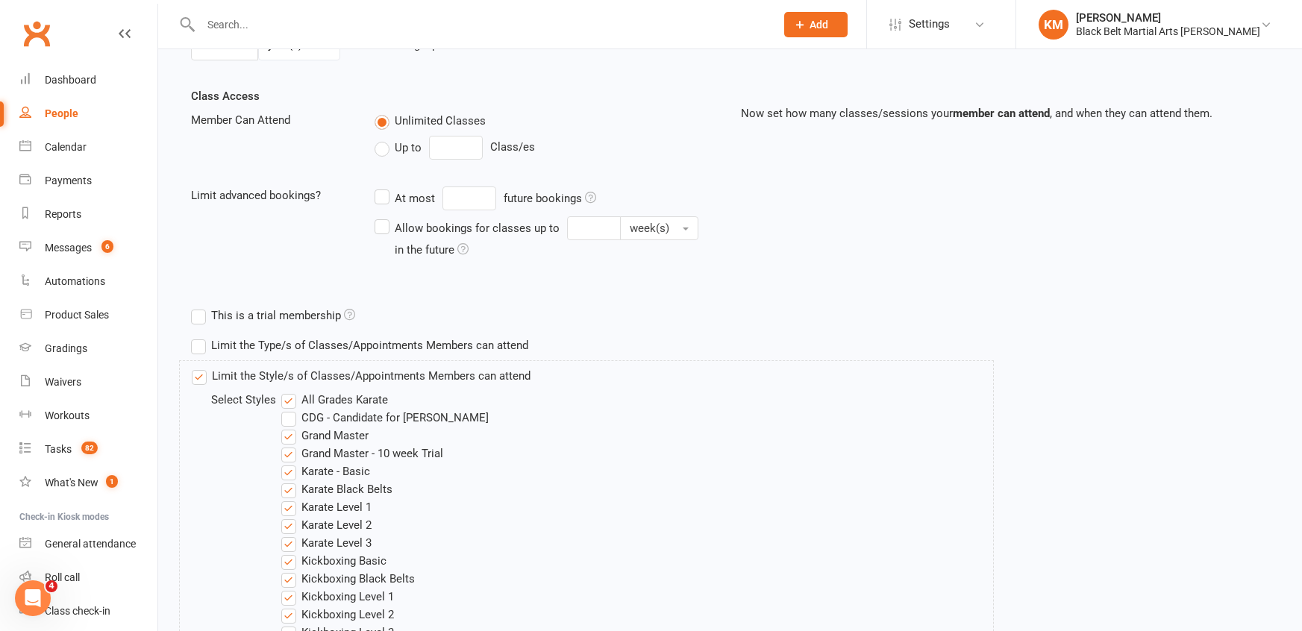
scroll to position [738, 0]
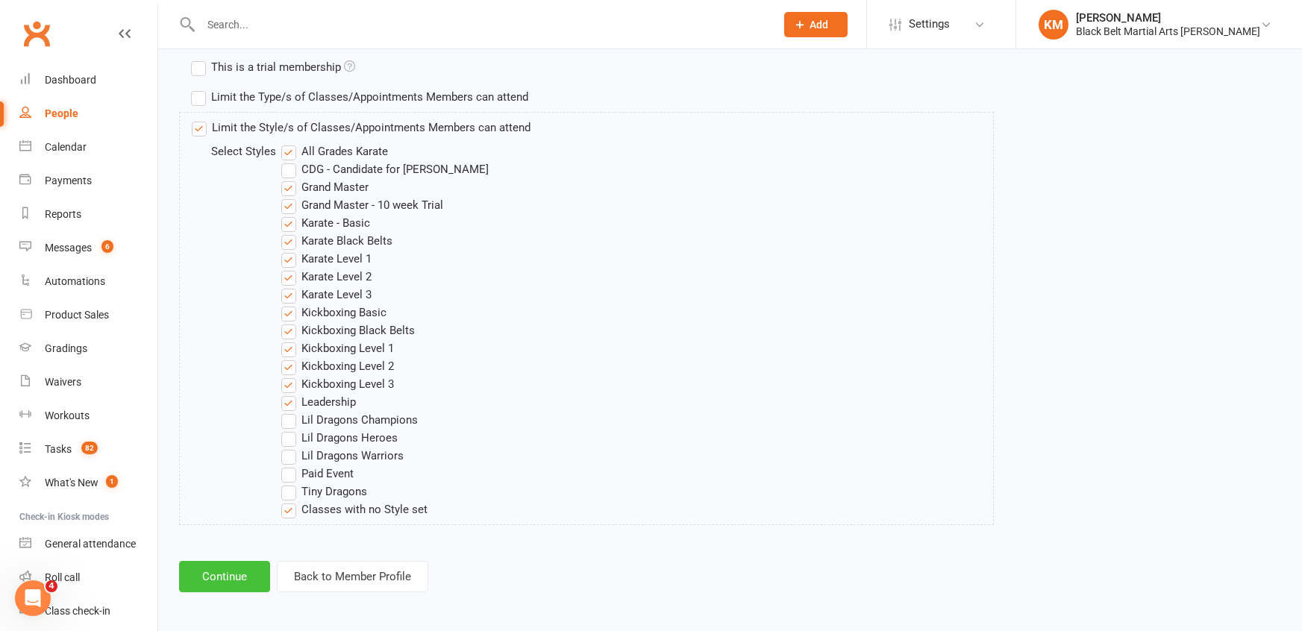
click at [248, 561] on button "Continue" at bounding box center [224, 576] width 91 height 31
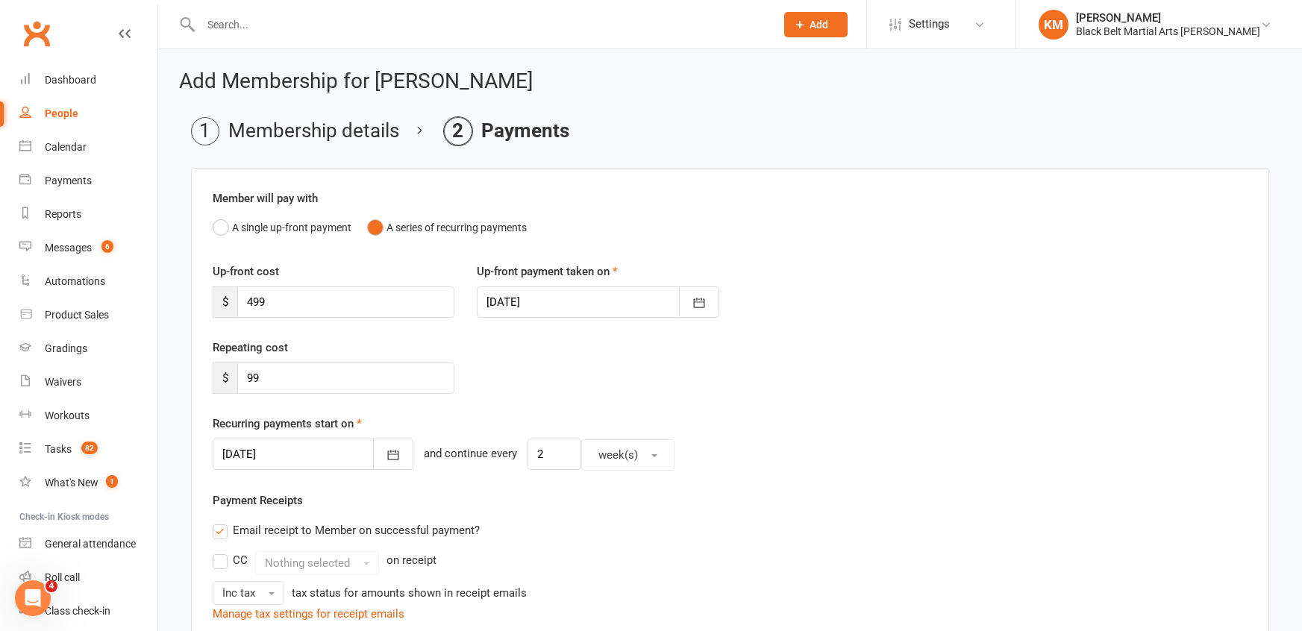
click at [506, 300] on div at bounding box center [598, 301] width 242 height 31
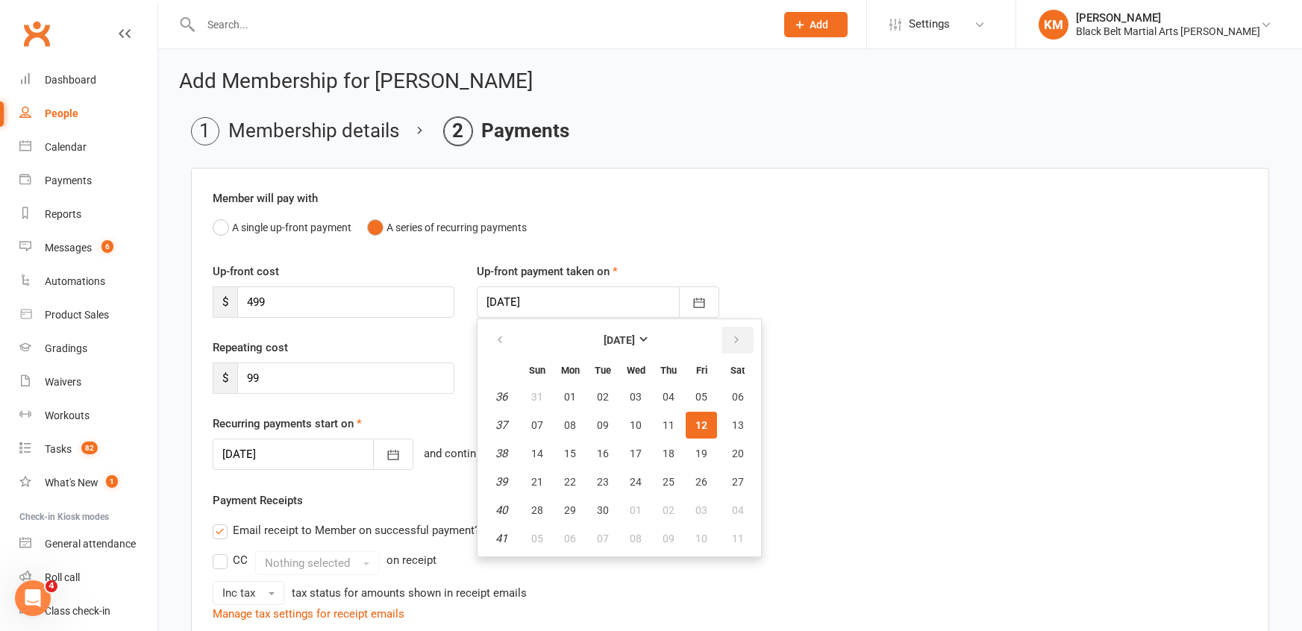
click at [727, 335] on button "button" at bounding box center [737, 340] width 32 height 27
click at [700, 395] on span "03" at bounding box center [701, 397] width 12 height 12
type input "03 Oct 2025"
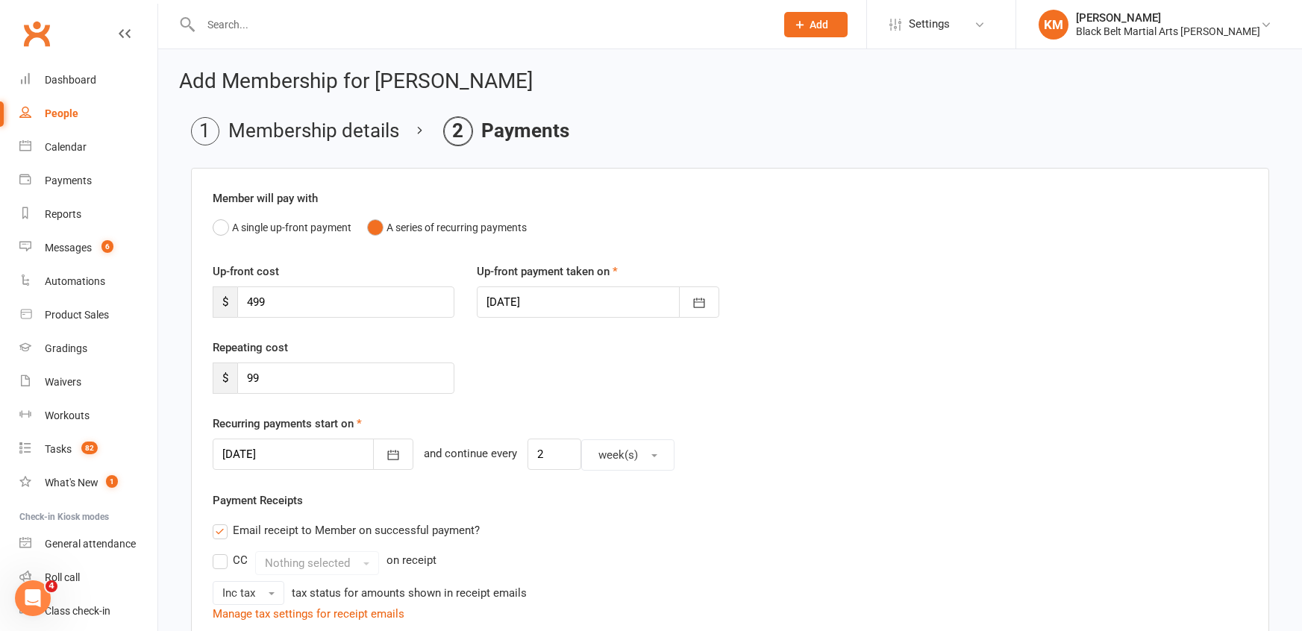
click at [309, 447] on div at bounding box center [313, 454] width 201 height 31
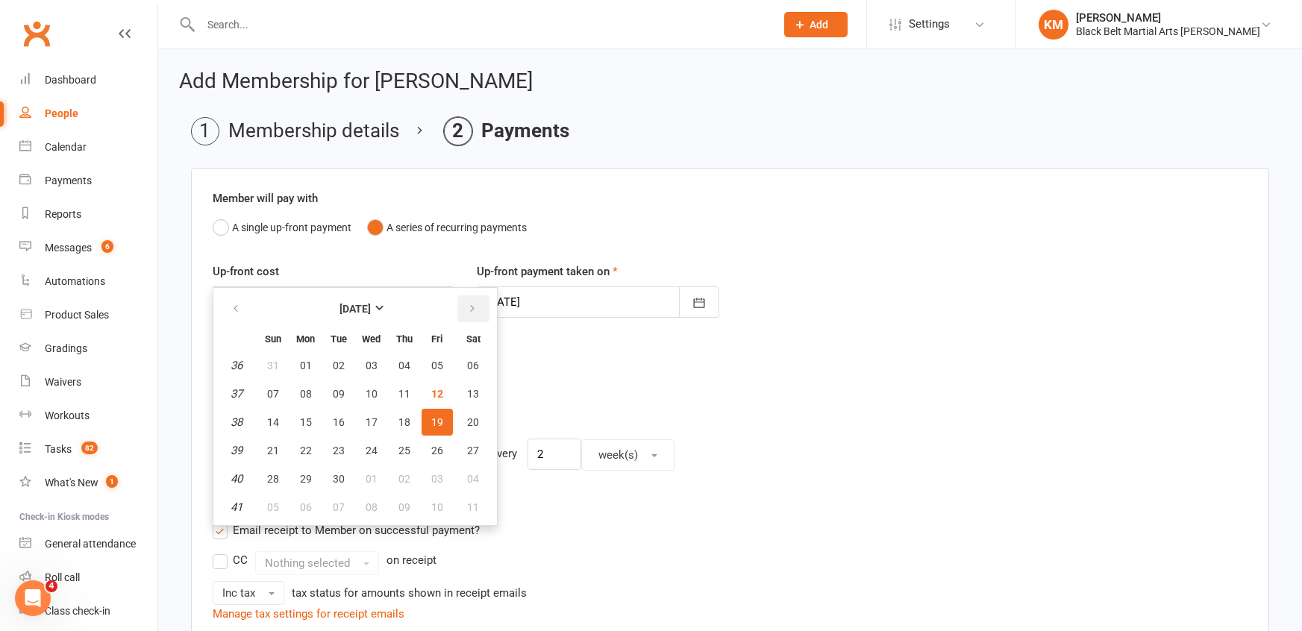
click at [479, 305] on button "button" at bounding box center [473, 308] width 32 height 27
click at [307, 451] on span "20" at bounding box center [306, 451] width 12 height 12
type input "20 Oct 2025"
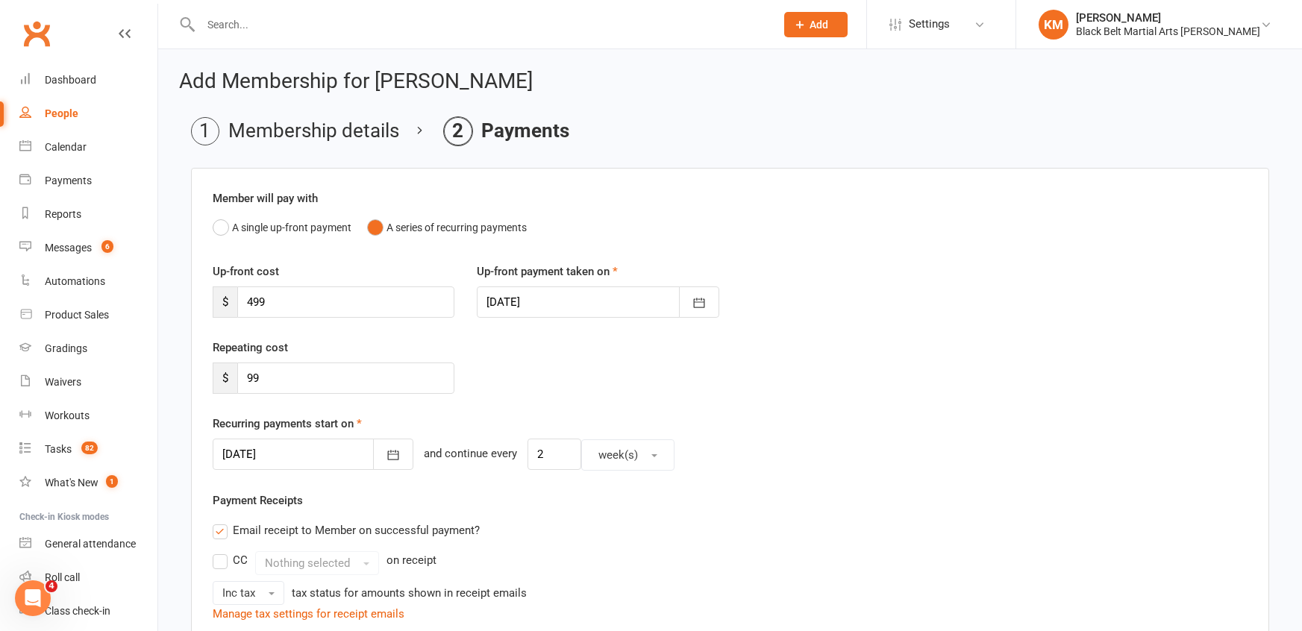
scroll to position [481, 0]
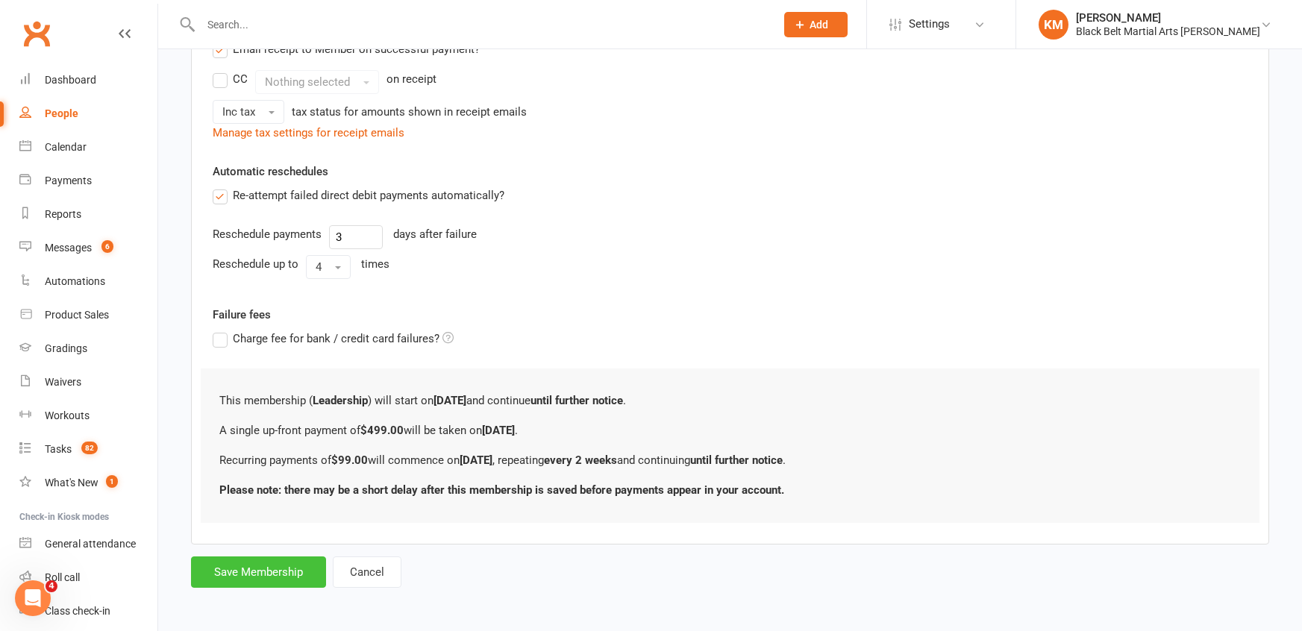
click at [287, 583] on button "Save Membership" at bounding box center [258, 571] width 135 height 31
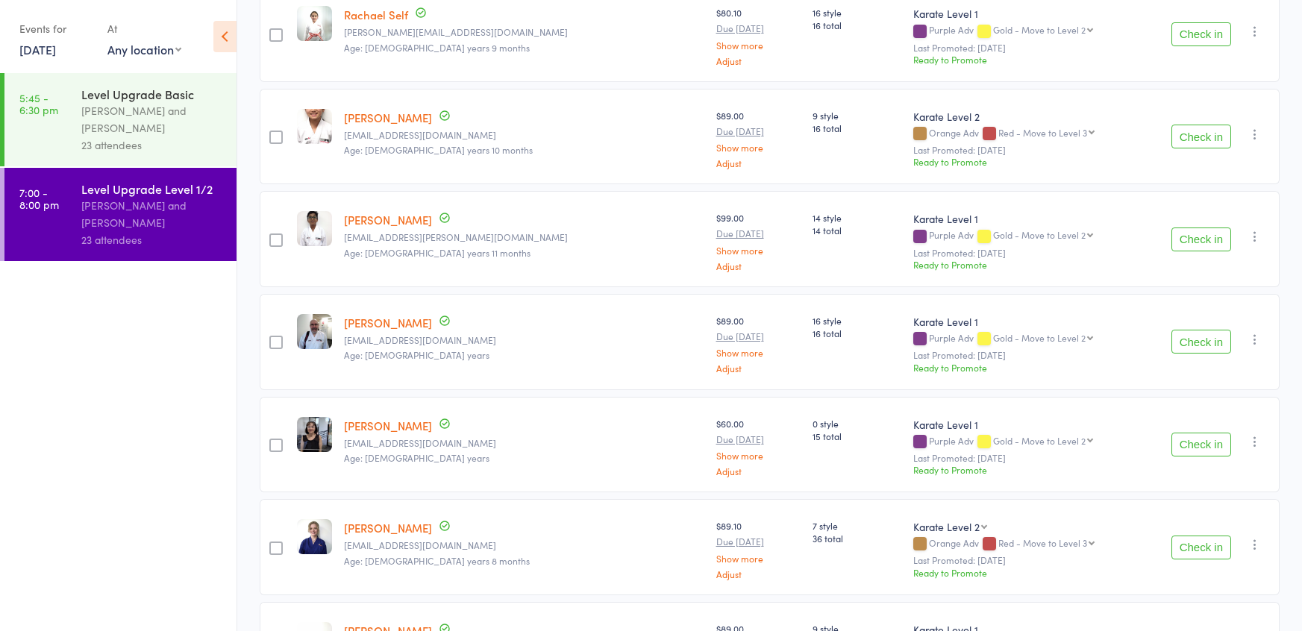
scroll to position [2018, 0]
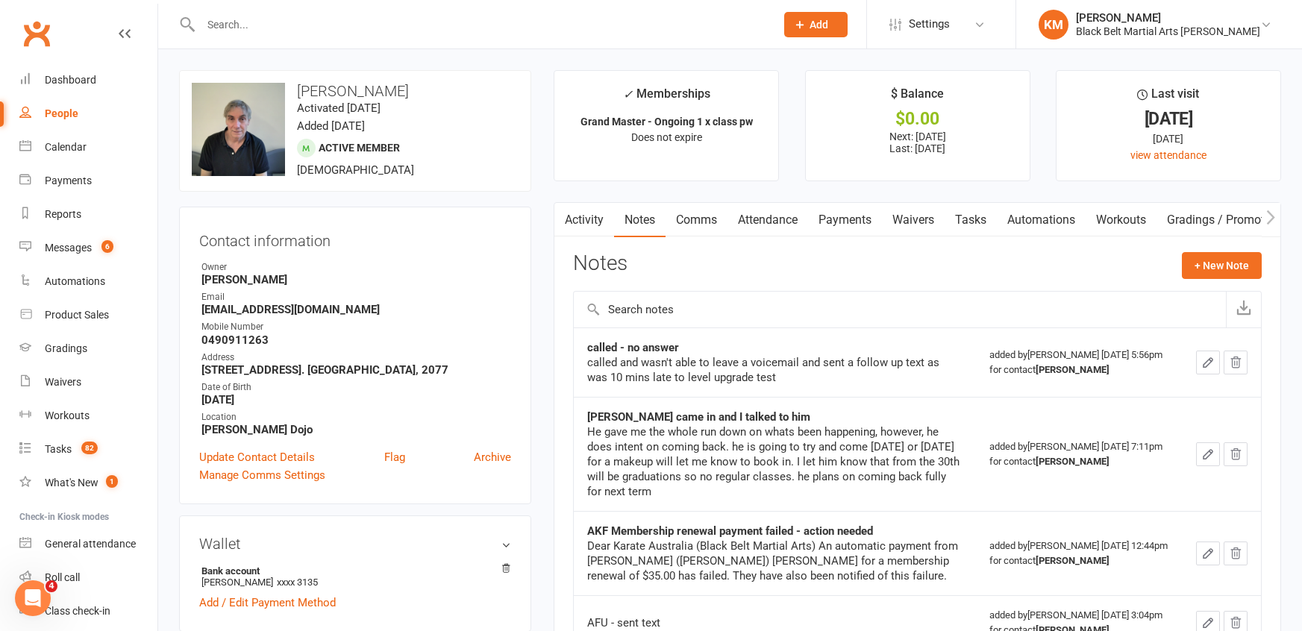
click at [574, 223] on link "Activity" at bounding box center [584, 220] width 60 height 34
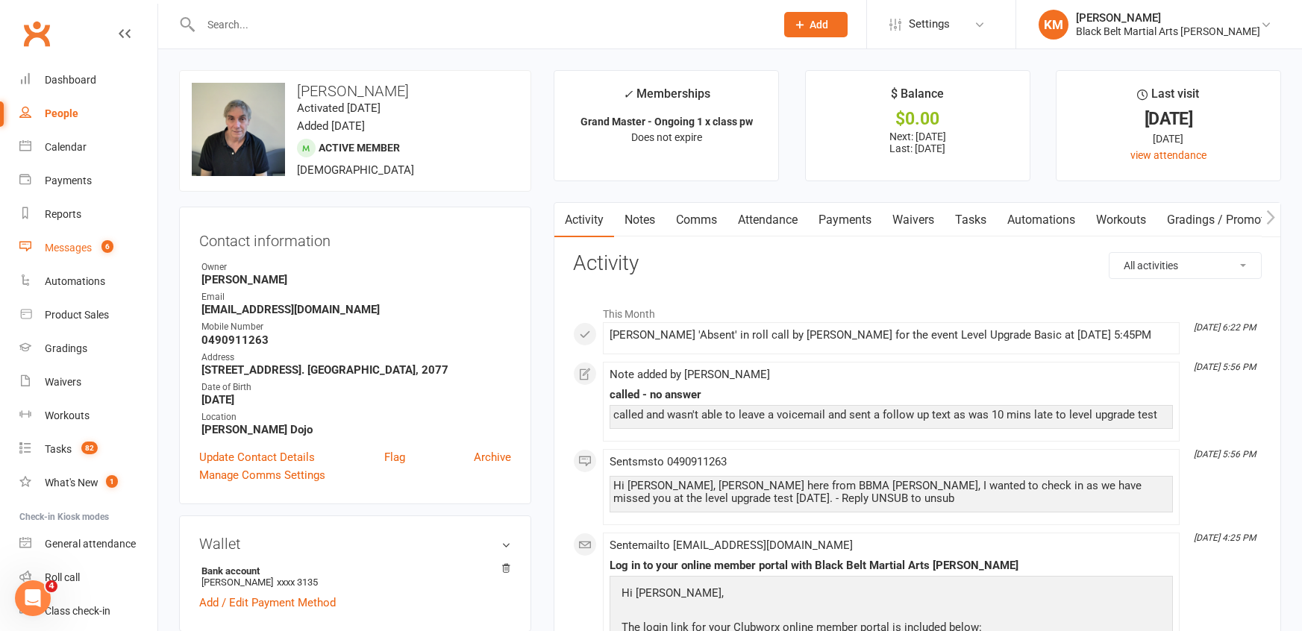
click at [102, 254] on link "Messages 6" at bounding box center [88, 248] width 138 height 34
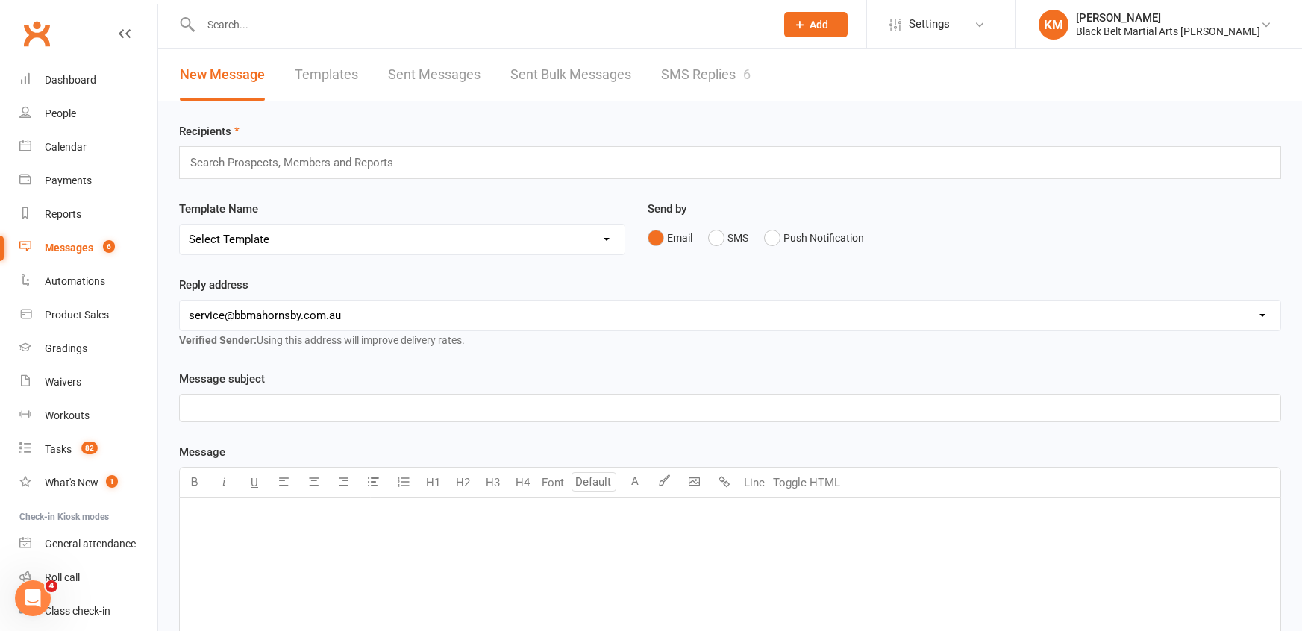
click at [667, 68] on link "SMS Replies 6" at bounding box center [706, 74] width 90 height 51
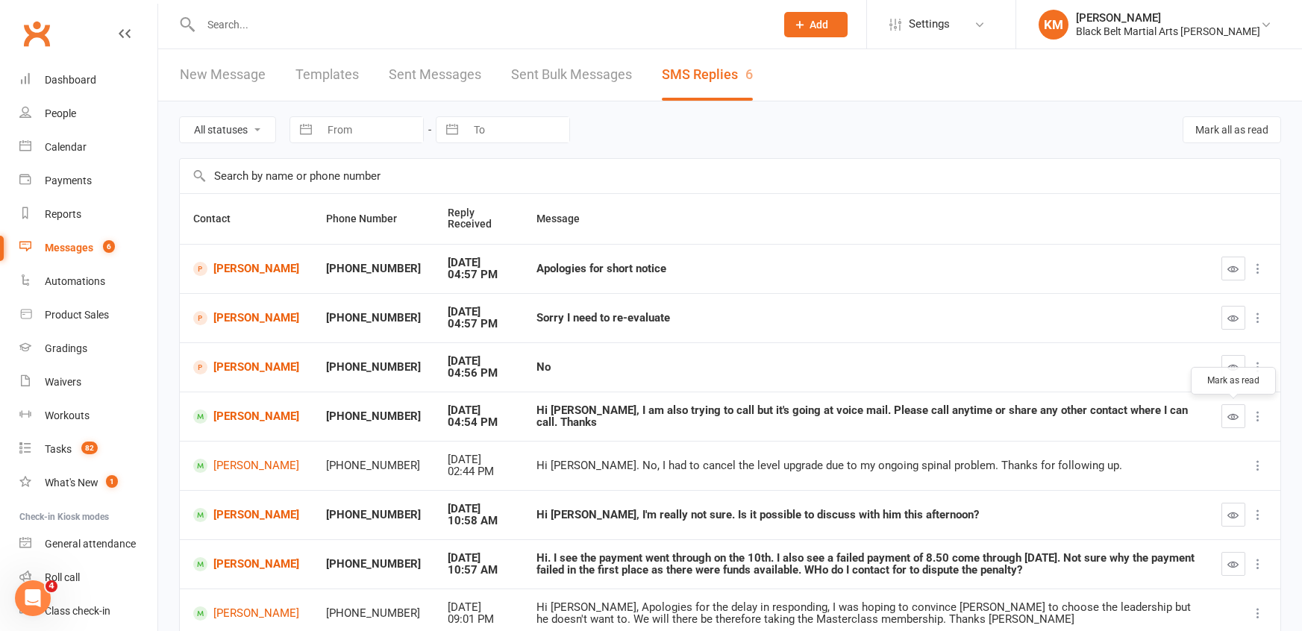
click at [1237, 419] on icon "button" at bounding box center [1233, 416] width 11 height 11
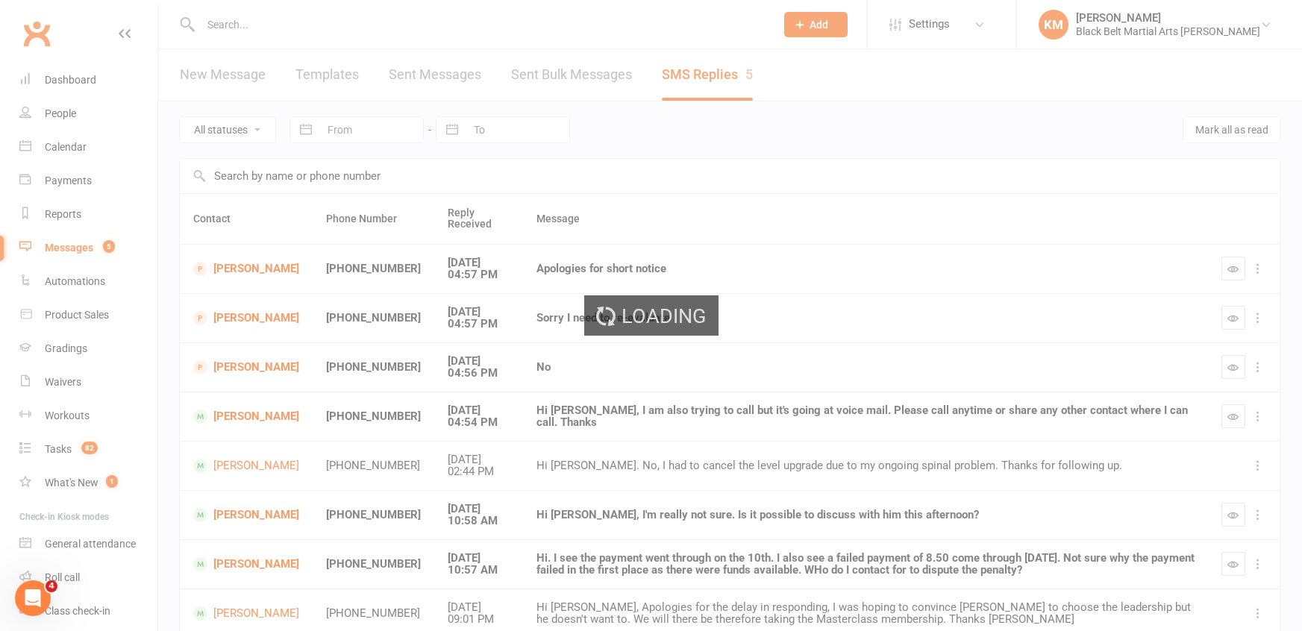
click at [1226, 515] on div "Loading" at bounding box center [651, 315] width 1302 height 631
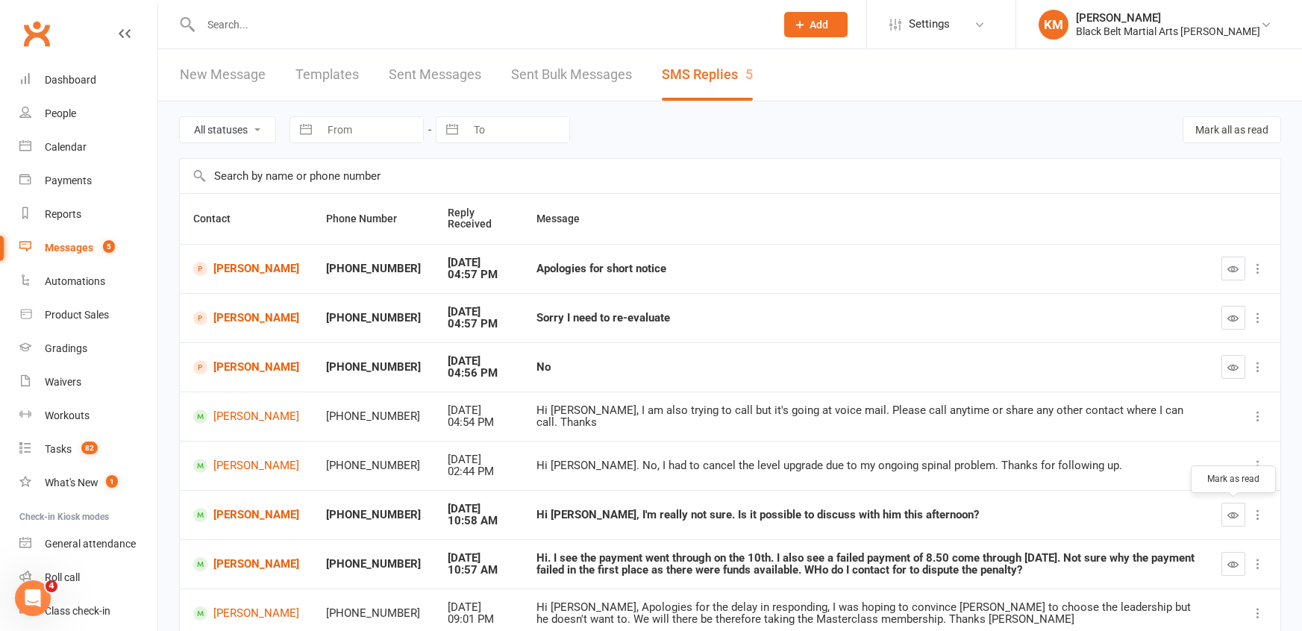
click at [1237, 512] on icon "button" at bounding box center [1233, 514] width 11 height 11
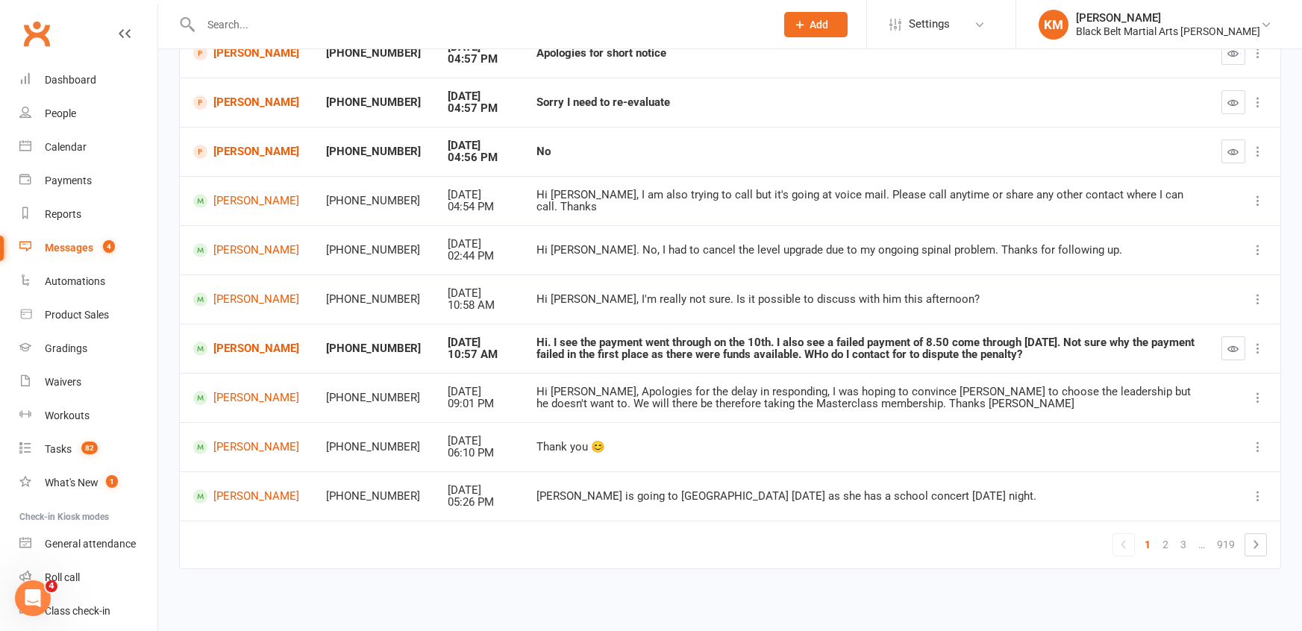
click at [254, 30] on input "text" at bounding box center [480, 24] width 568 height 21
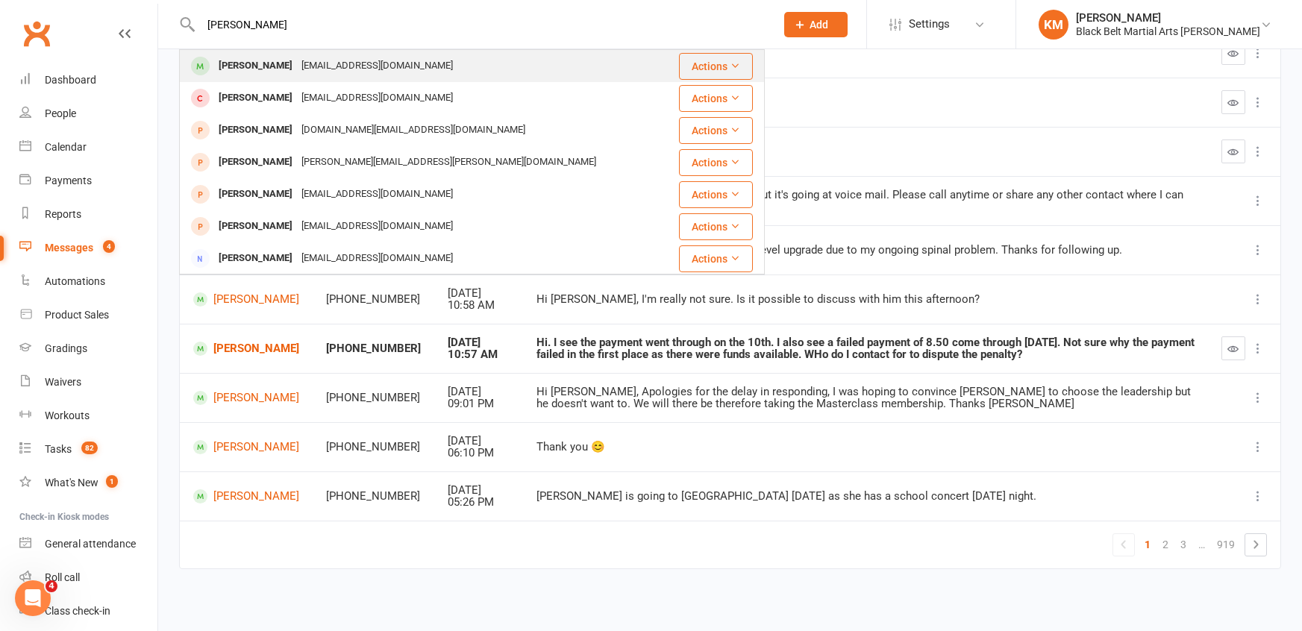
type input "Jackie wilson"
click at [250, 53] on div "Jacki Wilson lynjac@bigpond.net.au" at bounding box center [423, 66] width 485 height 31
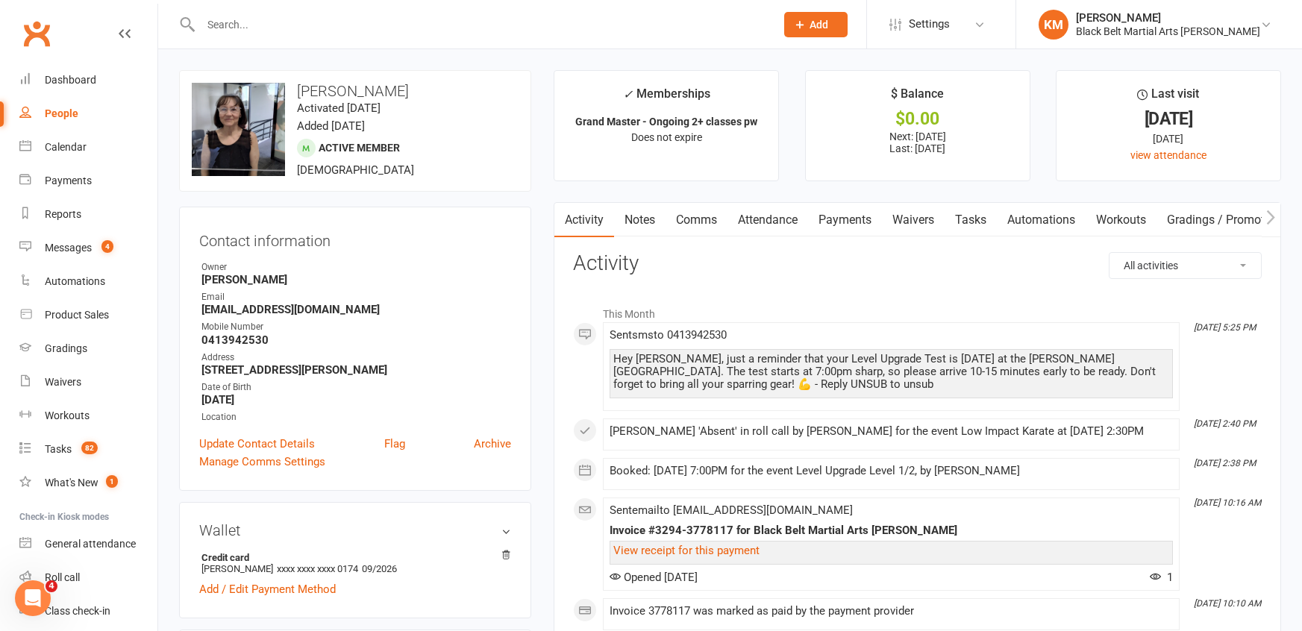
click at [847, 220] on link "Payments" at bounding box center [845, 220] width 74 height 34
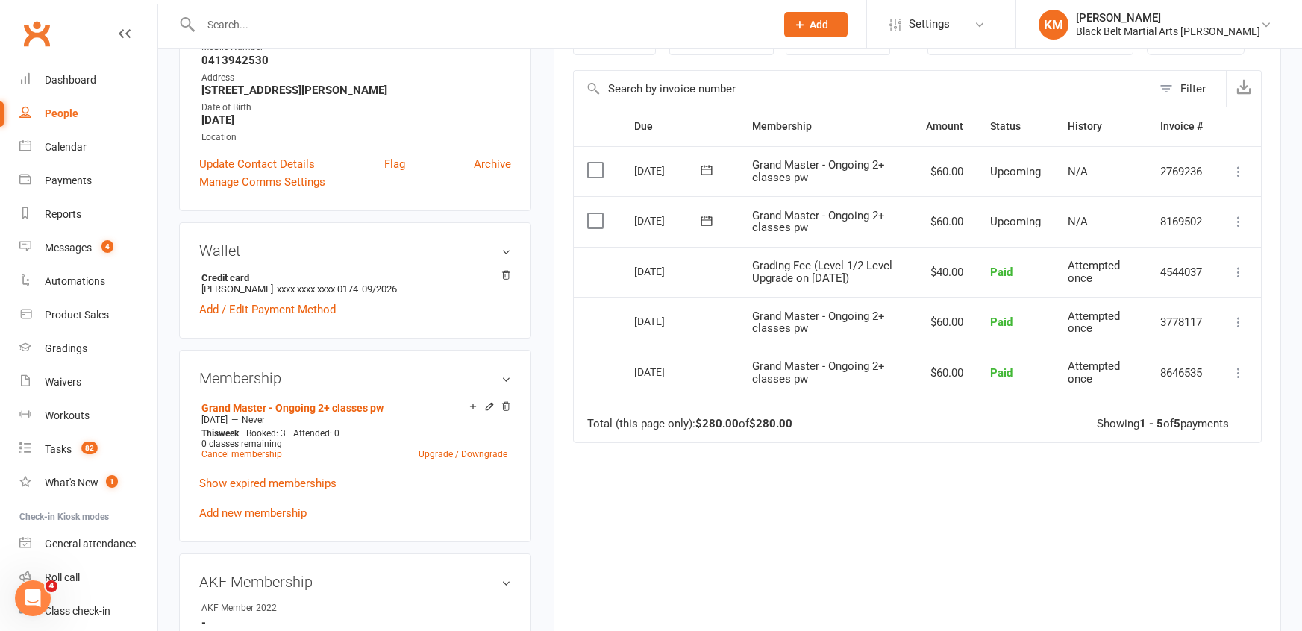
scroll to position [284, 0]
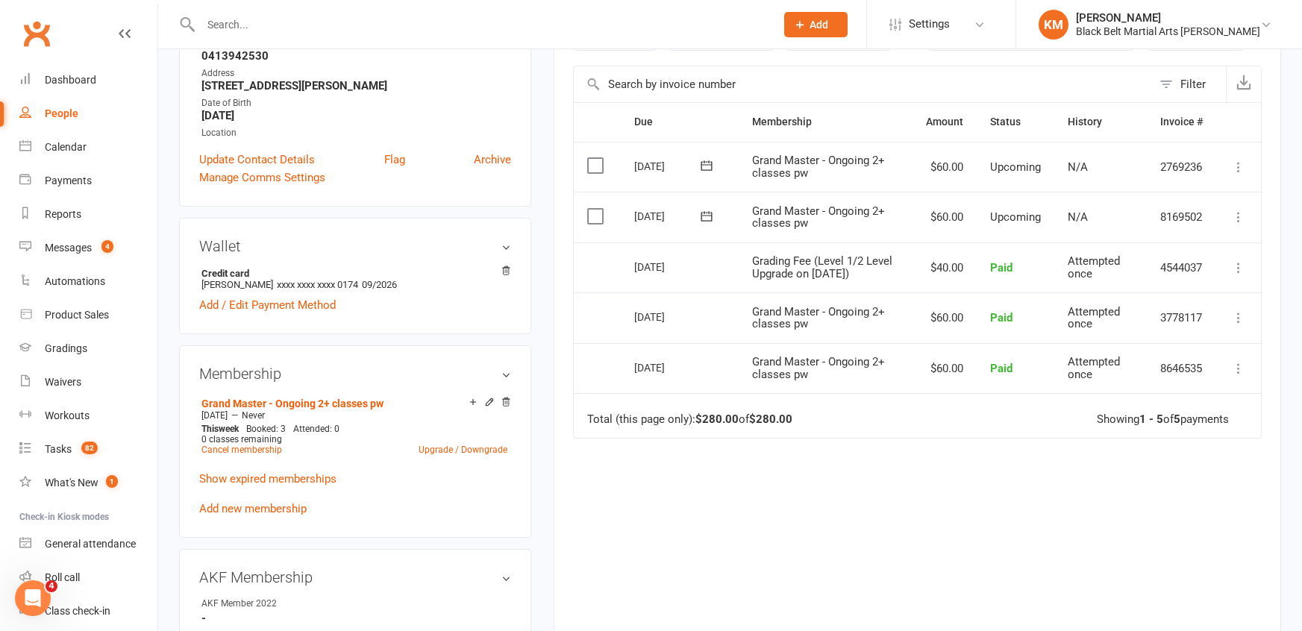
click at [847, 220] on td "Grand Master - Ongoing 2+ classes pw" at bounding box center [825, 217] width 174 height 51
click at [300, 304] on link "Add / Edit Payment Method" at bounding box center [267, 305] width 137 height 18
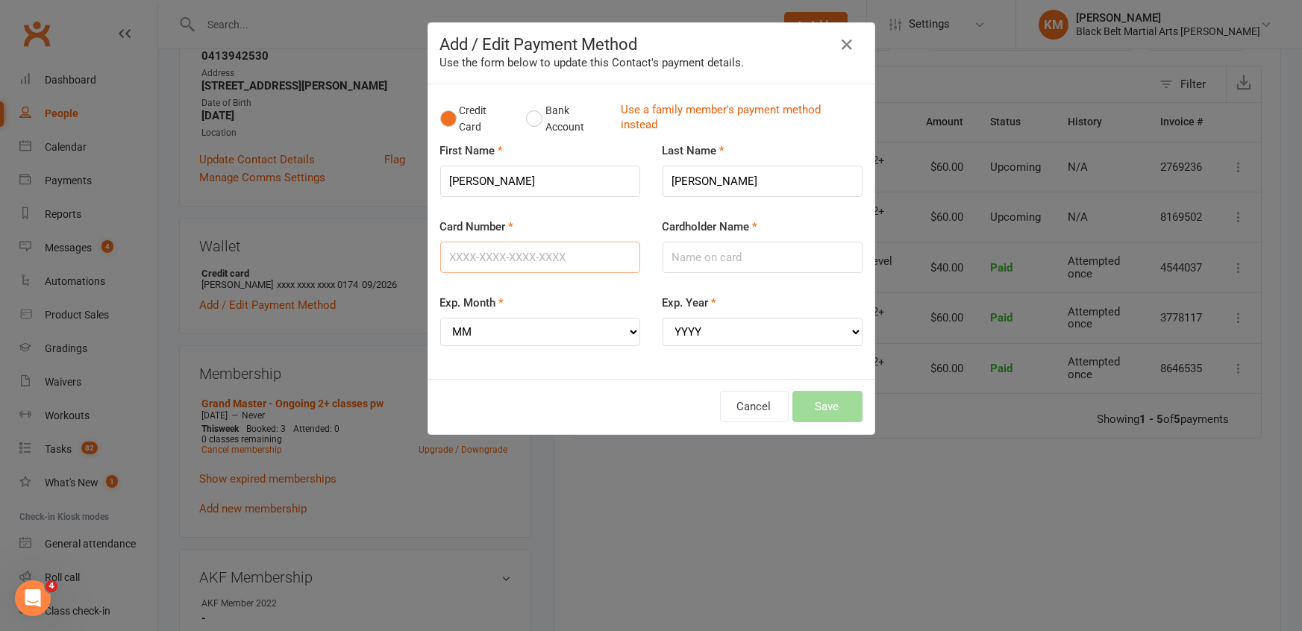
click at [506, 269] on input "Card Number" at bounding box center [540, 257] width 200 height 31
type input "5353165305673850"
click at [698, 274] on div "Cardholder Name" at bounding box center [762, 256] width 222 height 76
click at [699, 258] on input "Cardholder Name" at bounding box center [762, 257] width 200 height 31
click at [750, 254] on input "Mrs Jaclyn" at bounding box center [762, 257] width 200 height 31
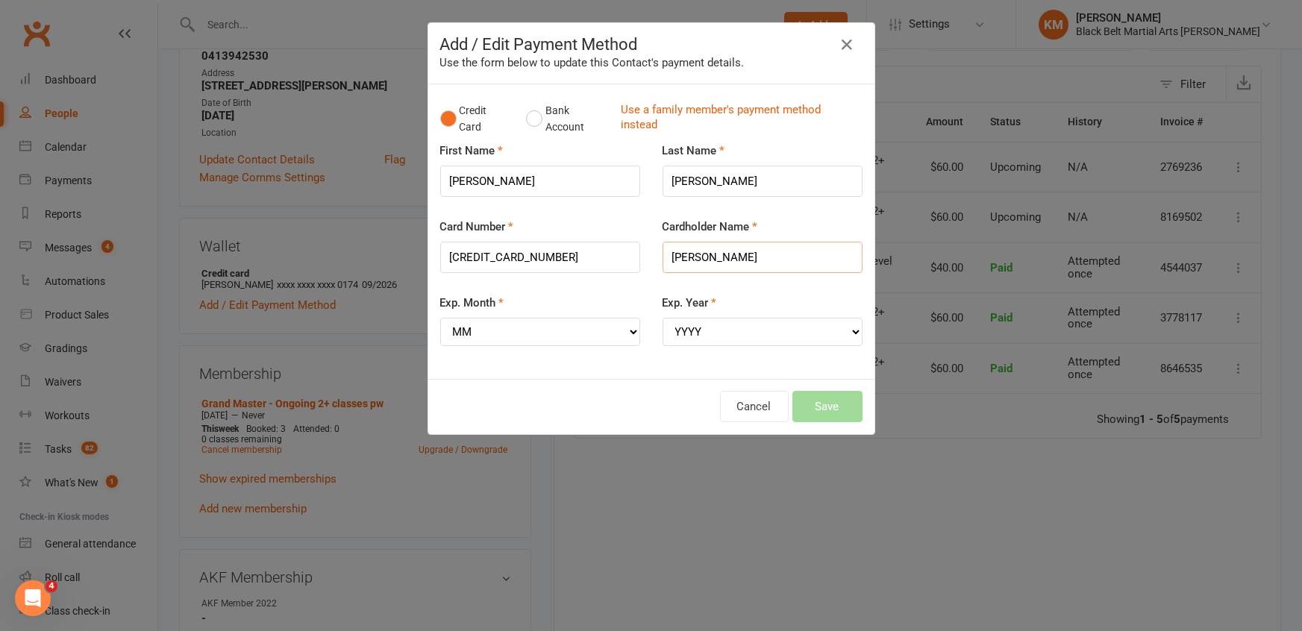
type input "Mrs Jaclyn Wilson"
click at [592, 327] on select "MM 01 02 03 04 05 06 07 08 09 10 11 12" at bounding box center [540, 332] width 200 height 28
select select "11"
click at [440, 318] on select "MM 01 02 03 04 05 06 07 08 09 10 11 12" at bounding box center [540, 332] width 200 height 28
click at [736, 333] on select "YYYY 2025 2026 2027 2028 2029 2030 2031 2032 2033 2034" at bounding box center [762, 332] width 200 height 28
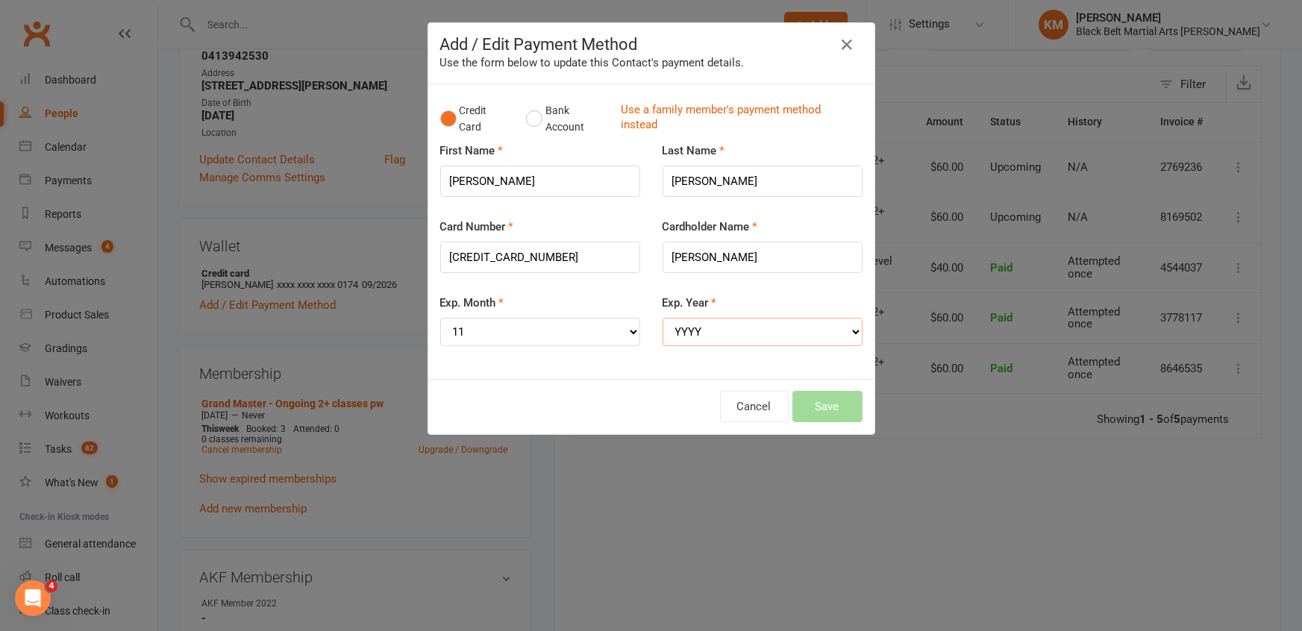
select select "2027"
click at [662, 318] on select "YYYY 2025 2026 2027 2028 2029 2030 2031 2032 2033 2034" at bounding box center [762, 332] width 200 height 28
click at [818, 408] on button "Save" at bounding box center [827, 406] width 70 height 31
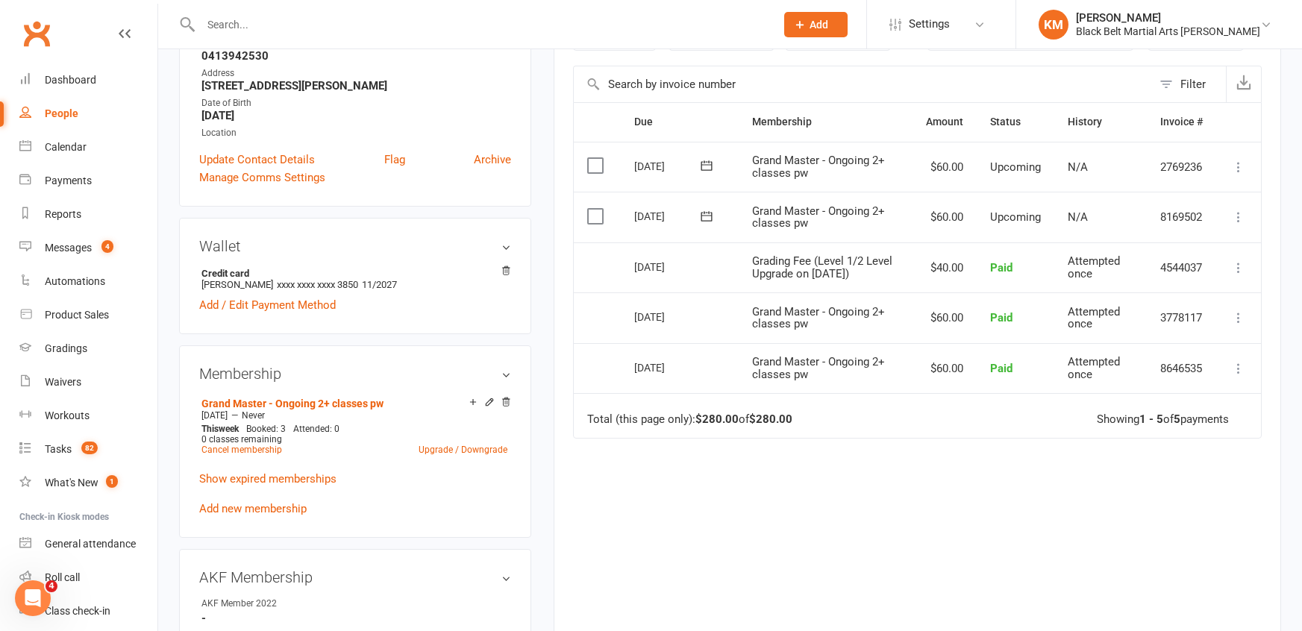
scroll to position [0, 0]
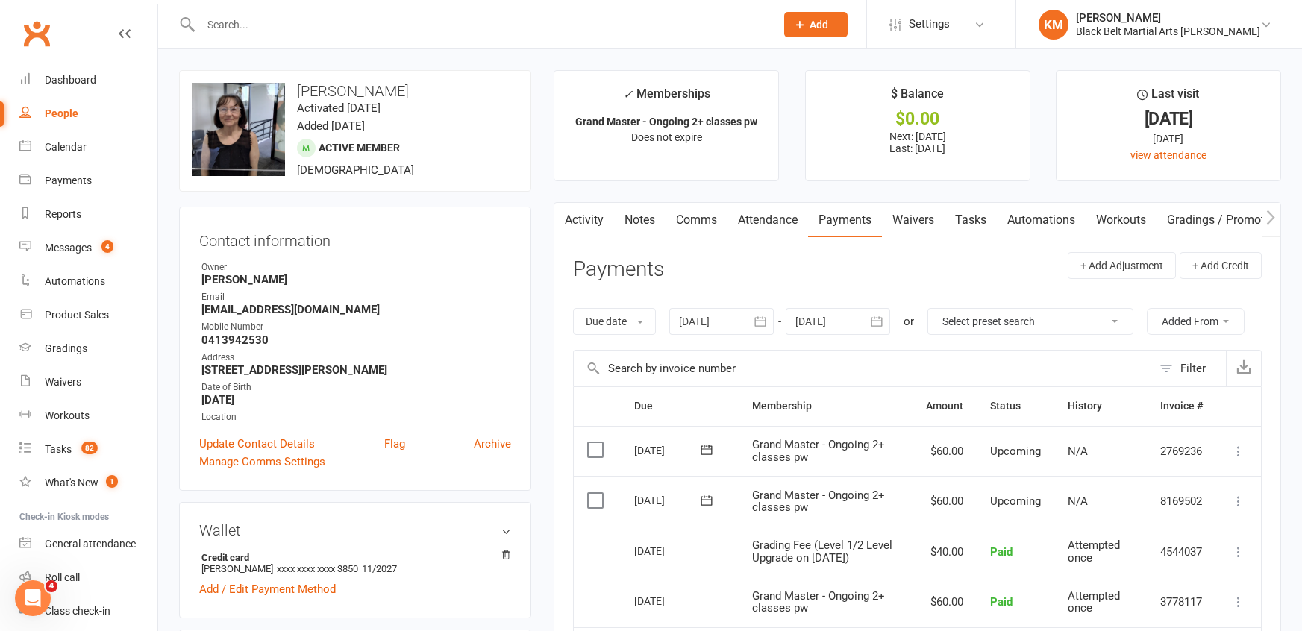
click at [244, 28] on input "text" at bounding box center [480, 24] width 568 height 21
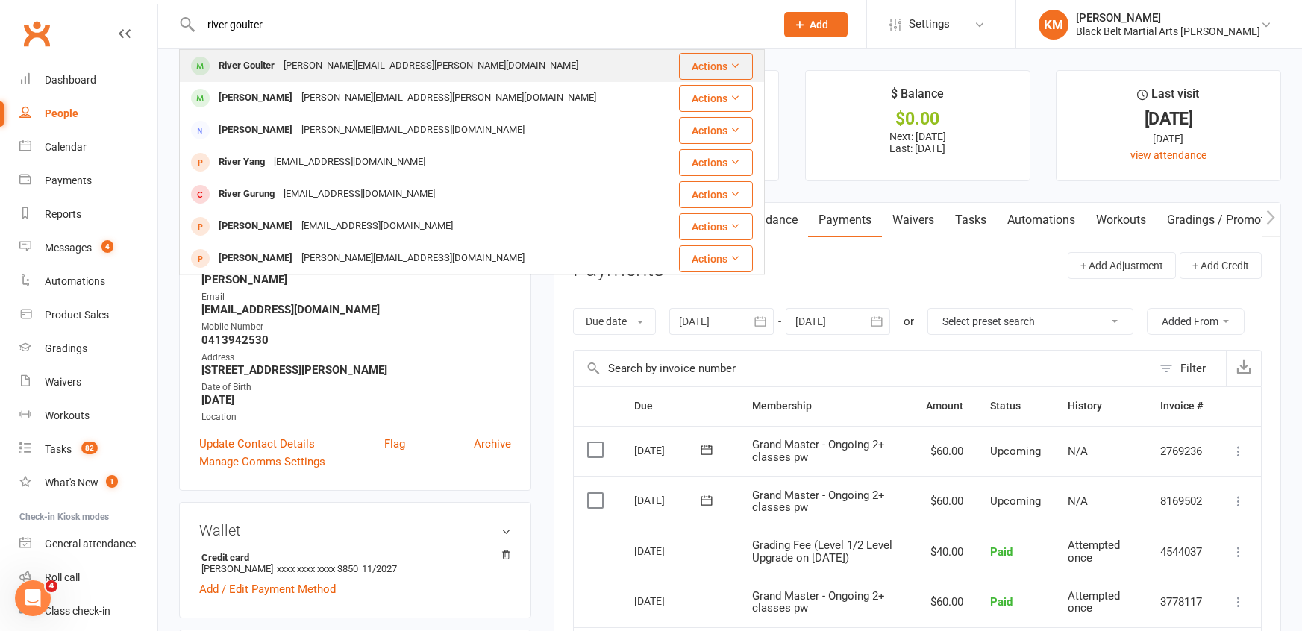
type input "river goulter"
click at [254, 63] on div "River Goulter" at bounding box center [246, 66] width 65 height 22
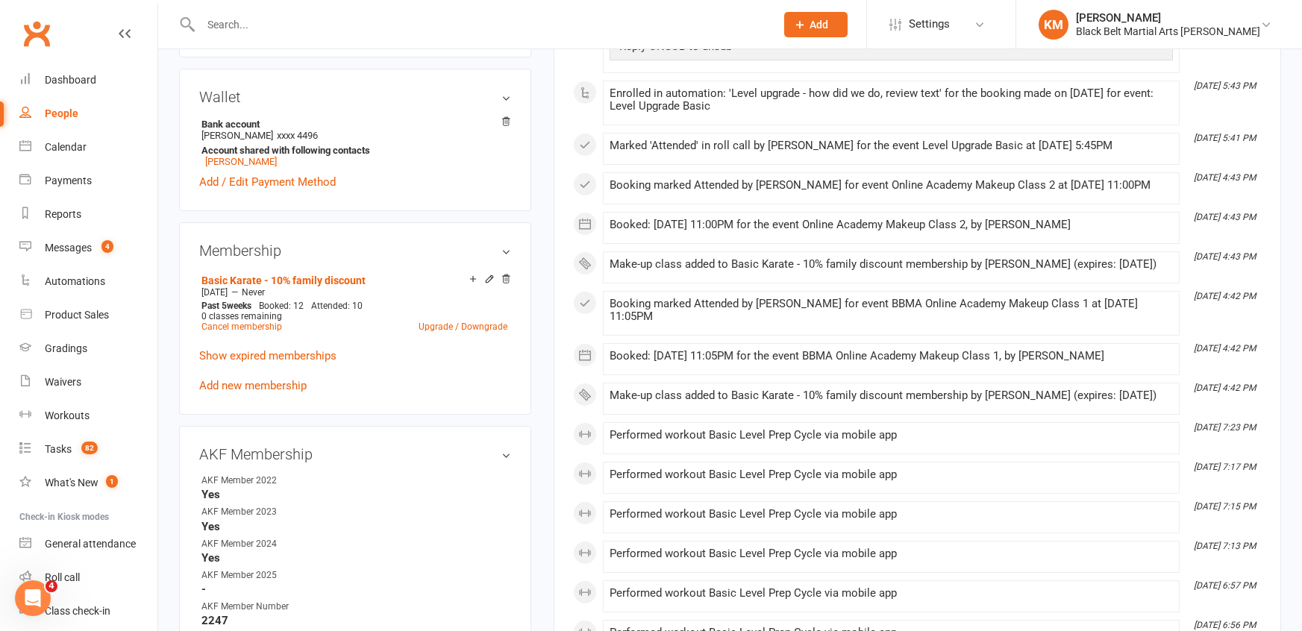
scroll to position [418, 0]
click at [448, 321] on link "Upgrade / Downgrade" at bounding box center [462, 325] width 89 height 10
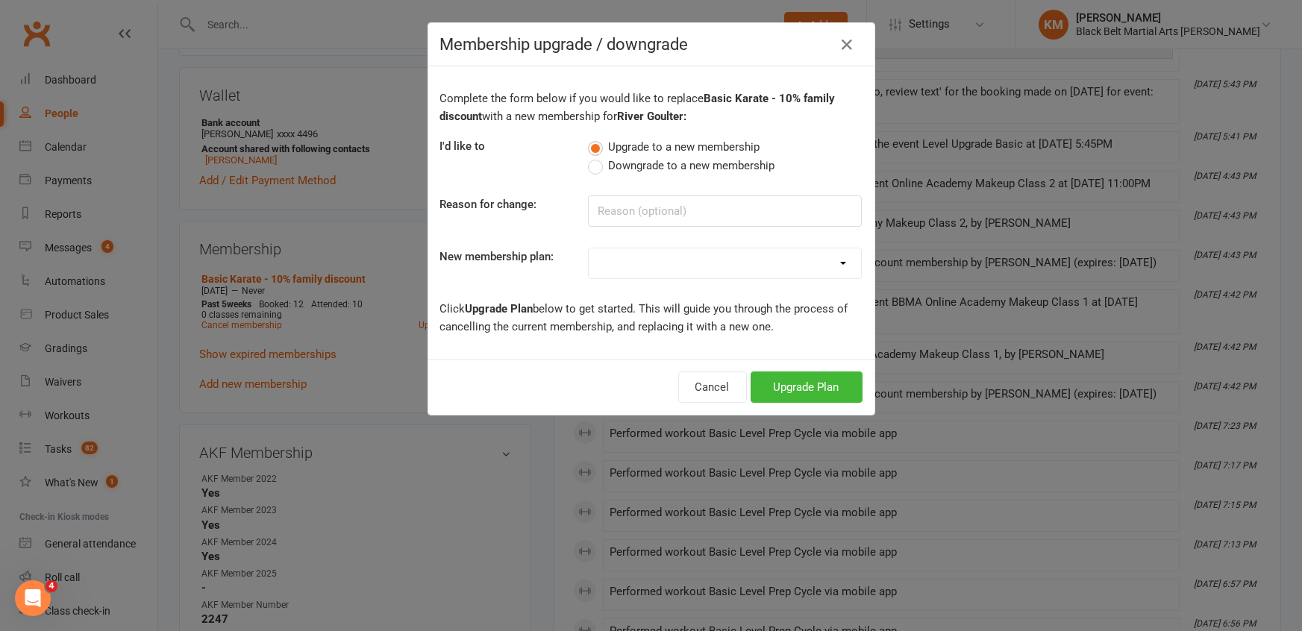
click at [689, 266] on select at bounding box center [725, 263] width 272 height 30
select select "7"
click at [589, 248] on select "Lil Dragon Lil Dragon - 10% Family Discount Lil Dragon Hero Lil Dragon Hero - 1…" at bounding box center [725, 263] width 272 height 30
click at [800, 389] on button "Upgrade Plan" at bounding box center [806, 386] width 112 height 31
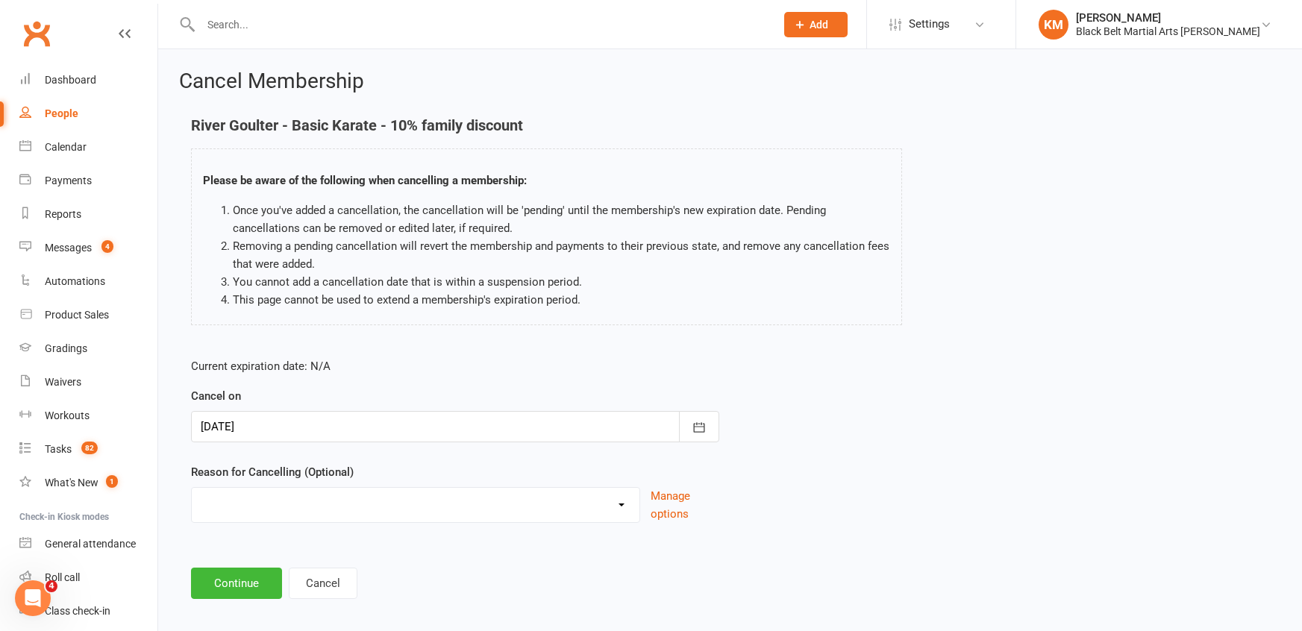
click at [527, 421] on div at bounding box center [455, 426] width 528 height 31
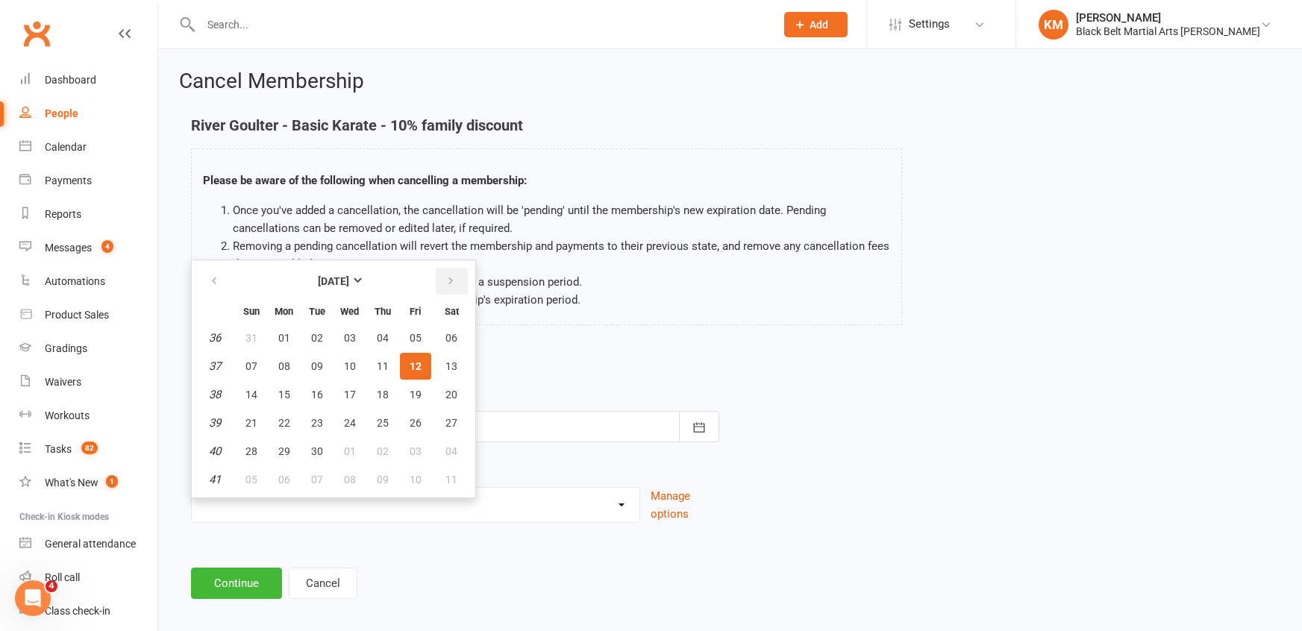
click at [450, 292] on button "button" at bounding box center [452, 281] width 32 height 27
click at [355, 354] on button "08" at bounding box center [349, 366] width 31 height 27
type input "08 Oct 2025"
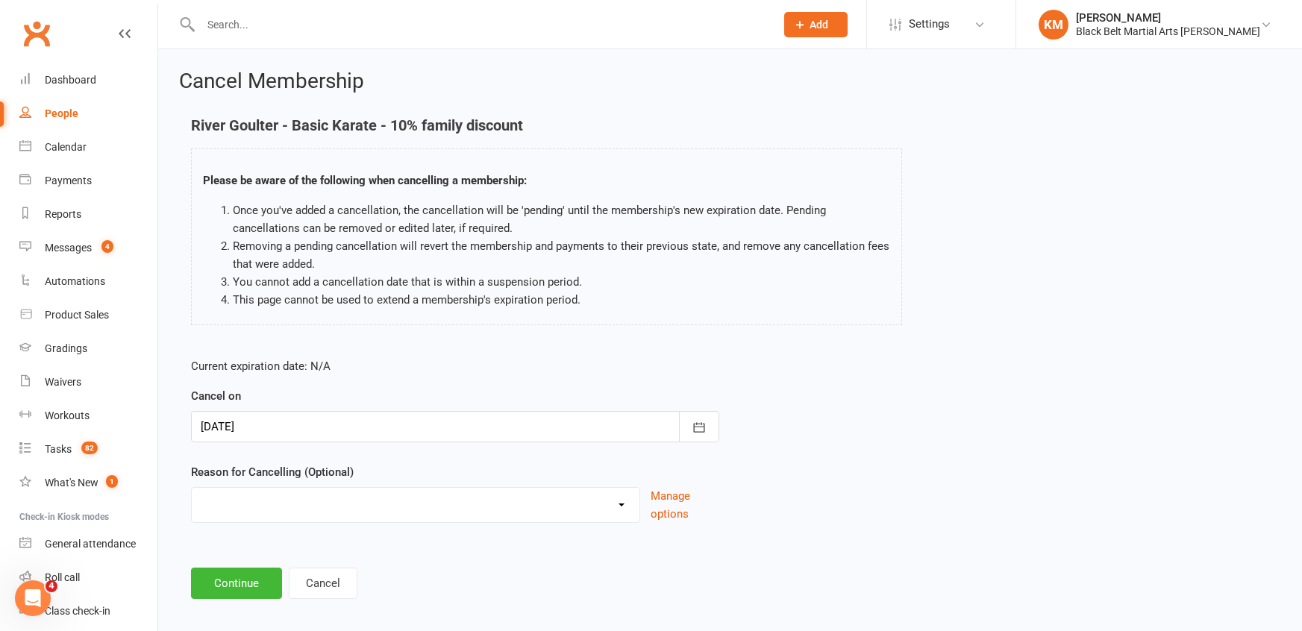
click at [305, 490] on select "Change of mind during Cooling Off Period Expiry of Grandmaster 10 Week Intro Pr…" at bounding box center [416, 503] width 448 height 30
select select "16"
click at [192, 488] on select "Change of mind during Cooling Off Period Expiry of Grandmaster 10 Week Intro Pr…" at bounding box center [416, 503] width 448 height 30
click at [244, 592] on button "Continue" at bounding box center [236, 583] width 91 height 31
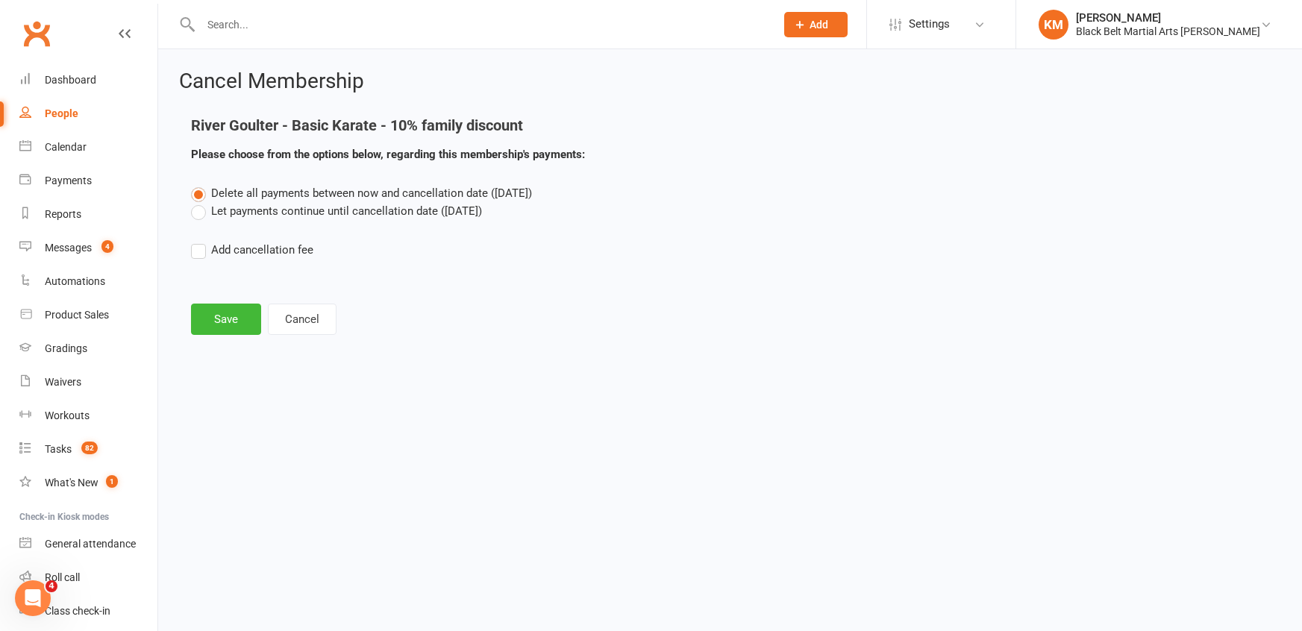
click at [351, 216] on label "Let payments continue until cancellation date (Oct 8, 2025)" at bounding box center [336, 211] width 291 height 18
click at [201, 202] on input "Let payments continue until cancellation date (Oct 8, 2025)" at bounding box center [196, 202] width 10 height 0
click at [245, 313] on button "Save" at bounding box center [226, 319] width 70 height 31
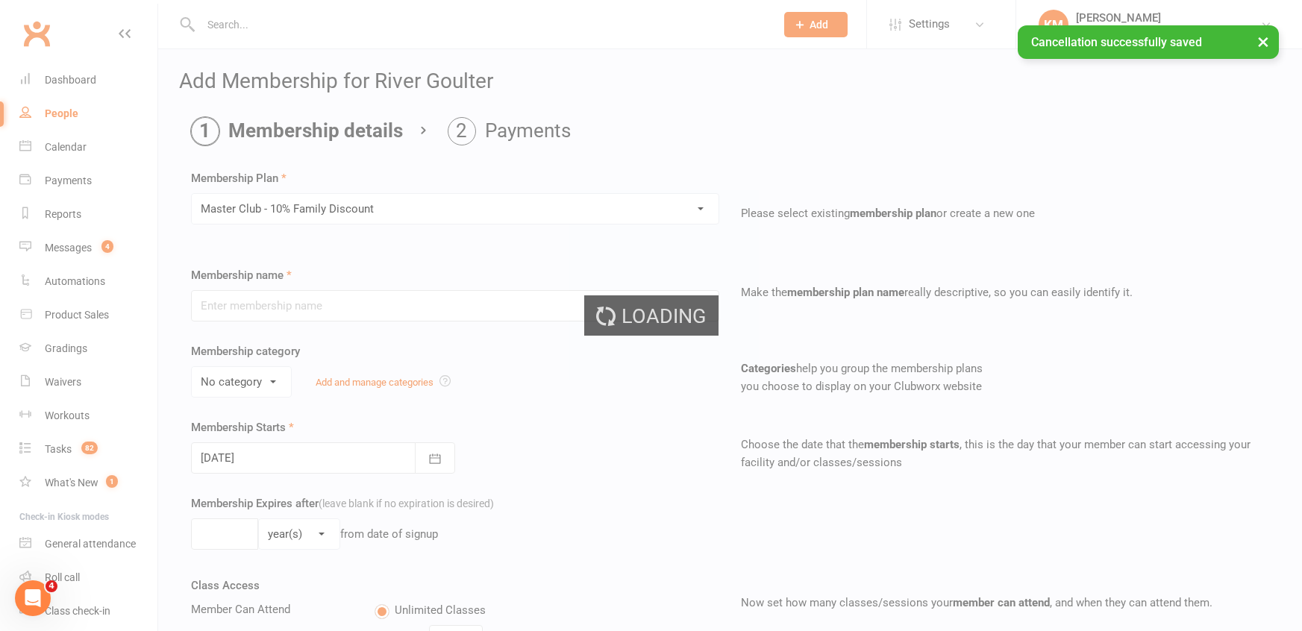
type input "Master Club - 10% Family Discount"
select select "2"
type input "0"
type input "24"
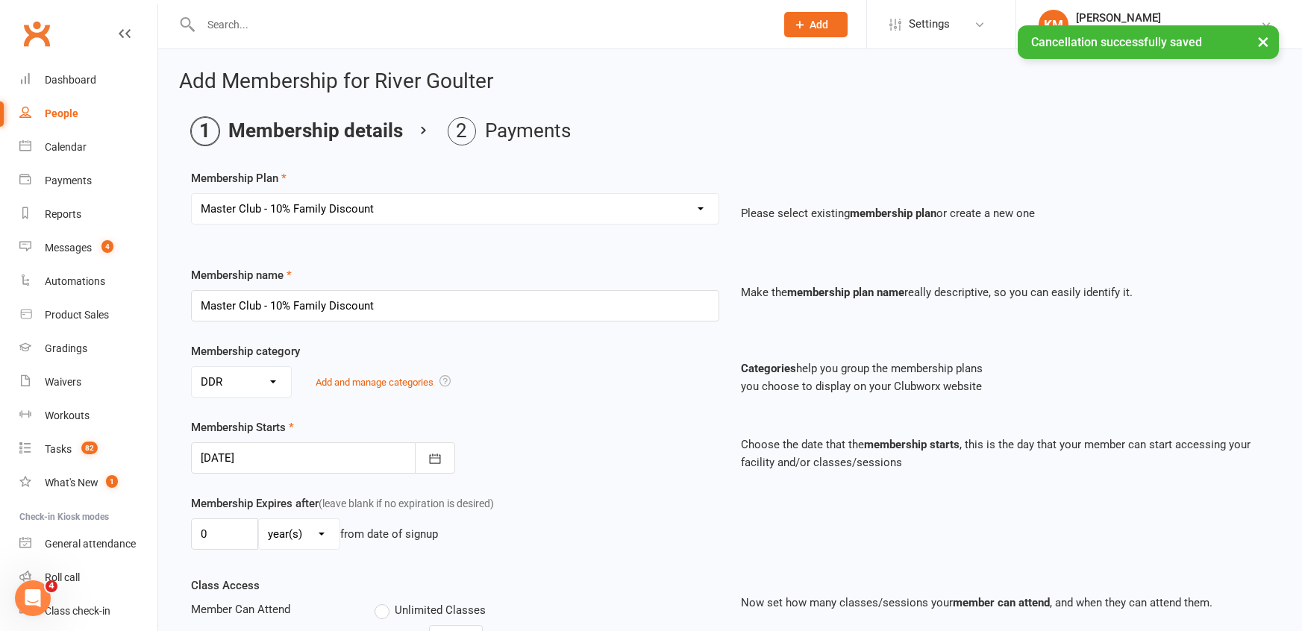
scroll to position [721, 0]
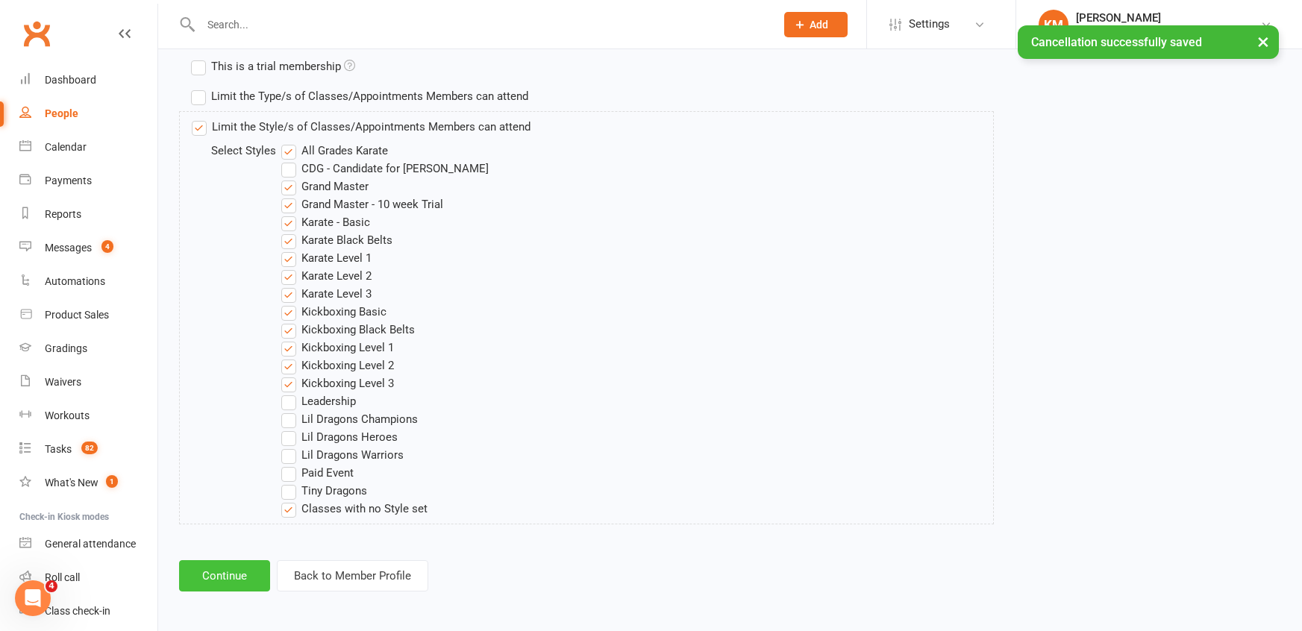
click at [249, 565] on button "Continue" at bounding box center [224, 575] width 91 height 31
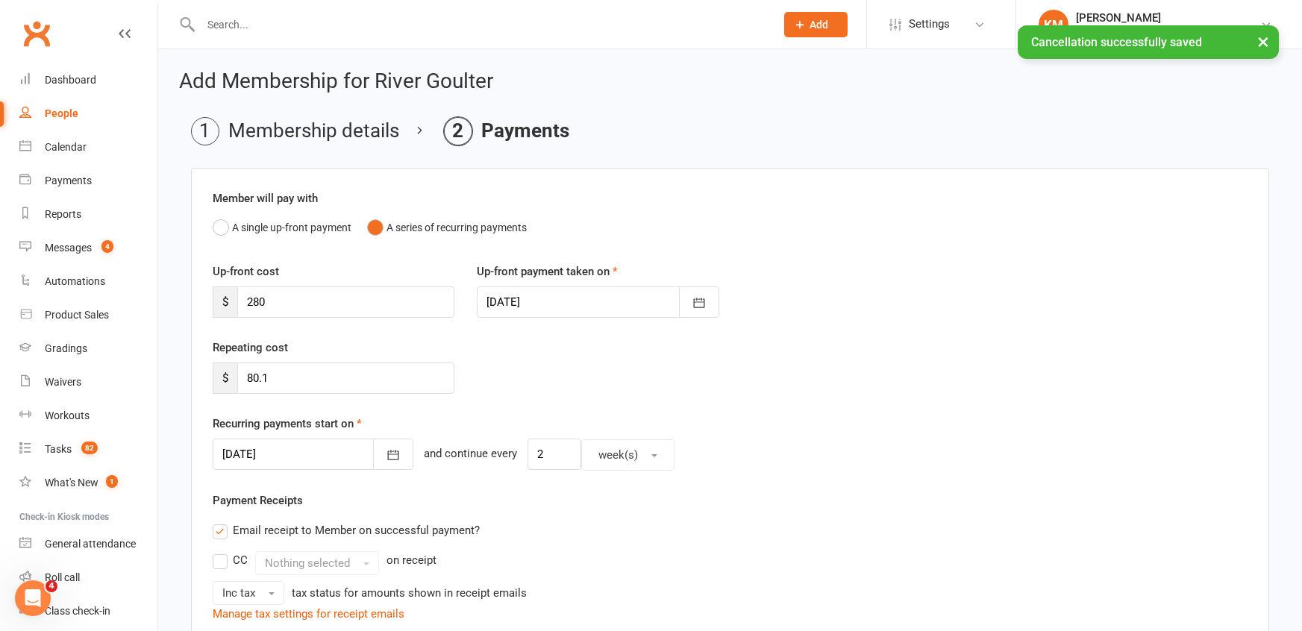
click at [539, 294] on div at bounding box center [598, 301] width 242 height 31
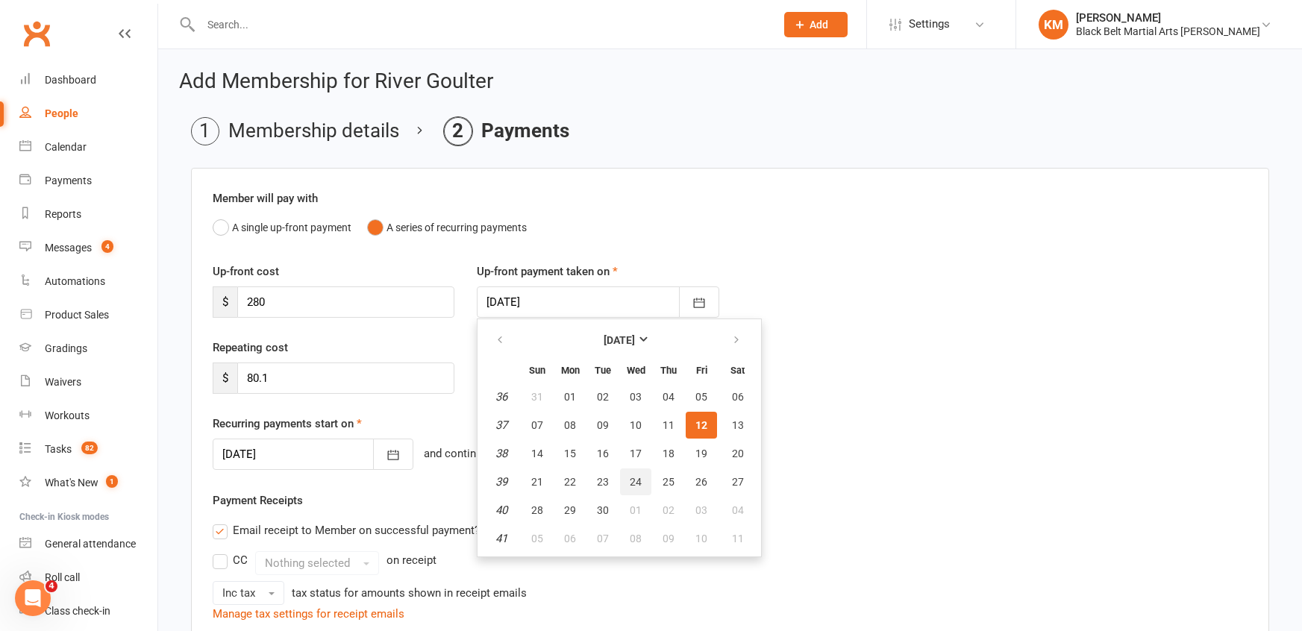
click at [633, 481] on span "24" at bounding box center [636, 482] width 12 height 12
type input "24 Sep 2025"
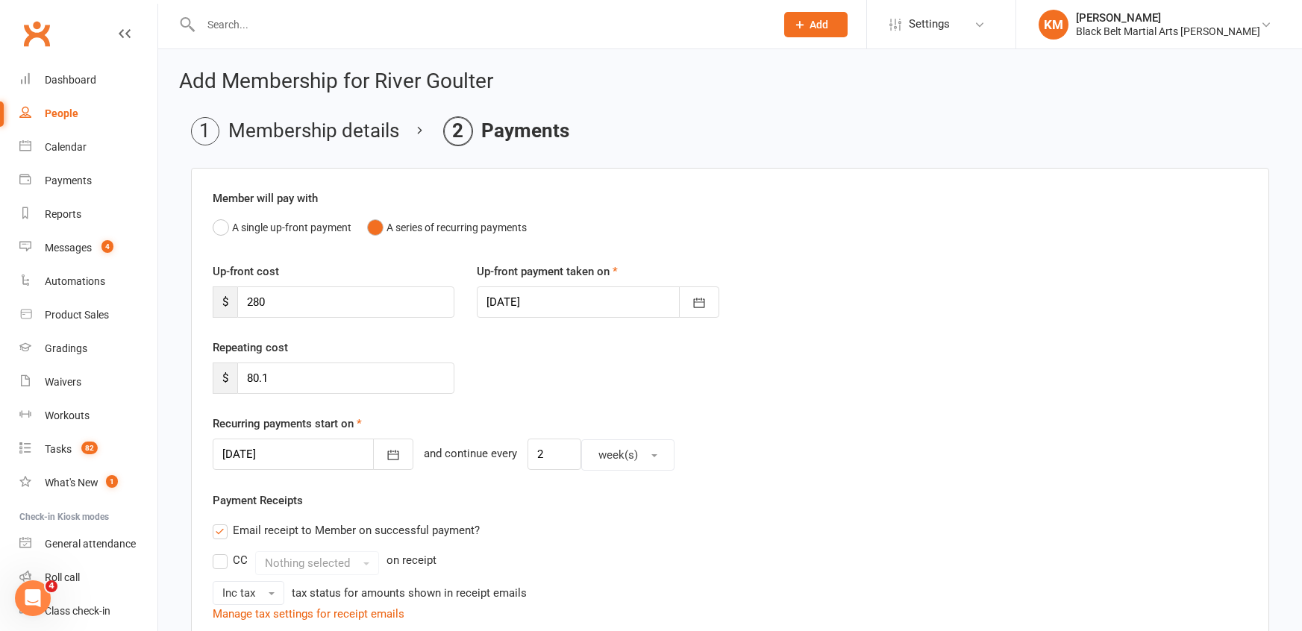
click at [277, 444] on div at bounding box center [313, 454] width 201 height 31
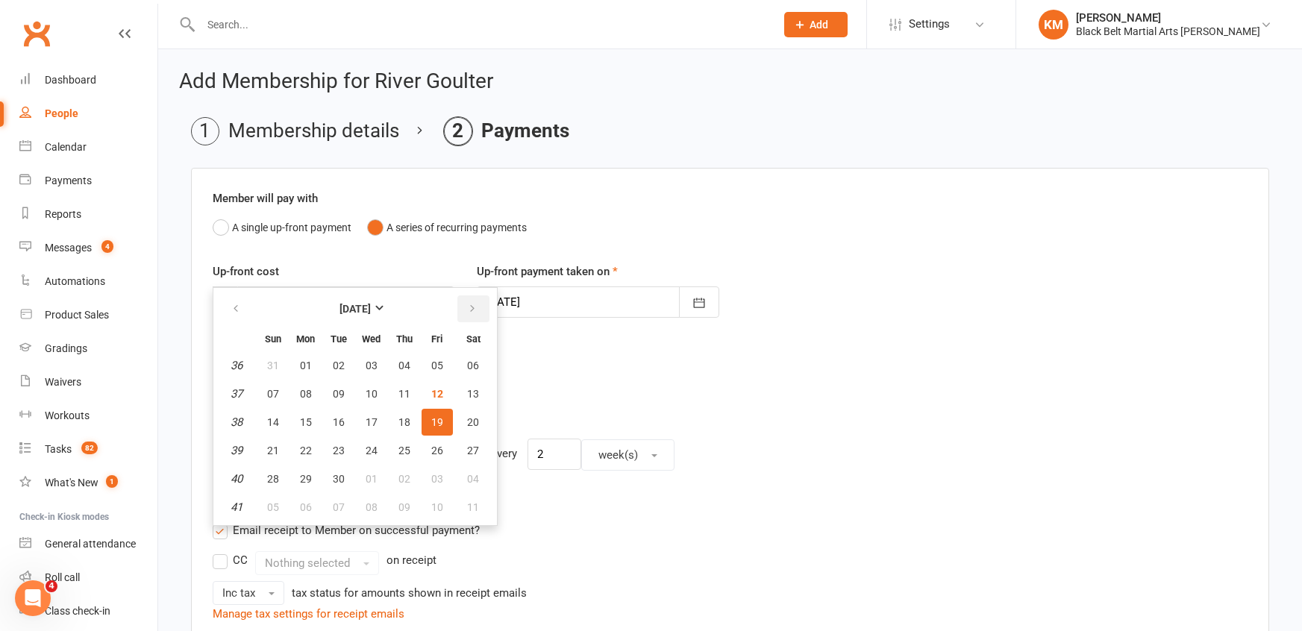
click at [470, 309] on icon "button" at bounding box center [472, 309] width 10 height 12
click at [365, 422] on span "15" at bounding box center [371, 422] width 12 height 12
type input "15 Oct 2025"
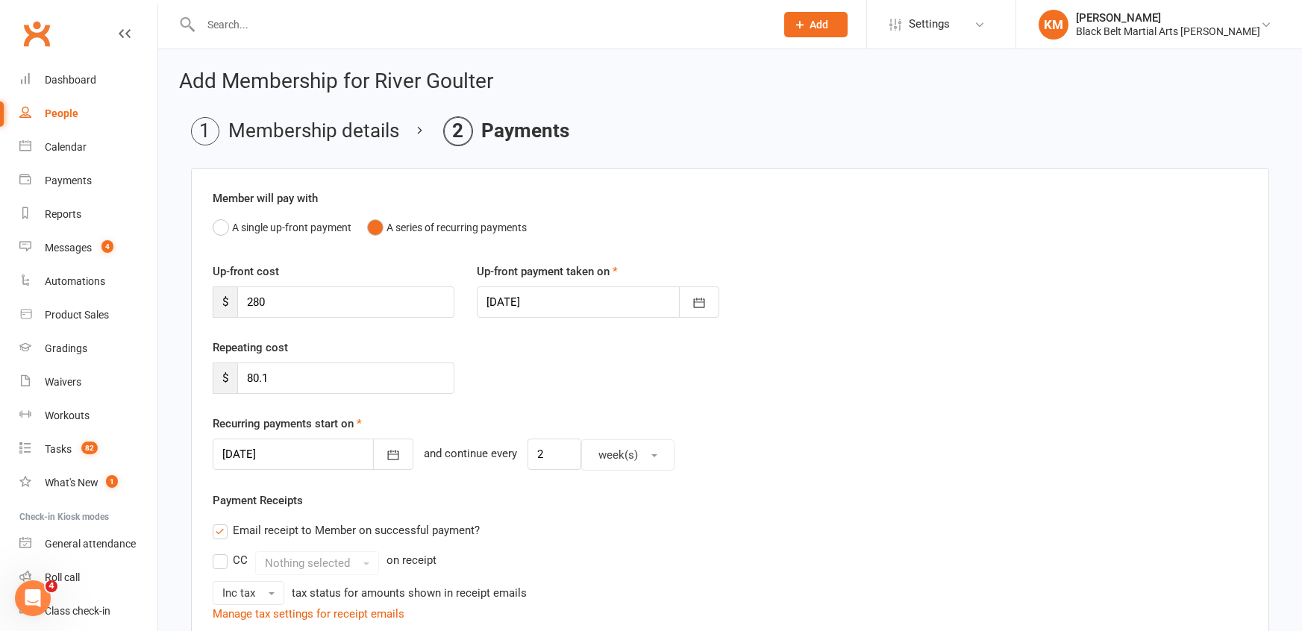
scroll to position [481, 0]
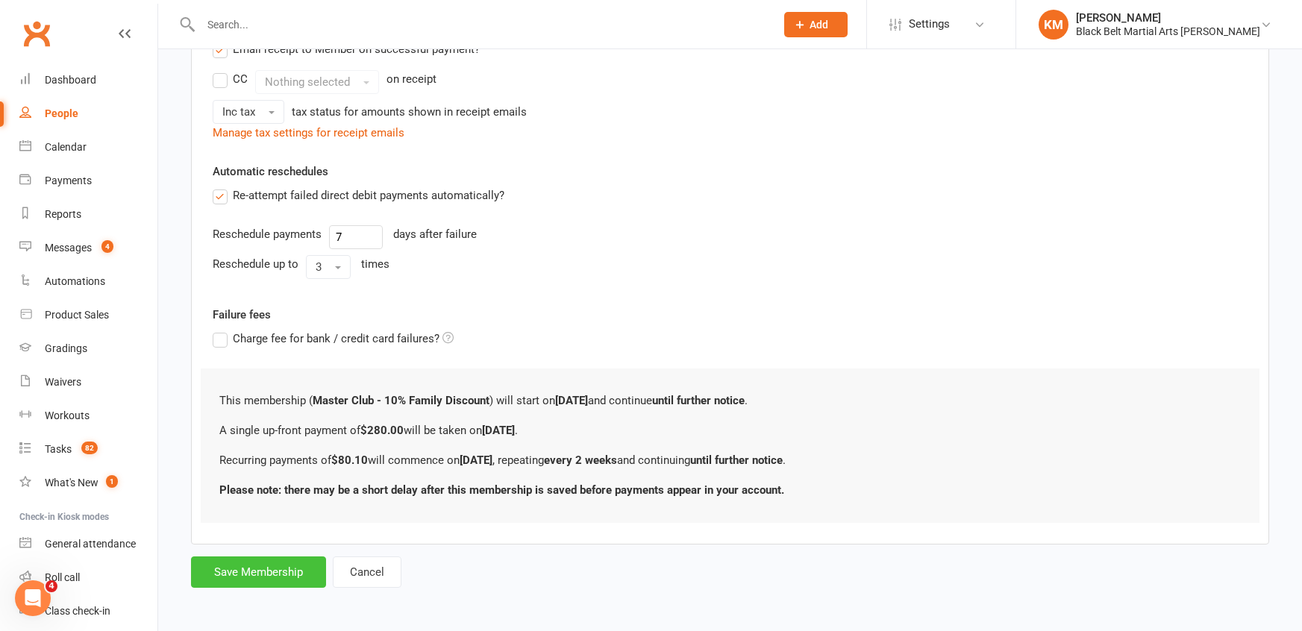
click at [263, 579] on button "Save Membership" at bounding box center [258, 571] width 135 height 31
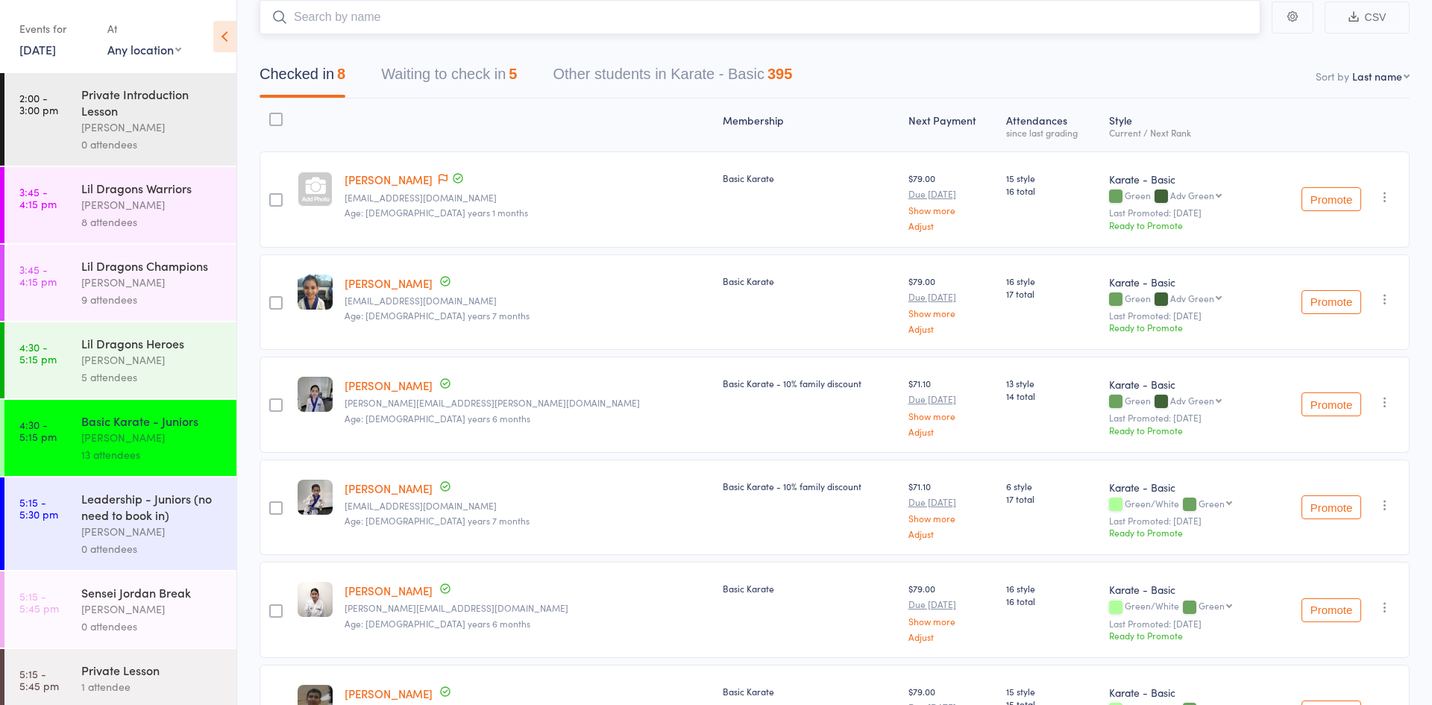
click at [938, 64] on nav "Checked in 8 Waiting to check in 5 Other students in Karate - Basic 395" at bounding box center [835, 78] width 1186 height 40
